Goal: Task Accomplishment & Management: Manage account settings

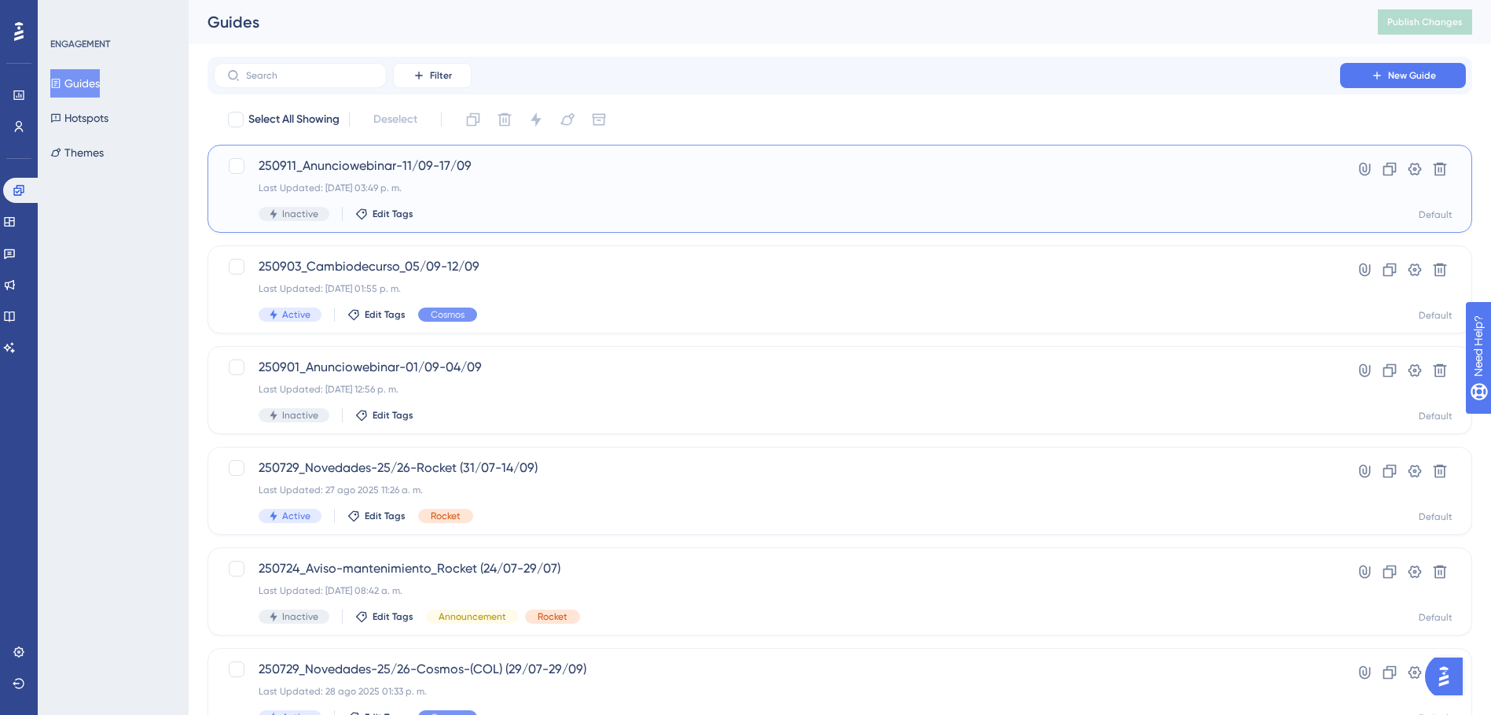
click at [490, 167] on span "250911_Anunciowebinar-11/09-17/09" at bounding box center [777, 165] width 1037 height 19
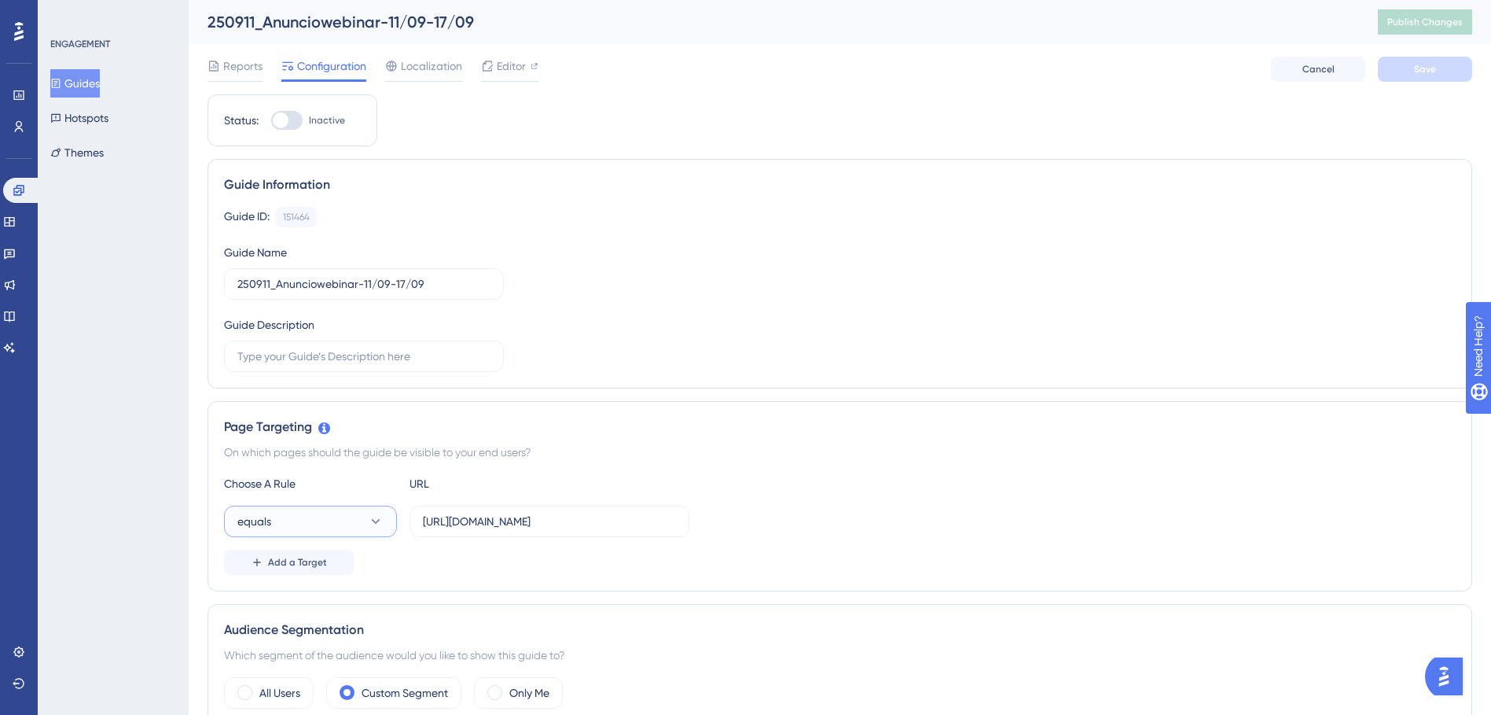
click at [308, 518] on button "equals" at bounding box center [310, 521] width 173 height 31
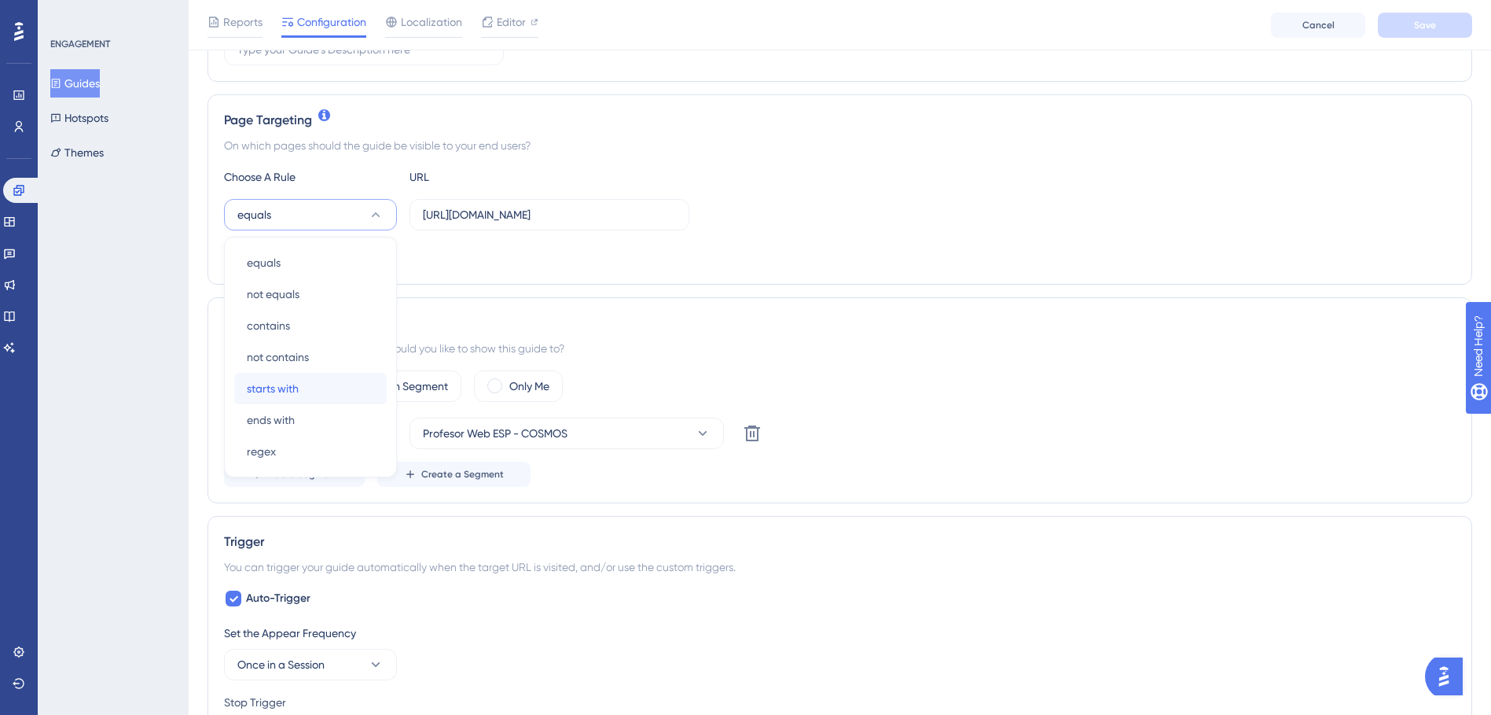
click at [277, 382] on span "starts with" at bounding box center [273, 388] width 52 height 19
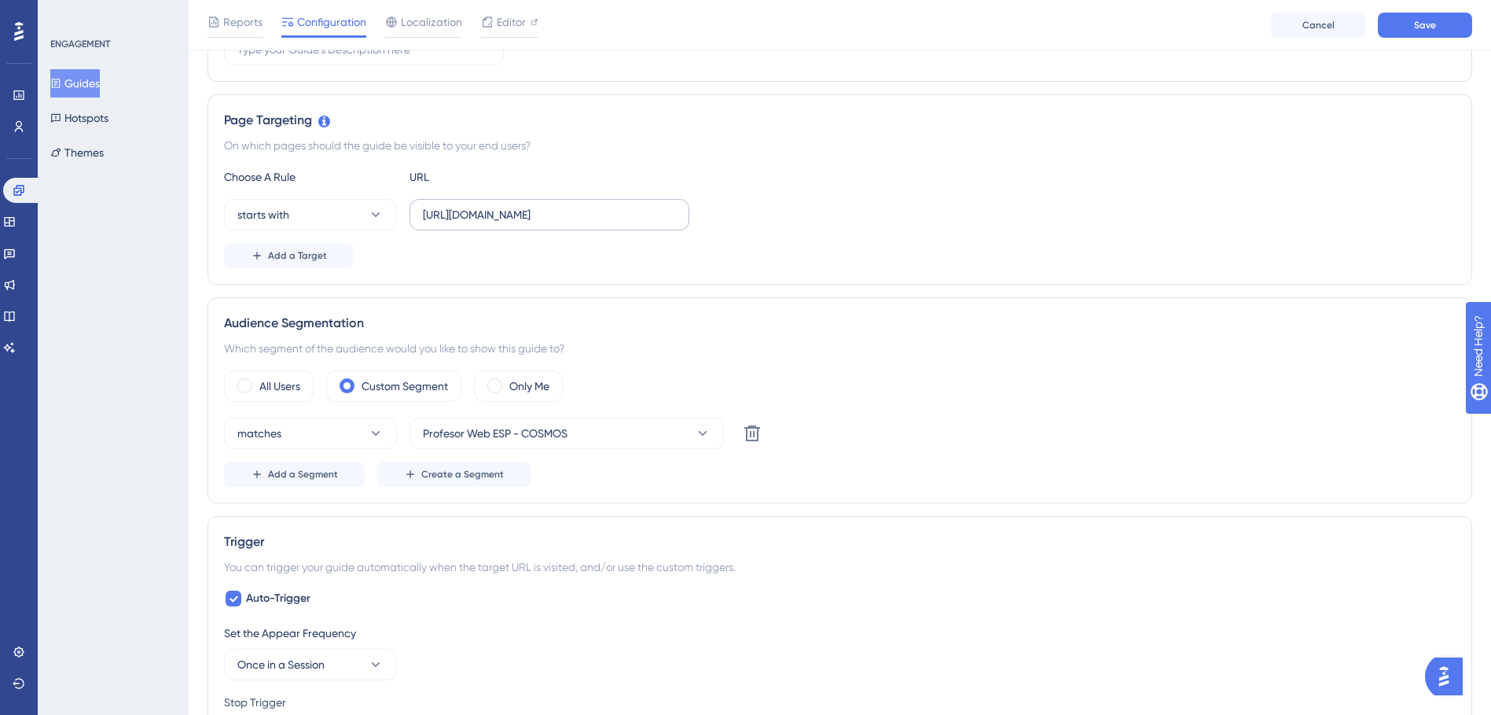
click at [518, 200] on label "[URL][DOMAIN_NAME]" at bounding box center [550, 214] width 280 height 31
click at [518, 206] on input "[URL][DOMAIN_NAME]" at bounding box center [549, 214] width 253 height 17
drag, startPoint x: 651, startPoint y: 213, endPoint x: 579, endPoint y: 218, distance: 72.5
click at [579, 218] on input "[URL][DOMAIN_NAME]" at bounding box center [549, 214] width 253 height 17
type input "[URL][DOMAIN_NAME]"
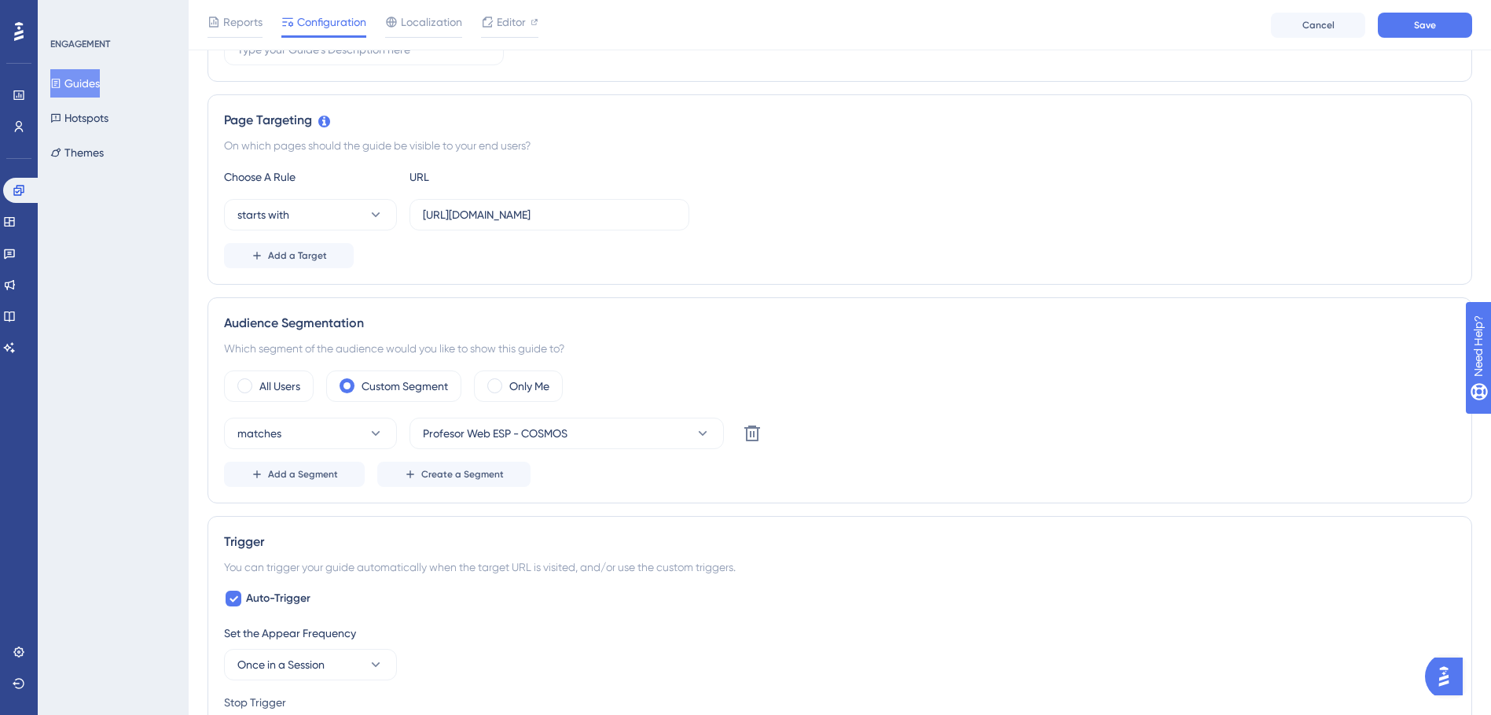
click at [789, 239] on div "Choose A Rule URL starts with [URL][DOMAIN_NAME] Add a Target" at bounding box center [840, 217] width 1232 height 101
click at [1428, 27] on span "Save" at bounding box center [1425, 25] width 22 height 13
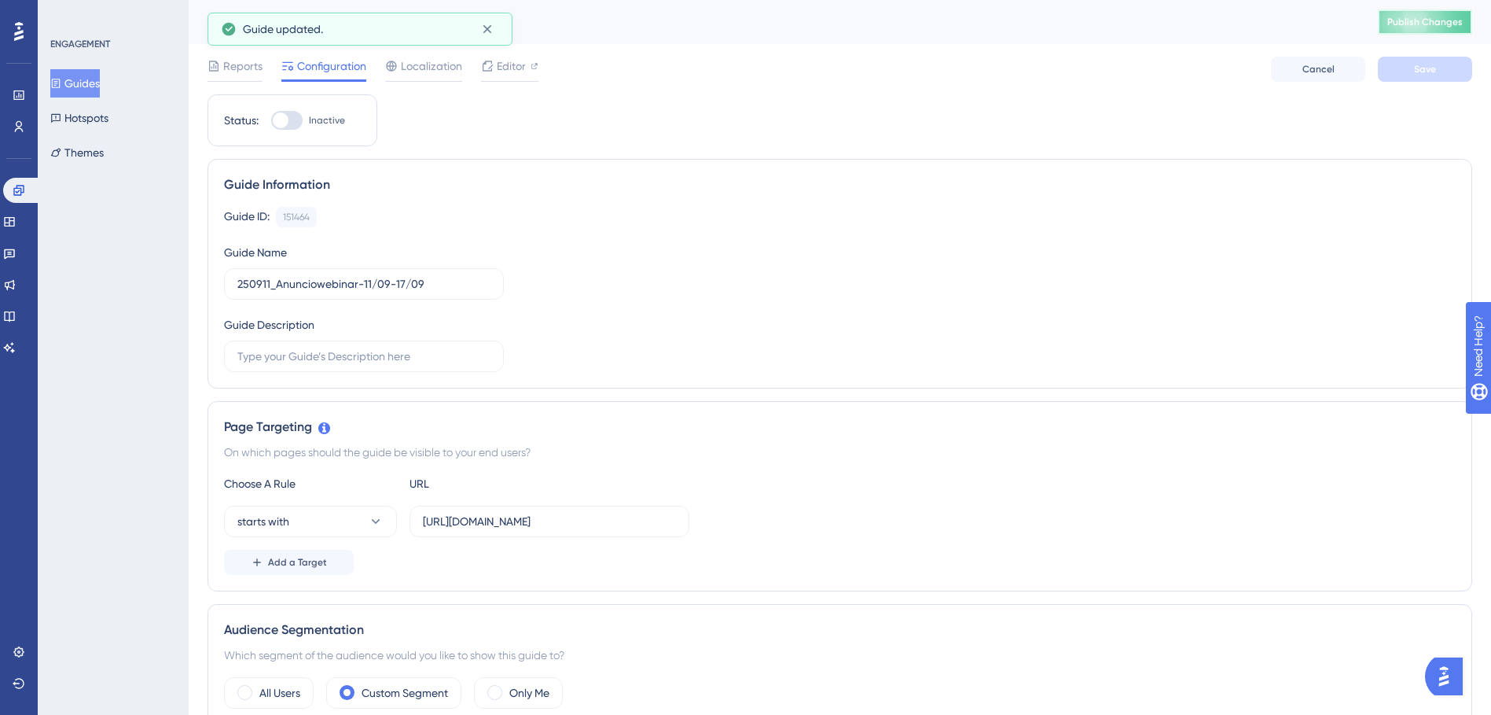
click at [1410, 21] on span "Publish Changes" at bounding box center [1425, 22] width 75 height 13
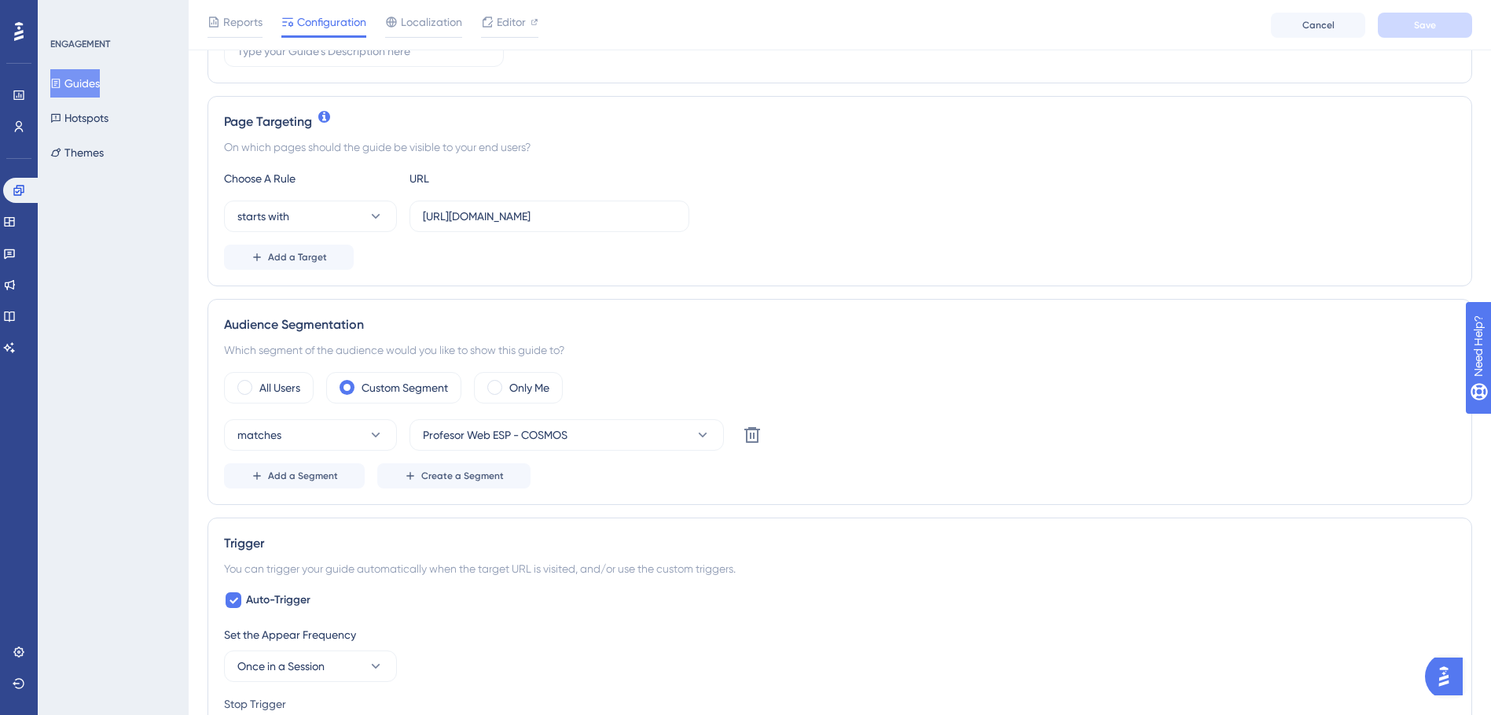
scroll to position [314, 0]
click at [535, 383] on label "Only Me" at bounding box center [529, 384] width 40 height 19
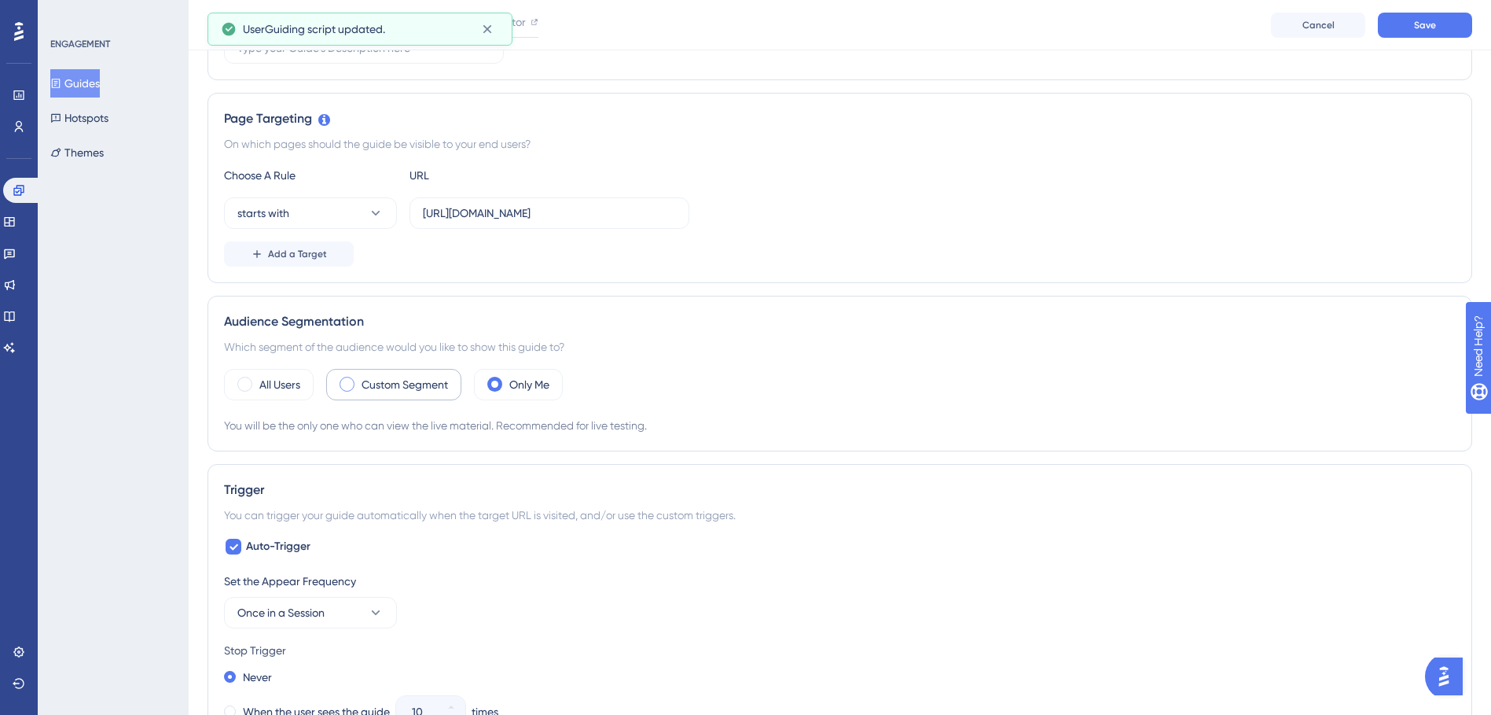
click at [431, 389] on label "Custom Segment" at bounding box center [405, 384] width 86 height 19
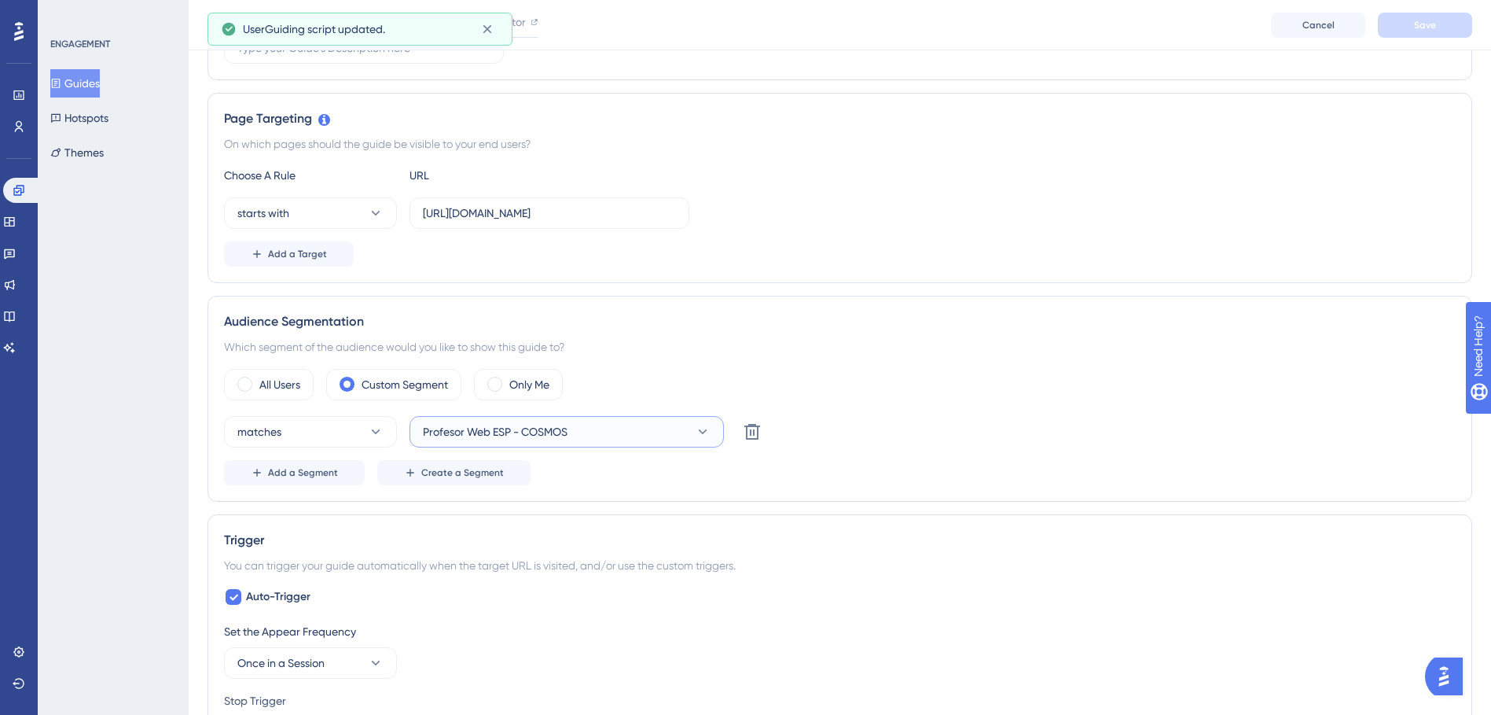
click at [472, 436] on span "Profesor Web ESP - COSMOS" at bounding box center [495, 431] width 145 height 19
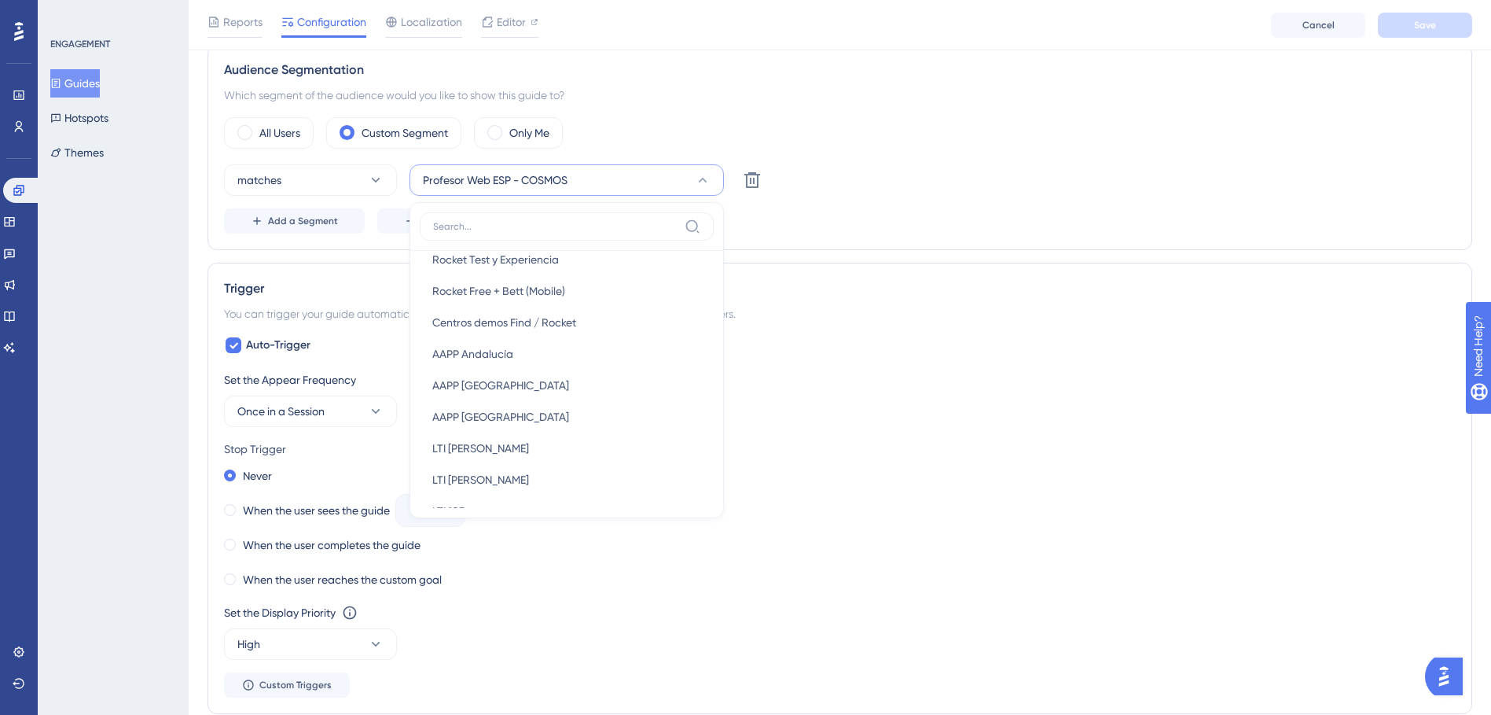
scroll to position [472, 0]
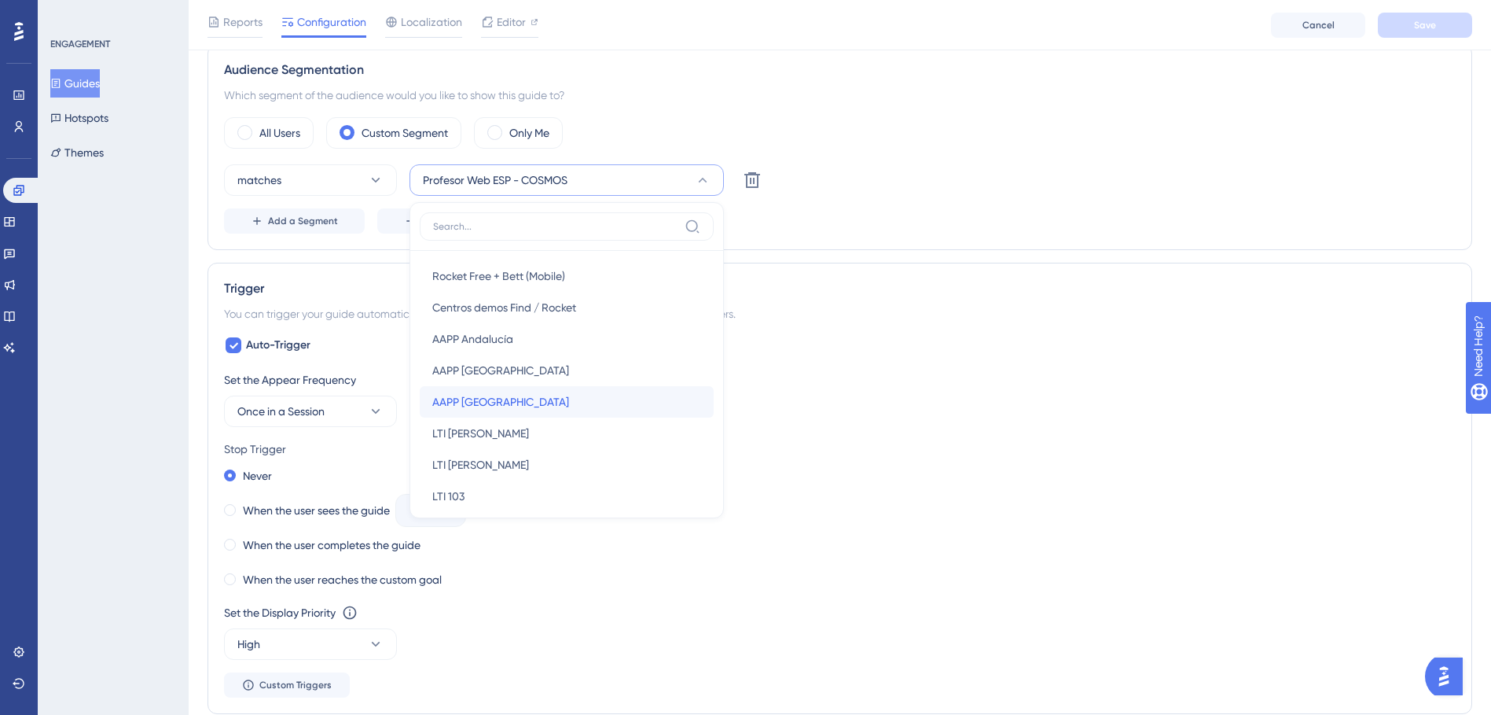
click at [488, 406] on span "AAPP [GEOGRAPHIC_DATA]" at bounding box center [500, 401] width 137 height 19
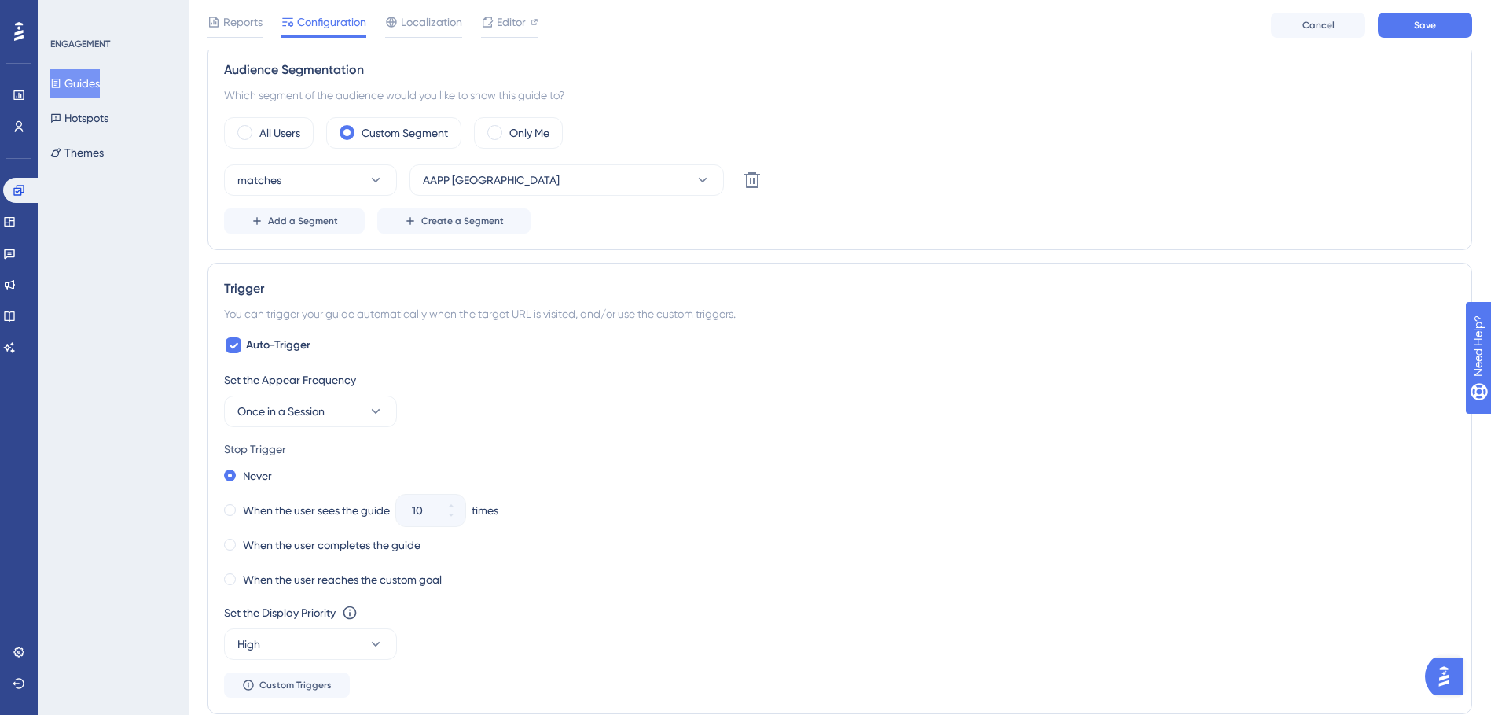
click at [1048, 166] on div "matches AAPP Galicia Delete" at bounding box center [840, 179] width 1232 height 31
click at [1436, 15] on button "Save" at bounding box center [1425, 25] width 94 height 25
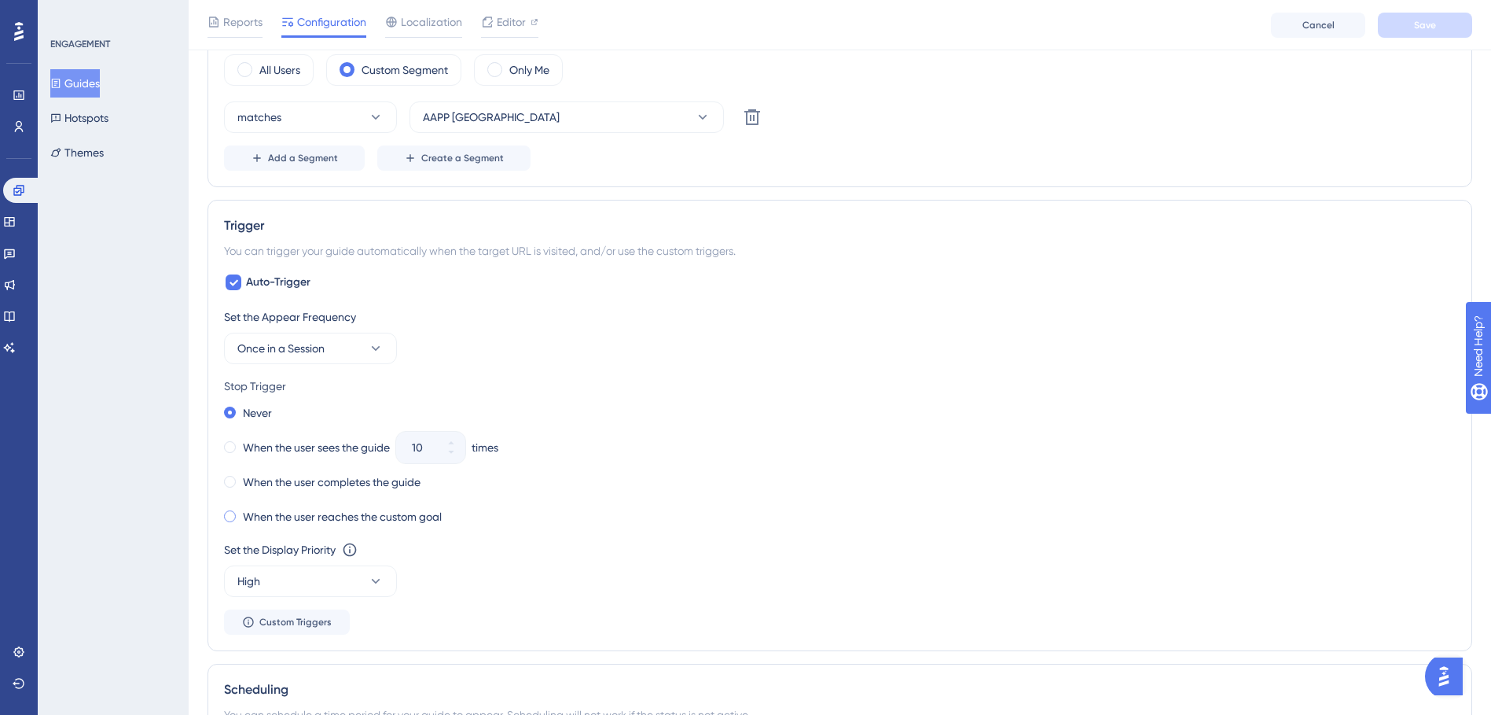
scroll to position [1101, 0]
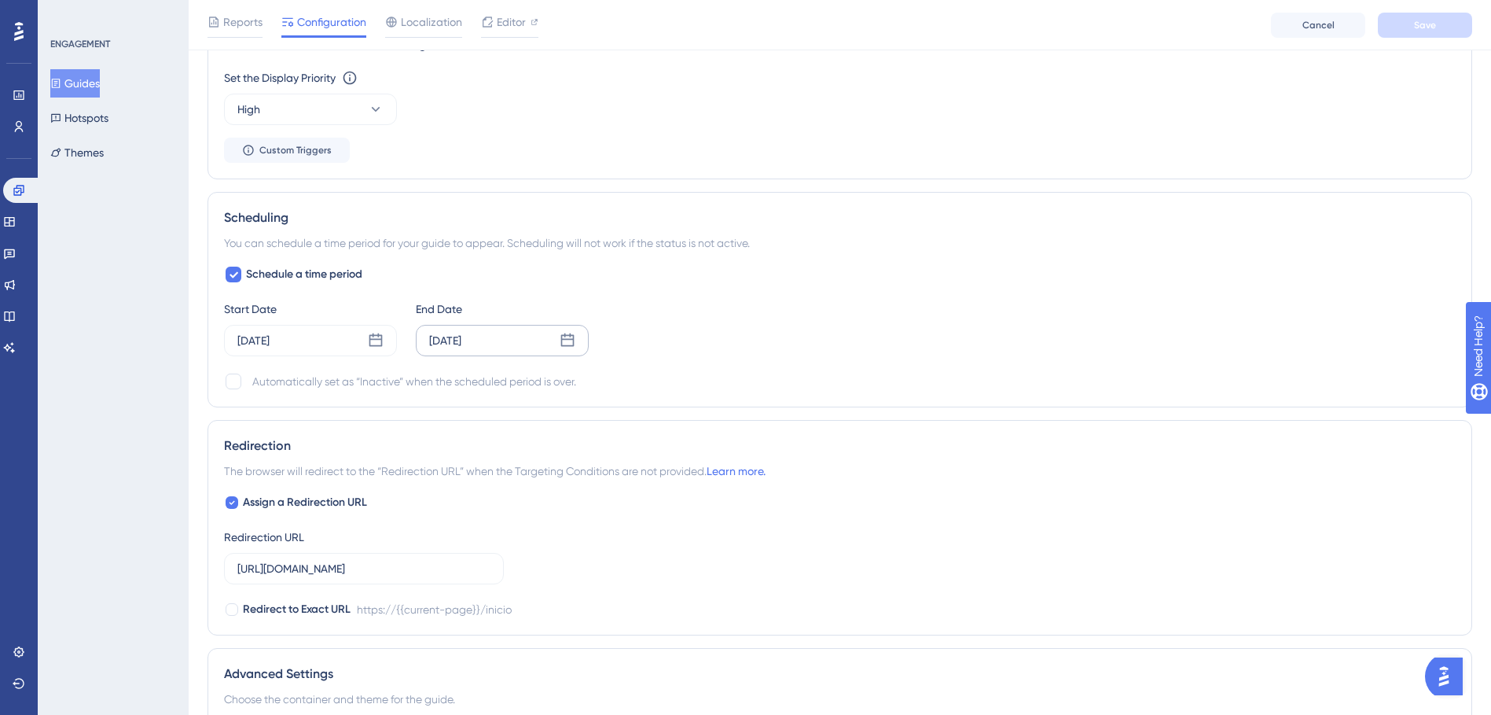
click at [563, 335] on icon at bounding box center [567, 339] width 13 height 13
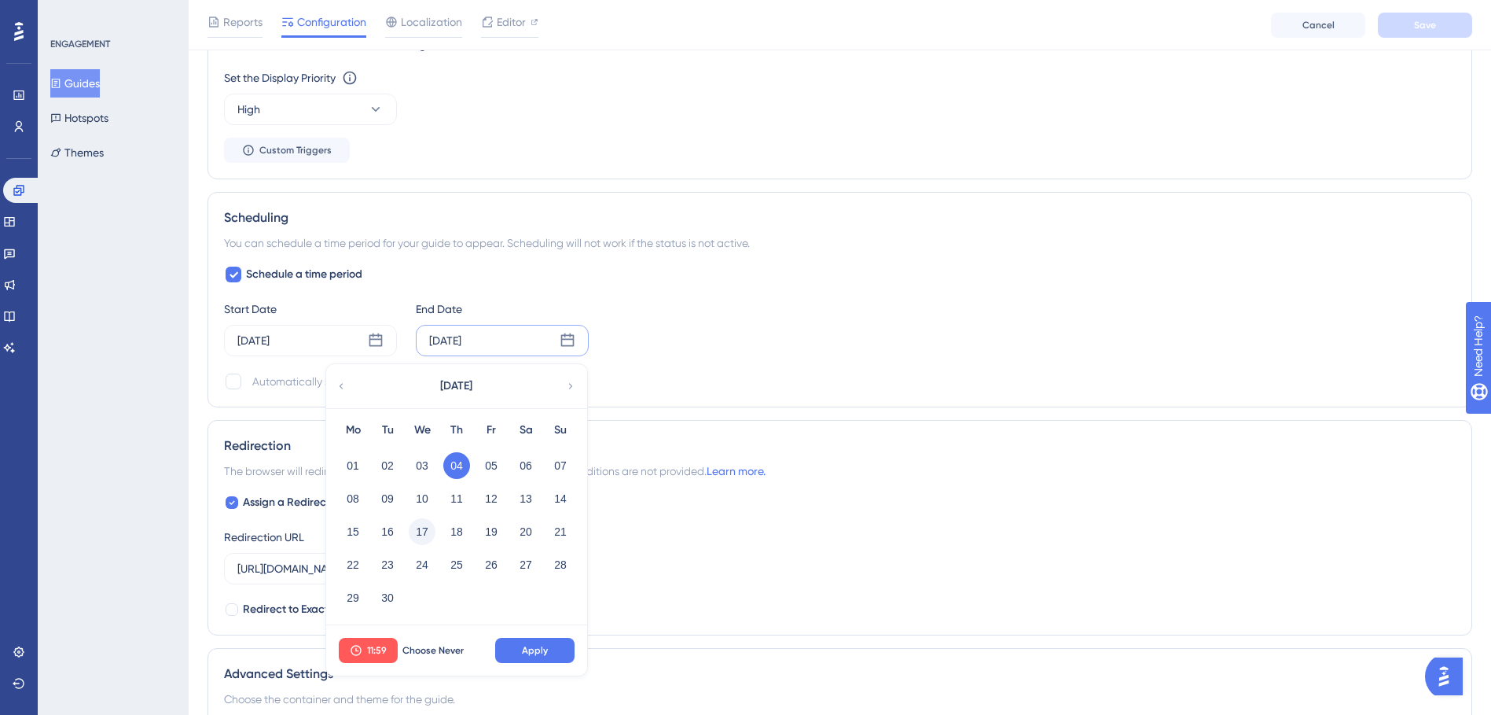
click at [421, 533] on button "17" at bounding box center [422, 531] width 27 height 27
click at [519, 646] on button "Apply" at bounding box center [534, 650] width 79 height 25
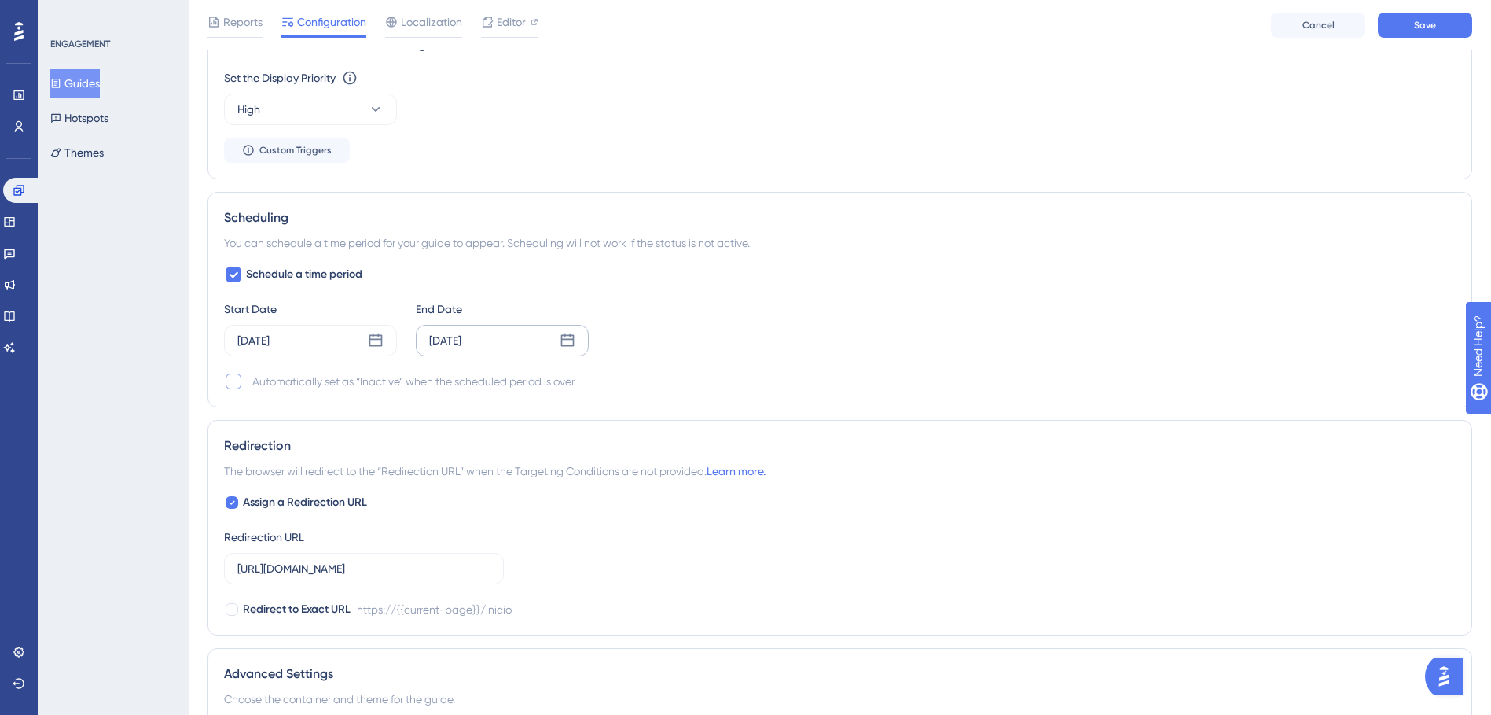
click at [230, 388] on div at bounding box center [234, 381] width 16 height 16
checkbox input "true"
click at [553, 340] on div "[DATE]" at bounding box center [502, 340] width 173 height 31
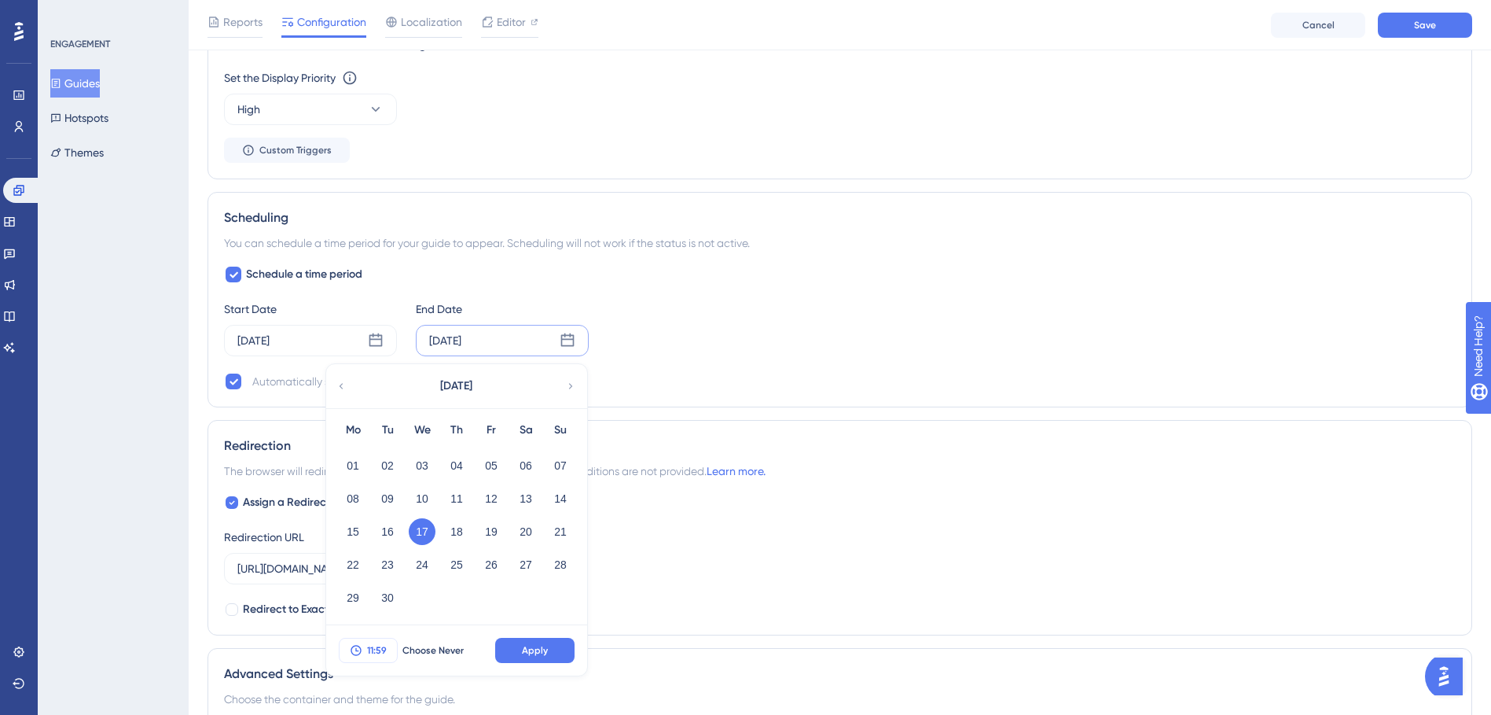
click at [373, 649] on span "11:59" at bounding box center [377, 650] width 20 height 13
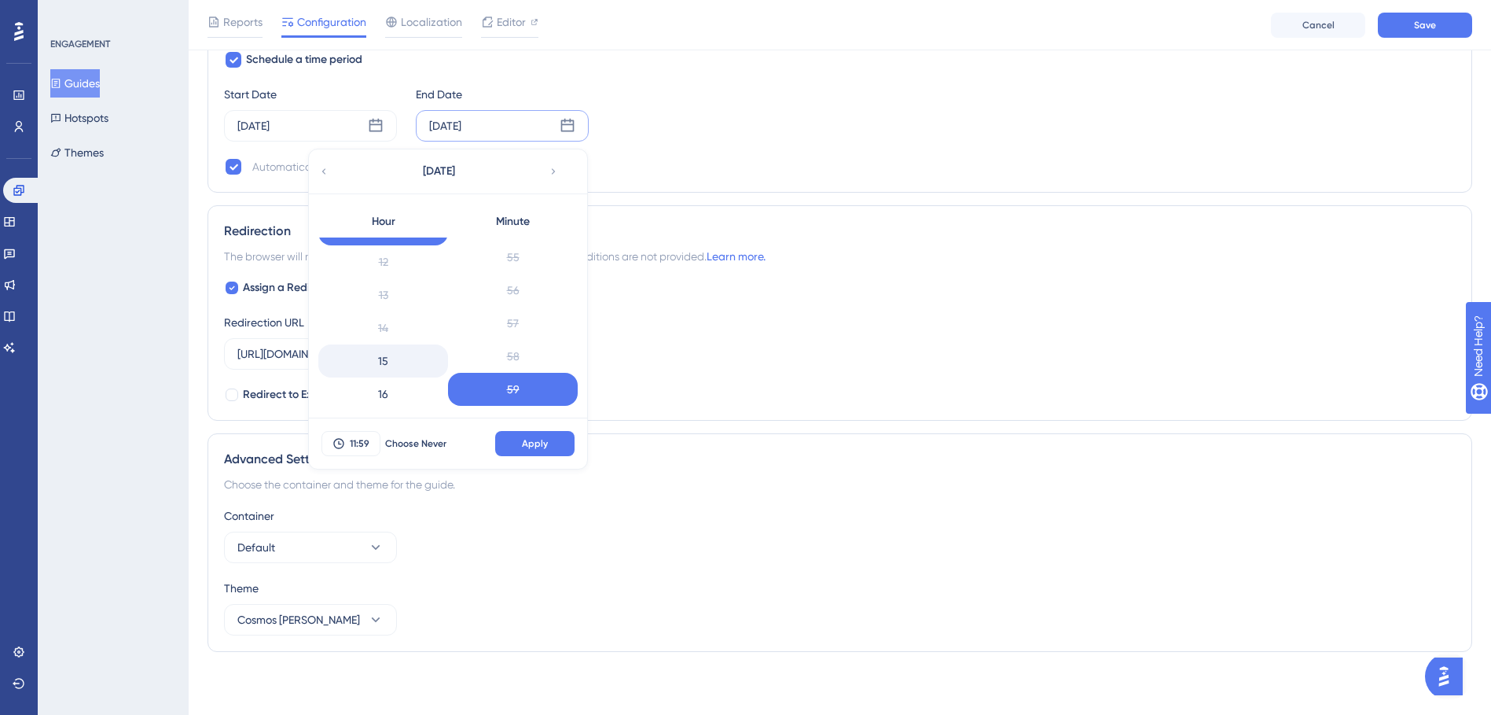
scroll to position [467, 0]
click at [383, 357] on div "17" at bounding box center [383, 348] width 130 height 33
click at [381, 321] on div "16" at bounding box center [383, 315] width 130 height 33
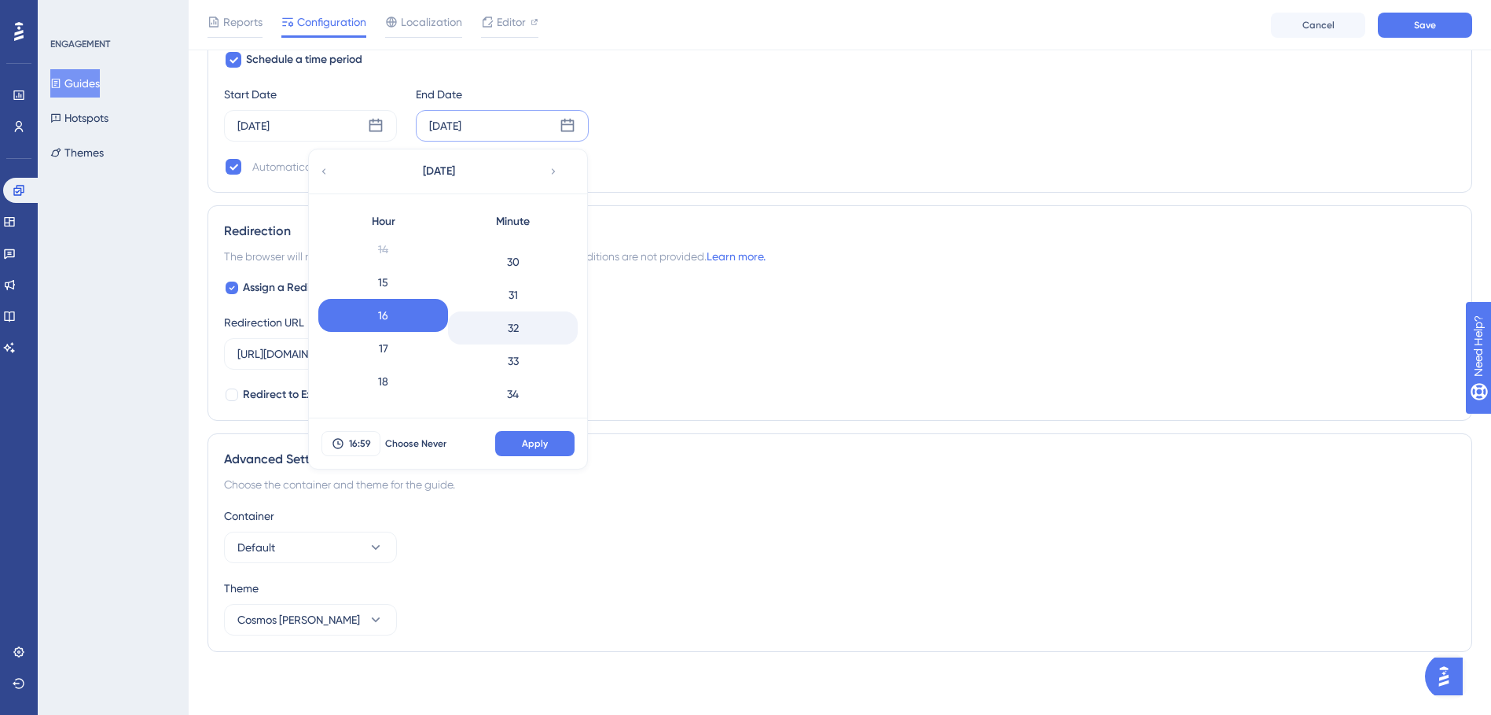
scroll to position [948, 0]
click at [500, 293] on div "30" at bounding box center [513, 296] width 130 height 33
click at [528, 439] on span "Apply" at bounding box center [535, 443] width 26 height 13
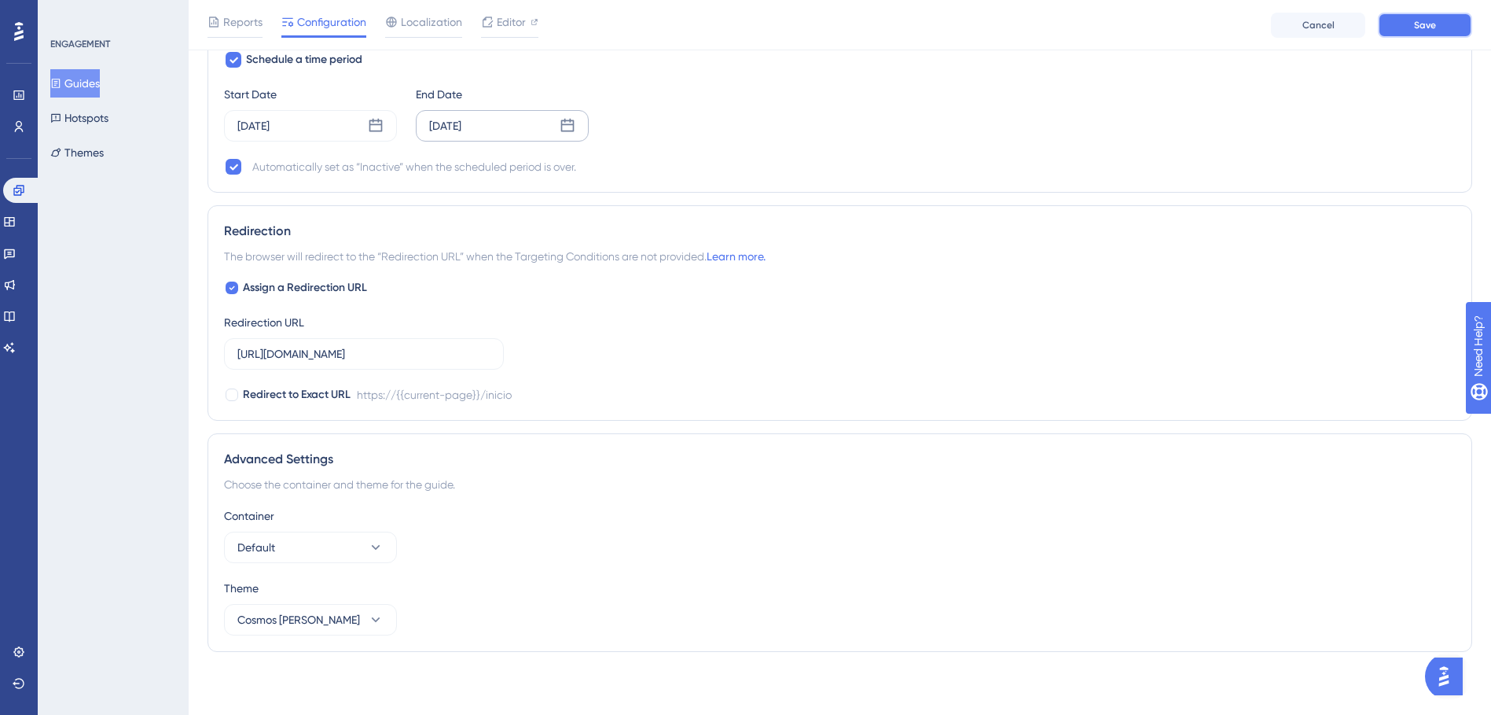
click at [1396, 28] on button "Save" at bounding box center [1425, 25] width 94 height 25
click at [368, 127] on icon at bounding box center [376, 126] width 16 height 16
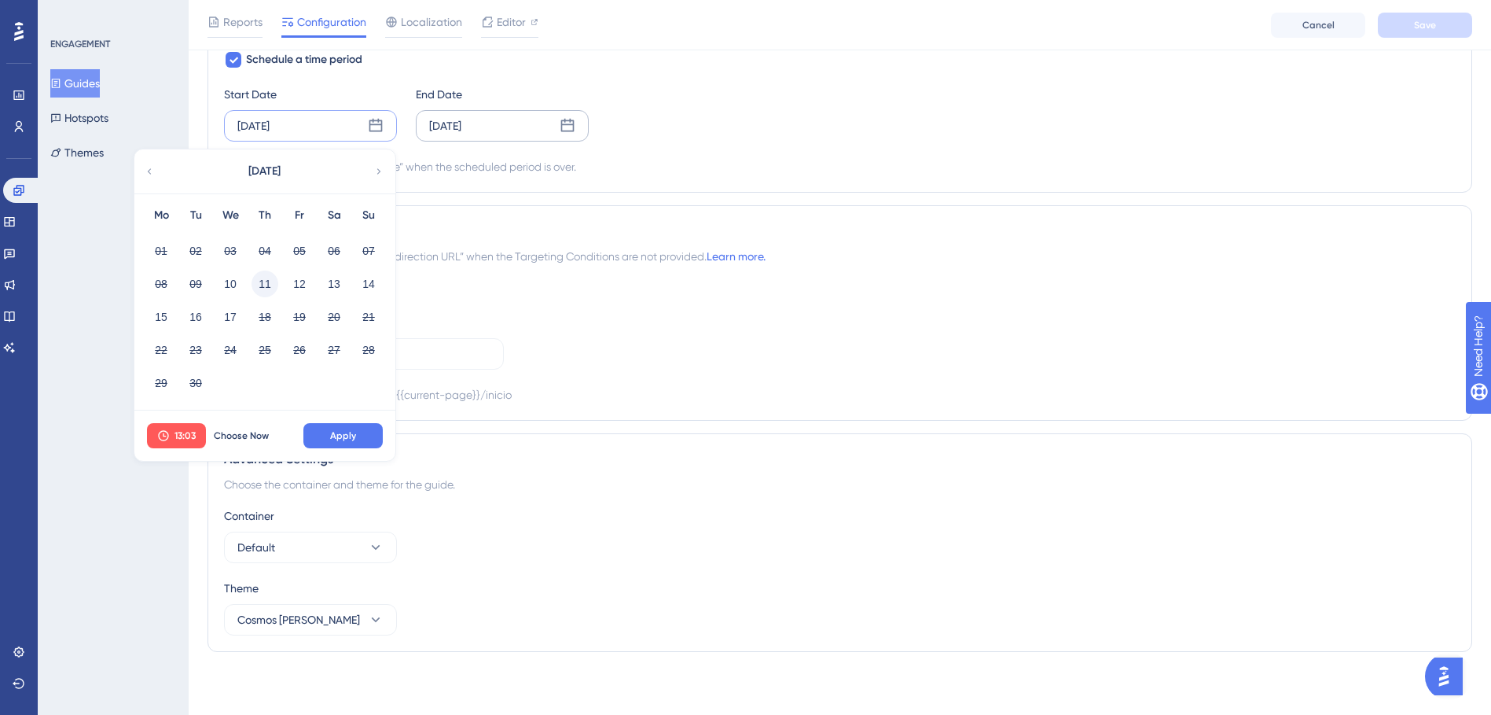
click at [263, 276] on button "11" at bounding box center [265, 283] width 27 height 27
click at [160, 443] on button "13:03" at bounding box center [176, 435] width 59 height 25
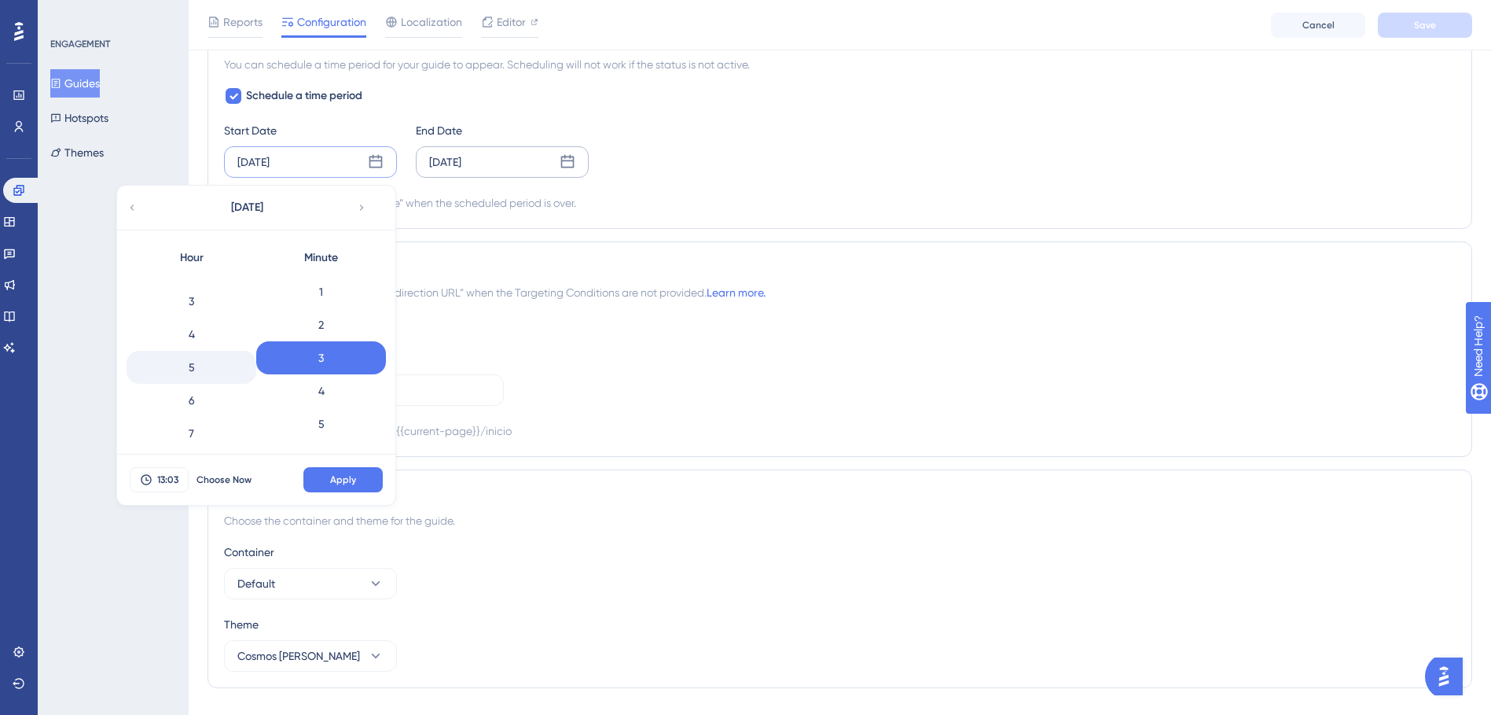
scroll to position [126, 0]
click at [181, 421] on div "8" at bounding box center [192, 428] width 130 height 33
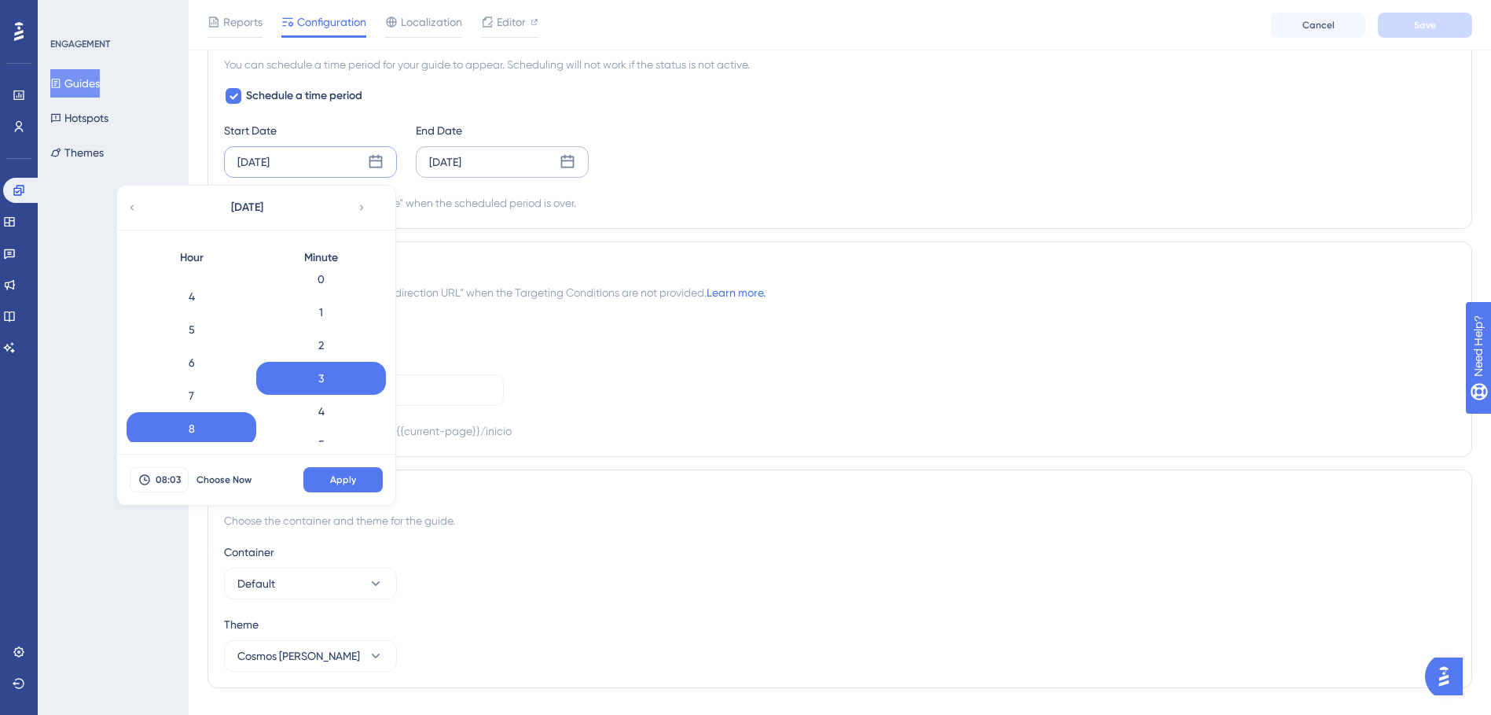
scroll to position [0, 0]
click at [320, 288] on div "0" at bounding box center [321, 290] width 130 height 33
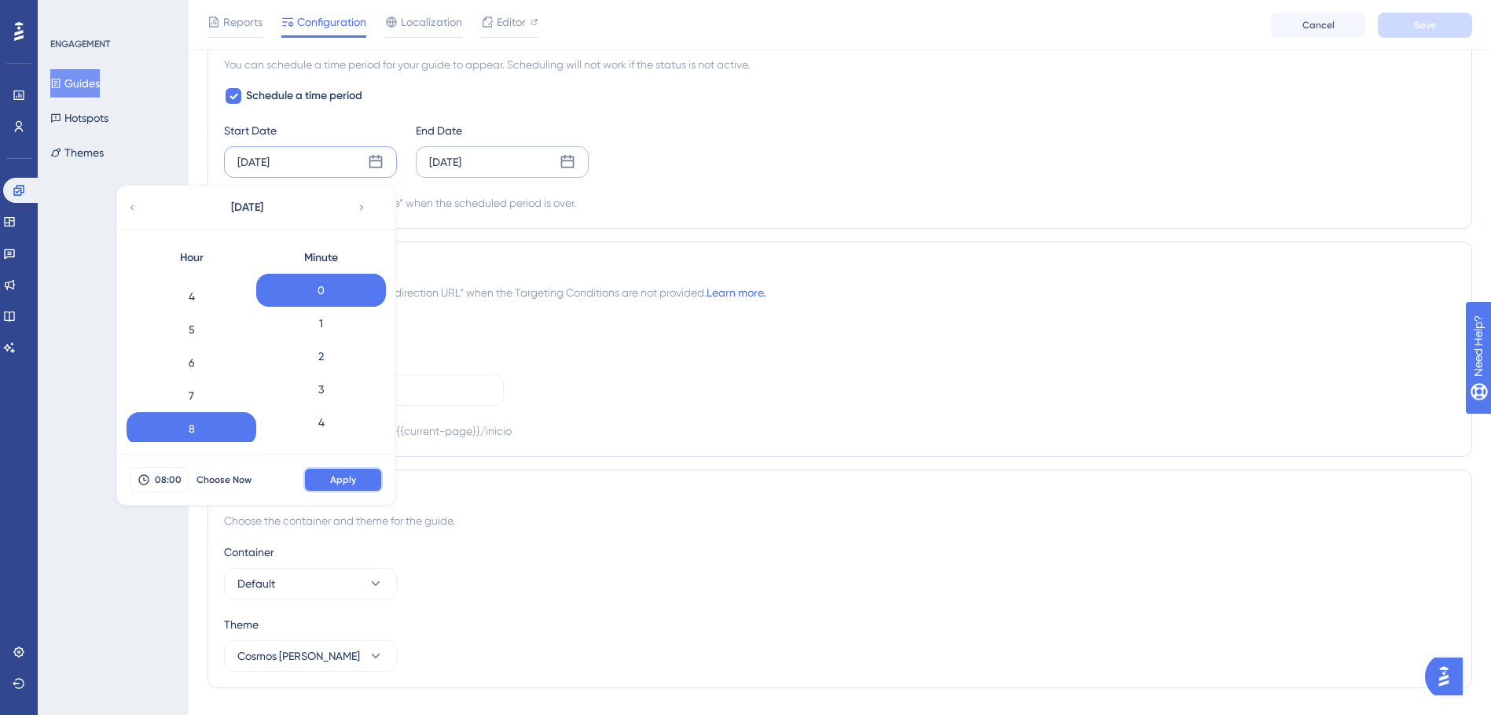
click at [335, 474] on span "Apply" at bounding box center [343, 479] width 26 height 13
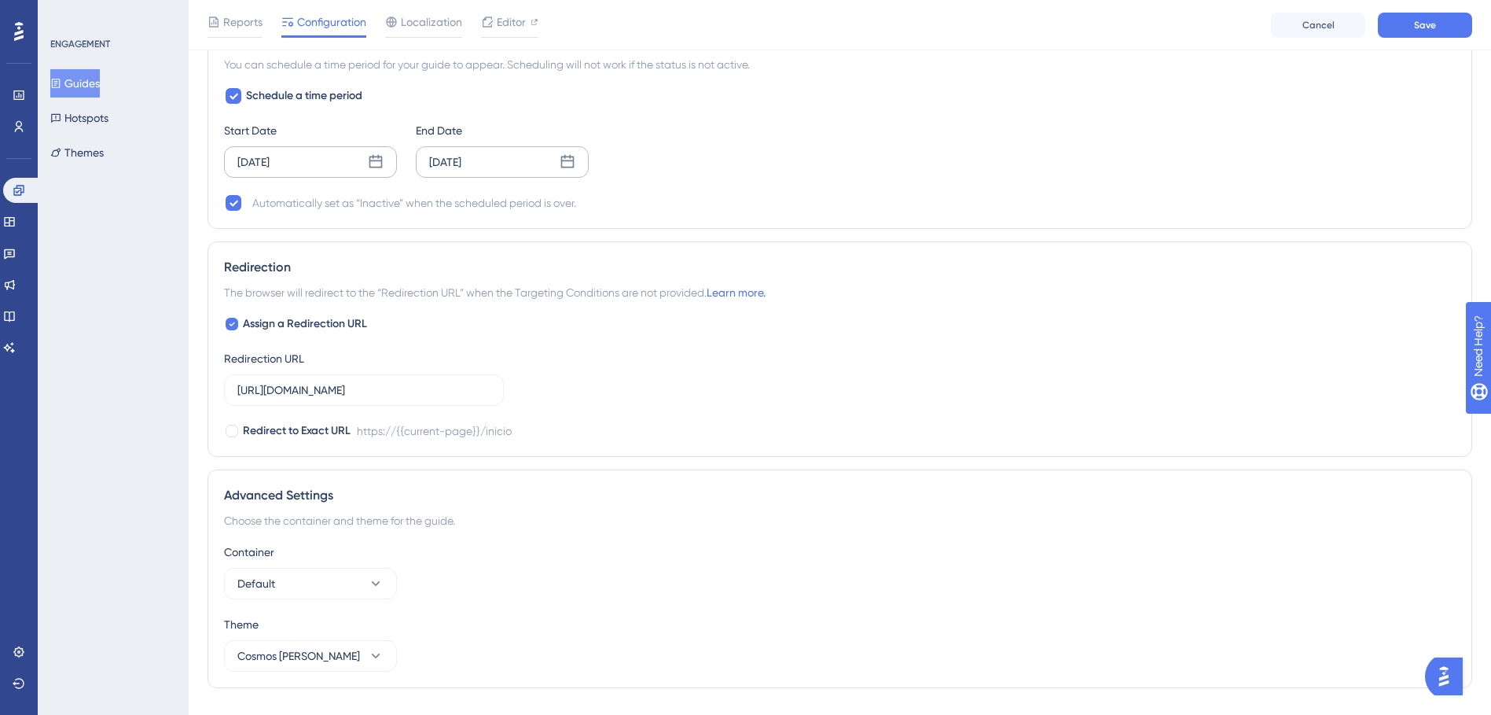
click at [847, 359] on div "Assign a Redirection URL Redirection URL [URL][DOMAIN_NAME] Redirect to Exact U…" at bounding box center [840, 377] width 1232 height 126
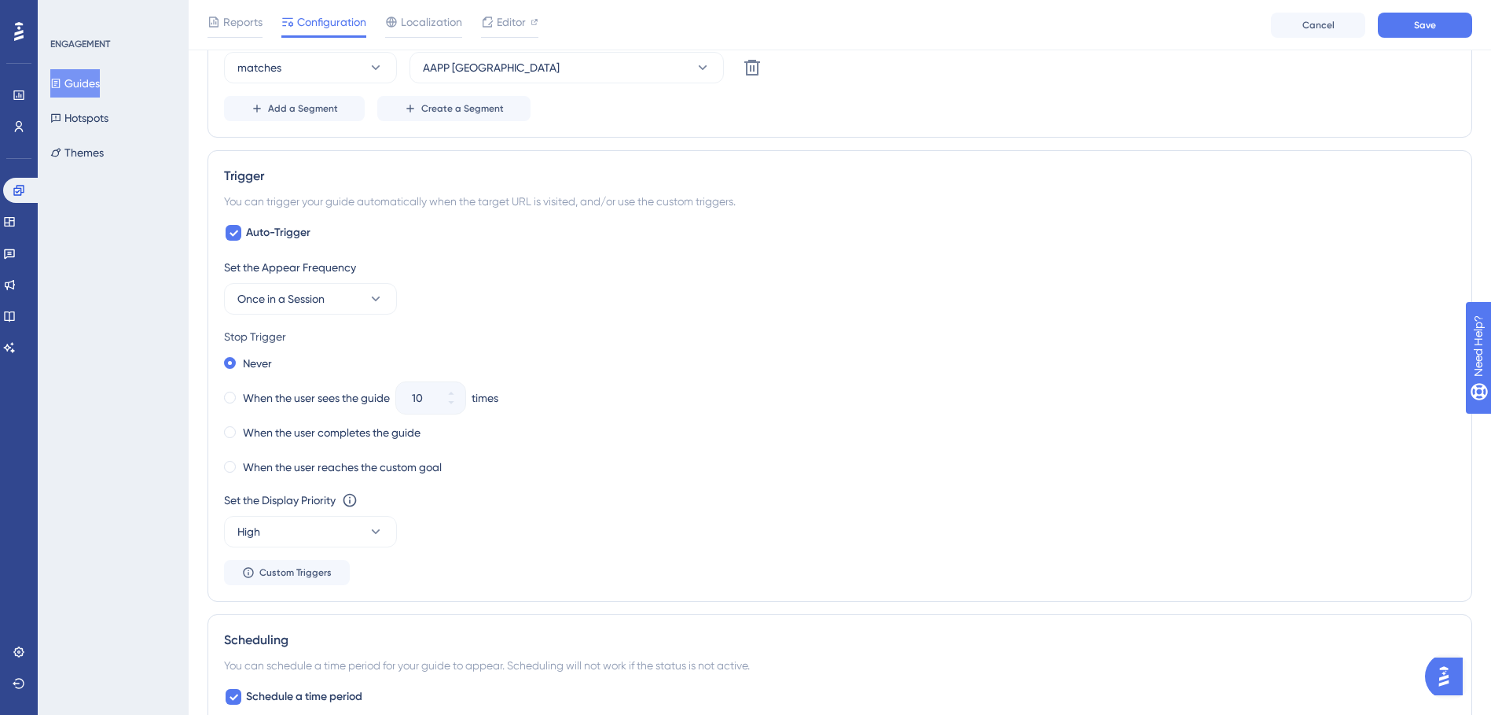
scroll to position [729, 0]
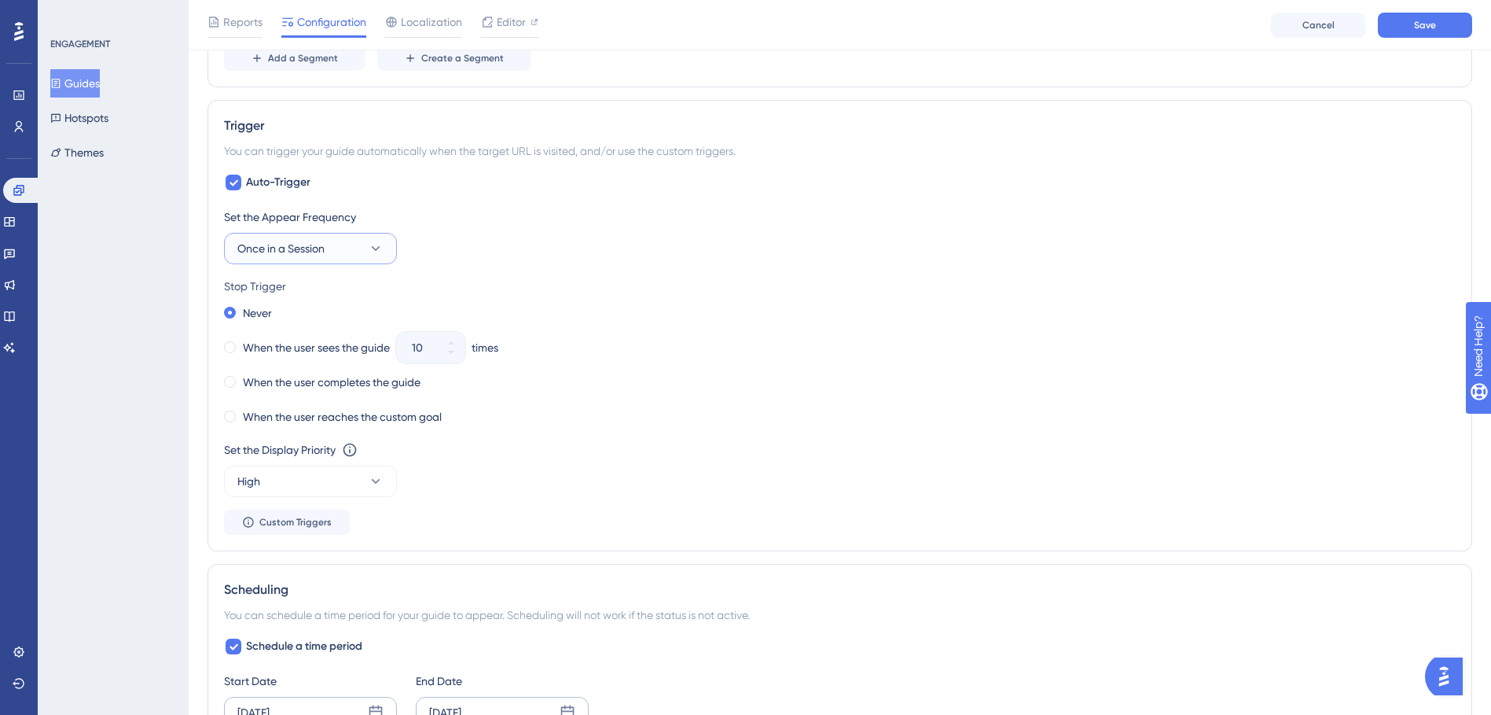
click at [291, 237] on button "Once in a Session" at bounding box center [310, 248] width 173 height 31
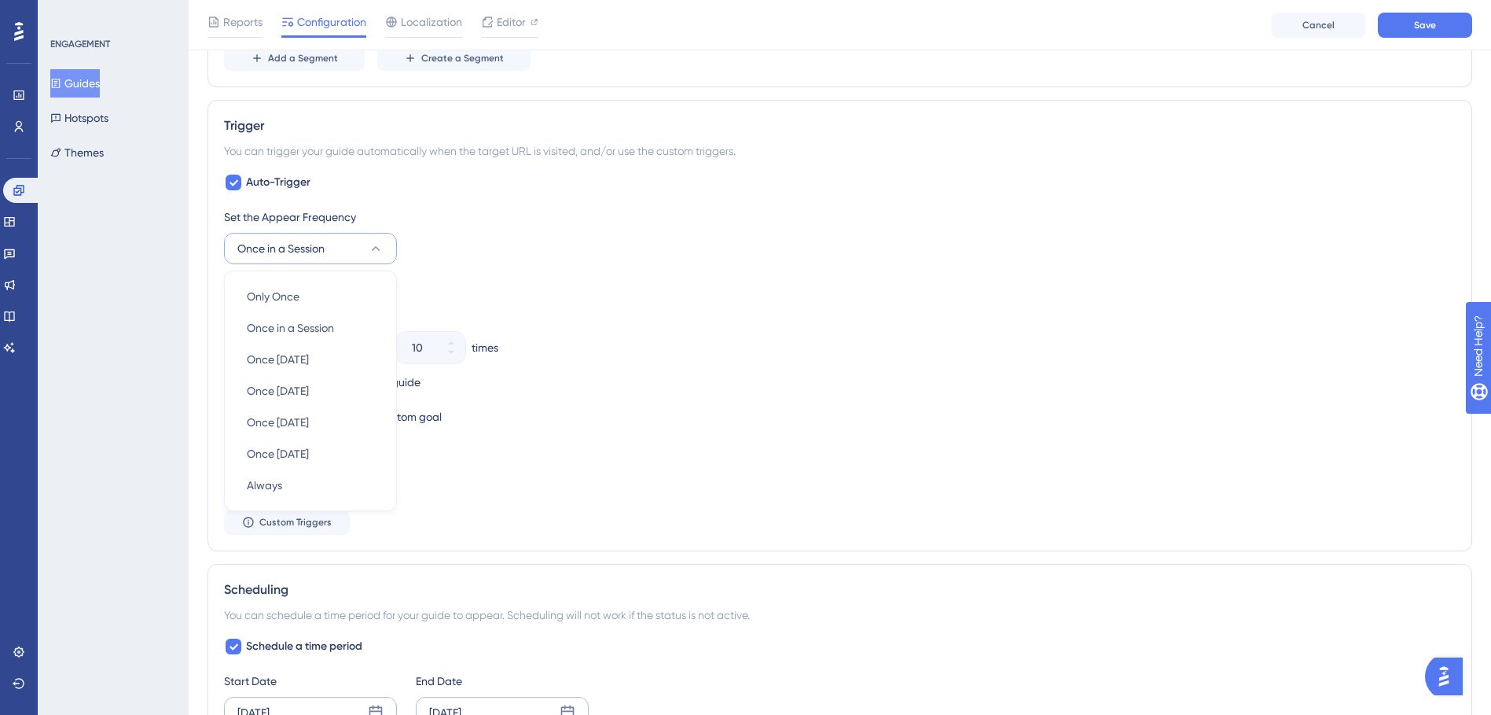
scroll to position [762, 0]
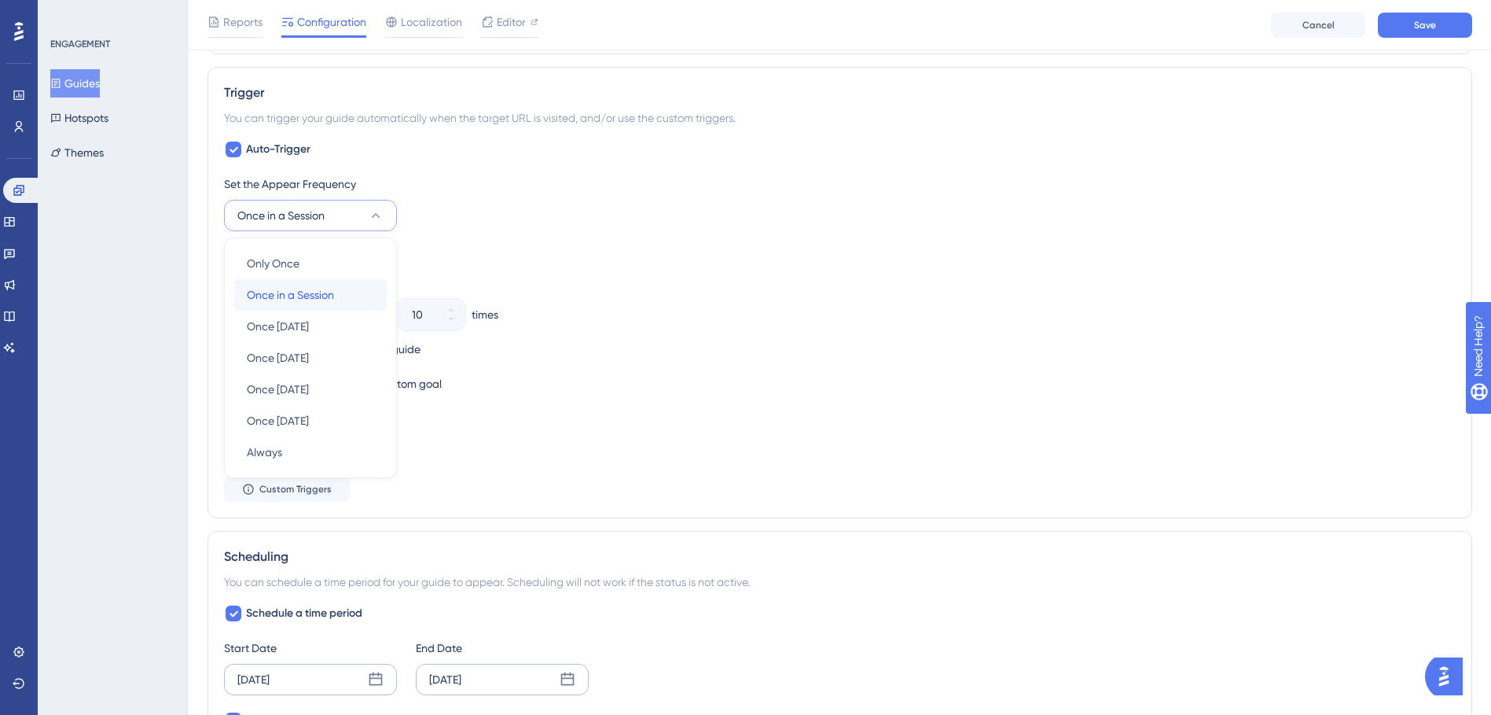
click at [306, 308] on div "Once in a Session Once in a Session" at bounding box center [310, 294] width 127 height 31
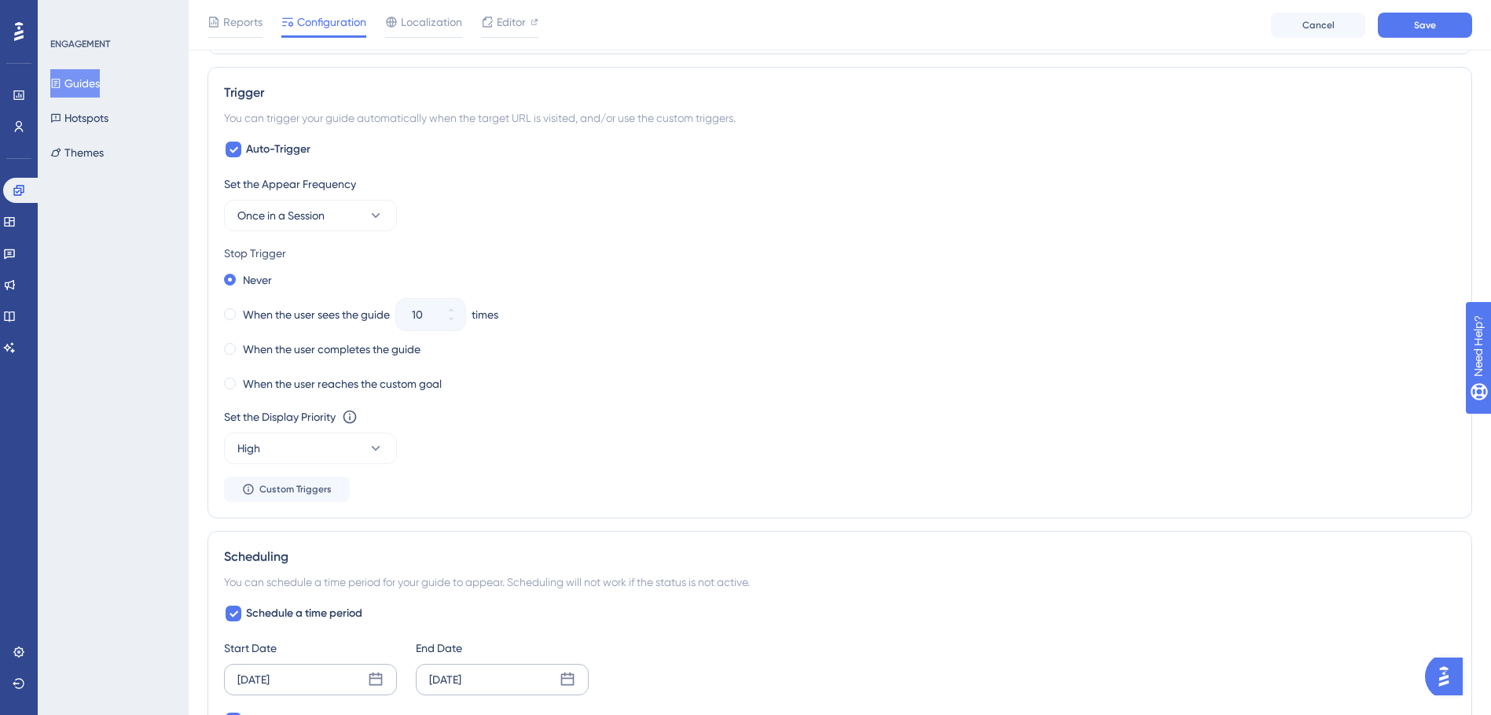
click at [890, 340] on div "When the user completes the guide" at bounding box center [840, 349] width 1232 height 22
click at [286, 208] on span "Once in a Session" at bounding box center [280, 215] width 87 height 19
click at [822, 204] on div "Set the Appear Frequency Once in a Session Only Once Only Once Once in a Sessio…" at bounding box center [840, 203] width 1232 height 57
click at [1428, 24] on span "Save" at bounding box center [1425, 25] width 22 height 13
click at [302, 442] on button "High" at bounding box center [310, 447] width 173 height 31
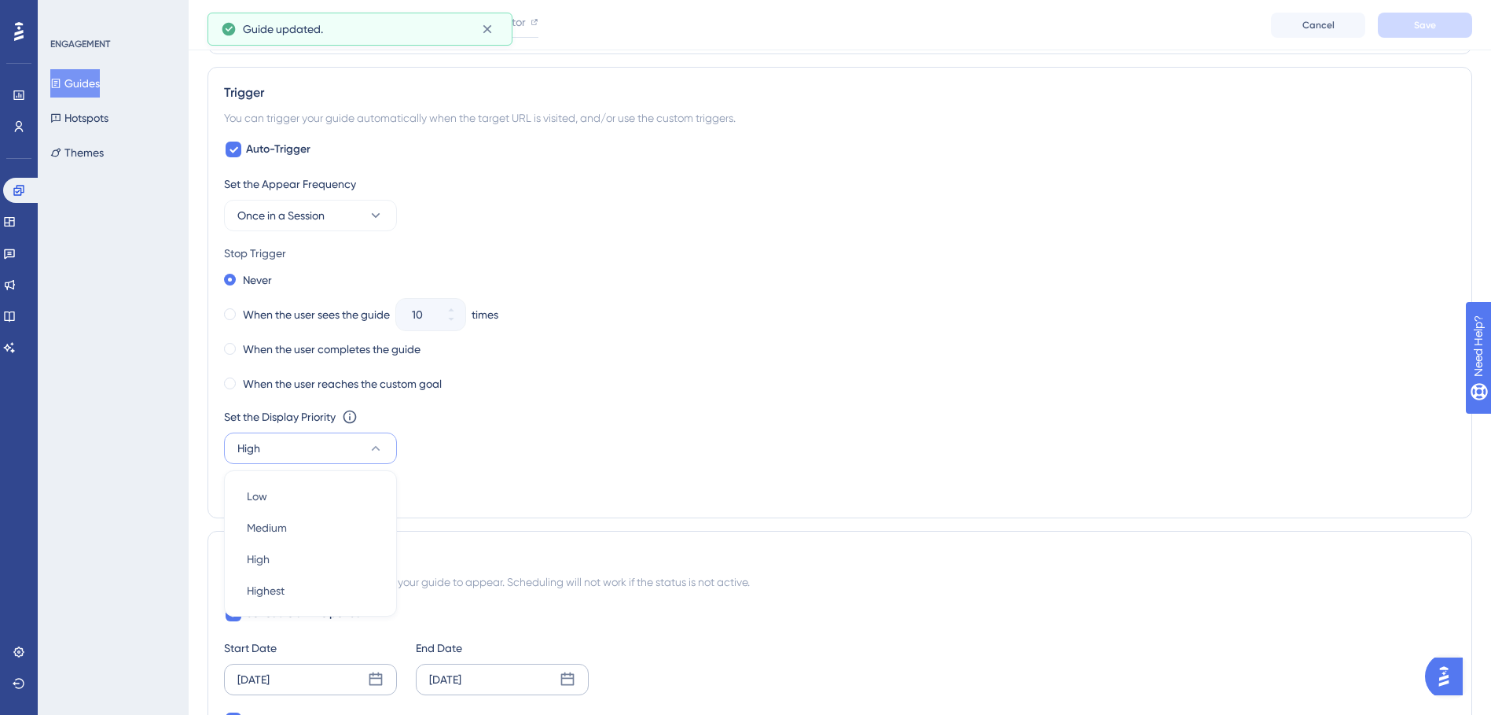
scroll to position [948, 0]
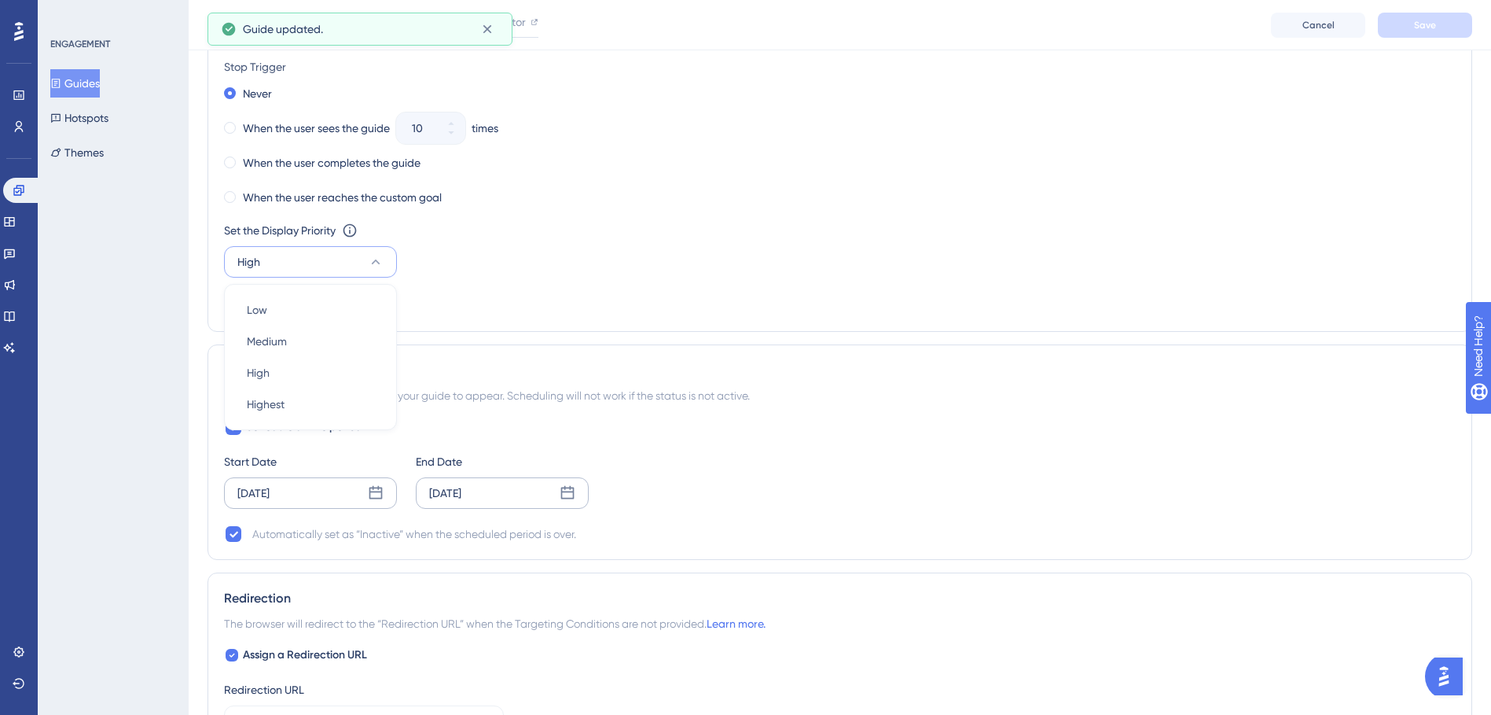
click at [896, 258] on div "Set the Display Priority This option will set the display priority between auto…" at bounding box center [840, 249] width 1232 height 57
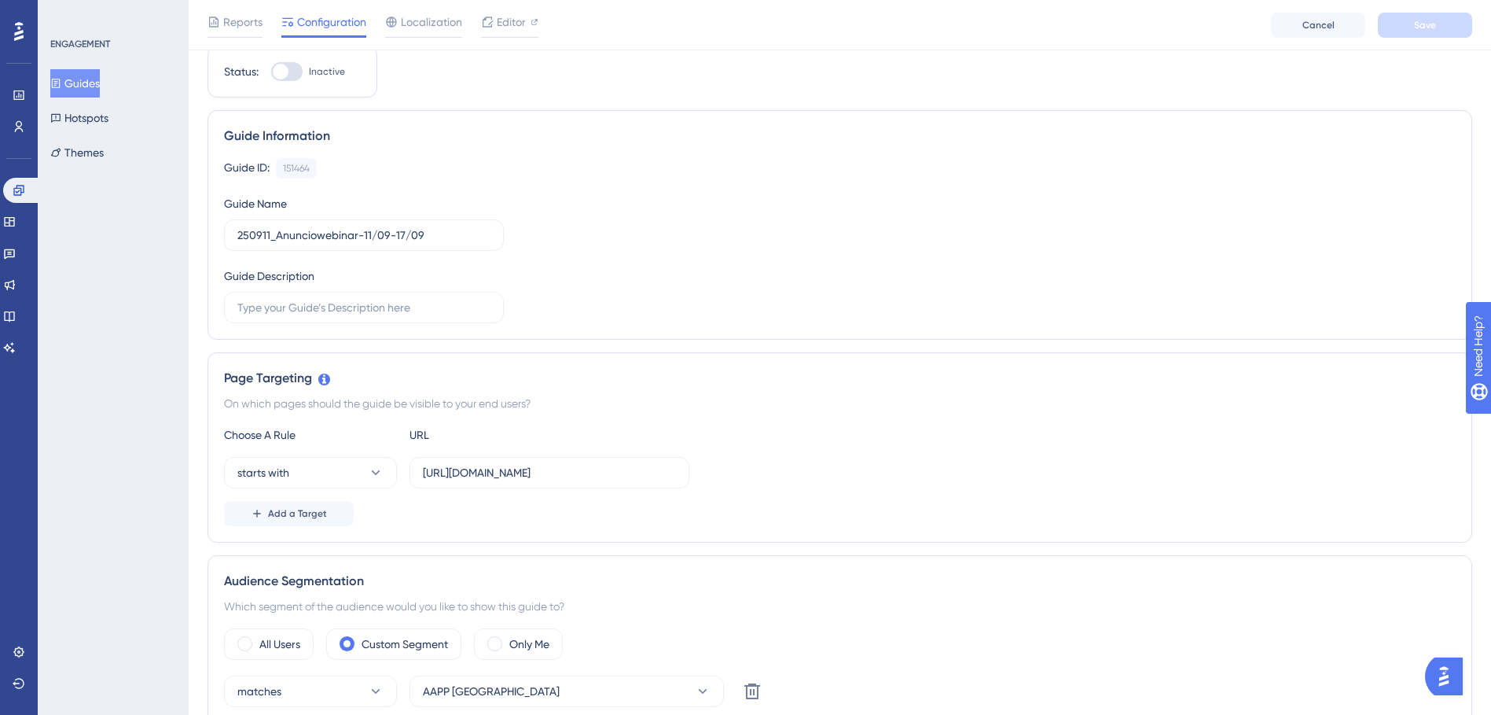
scroll to position [0, 0]
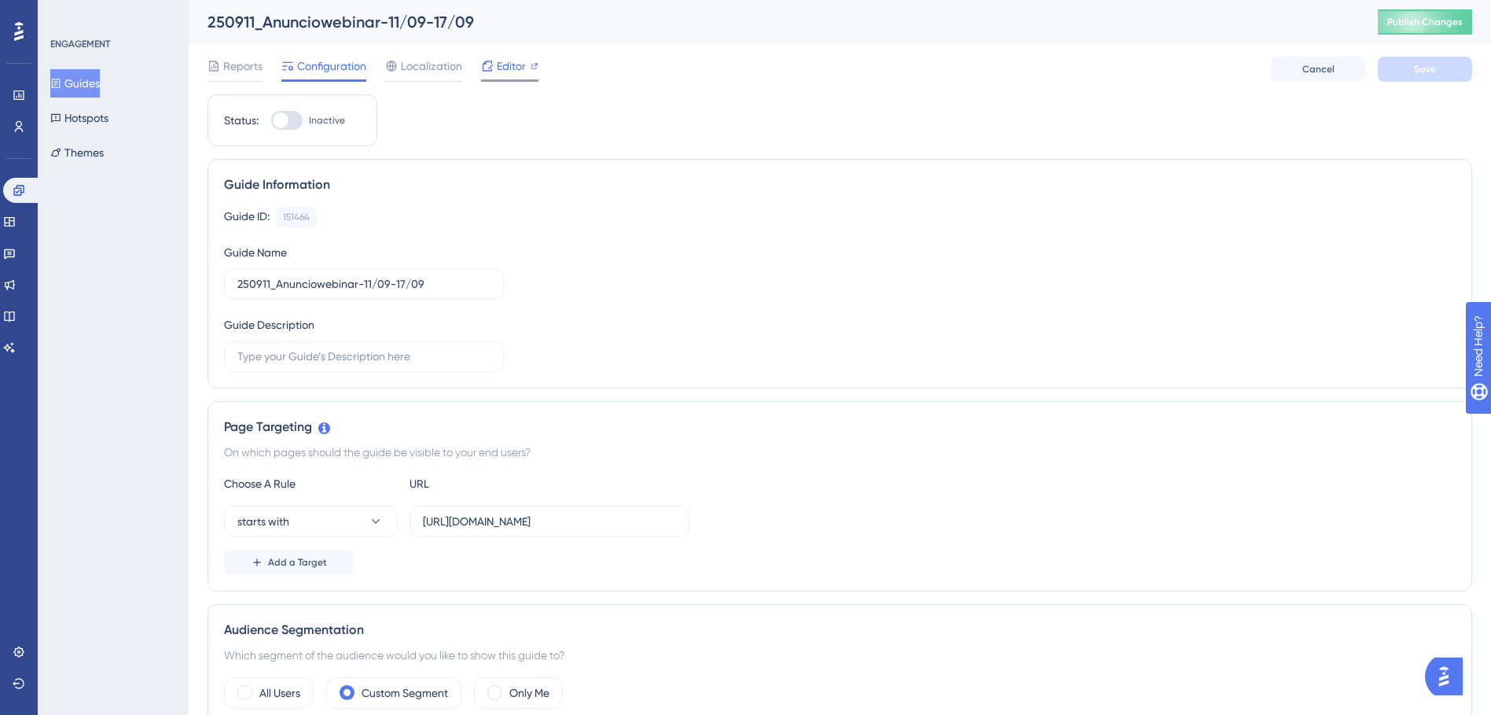
click at [495, 72] on div "Editor" at bounding box center [509, 66] width 57 height 19
click at [419, 280] on input "250911_Anunciowebinar-11/09-17/09" at bounding box center [363, 283] width 253 height 17
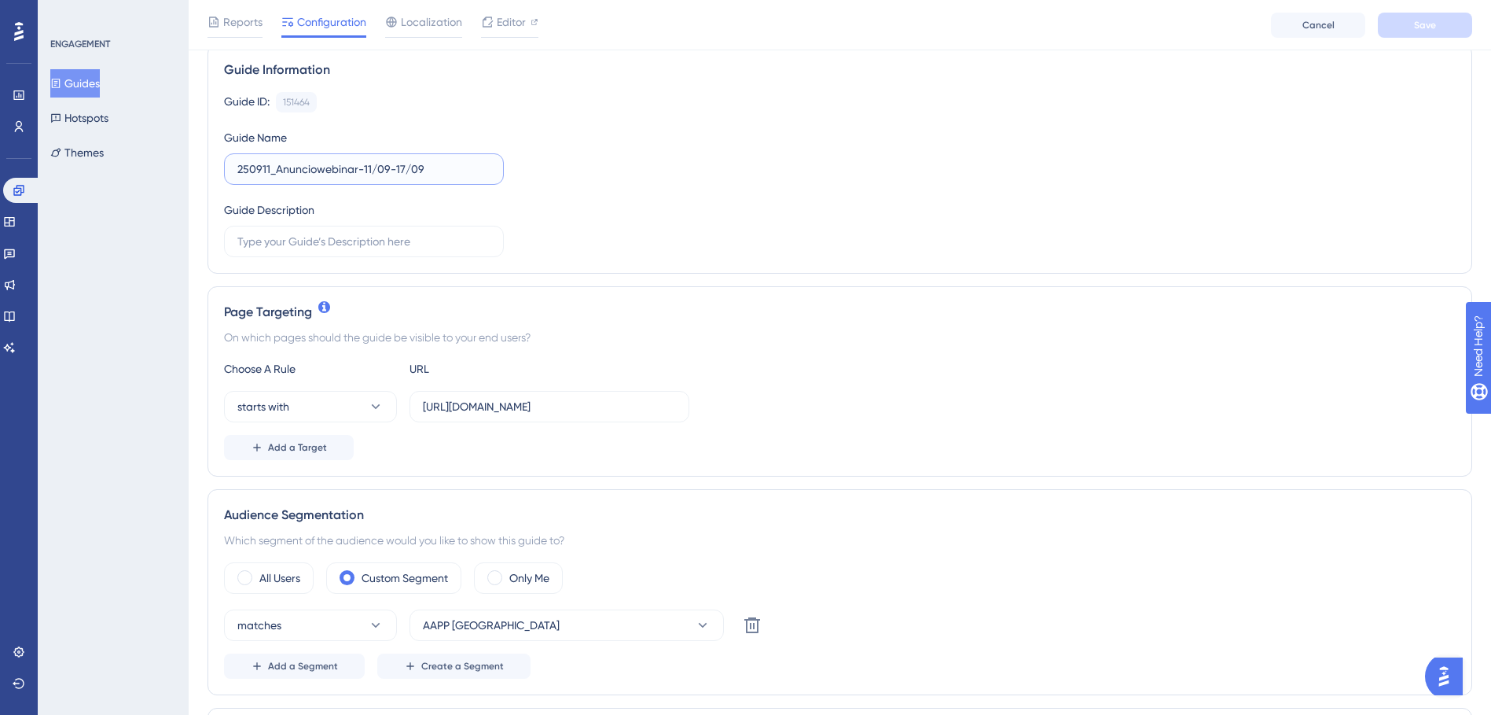
scroll to position [236, 0]
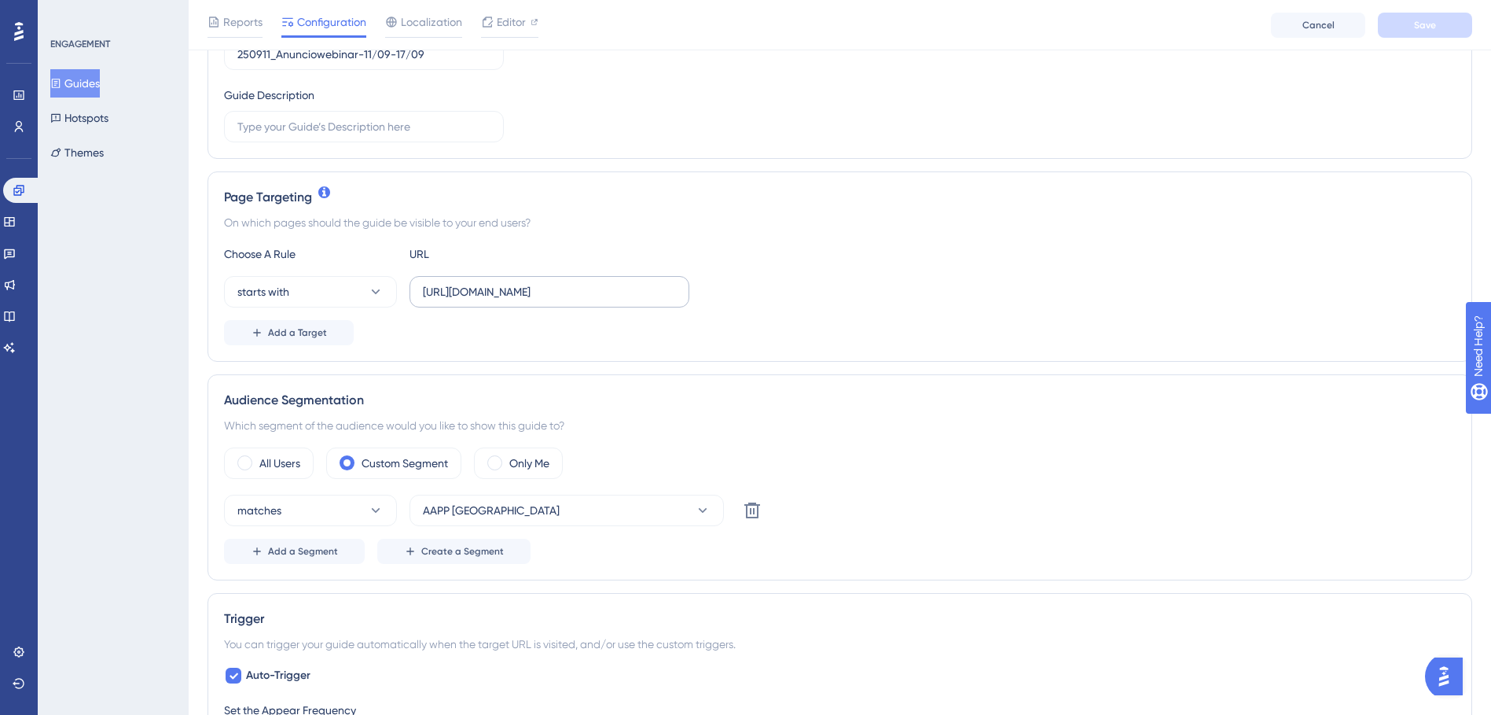
click at [622, 279] on label "[URL][DOMAIN_NAME]" at bounding box center [550, 291] width 280 height 31
click at [622, 283] on input "[URL][DOMAIN_NAME]" at bounding box center [549, 291] width 253 height 17
click at [607, 296] on input "[URL][DOMAIN_NAME]" at bounding box center [549, 291] width 253 height 17
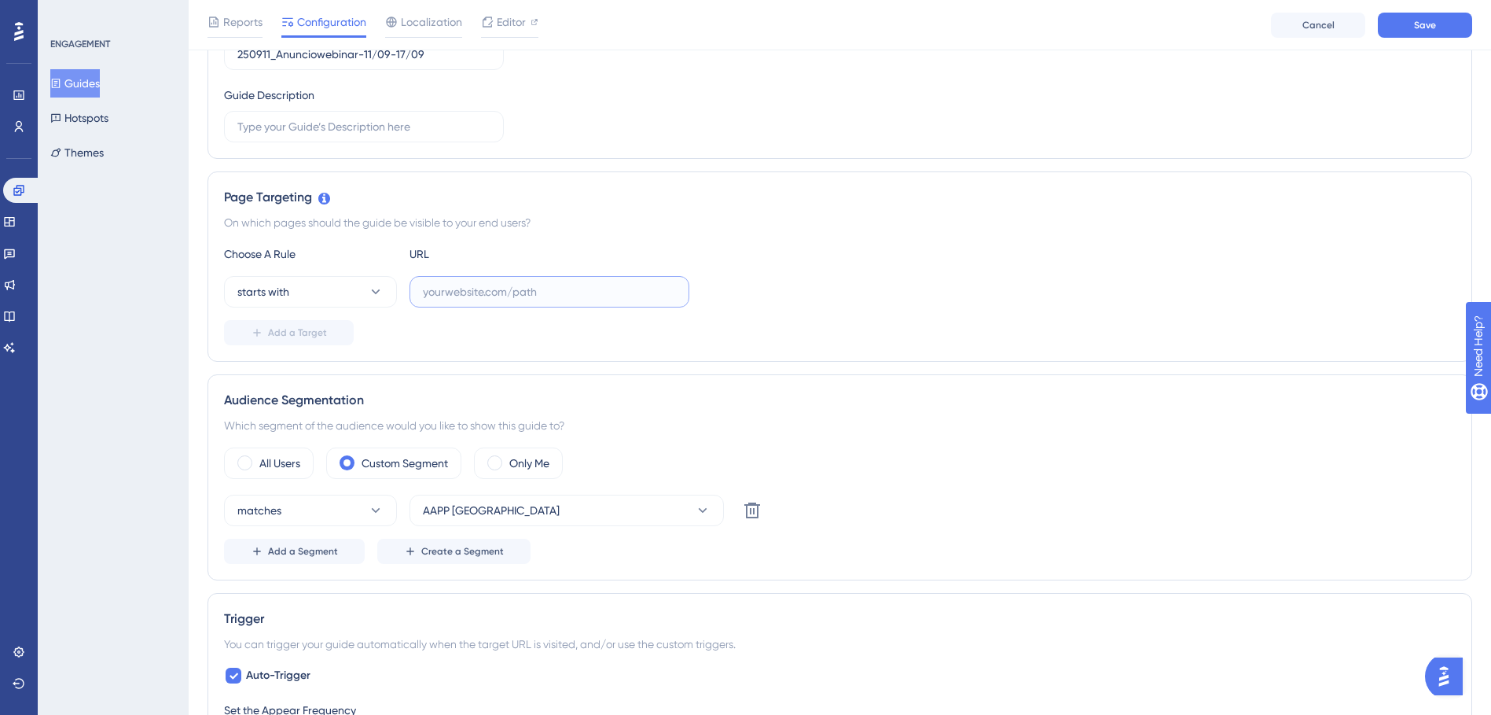
paste input "[URL][DOMAIN_NAME]"
type input "[URL][DOMAIN_NAME]"
click at [794, 278] on div "starts with [URL][DOMAIN_NAME]" at bounding box center [840, 291] width 1232 height 31
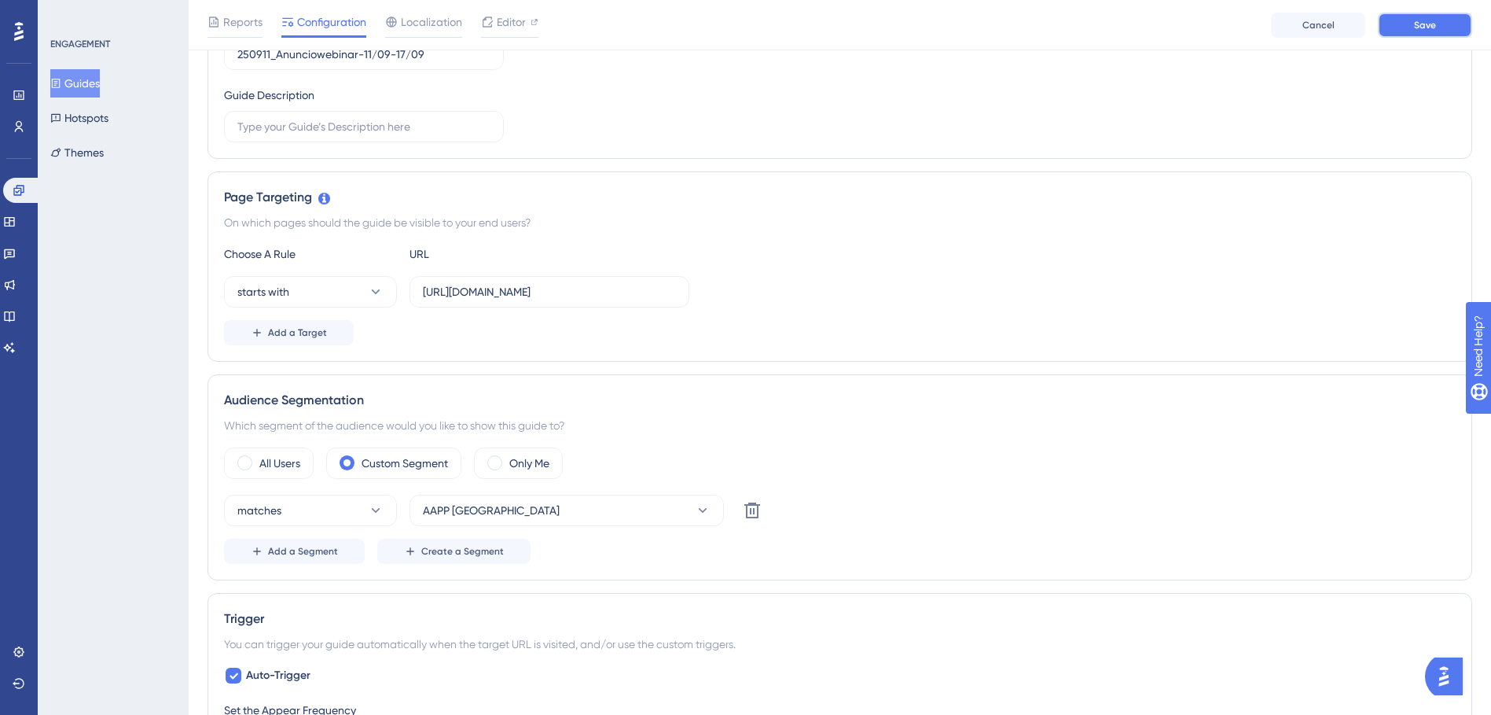
click at [1427, 20] on span "Save" at bounding box center [1425, 25] width 22 height 13
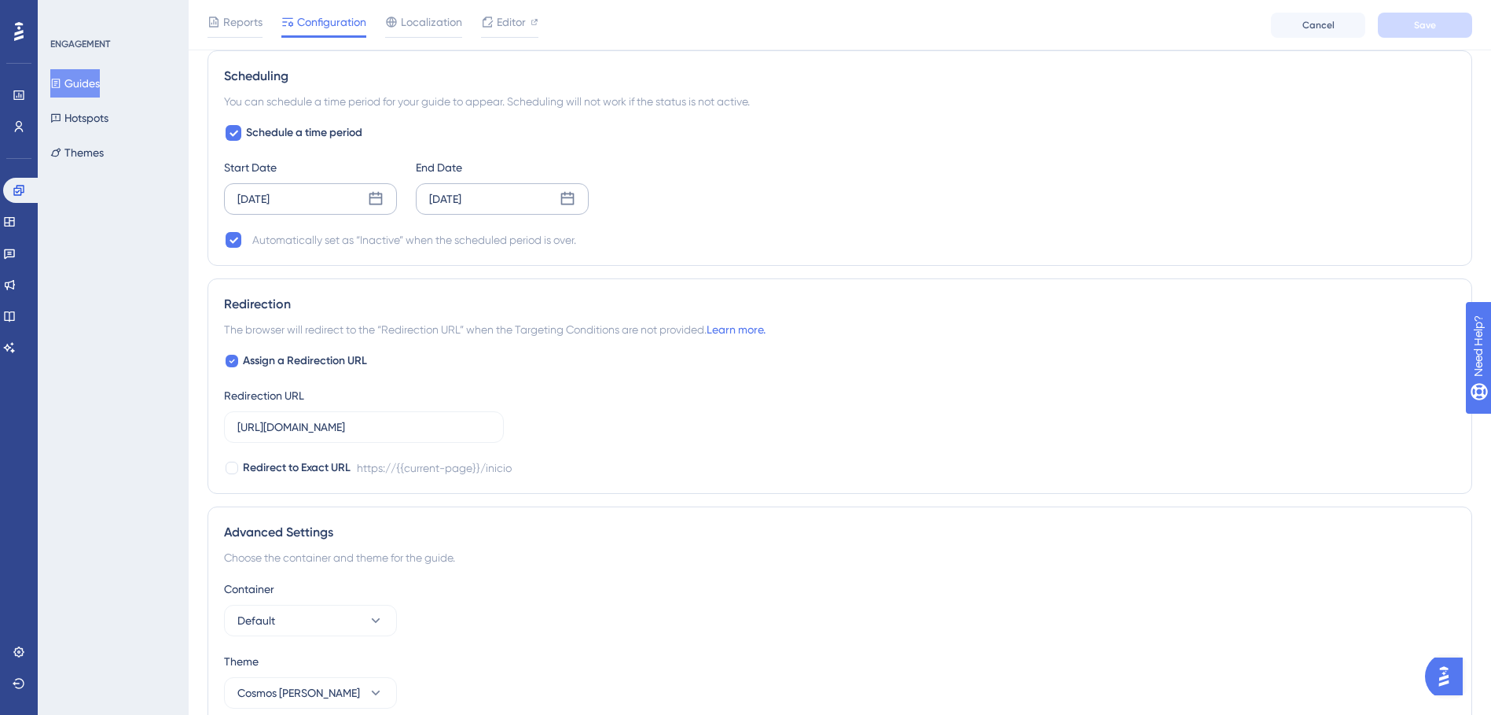
scroll to position [1315, 0]
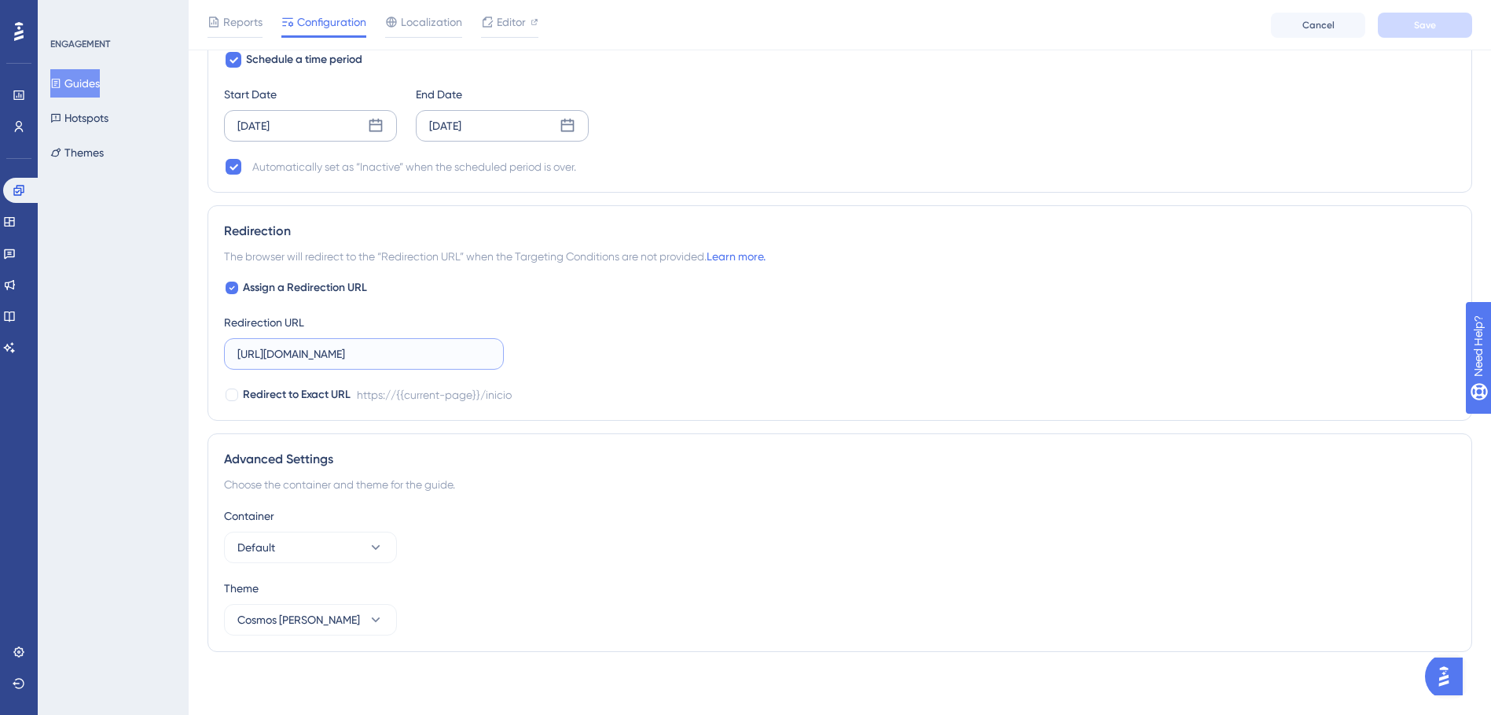
click at [362, 353] on input "[URL][DOMAIN_NAME]" at bounding box center [363, 353] width 253 height 17
paste input "[URL][DOMAIN_NAME]"
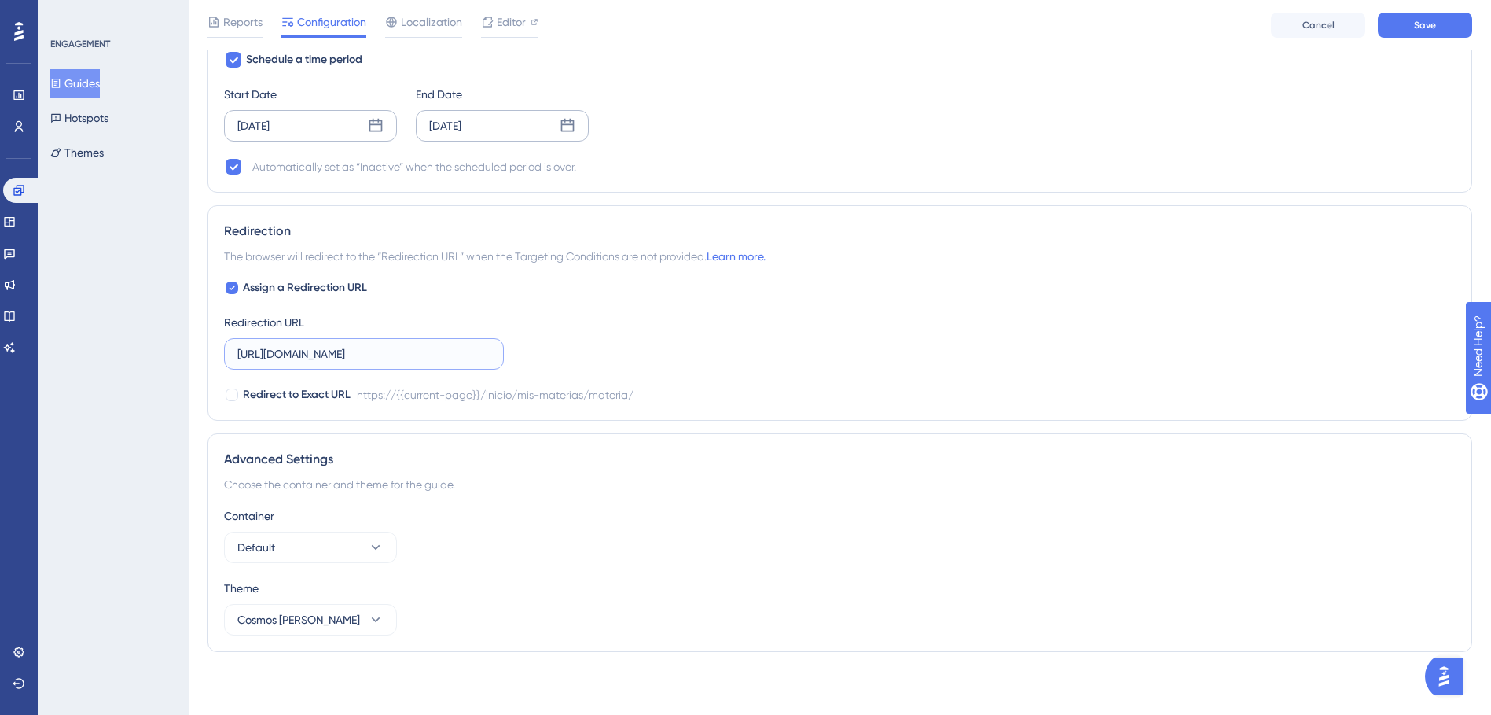
type input "[URL][DOMAIN_NAME]"
click at [713, 340] on div "Assign a Redirection URL Redirection URL [URL][DOMAIN_NAME] Redirect to Exact U…" at bounding box center [840, 341] width 1232 height 126
click at [1422, 25] on span "Save" at bounding box center [1425, 25] width 22 height 13
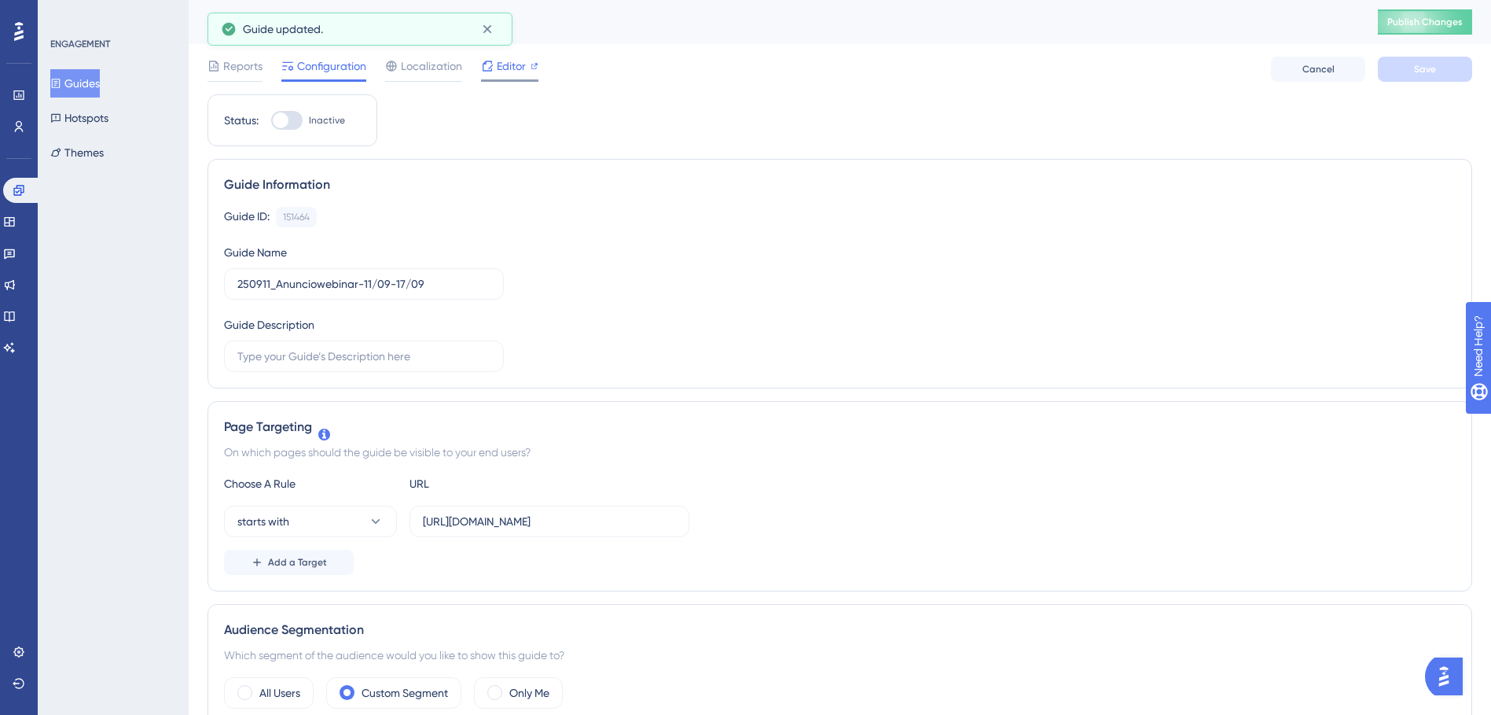
click at [508, 72] on span "Editor" at bounding box center [511, 66] width 29 height 19
click at [913, 90] on div "Reports Configuration Localization Editor Cancel Save" at bounding box center [840, 69] width 1265 height 50
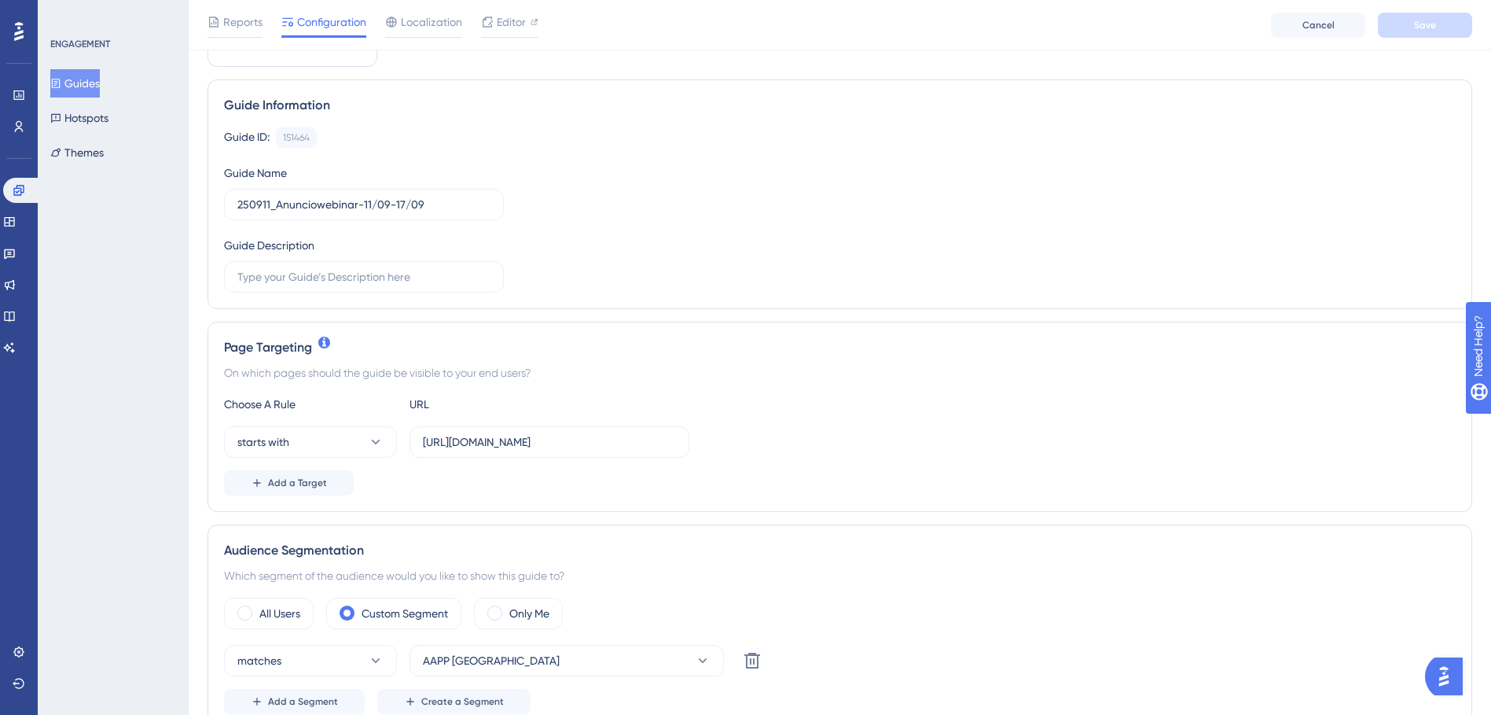
scroll to position [236, 0]
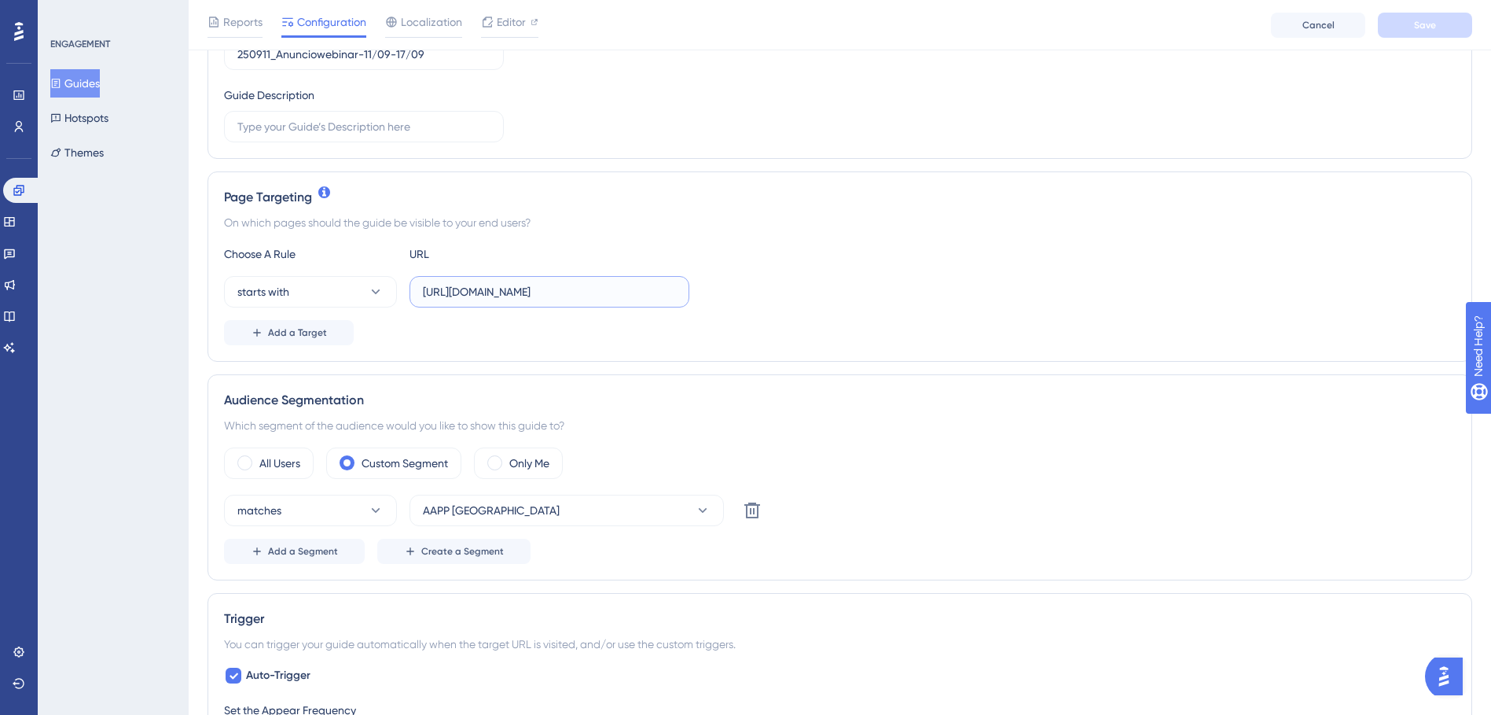
click at [631, 300] on input "[URL][DOMAIN_NAME]" at bounding box center [549, 291] width 253 height 17
click at [23, 182] on link at bounding box center [22, 190] width 38 height 25
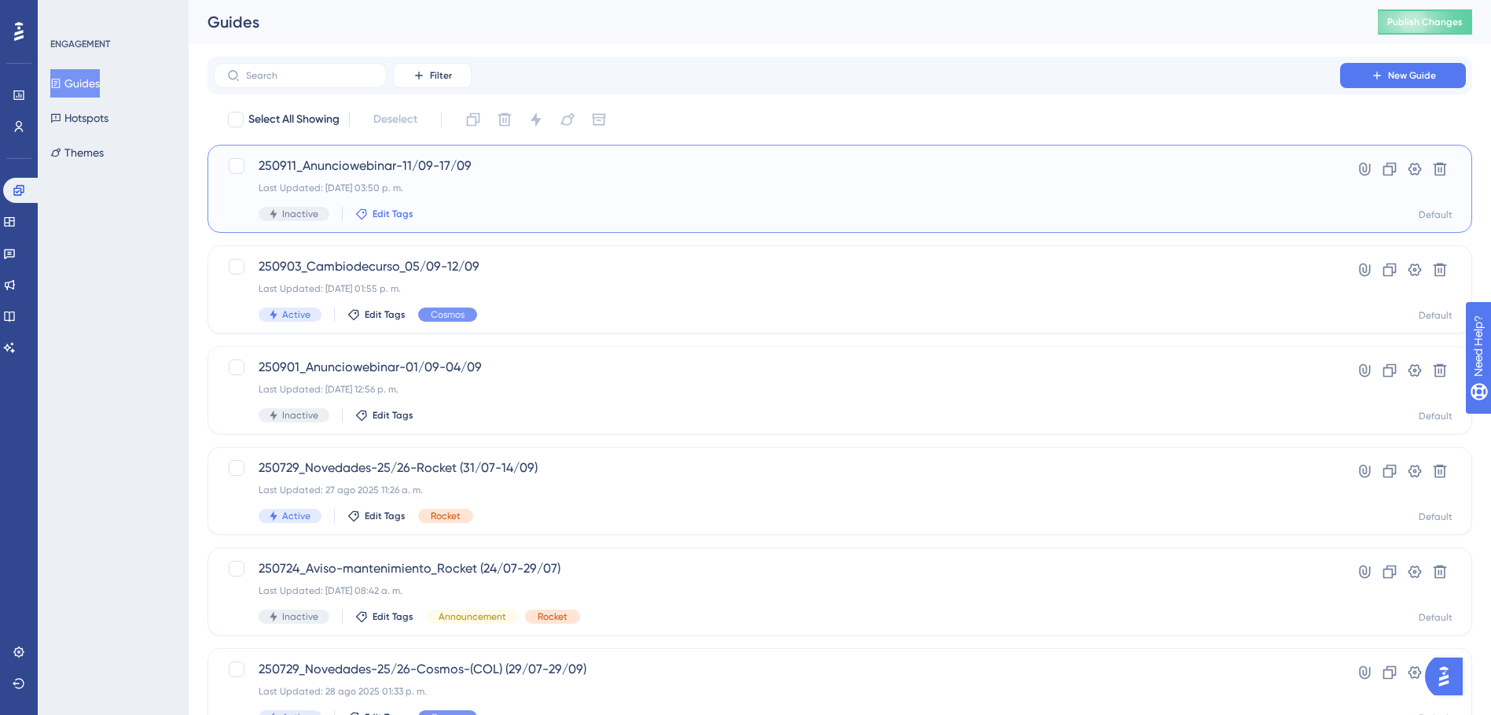
click at [395, 212] on span "Edit Tags" at bounding box center [393, 214] width 41 height 13
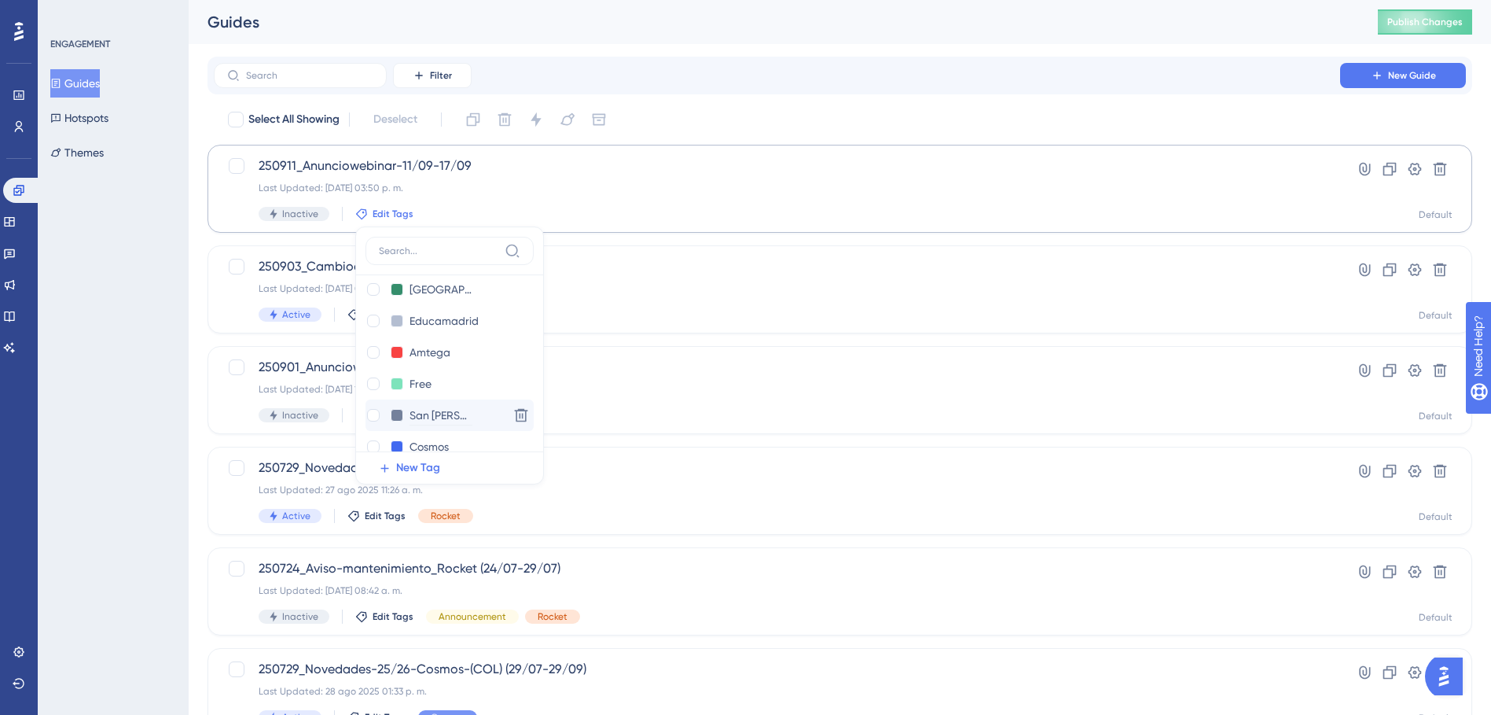
scroll to position [79, 0]
click at [373, 318] on div at bounding box center [373, 316] width 13 height 13
checkbox input "true"
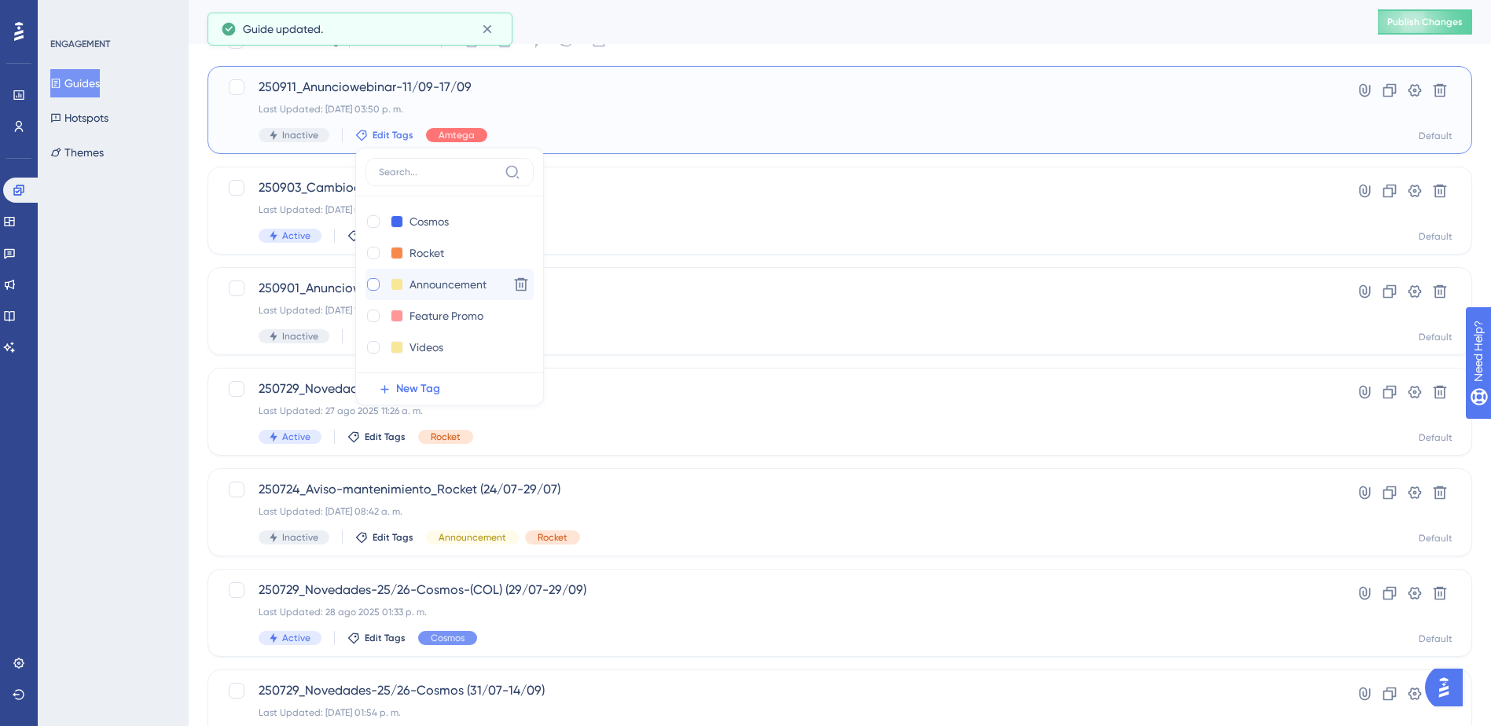
click at [367, 285] on div at bounding box center [373, 284] width 13 height 13
checkbox input "true"
click at [785, 50] on div "Select All Showing Deselect" at bounding box center [849, 40] width 1246 height 25
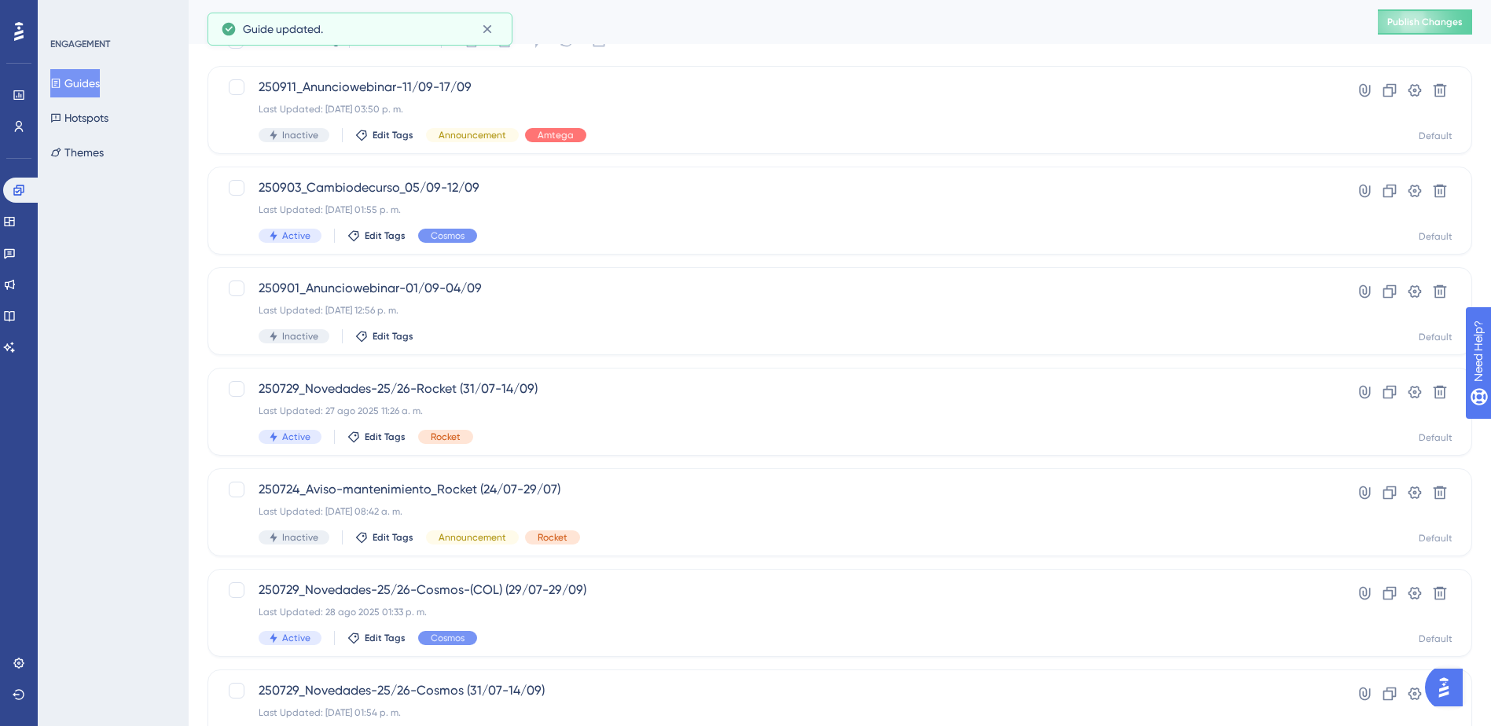
click at [1407, 5] on div "Guides Publish Changes" at bounding box center [840, 22] width 1303 height 44
click at [1401, 31] on button "Publish Changes" at bounding box center [1425, 21] width 94 height 25
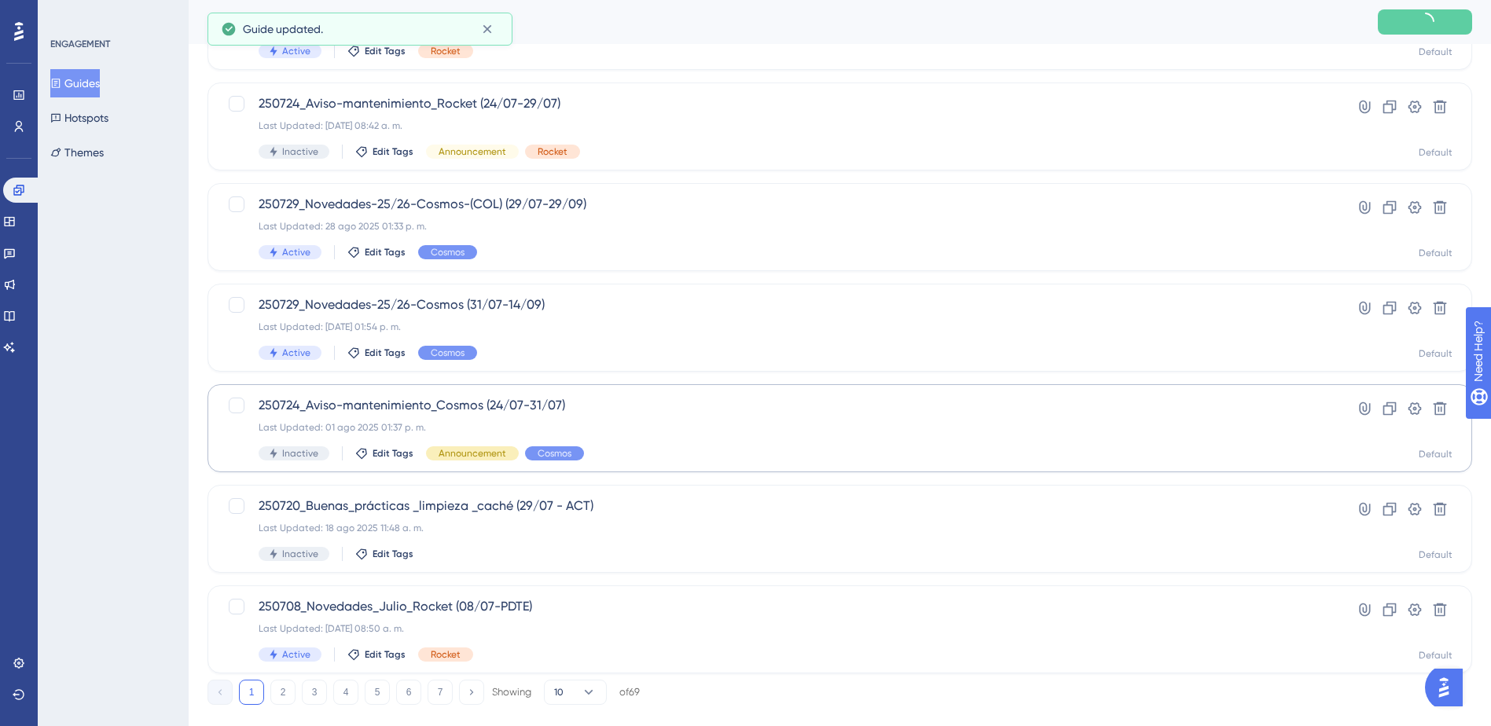
scroll to position [494, 0]
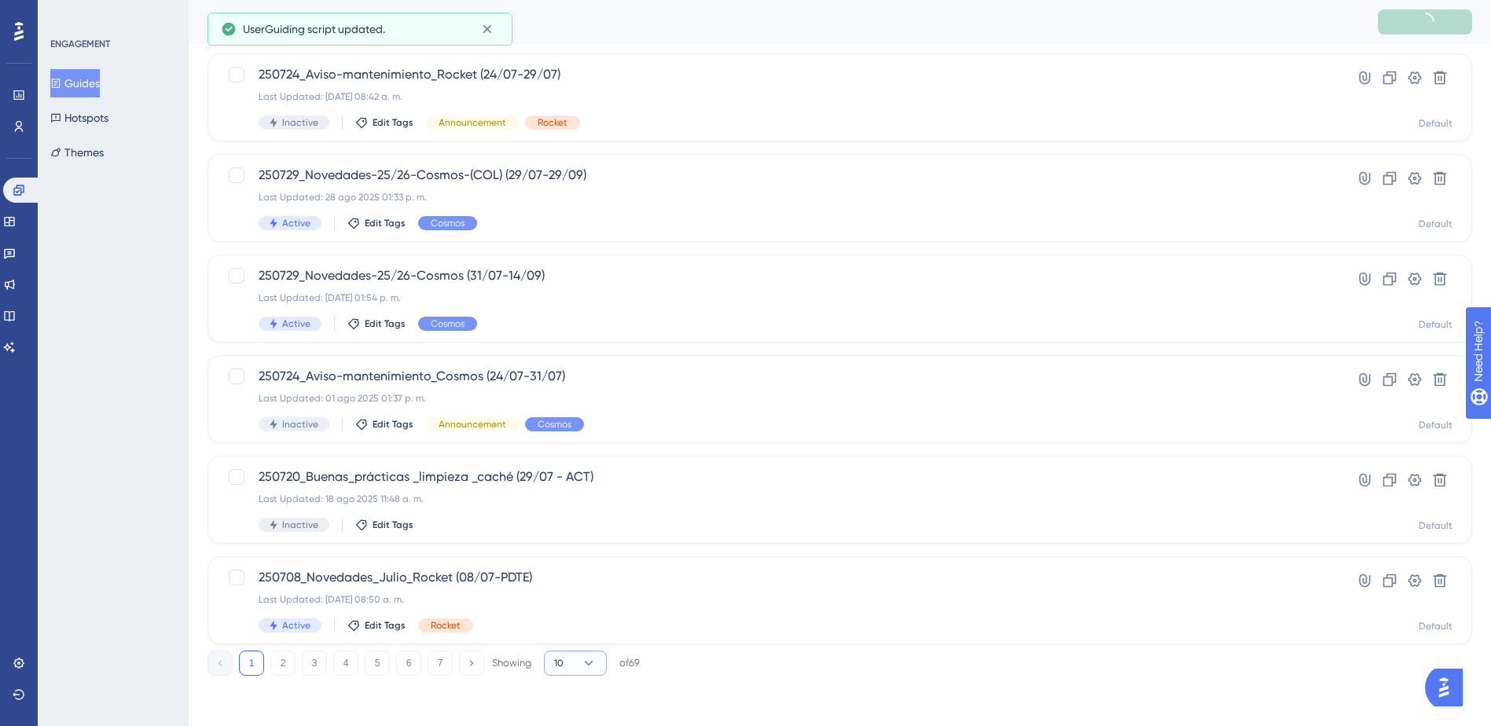
click at [588, 658] on icon at bounding box center [589, 664] width 16 height 16
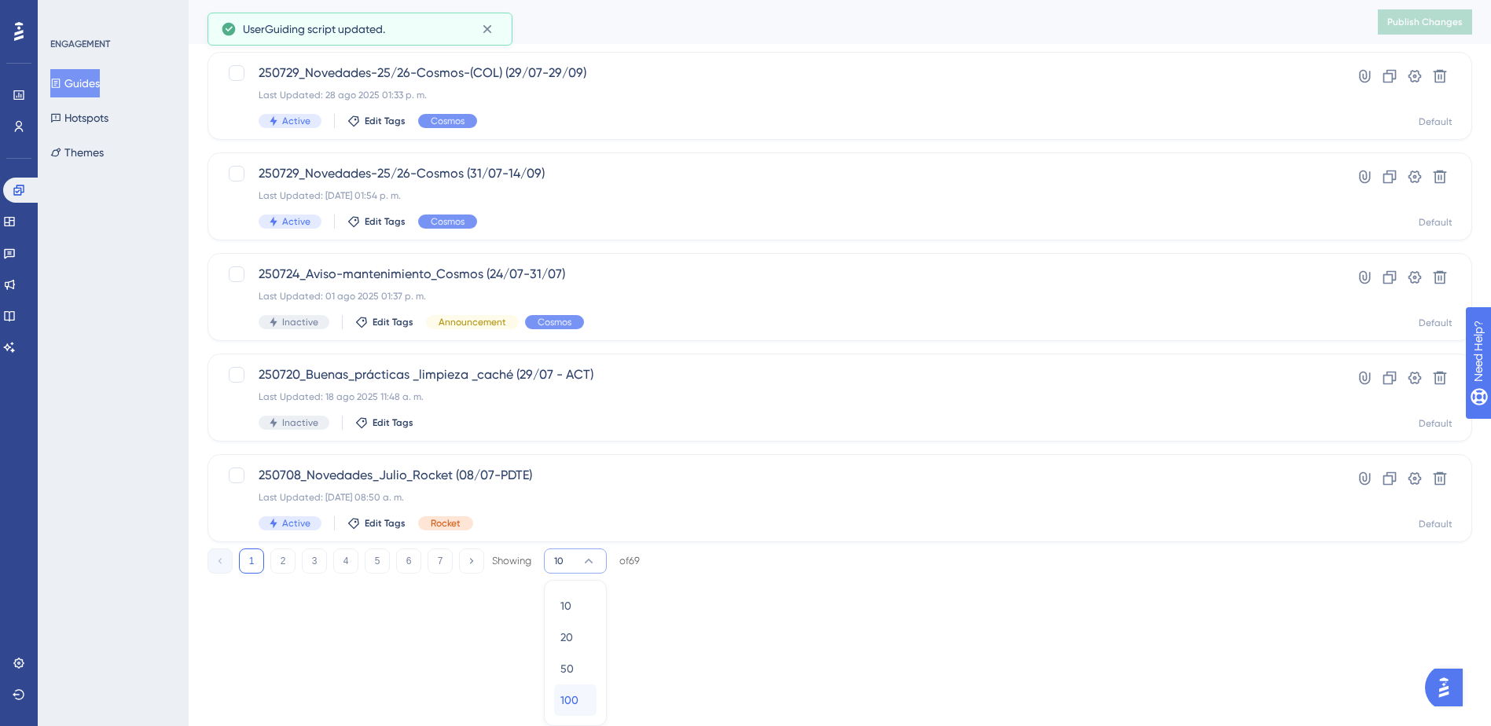
click at [567, 700] on span "100" at bounding box center [570, 700] width 18 height 19
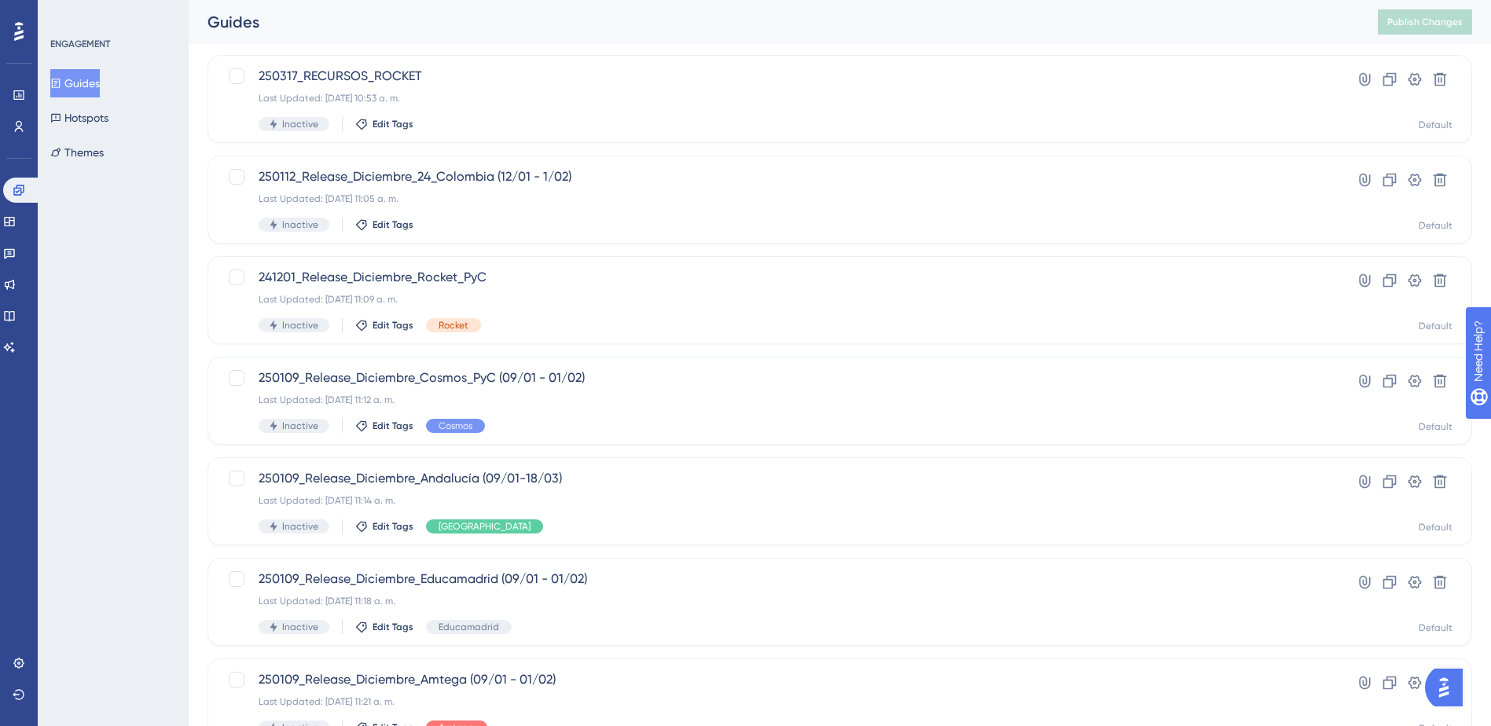
scroll to position [2640, 0]
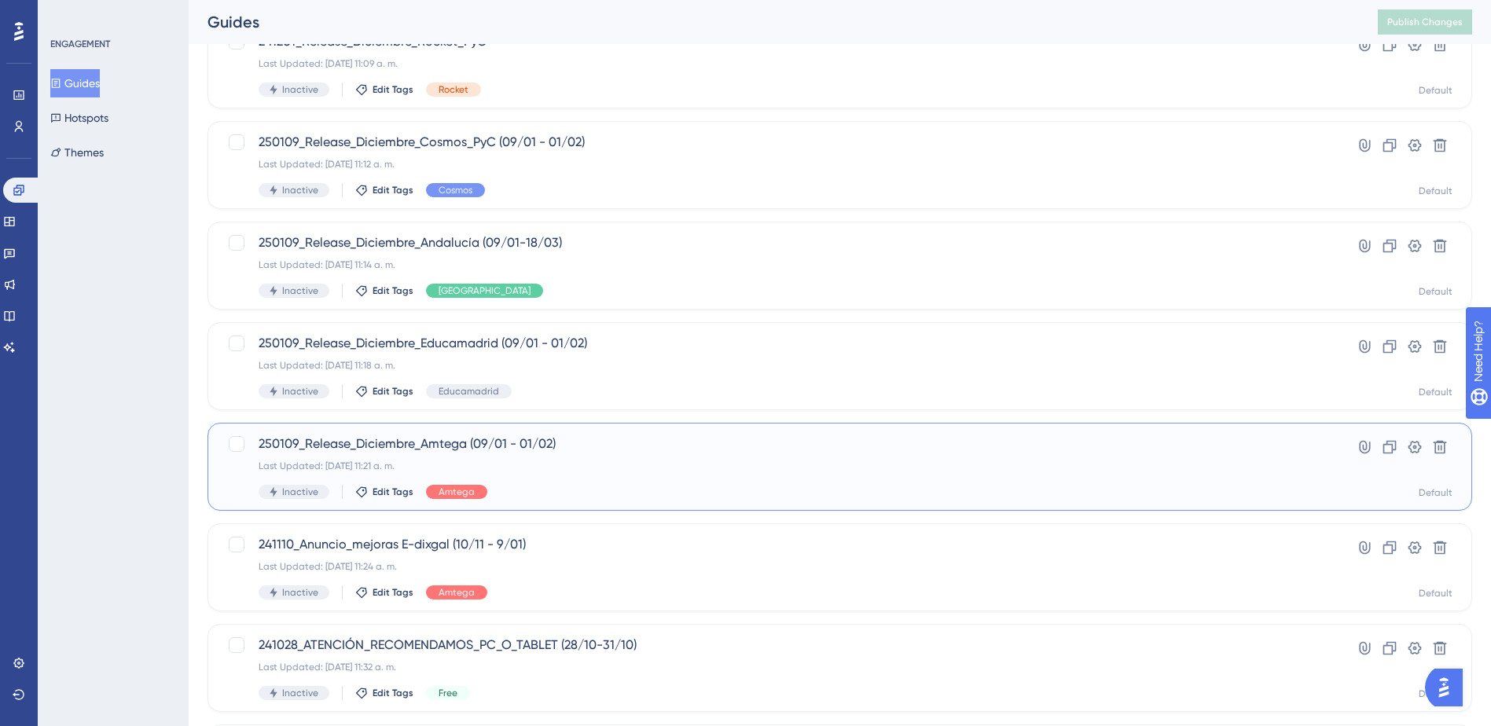
click at [636, 479] on div "250109_Release_Diciembre_Amtega (09/01 - 01/02) Last Updated: [DATE] 11:21 a. m…" at bounding box center [777, 467] width 1037 height 64
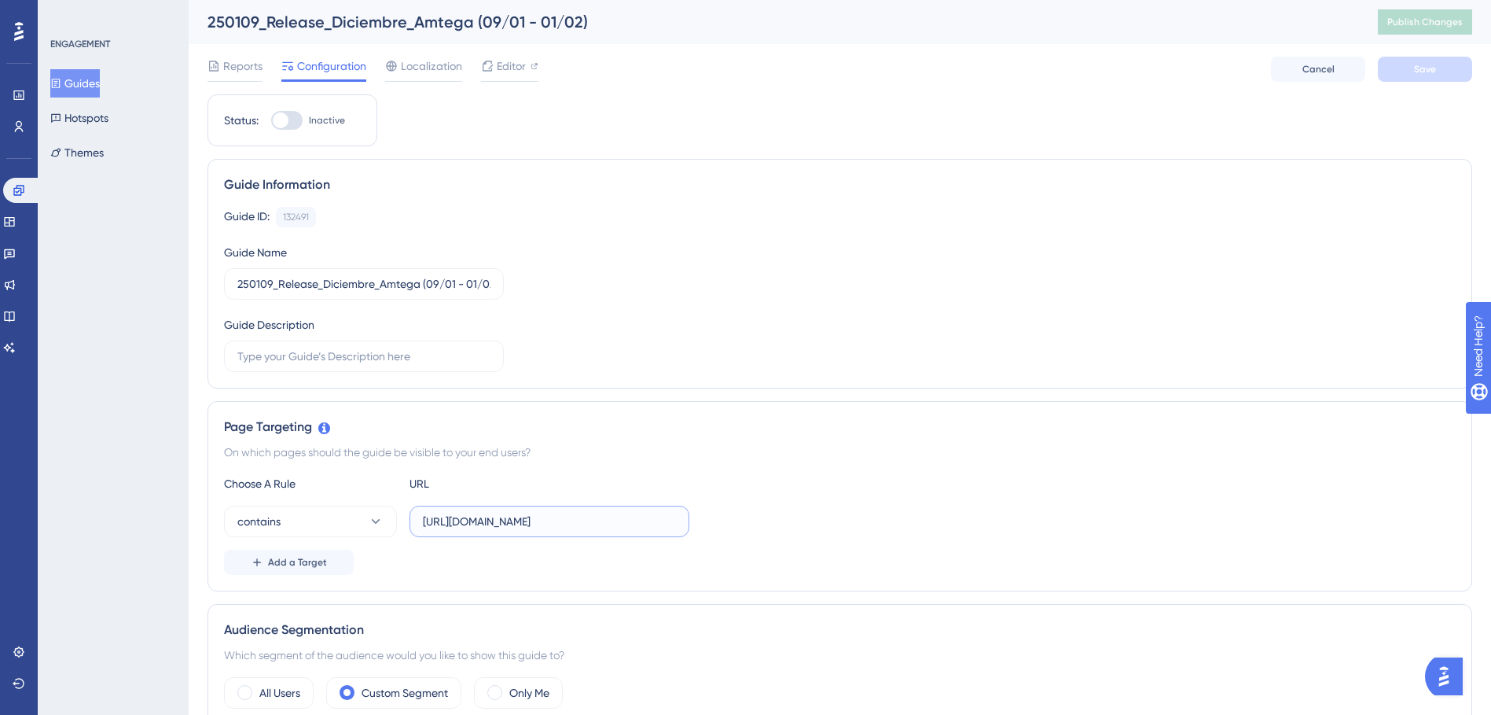
click at [588, 527] on input "[URL][DOMAIN_NAME]" at bounding box center [549, 521] width 253 height 17
click at [572, 530] on label "[URL][DOMAIN_NAME]" at bounding box center [550, 521] width 280 height 31
click at [572, 530] on input "[URL][DOMAIN_NAME]" at bounding box center [549, 521] width 253 height 17
click at [572, 530] on label "[URL][DOMAIN_NAME]" at bounding box center [550, 521] width 280 height 31
click at [572, 530] on input "[URL][DOMAIN_NAME]" at bounding box center [549, 521] width 253 height 17
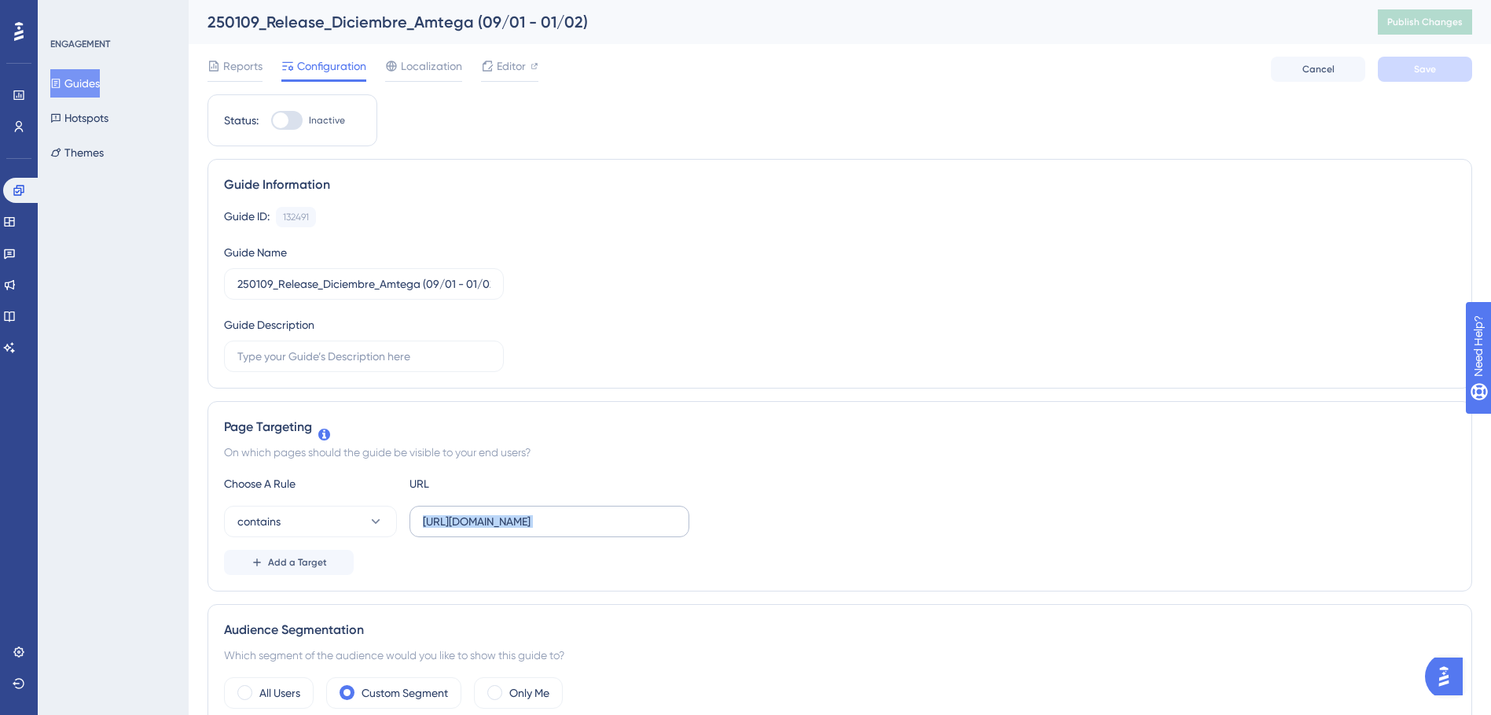
click at [572, 530] on label "[URL][DOMAIN_NAME]" at bounding box center [550, 521] width 280 height 31
click at [572, 530] on input "[URL][DOMAIN_NAME]" at bounding box center [549, 521] width 253 height 17
click at [12, 189] on link at bounding box center [22, 190] width 38 height 25
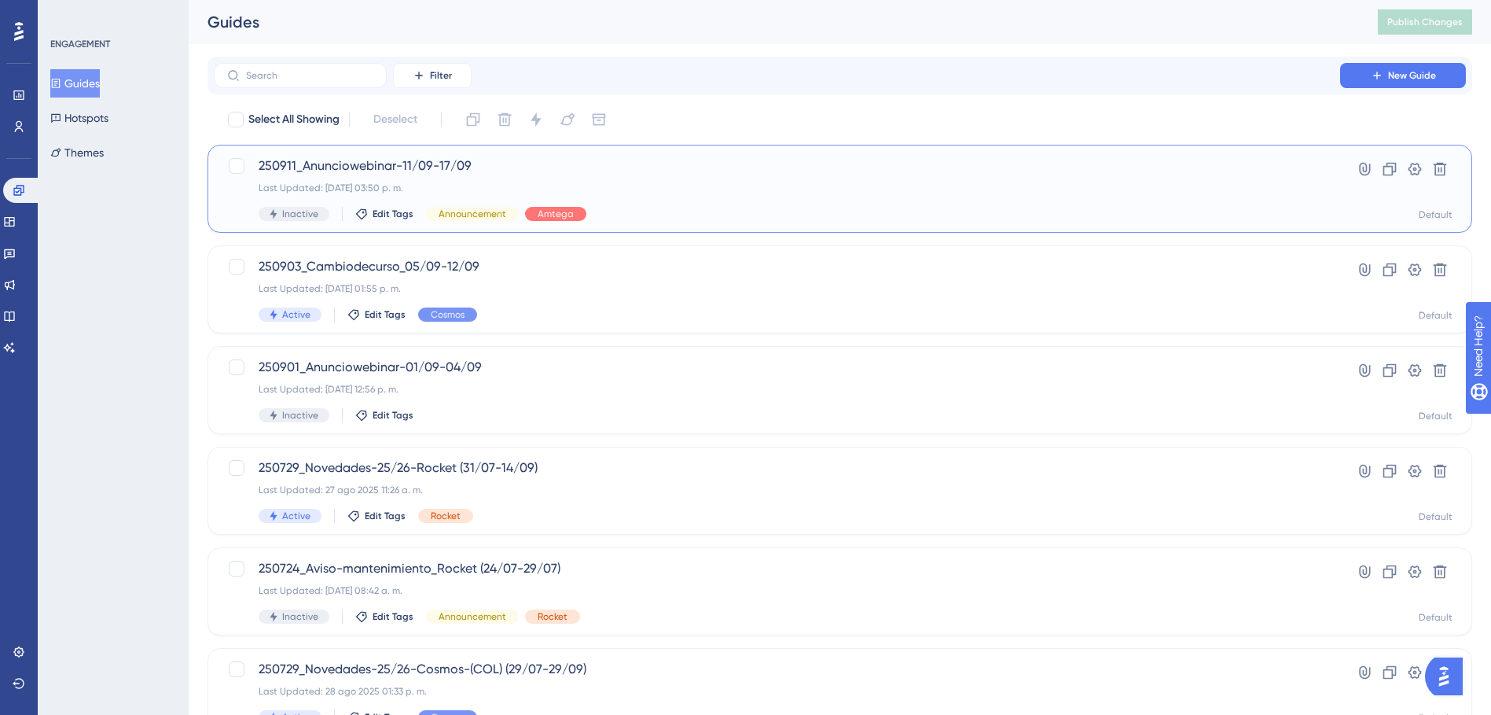
click at [399, 164] on span "250911_Anunciowebinar-11/09-17/09" at bounding box center [777, 165] width 1037 height 19
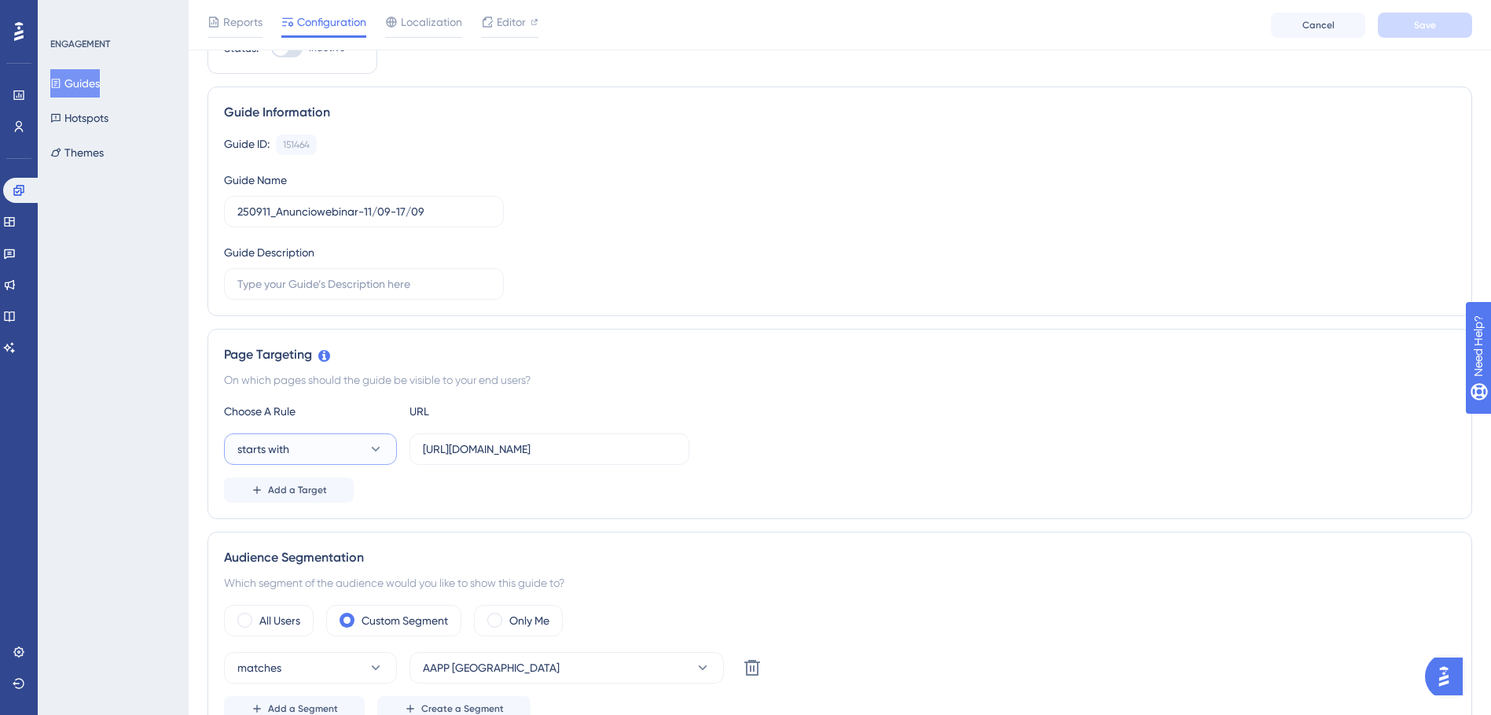
click at [302, 447] on button "starts with" at bounding box center [310, 448] width 173 height 31
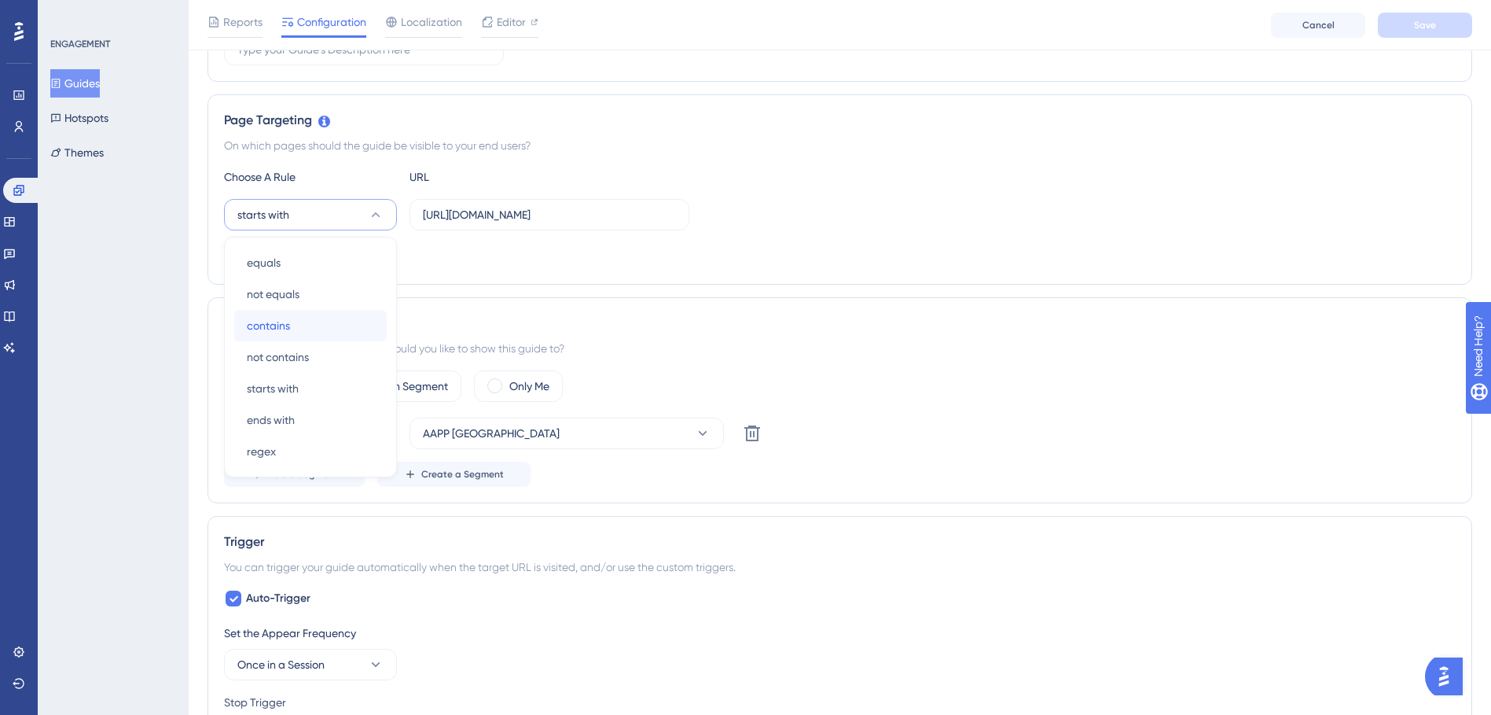
click at [292, 329] on div "contains contains" at bounding box center [310, 325] width 127 height 31
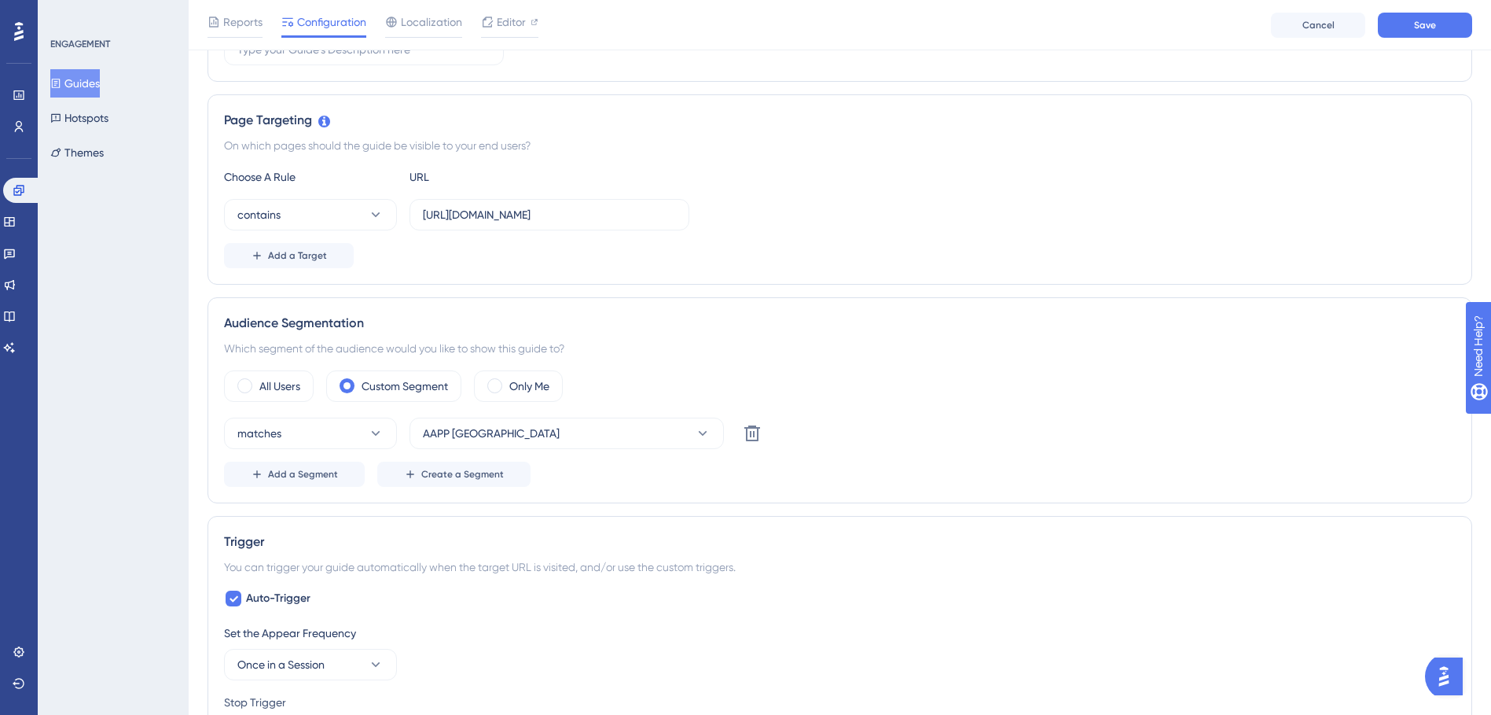
click at [914, 184] on div "Choose A Rule URL" at bounding box center [840, 176] width 1232 height 19
click at [1415, 19] on span "Save" at bounding box center [1425, 25] width 22 height 13
click at [554, 218] on input "[URL][DOMAIN_NAME]" at bounding box center [549, 214] width 253 height 17
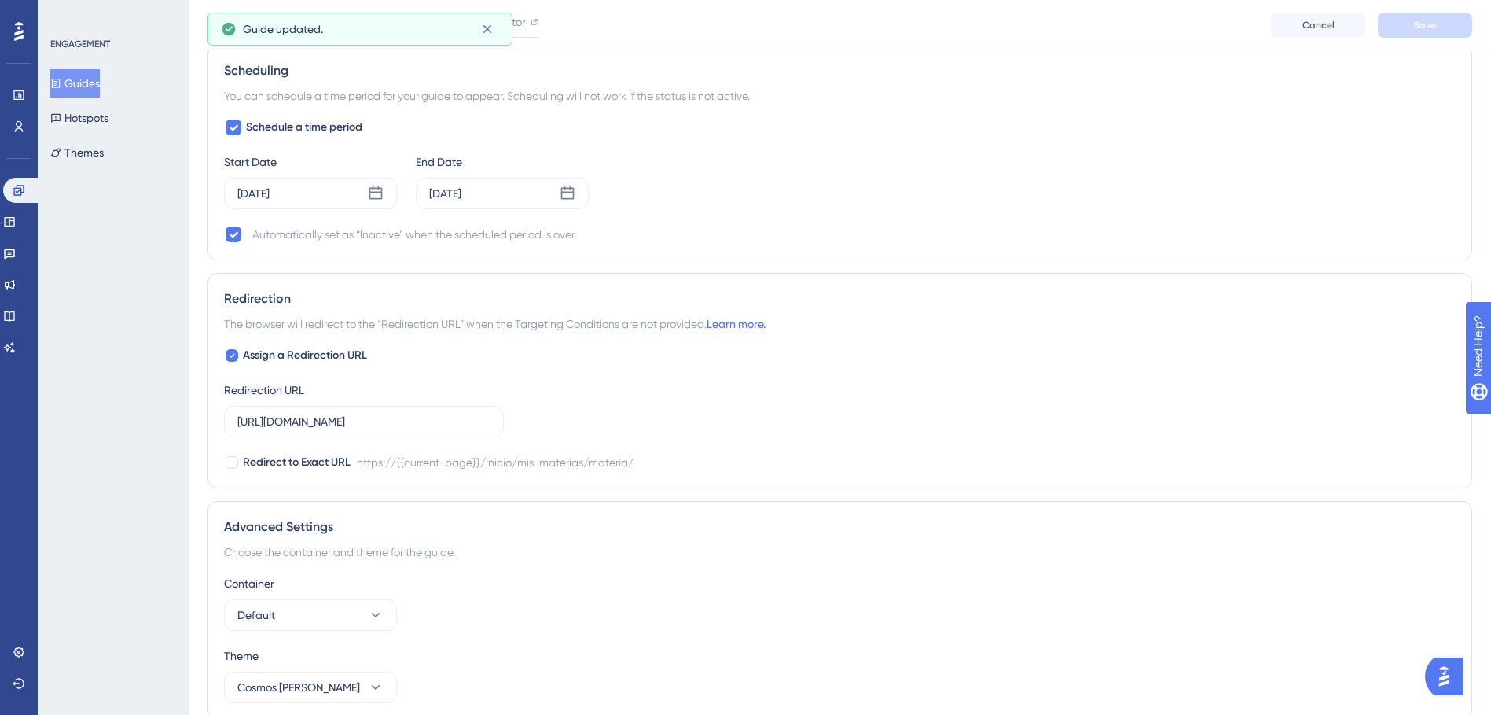
scroll to position [1315, 0]
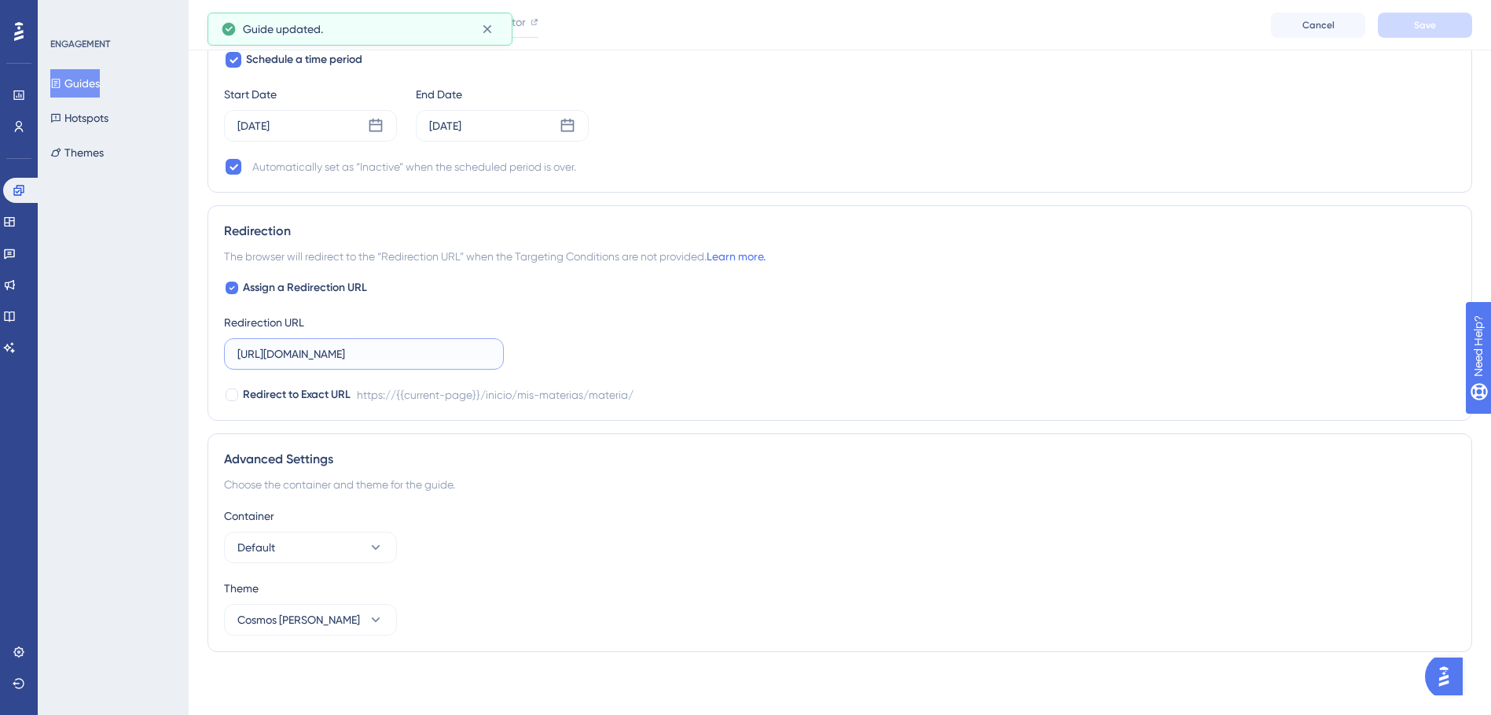
click at [319, 355] on input "[URL][DOMAIN_NAME]" at bounding box center [363, 353] width 253 height 17
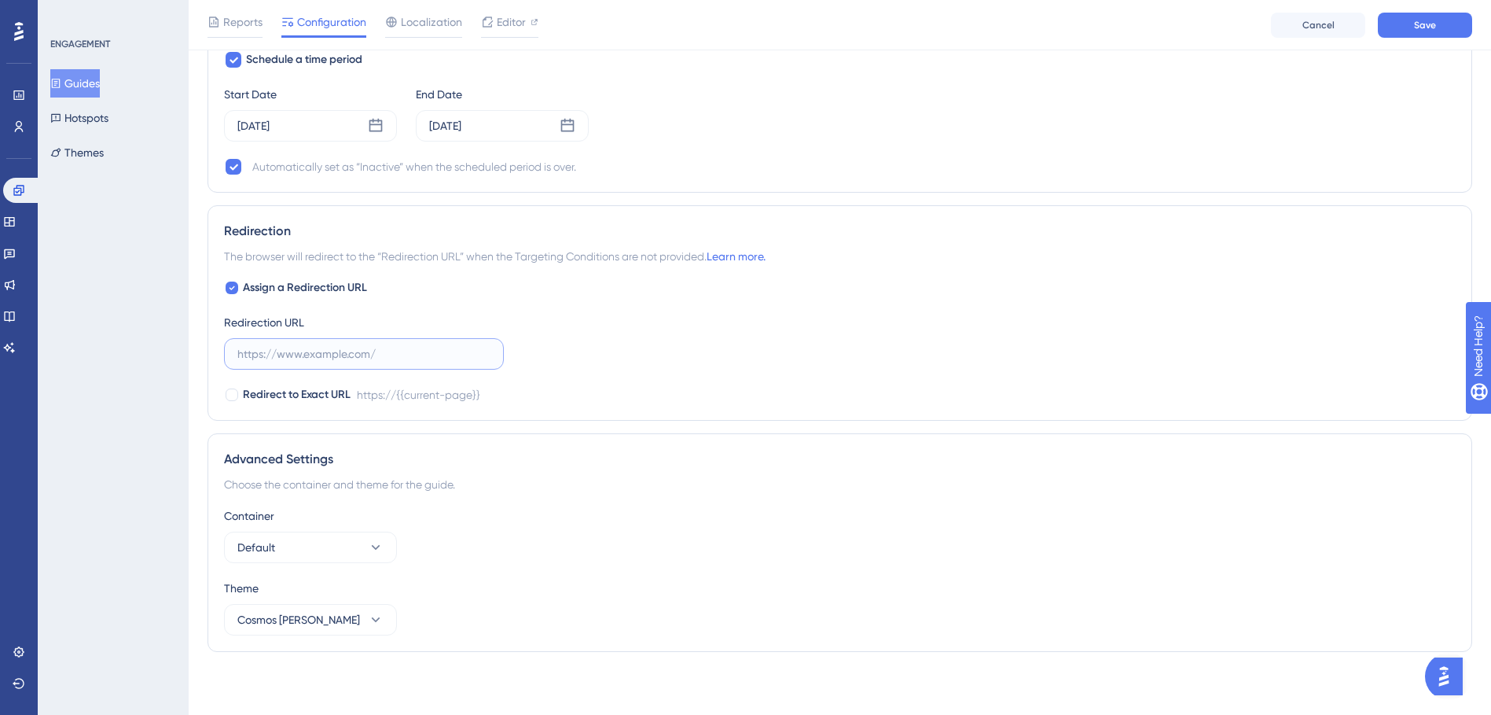
paste input "[URL][DOMAIN_NAME]"
type input "[URL][DOMAIN_NAME]"
click at [780, 299] on div "Assign a Redirection URL Redirection URL [URL][DOMAIN_NAME] Redirect to Exact U…" at bounding box center [840, 341] width 1232 height 126
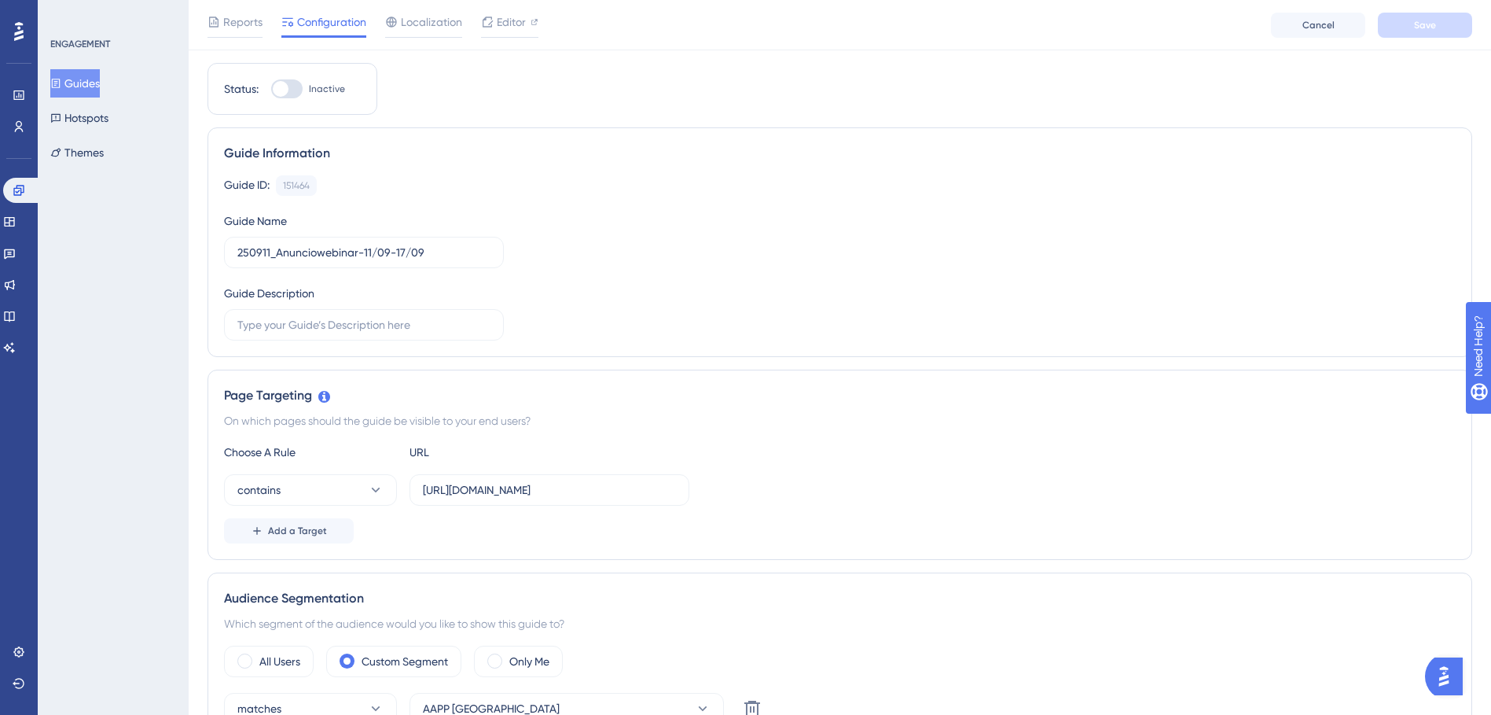
scroll to position [0, 0]
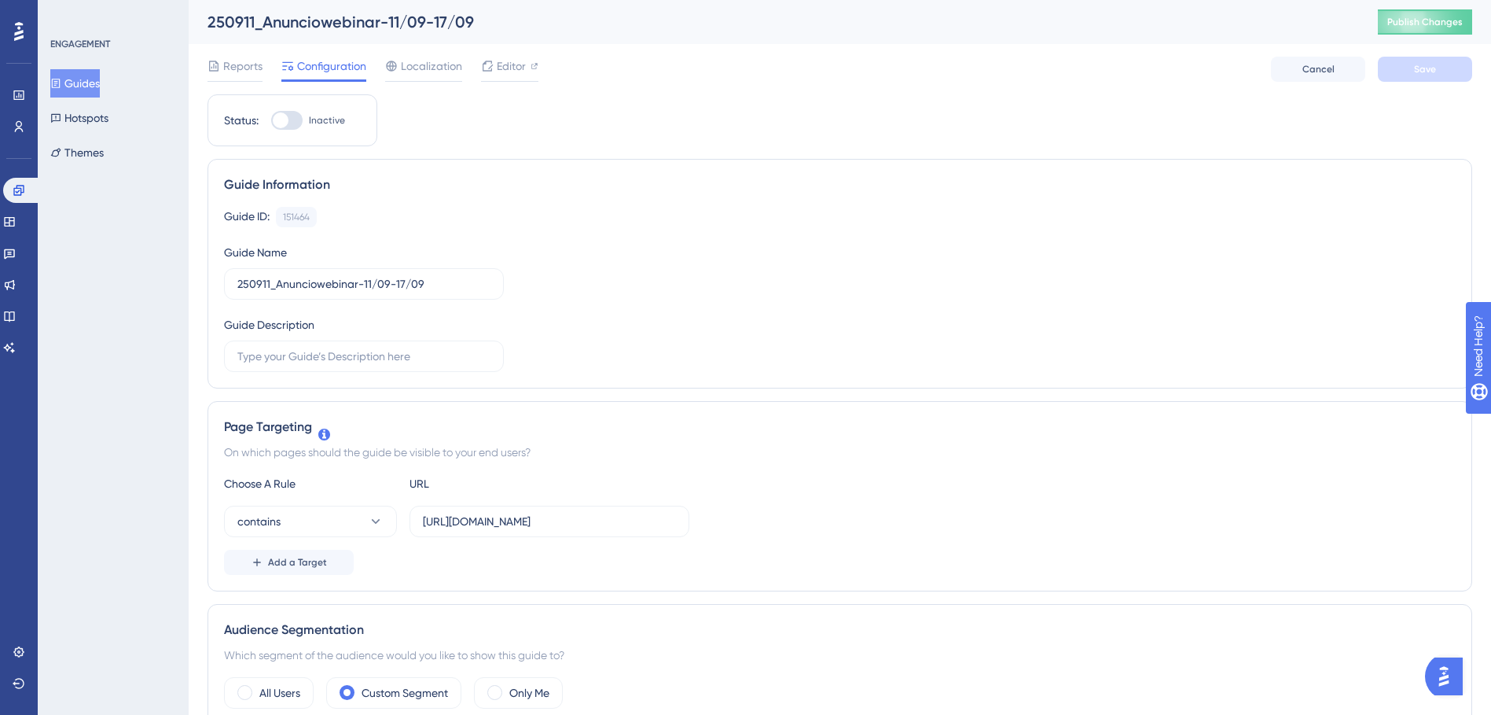
click at [802, 174] on div "Guide Information Guide ID: 151464 Copy Guide Name 250911_Anunciowebinar-11/09-…" at bounding box center [840, 274] width 1265 height 230
click at [505, 51] on div "Reports Configuration Localization Editor Cancel Save" at bounding box center [840, 69] width 1265 height 50
click at [507, 67] on span "Editor" at bounding box center [511, 66] width 29 height 19
click at [288, 114] on div at bounding box center [286, 120] width 31 height 19
click at [271, 120] on input "Inactive" at bounding box center [270, 120] width 1 height 1
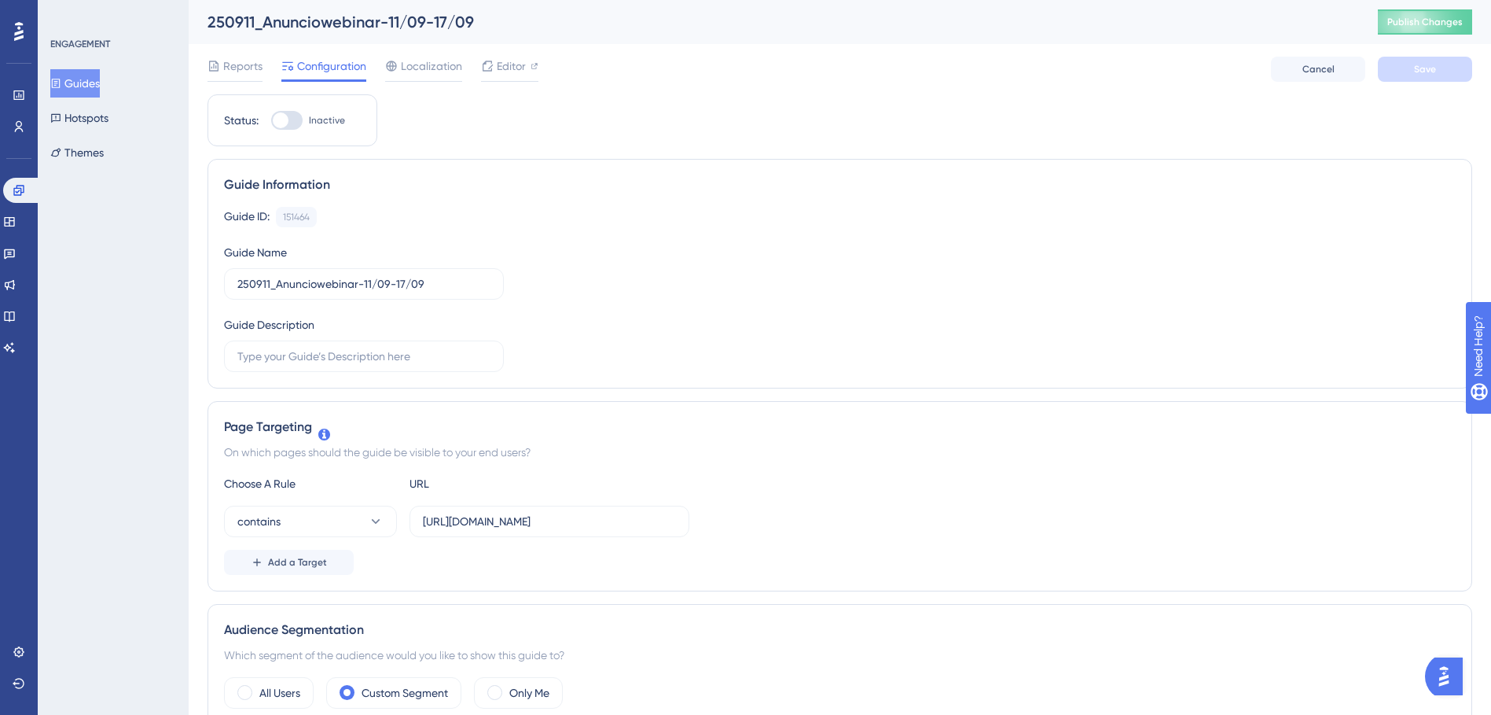
checkbox input "true"
click at [1443, 78] on button "Save" at bounding box center [1425, 69] width 94 height 25
click at [1434, 22] on span "Publish Changes" at bounding box center [1425, 22] width 75 height 13
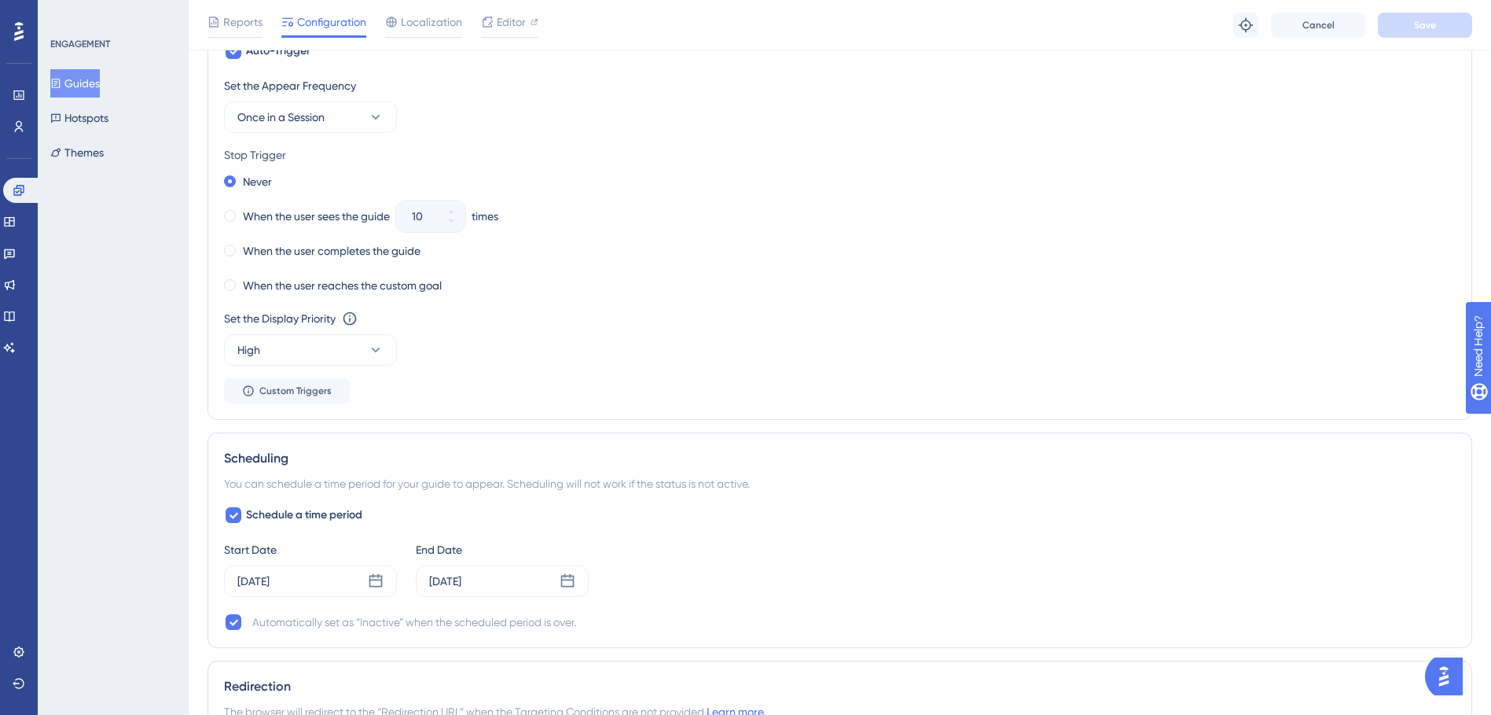
scroll to position [865, 0]
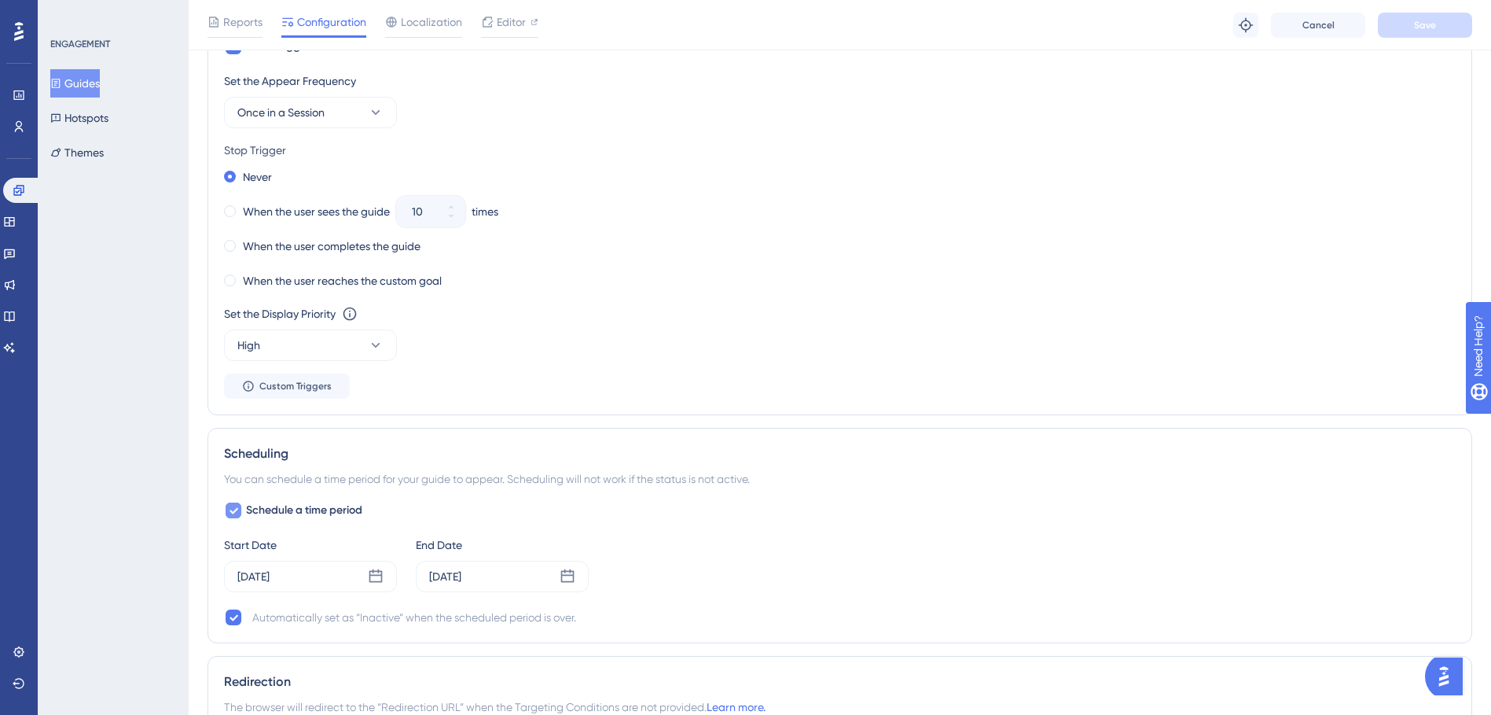
click at [240, 519] on label "Schedule a time period" at bounding box center [293, 510] width 138 height 19
checkbox input "false"
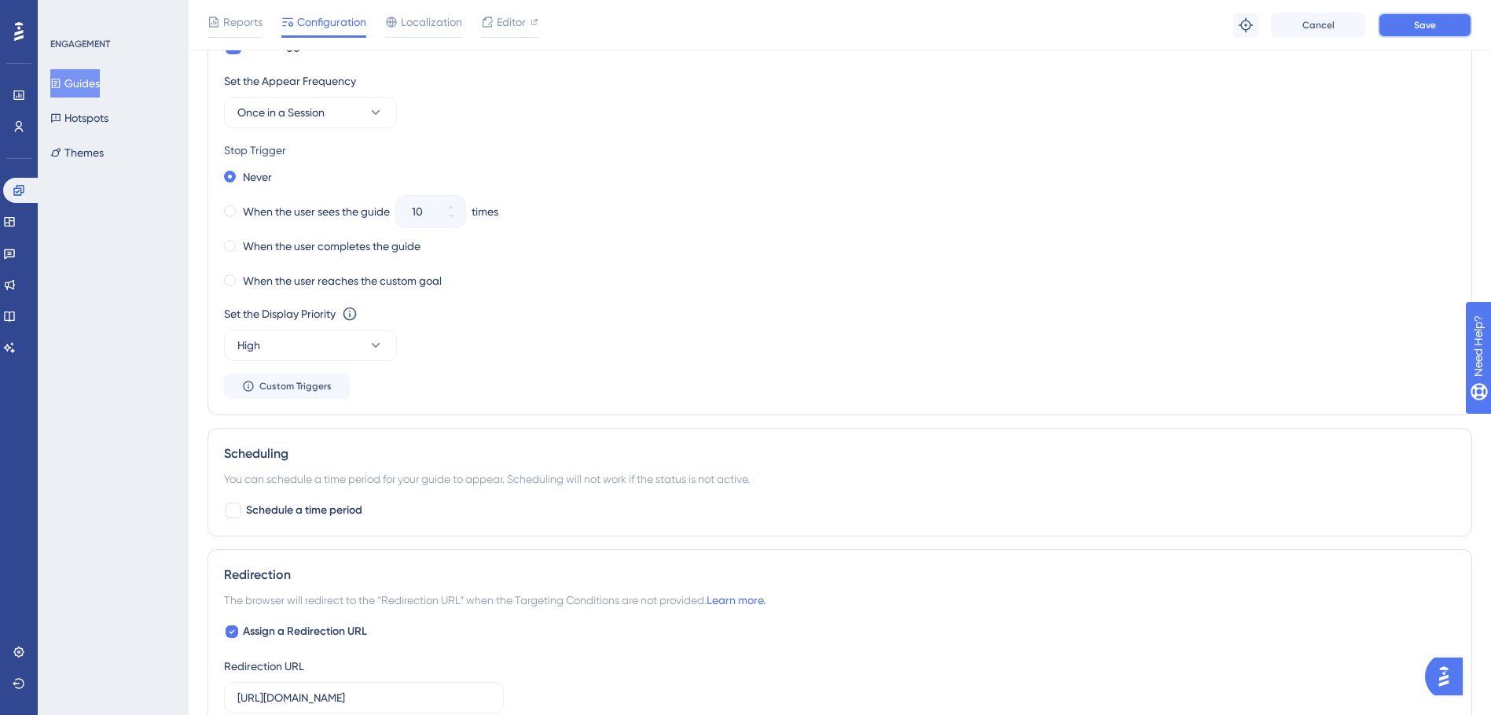
click at [1405, 31] on button "Save" at bounding box center [1425, 25] width 94 height 25
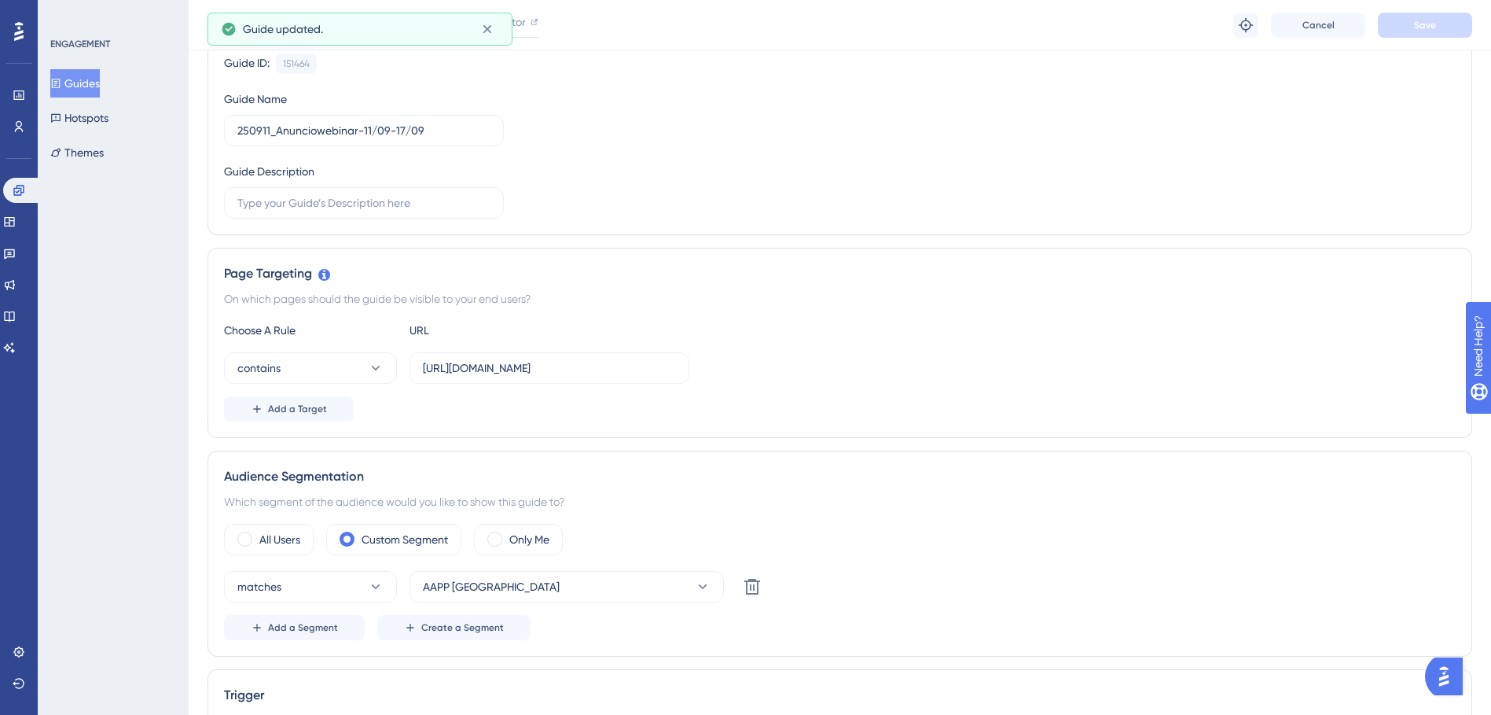
scroll to position [0, 0]
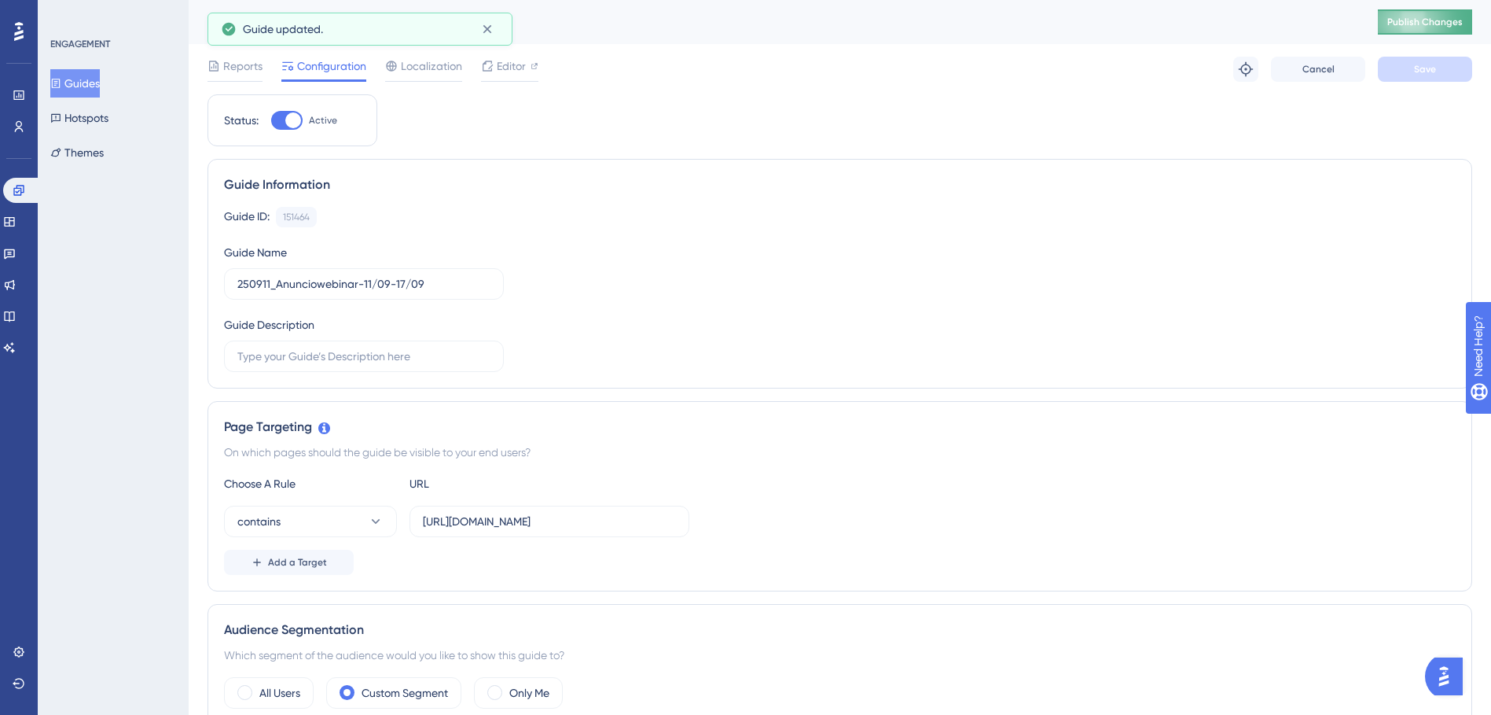
click at [1448, 11] on div "250911_Anunciowebinar-11/09-17/09 Publish Changes" at bounding box center [840, 22] width 1303 height 44
click at [1434, 31] on button "Publish Changes" at bounding box center [1425, 21] width 94 height 25
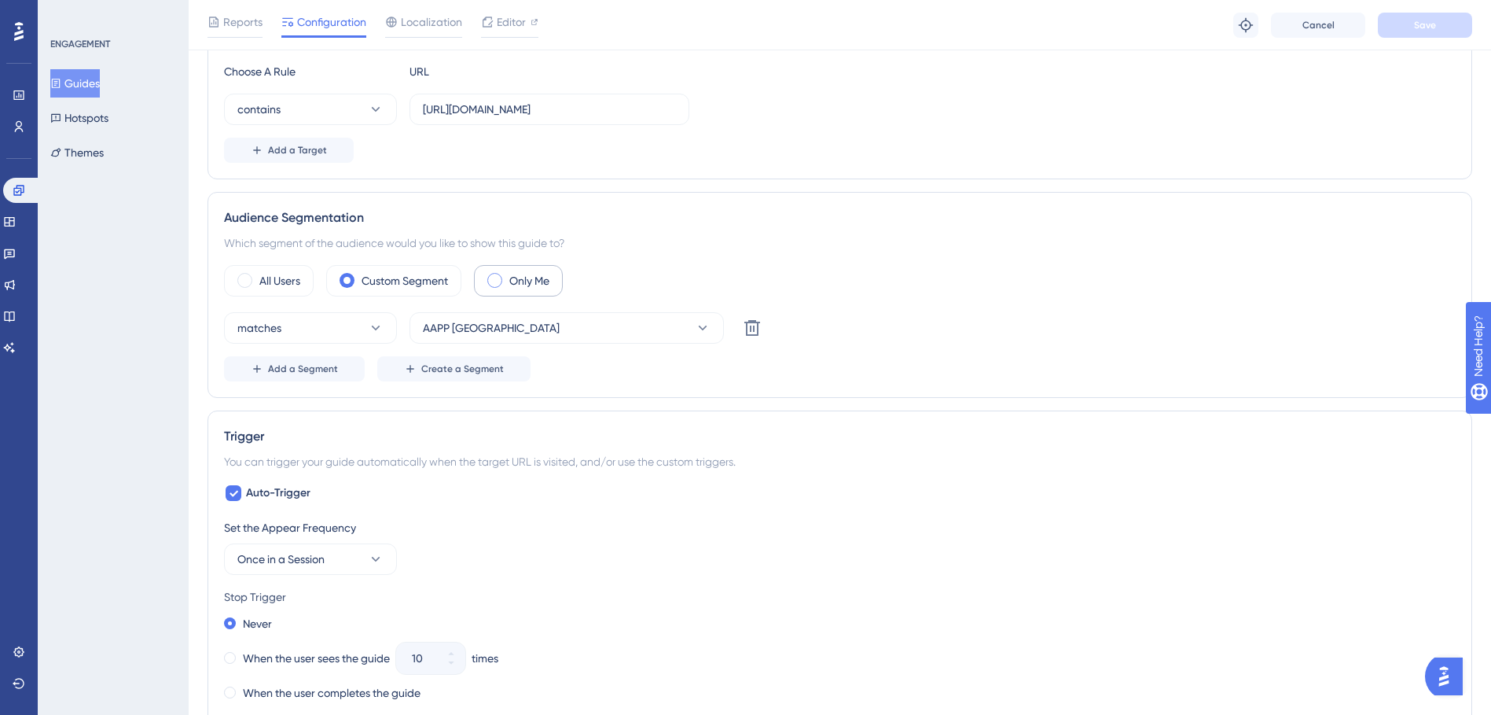
scroll to position [629, 0]
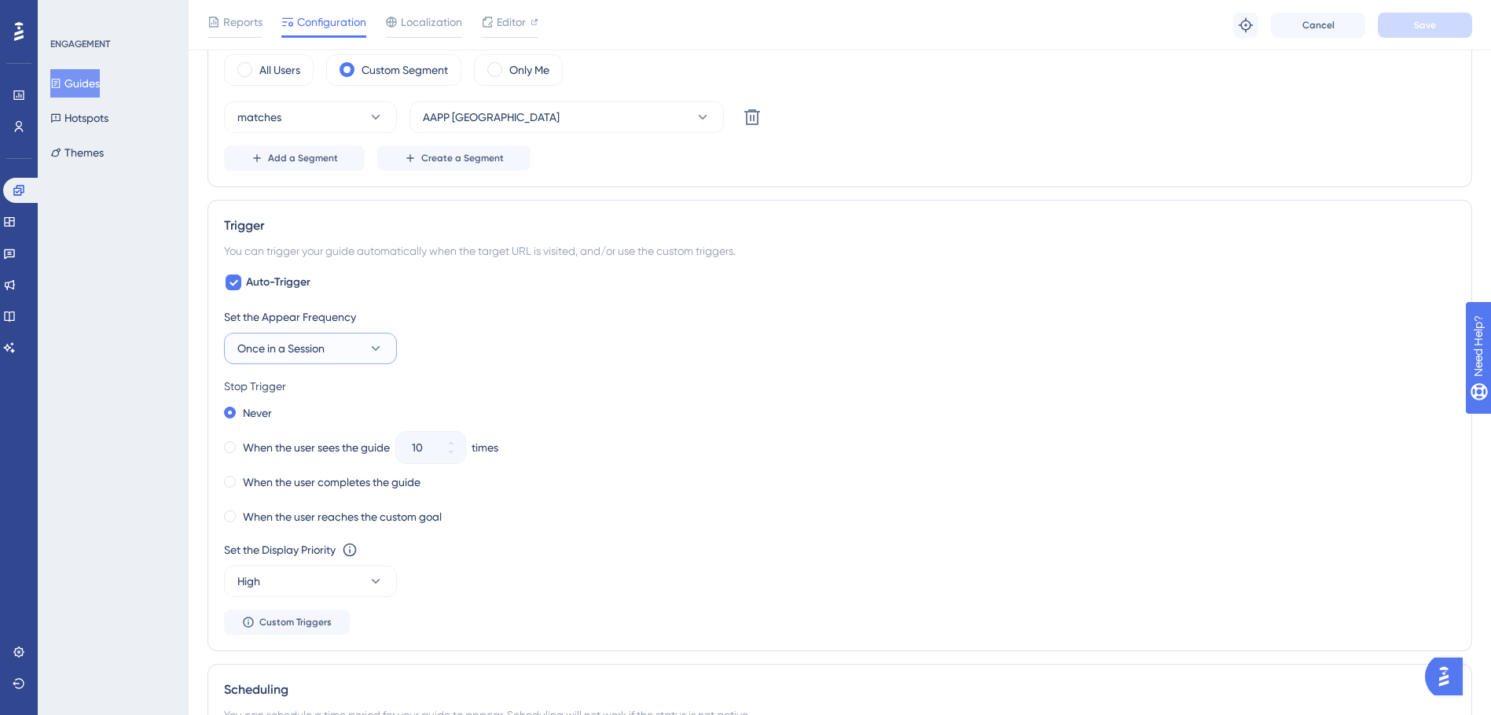
click at [311, 335] on button "Once in a Session" at bounding box center [310, 348] width 173 height 31
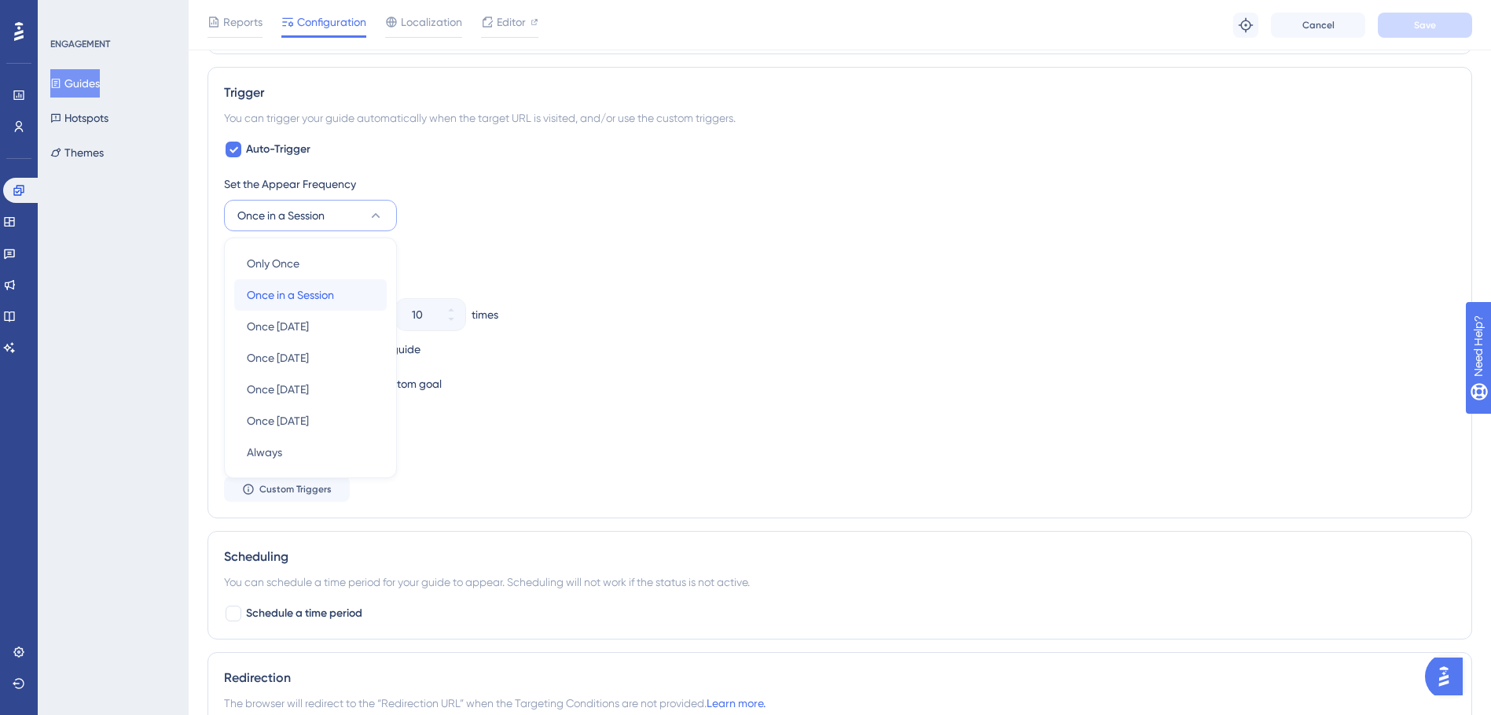
click at [318, 300] on span "Once in a Session" at bounding box center [290, 294] width 87 height 19
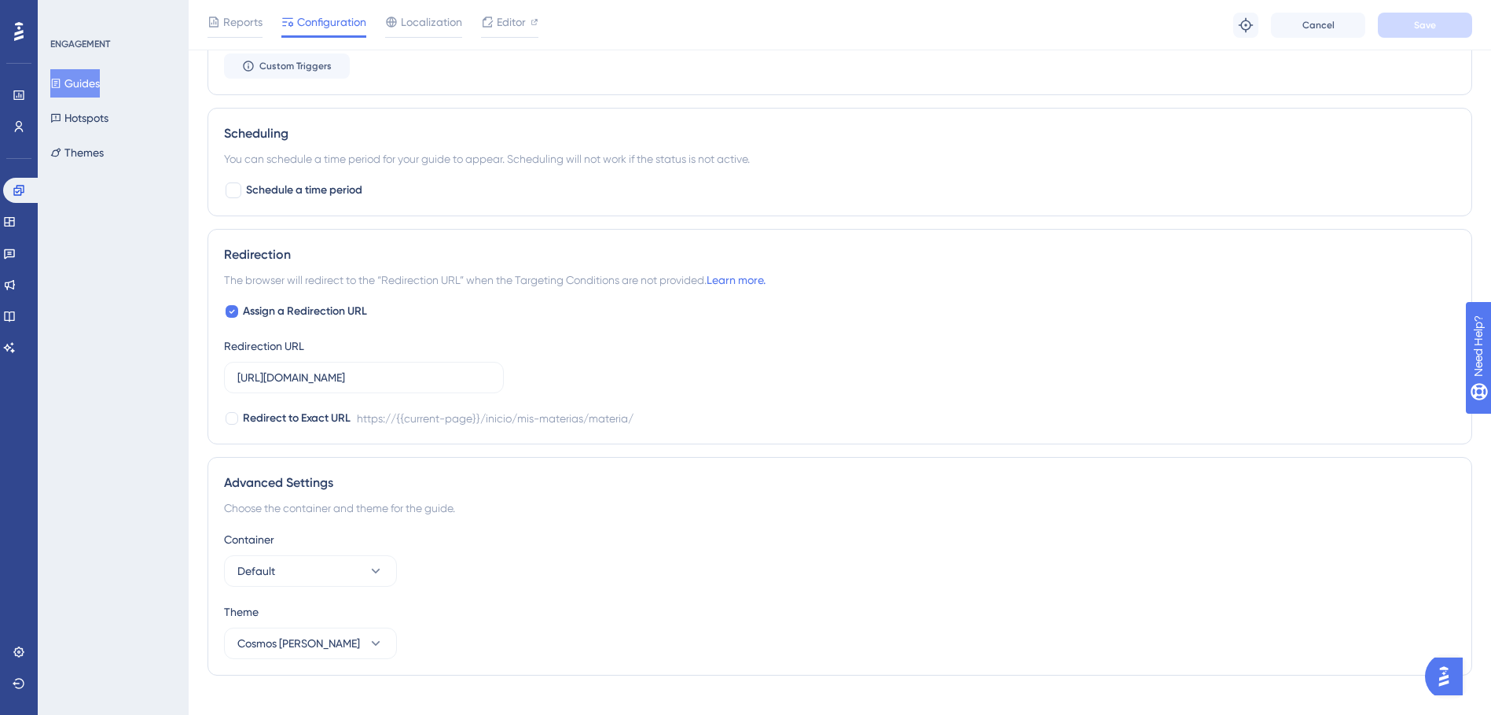
scroll to position [1208, 0]
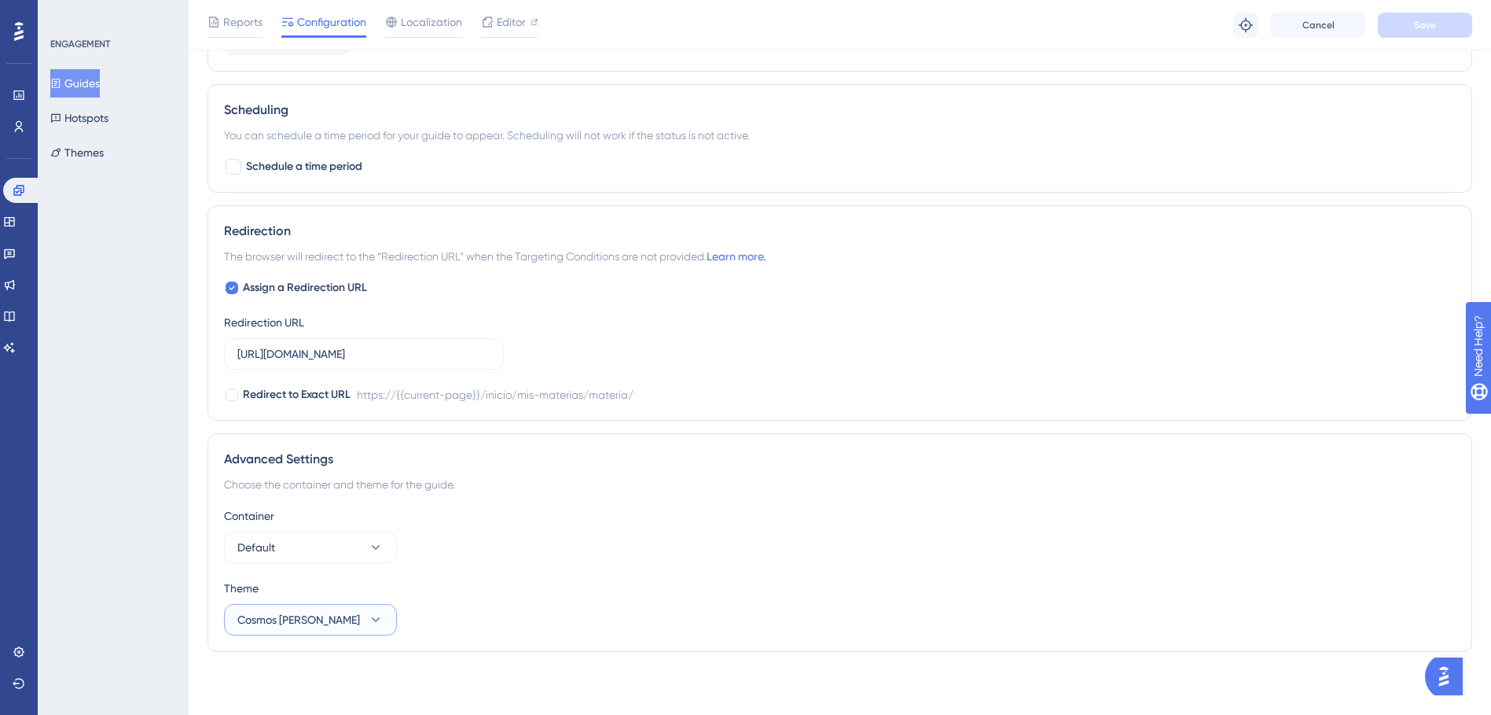
click at [322, 620] on span "Cosmos [PERSON_NAME]" at bounding box center [298, 619] width 123 height 19
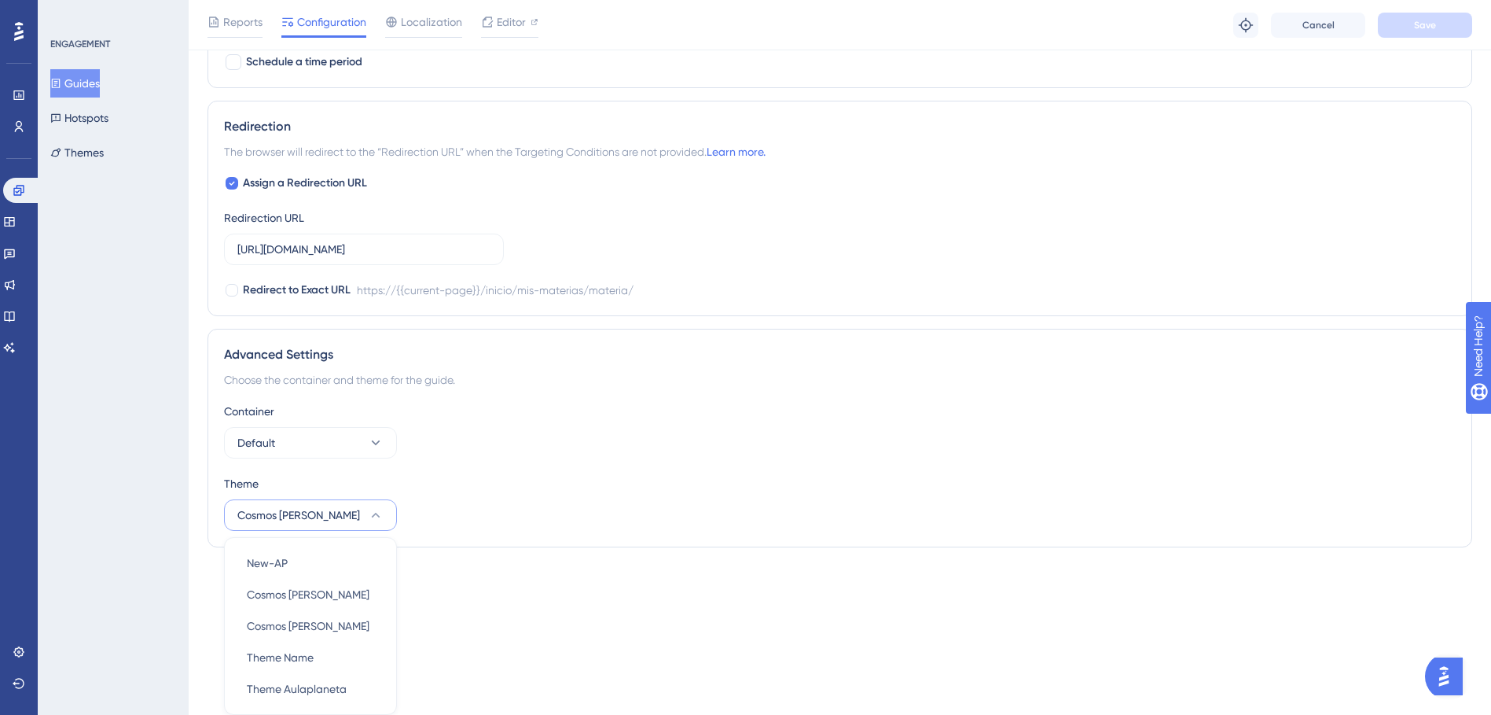
click at [525, 504] on div "Theme Cosmos [PERSON_NAME] New-AP New-AP Cosmos [PERSON_NAME] Cosmos [PERSON_NA…" at bounding box center [840, 502] width 1232 height 57
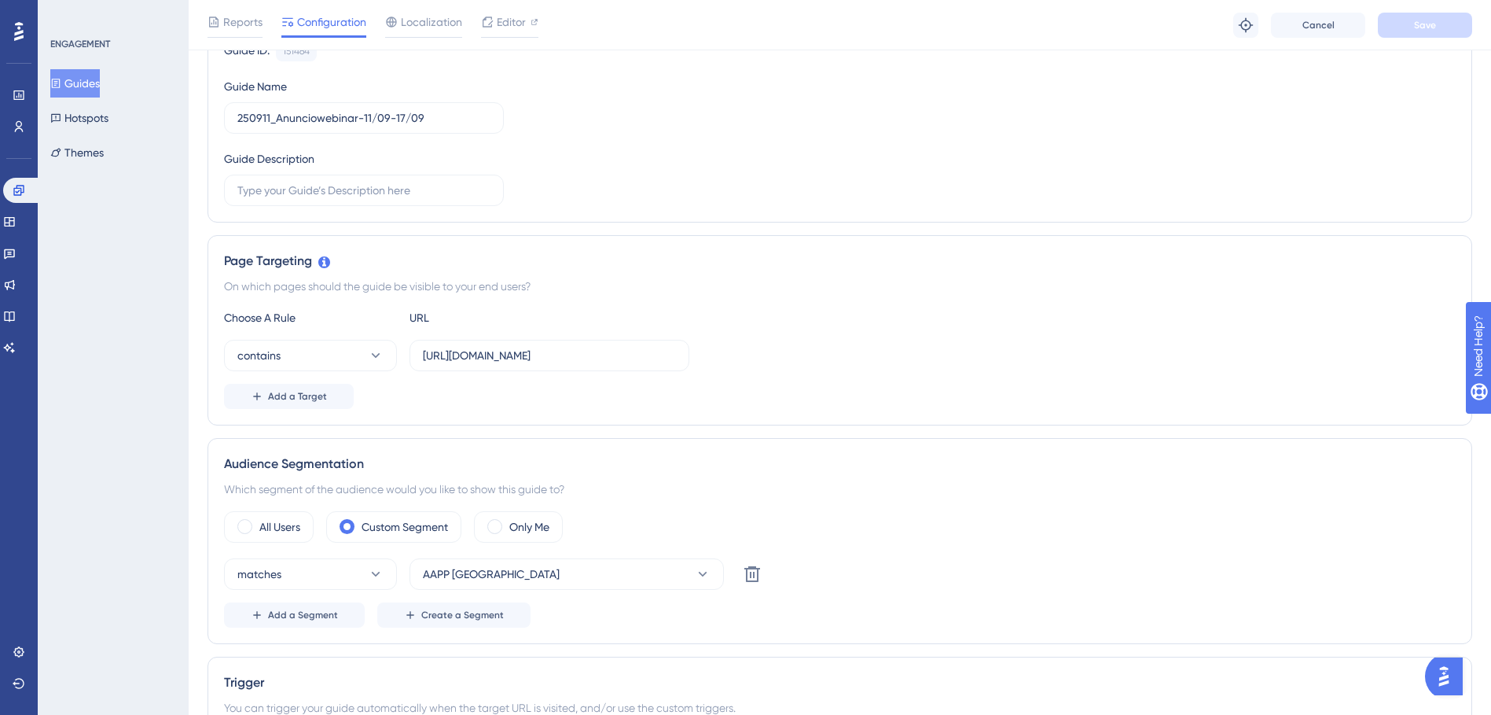
scroll to position [0, 0]
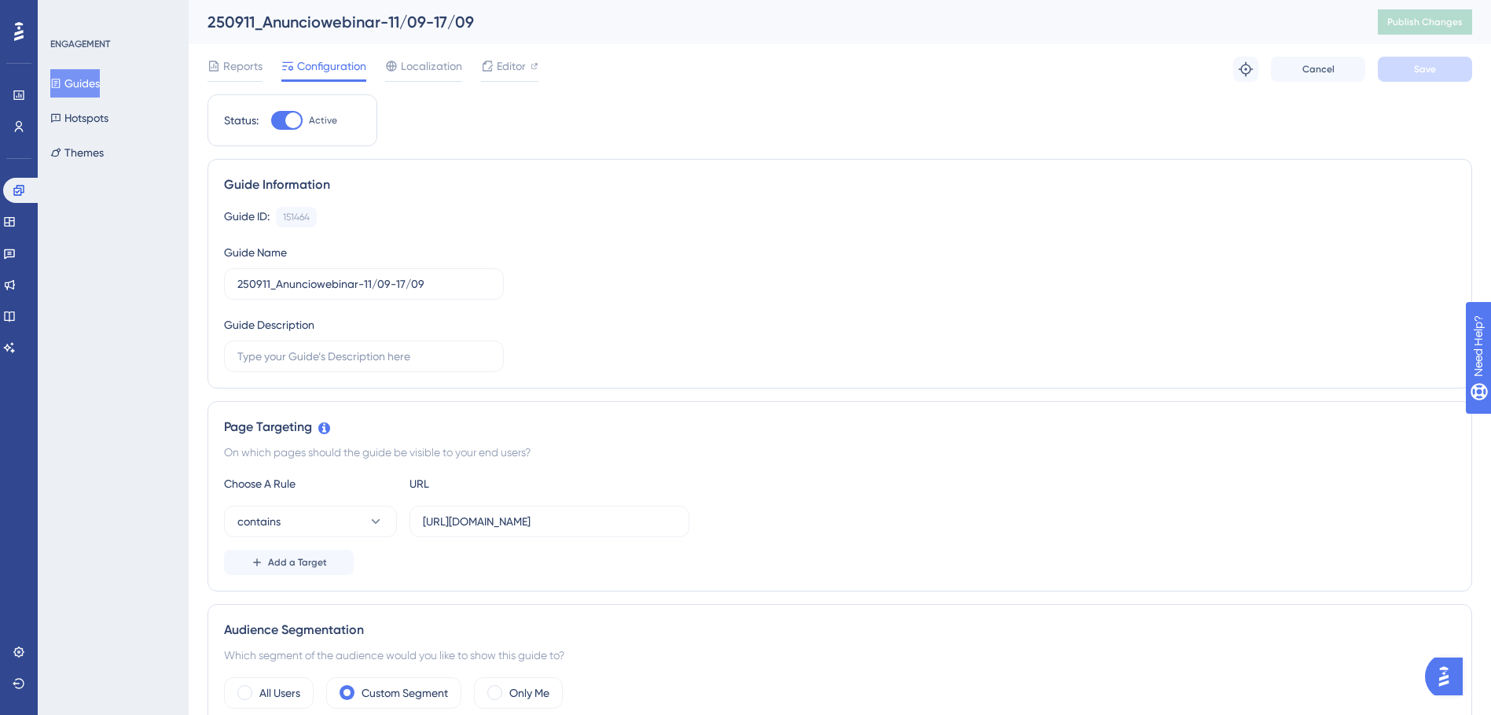
click at [278, 115] on div at bounding box center [286, 120] width 31 height 19
click at [271, 120] on input "Active" at bounding box center [270, 120] width 1 height 1
checkbox input "false"
click at [1448, 57] on button "Save" at bounding box center [1425, 69] width 94 height 25
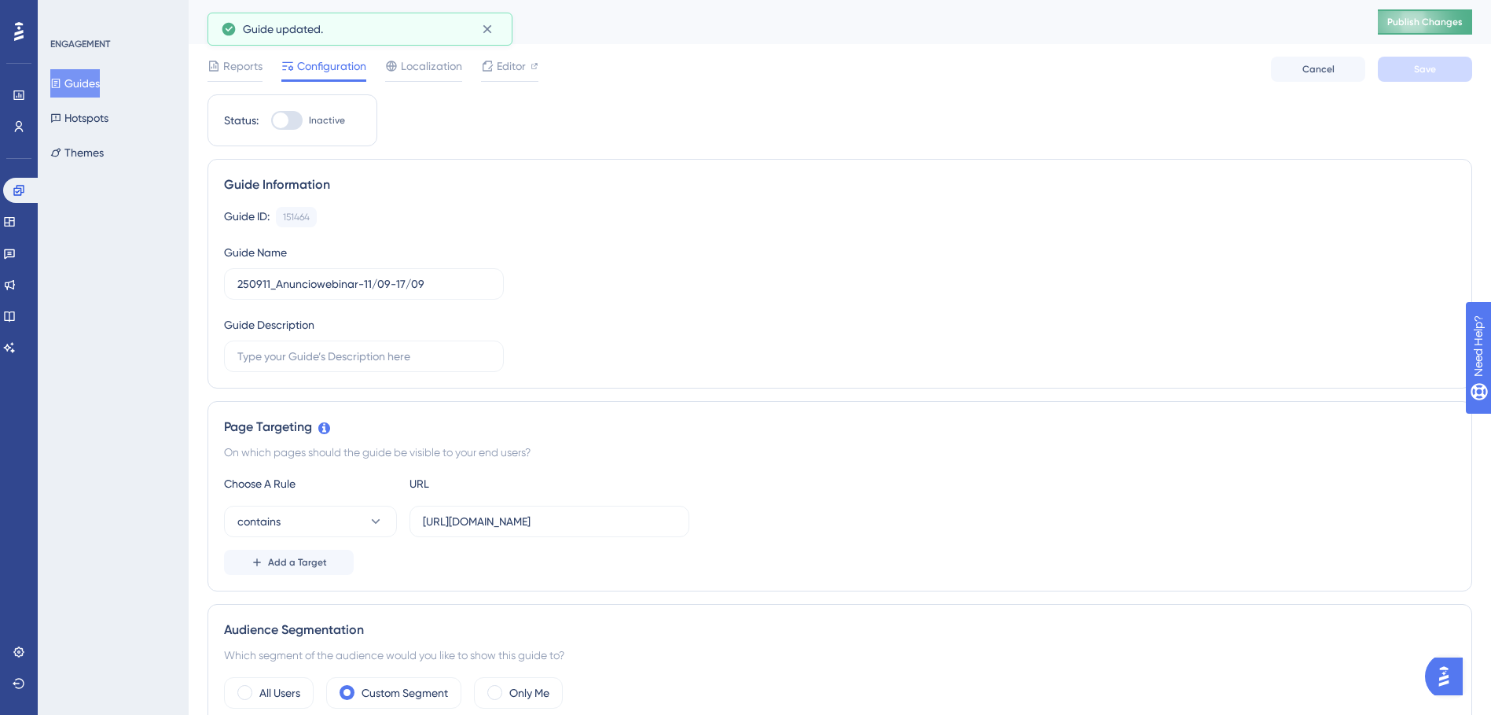
click at [1408, 25] on span "Publish Changes" at bounding box center [1425, 22] width 75 height 13
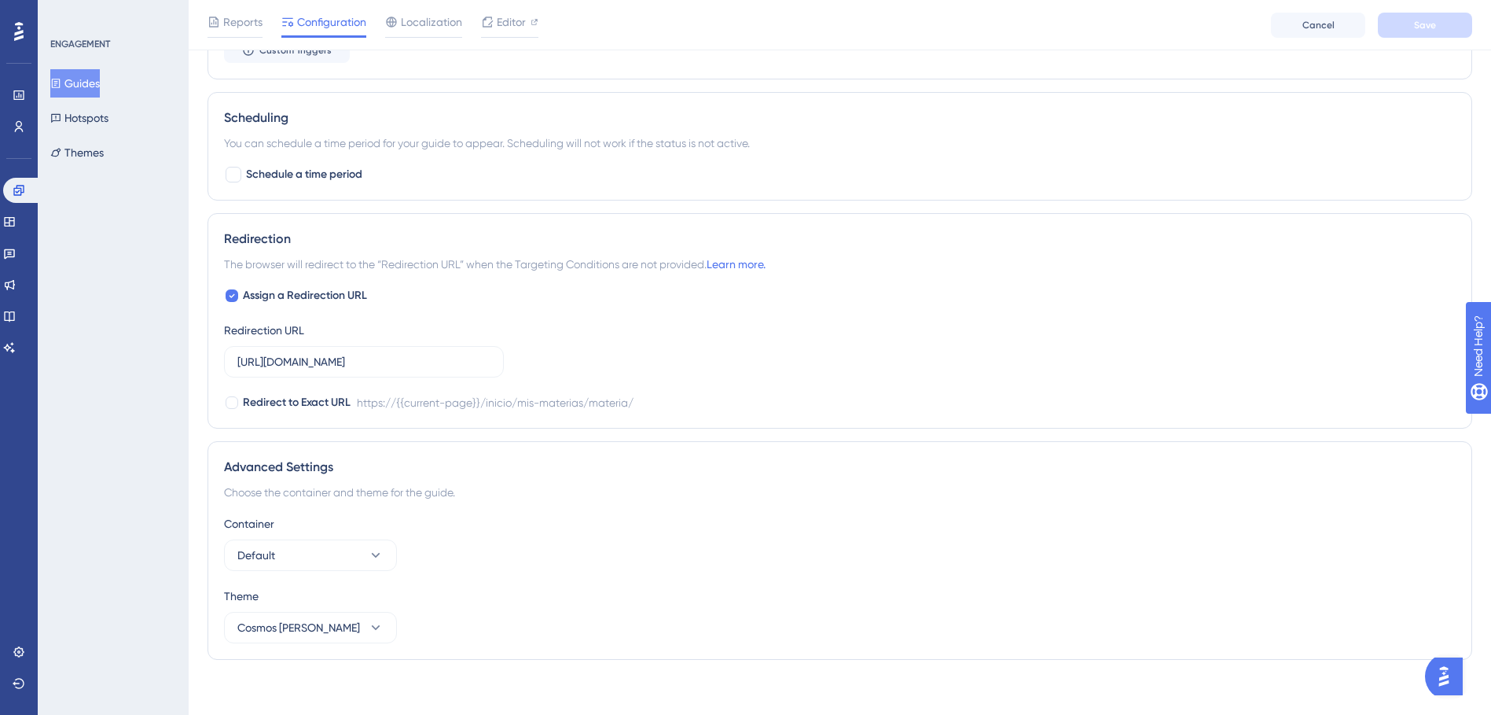
scroll to position [1208, 0]
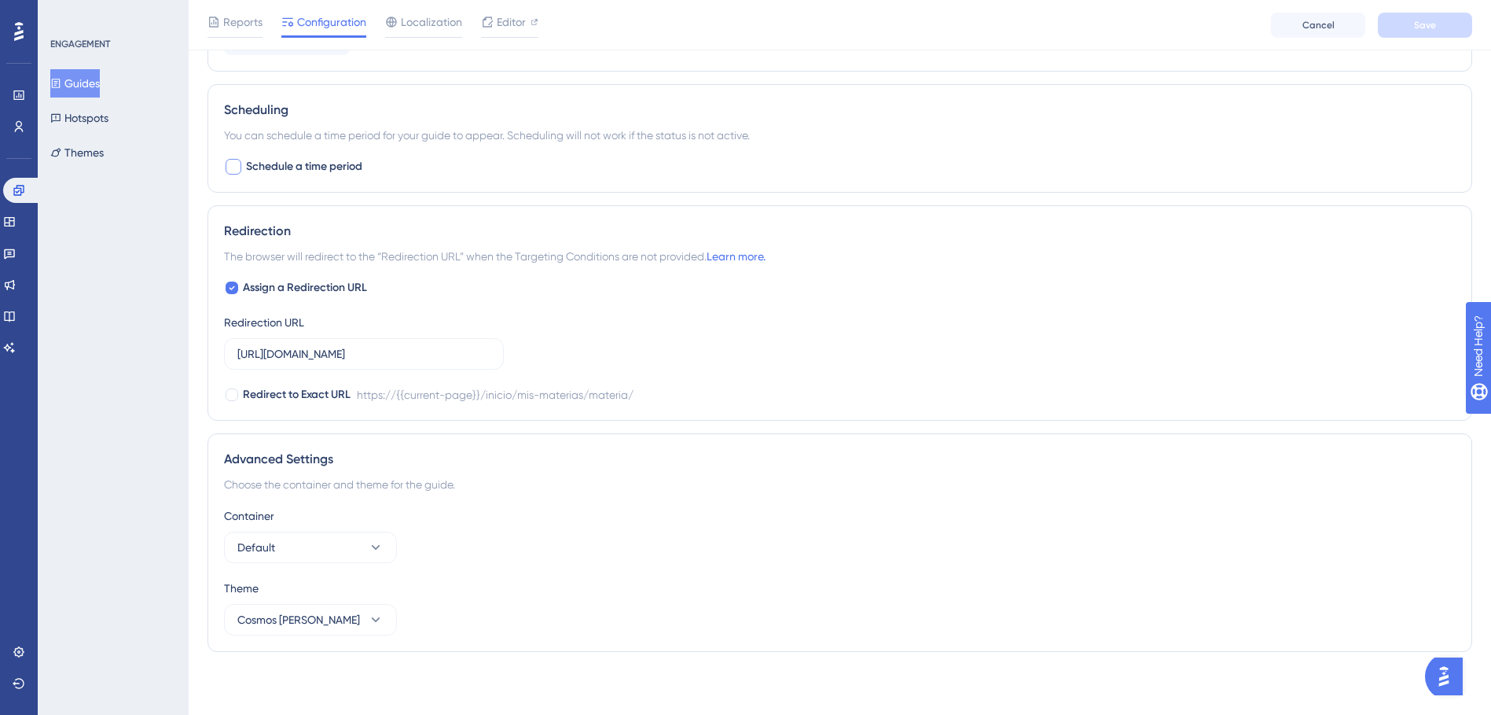
click at [228, 173] on div at bounding box center [234, 167] width 16 height 16
checkbox input "true"
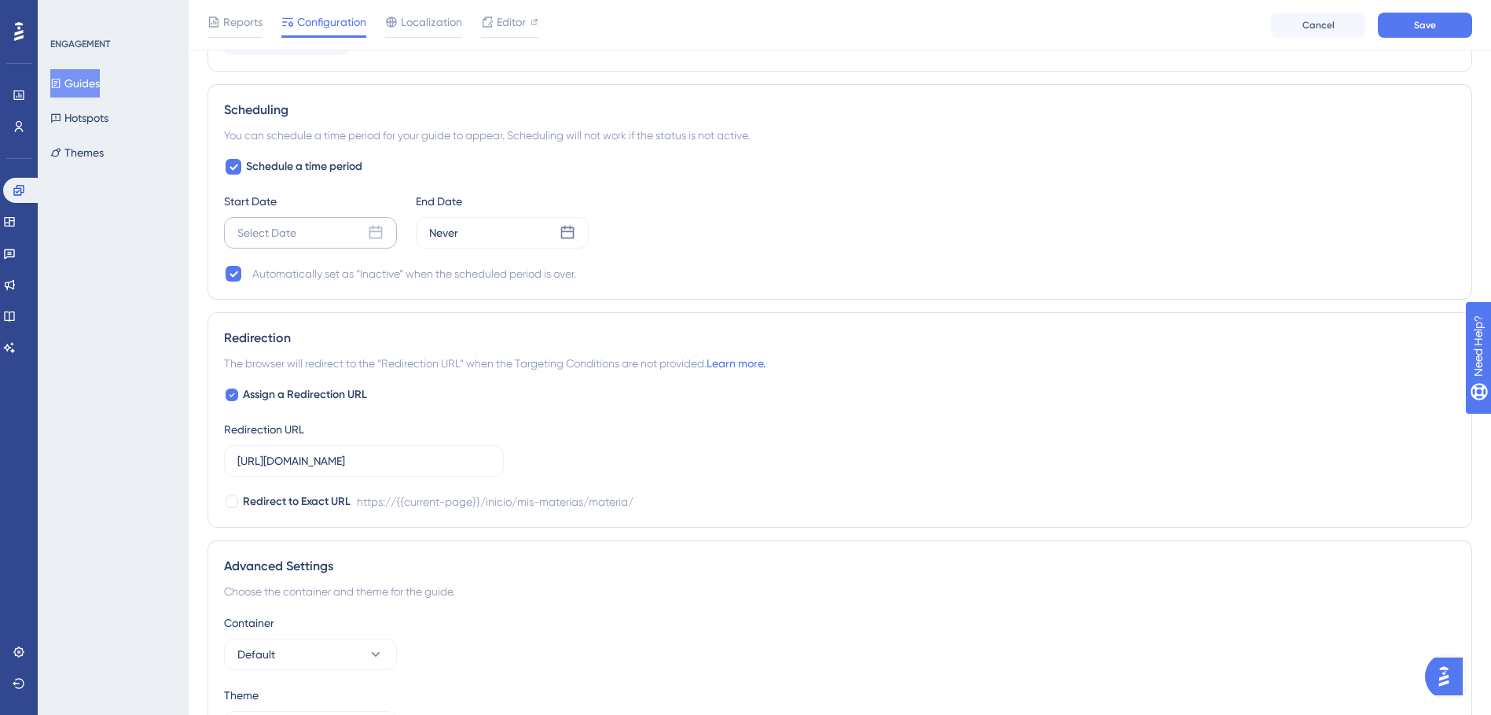
click at [373, 228] on icon at bounding box center [376, 232] width 13 height 13
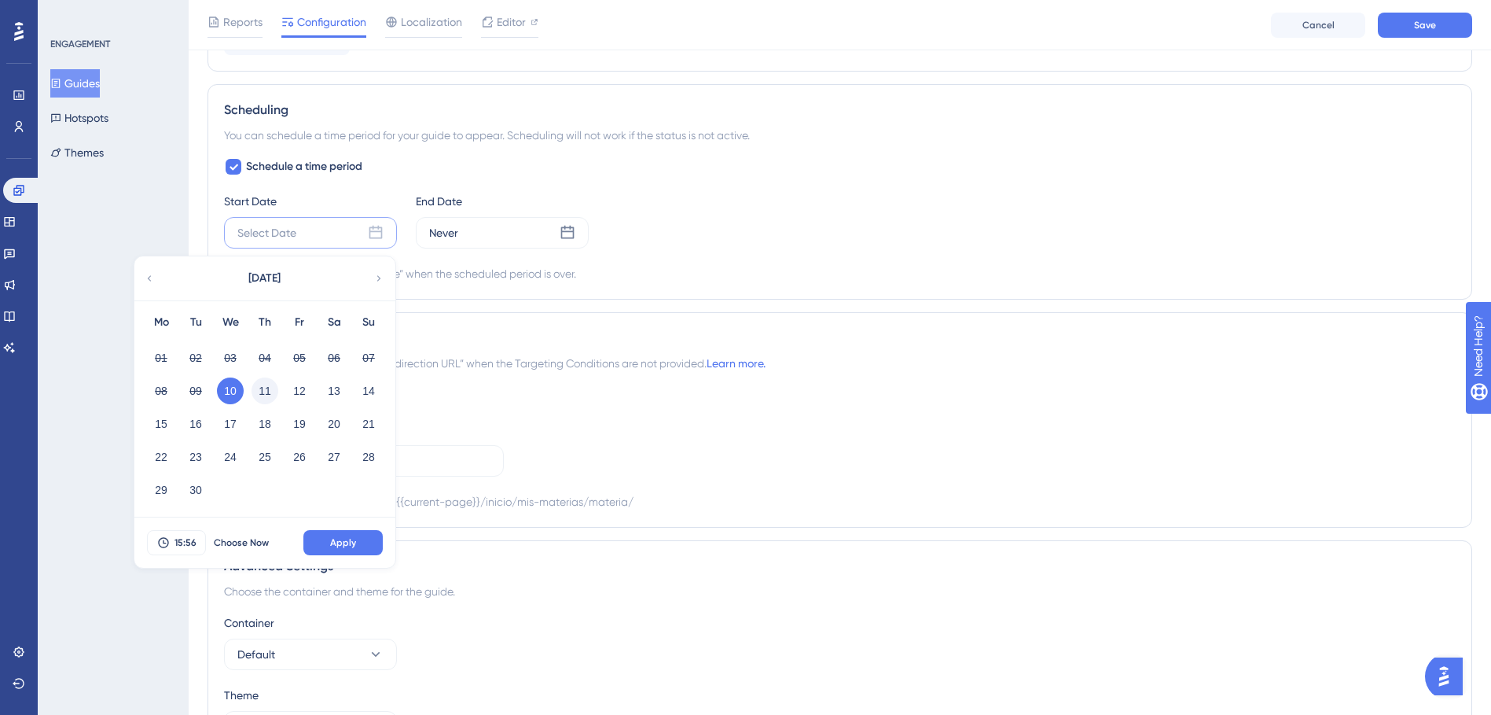
click at [275, 395] on button "11" at bounding box center [265, 390] width 27 height 27
click at [197, 536] on button "15:56" at bounding box center [176, 542] width 59 height 25
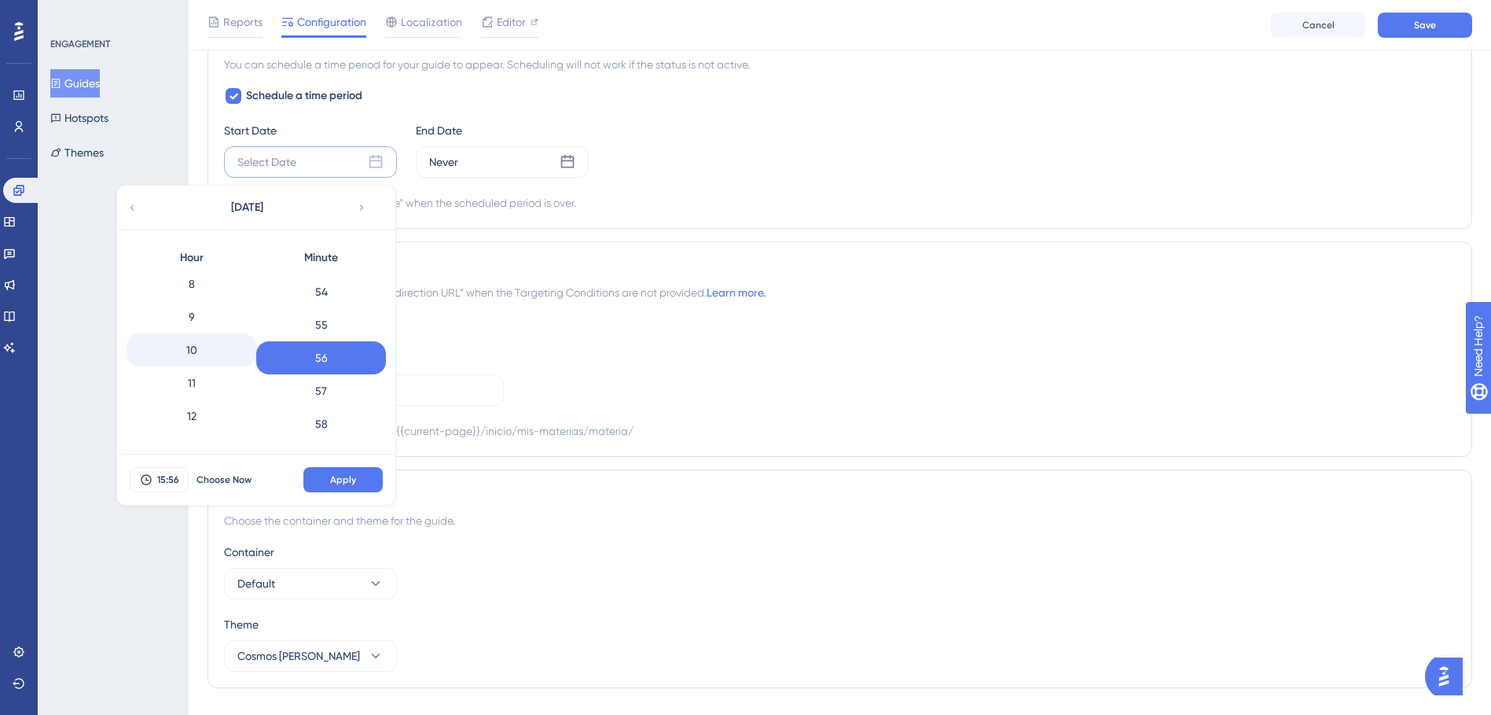
scroll to position [192, 0]
click at [188, 362] on div "8" at bounding box center [192, 362] width 130 height 33
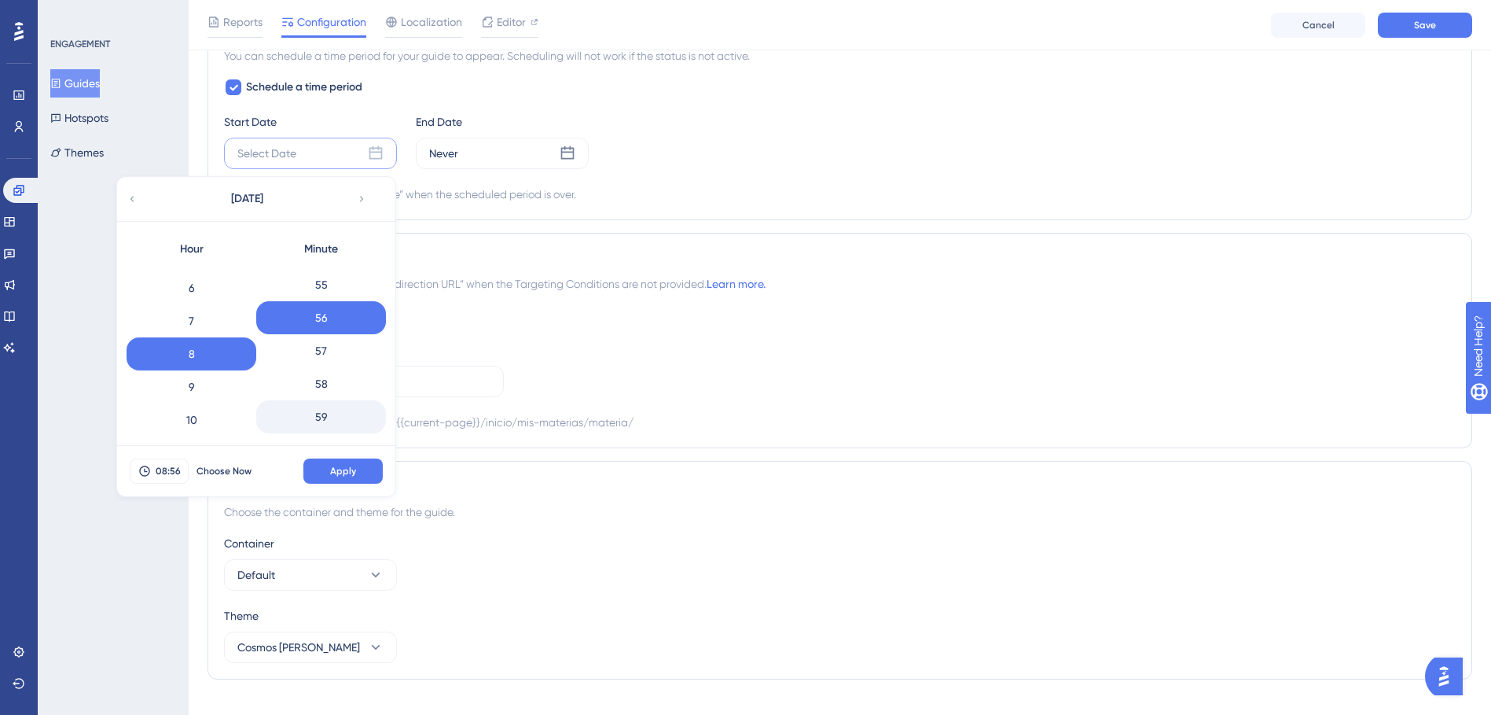
scroll to position [1315, 0]
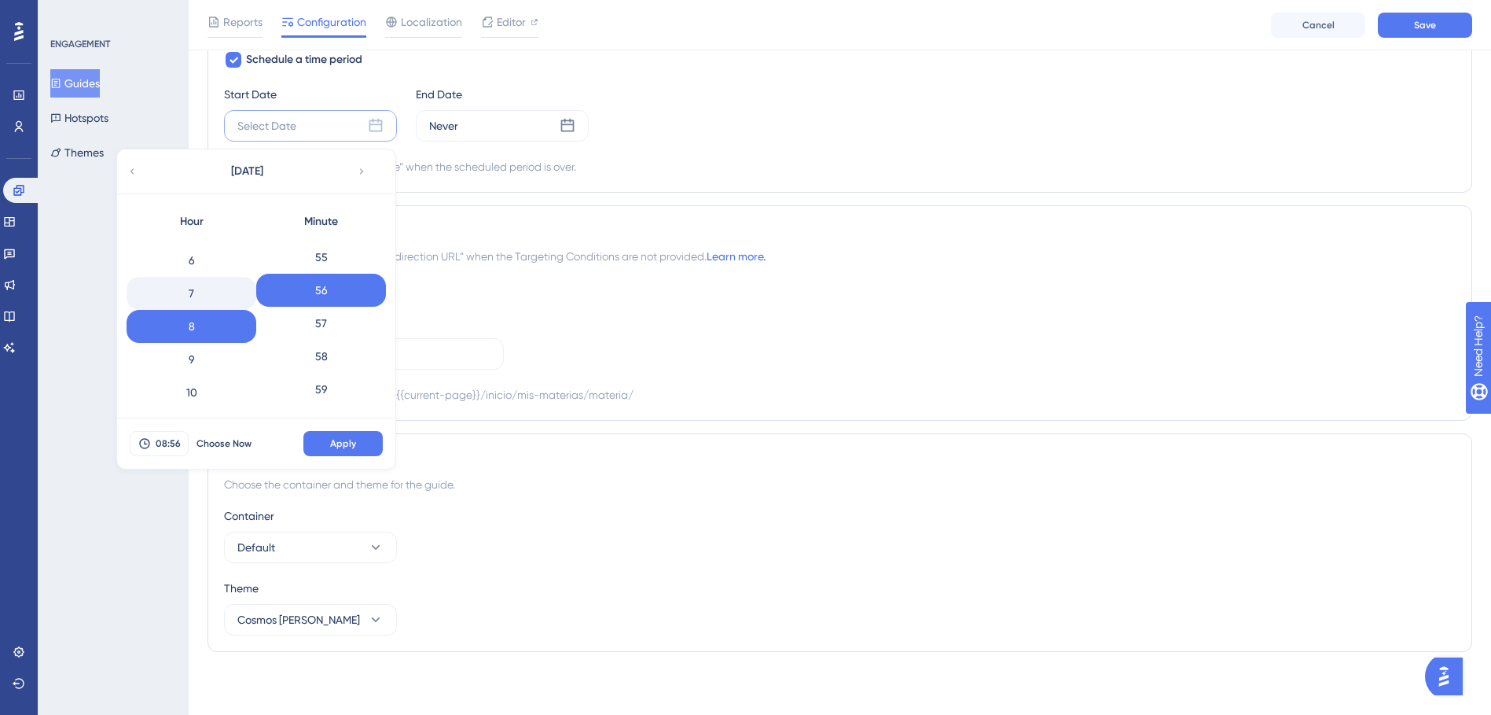
click at [182, 301] on div "7" at bounding box center [192, 293] width 130 height 33
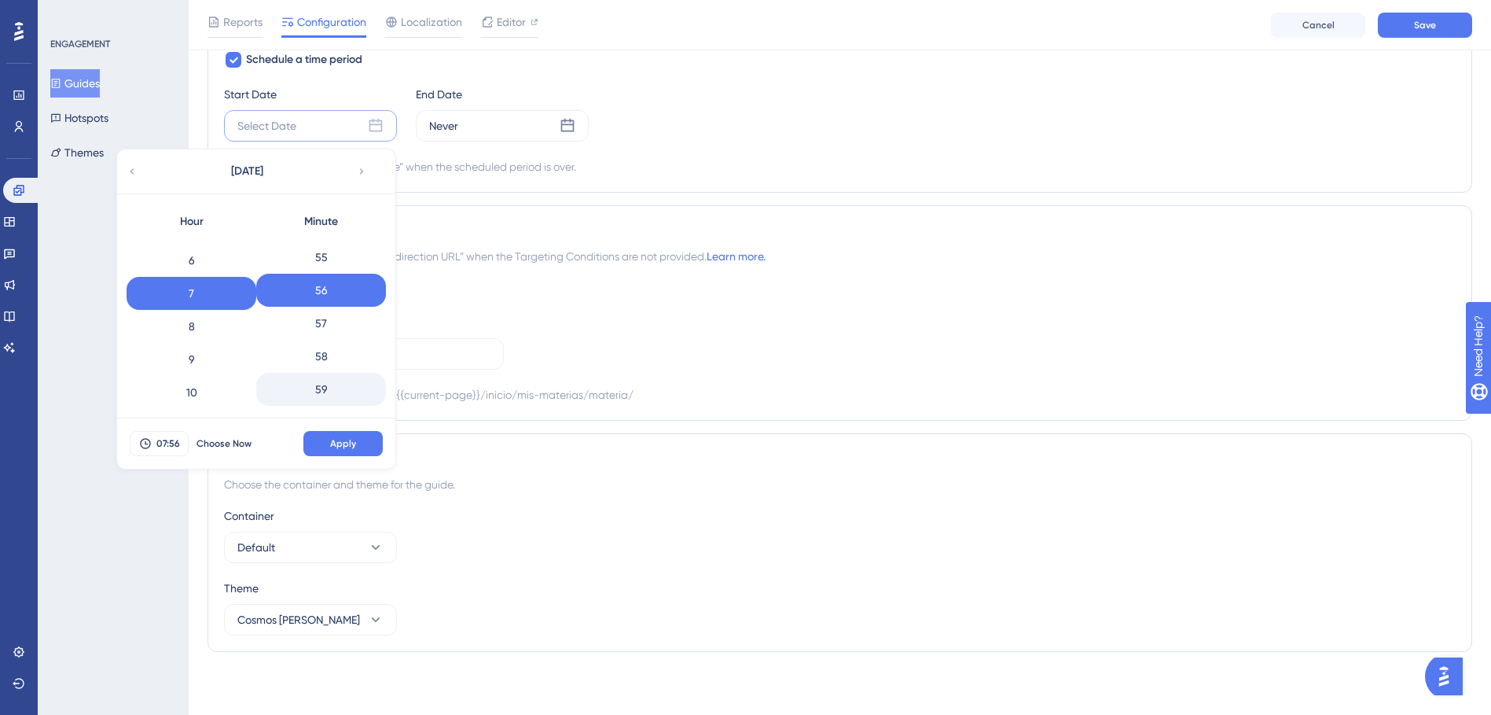
click at [319, 400] on div "59" at bounding box center [321, 389] width 130 height 33
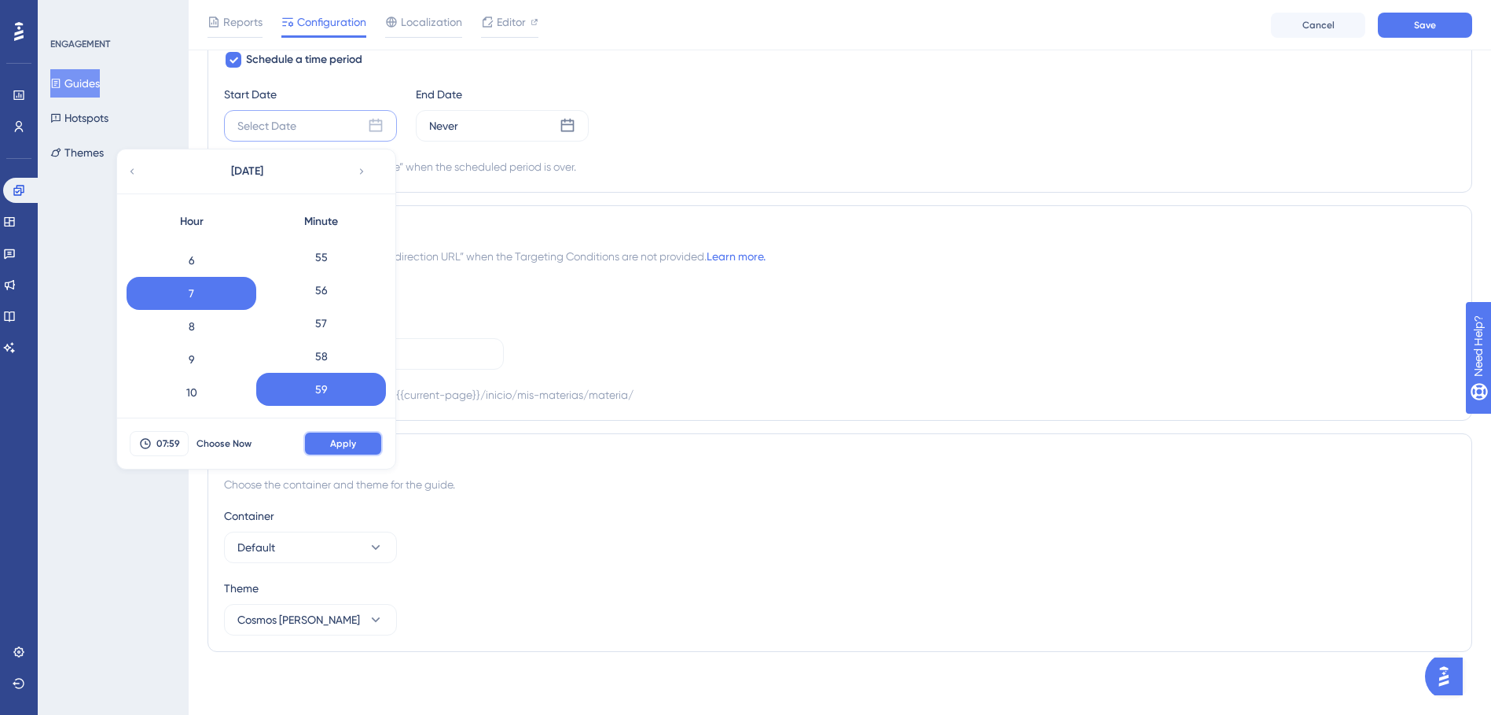
click at [356, 440] on button "Apply" at bounding box center [342, 443] width 79 height 25
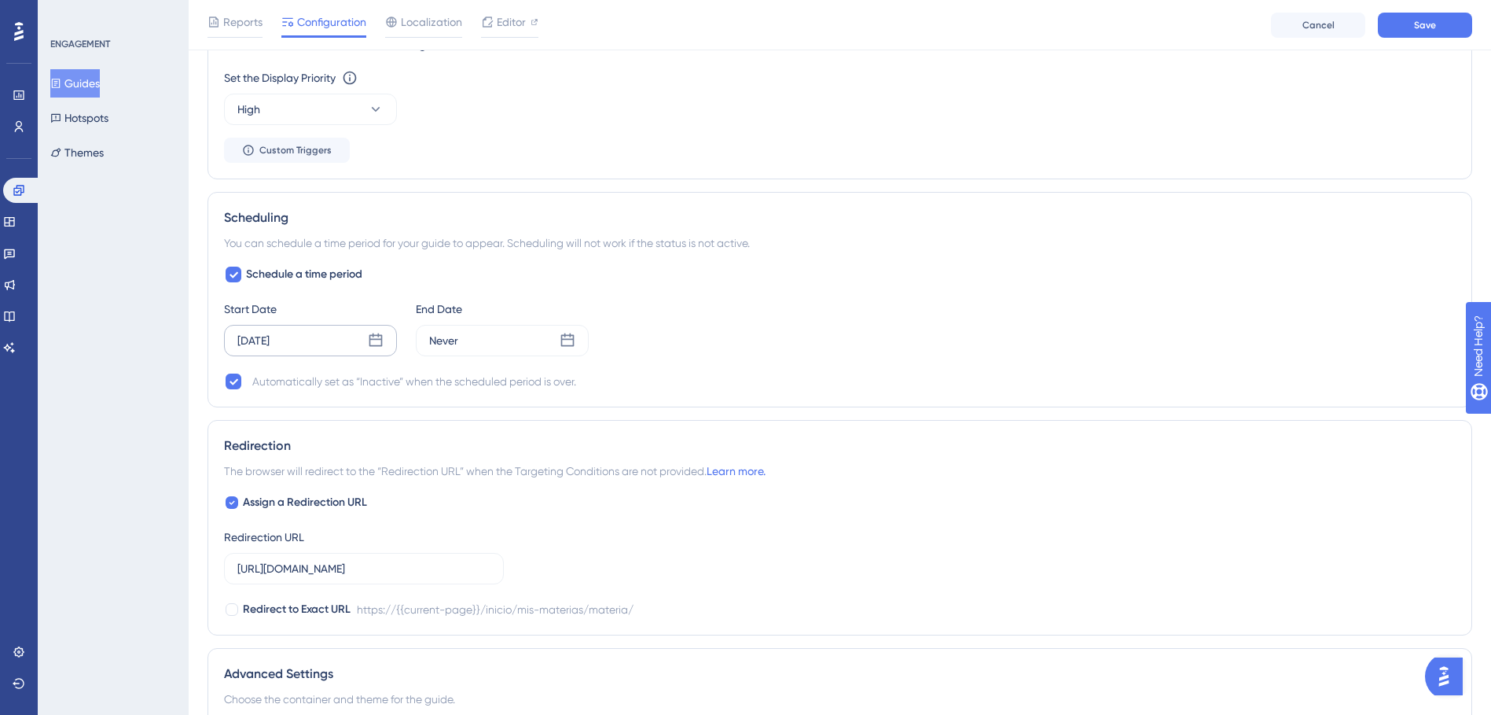
scroll to position [1079, 0]
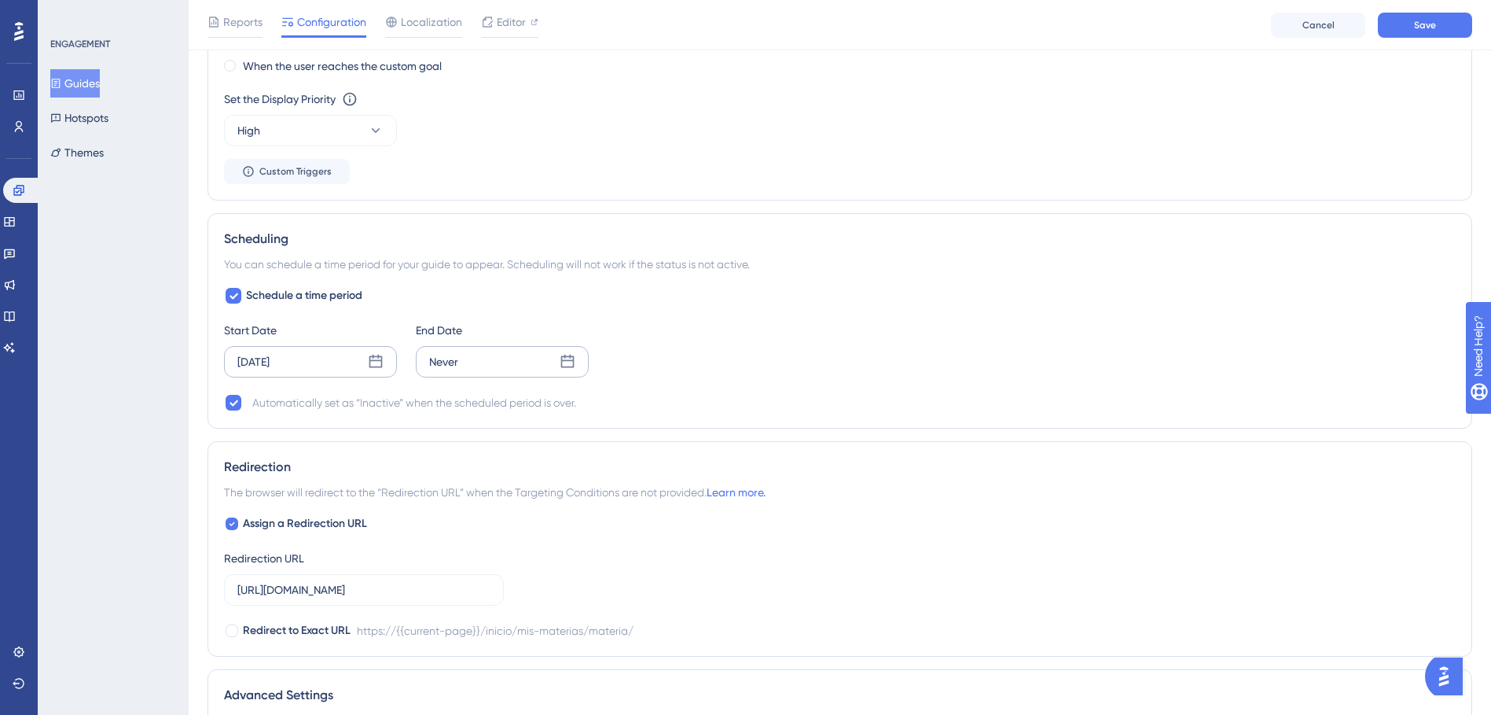
click at [468, 348] on div "Never" at bounding box center [502, 361] width 173 height 31
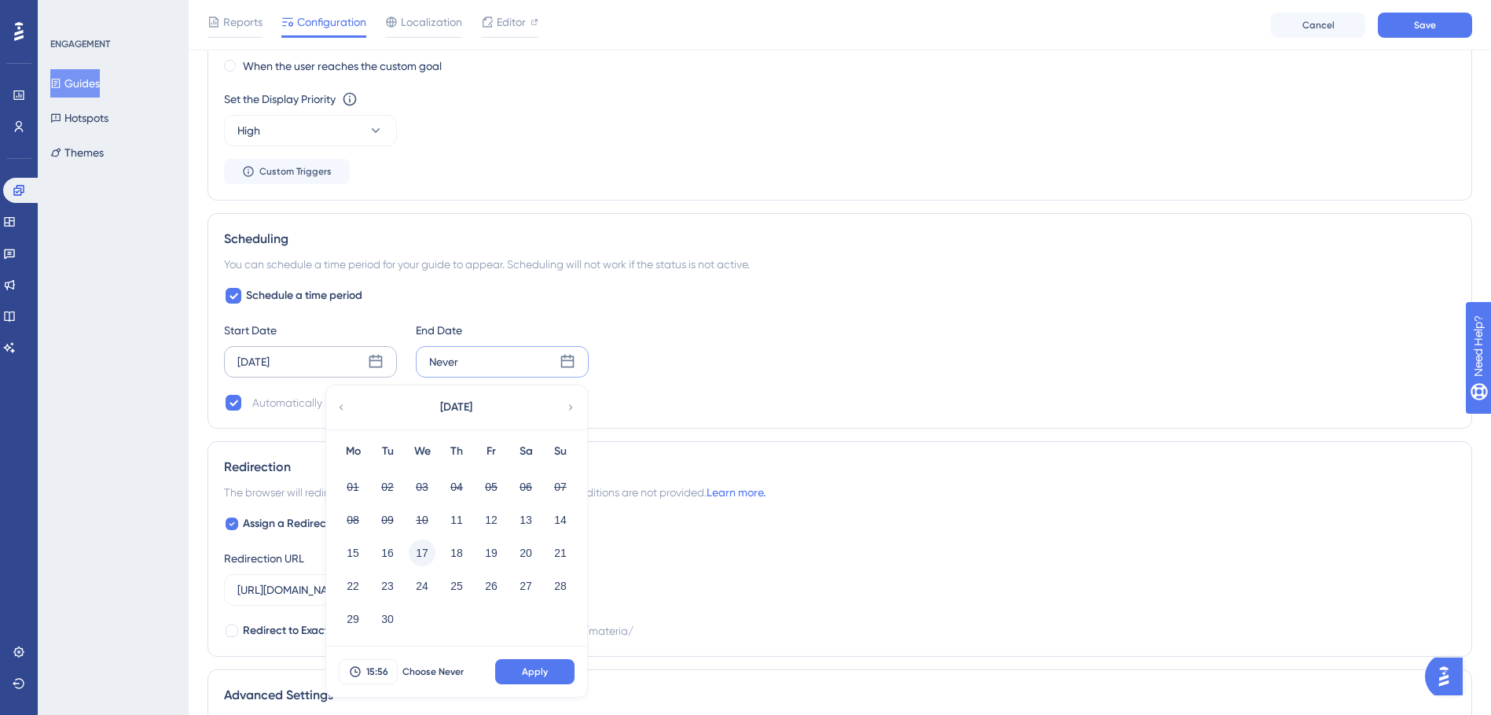
click at [429, 553] on button "17" at bounding box center [422, 552] width 27 height 27
click at [368, 679] on button "15:56" at bounding box center [368, 671] width 59 height 25
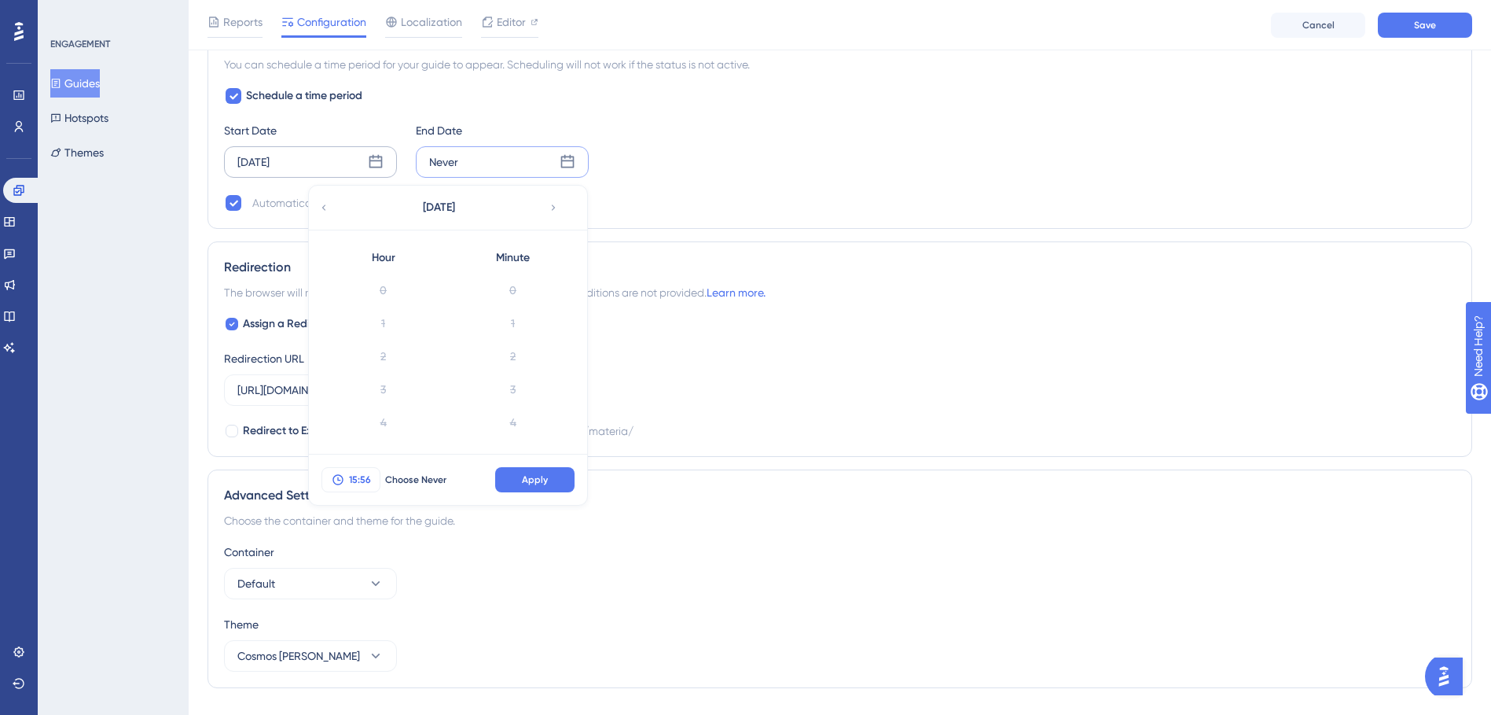
scroll to position [1782, 0]
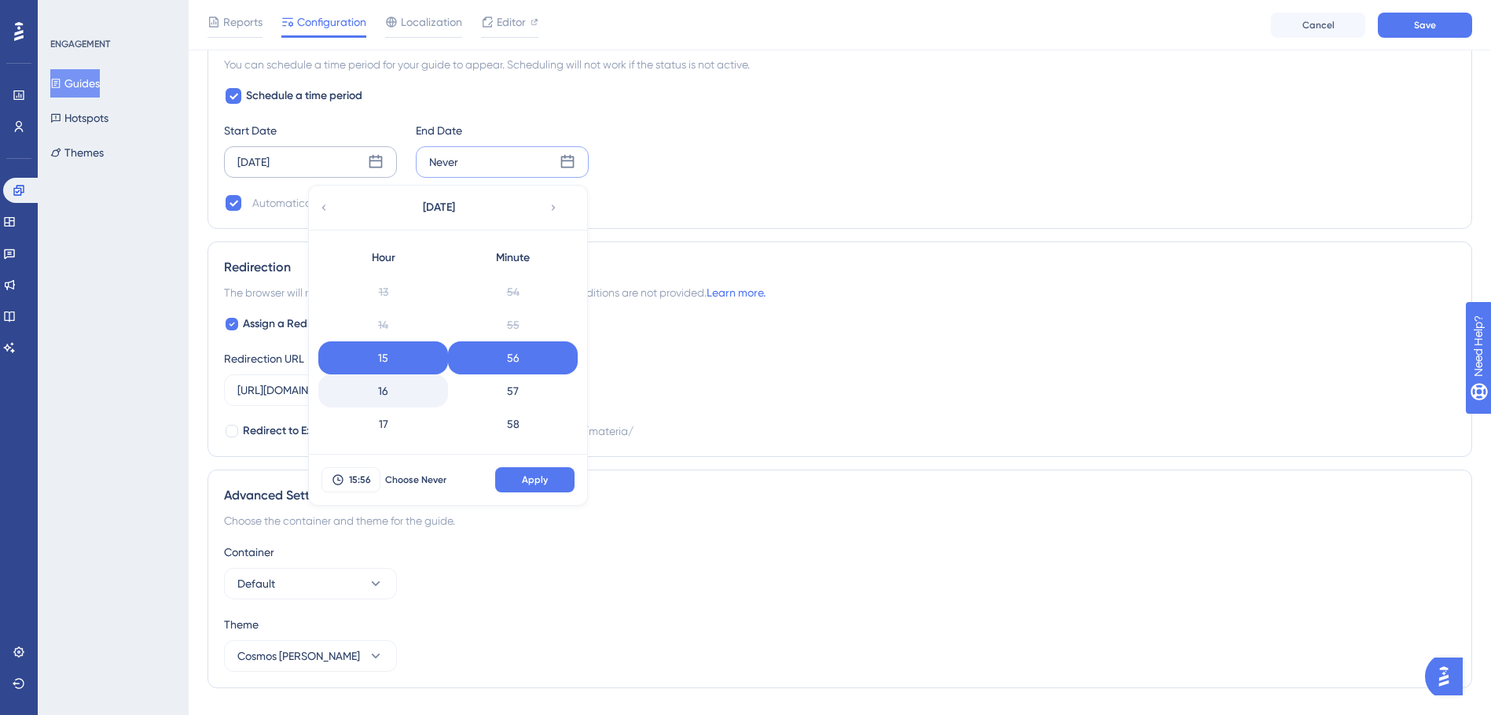
click at [385, 391] on div "16" at bounding box center [383, 390] width 130 height 33
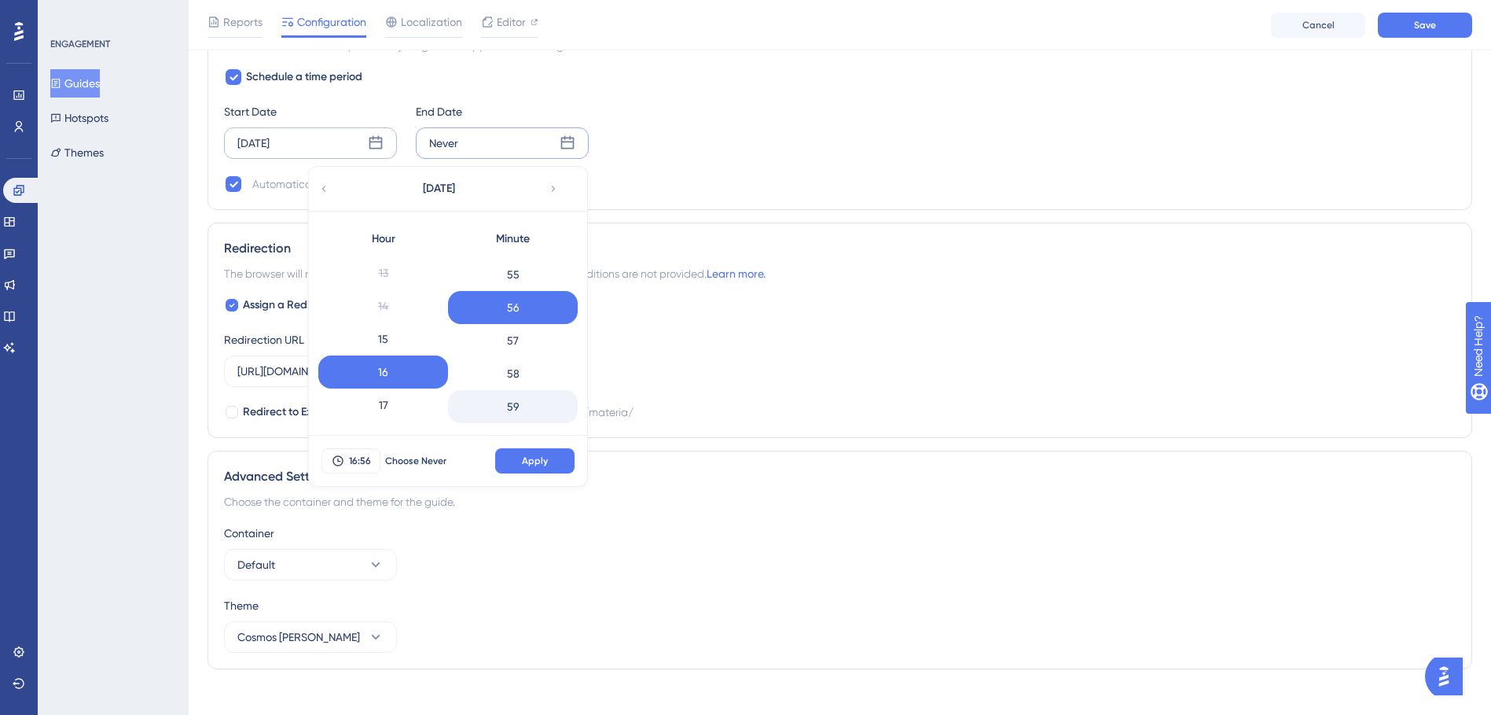
scroll to position [1315, 0]
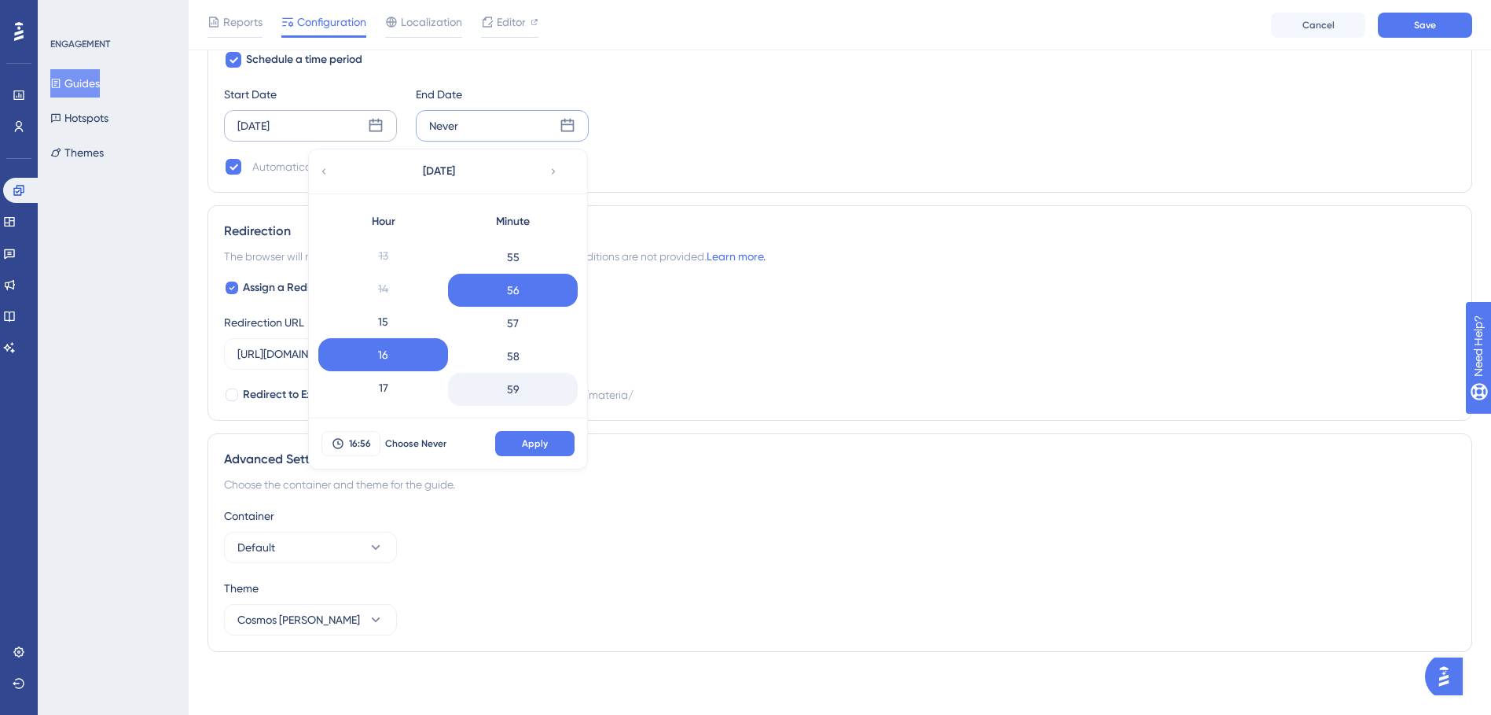
click at [520, 388] on div "59" at bounding box center [513, 389] width 130 height 33
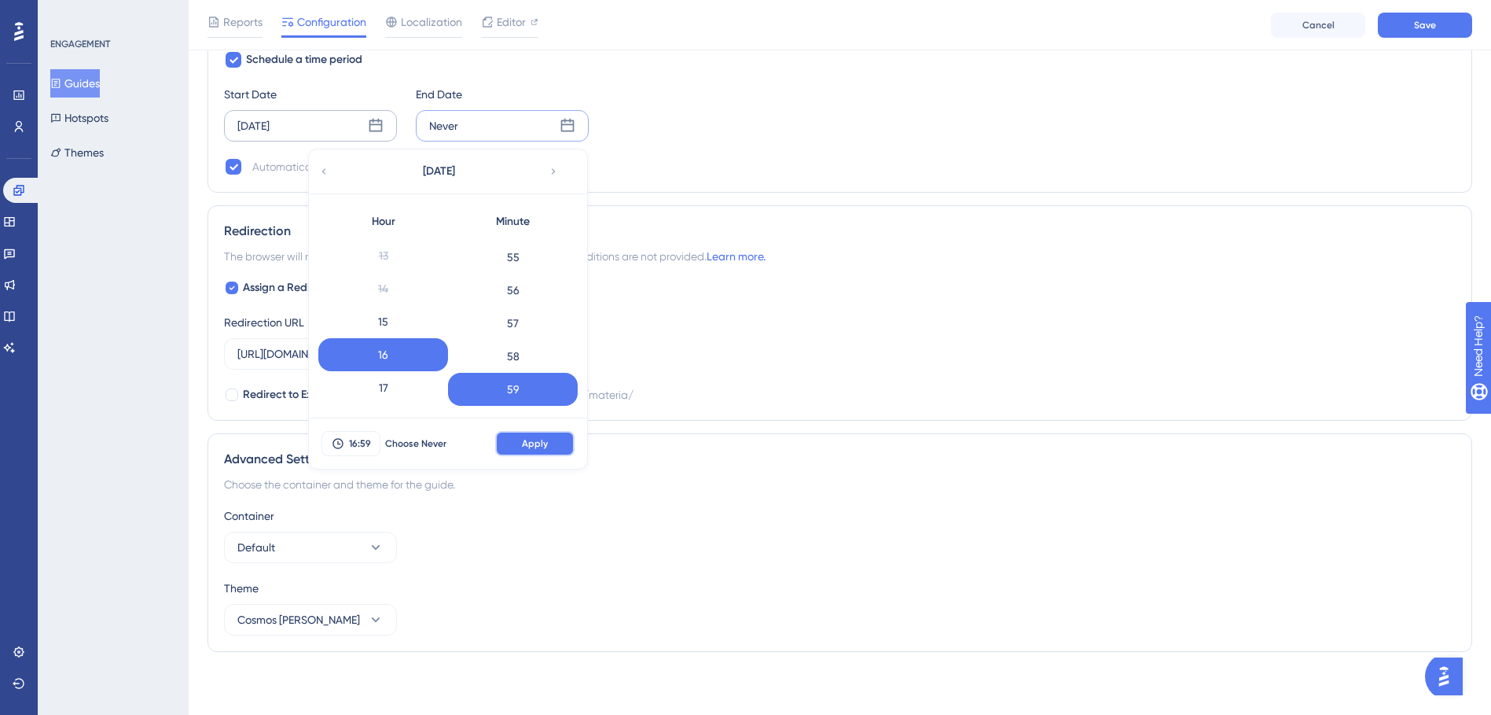
click at [525, 446] on span "Apply" at bounding box center [535, 443] width 26 height 13
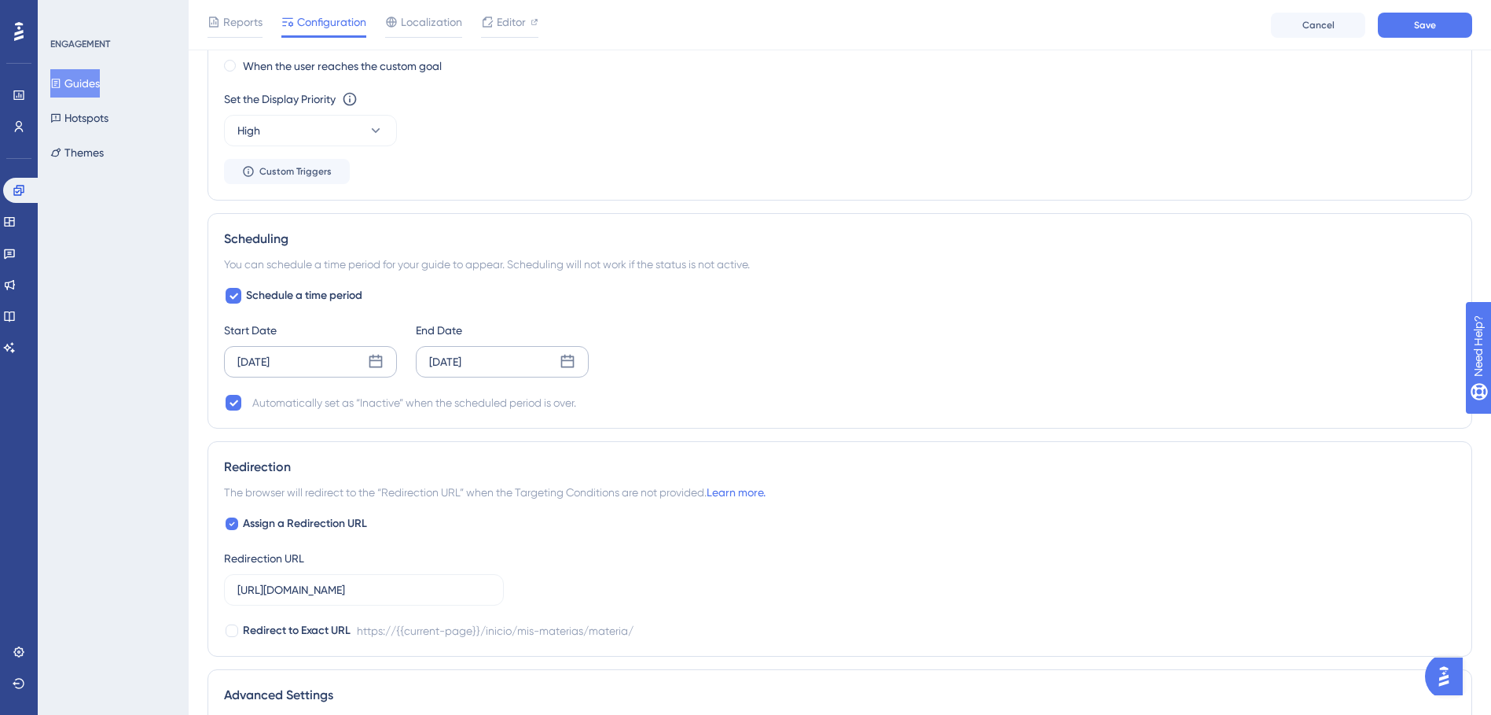
scroll to position [1158, 0]
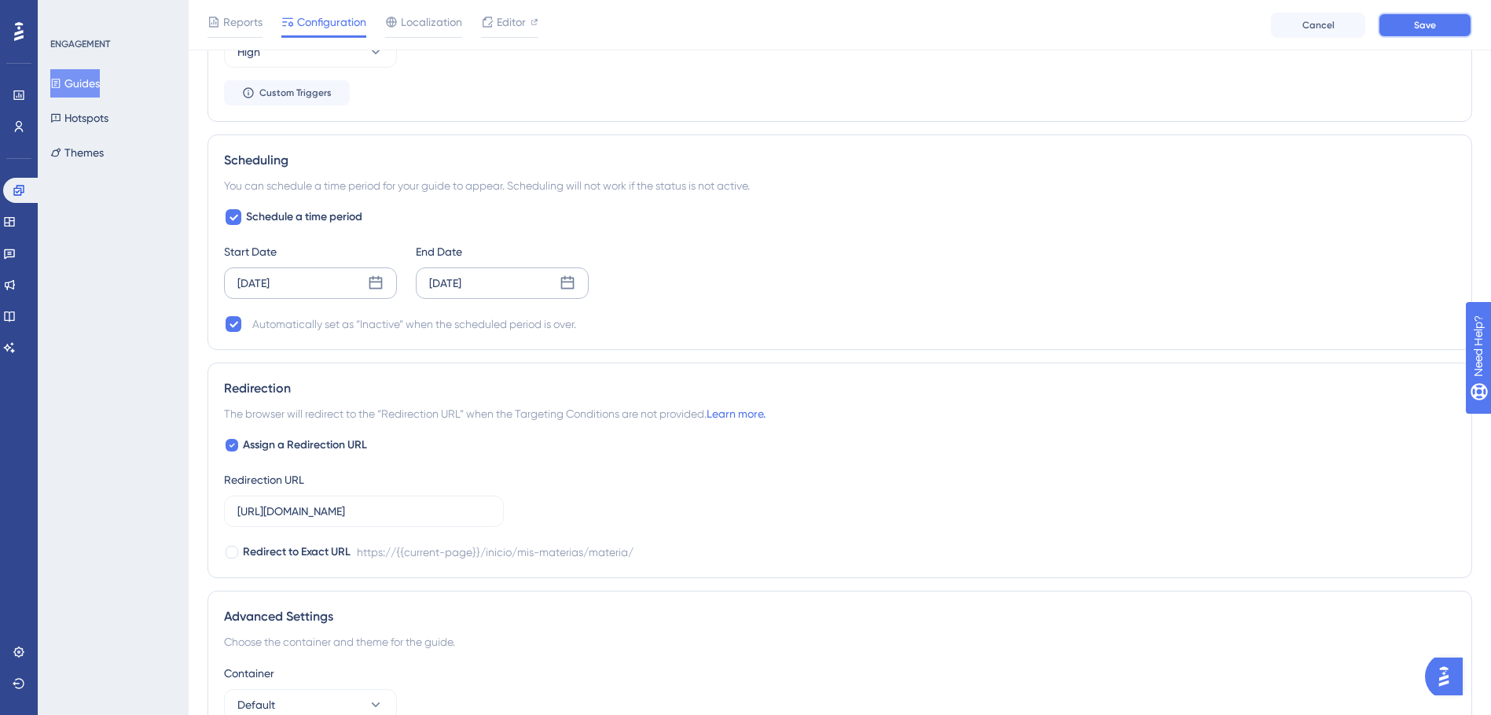
click at [1407, 13] on button "Save" at bounding box center [1425, 25] width 94 height 25
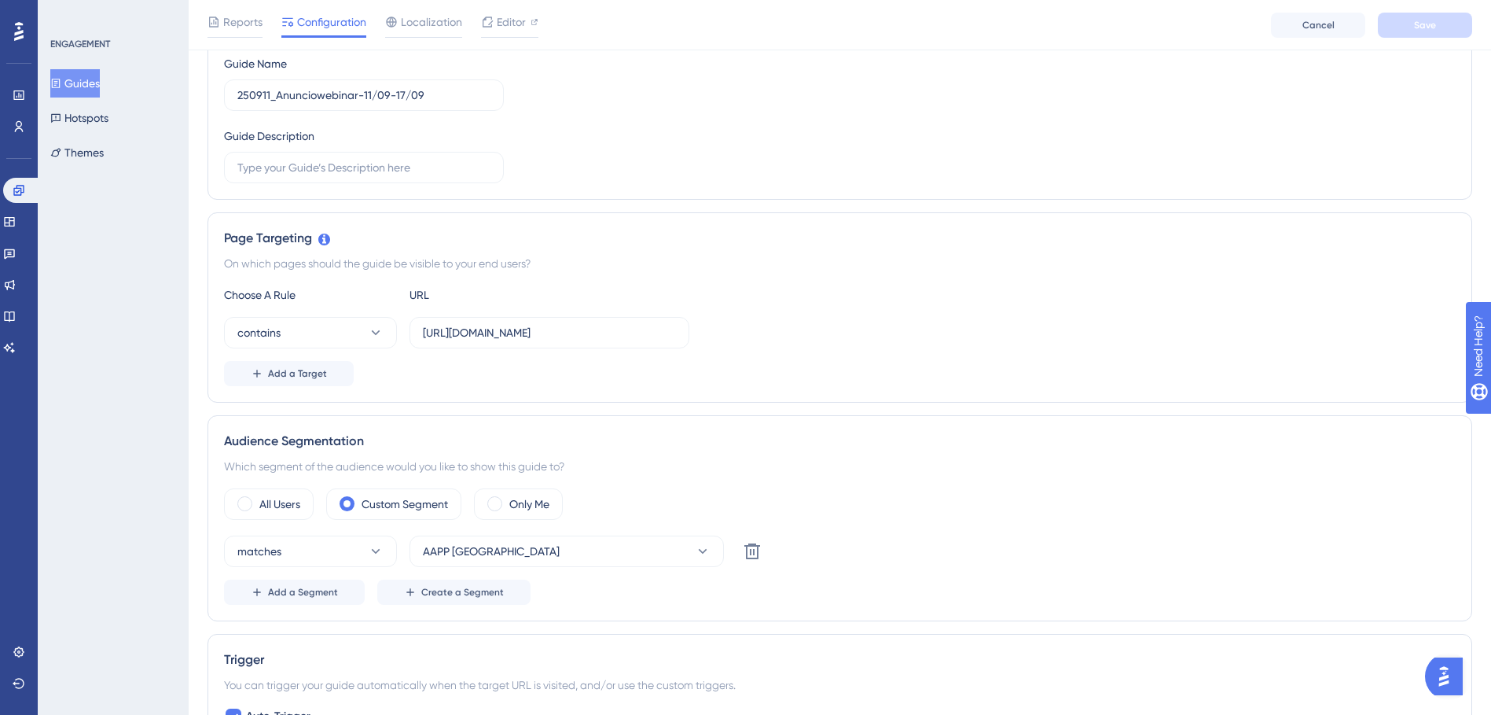
scroll to position [0, 0]
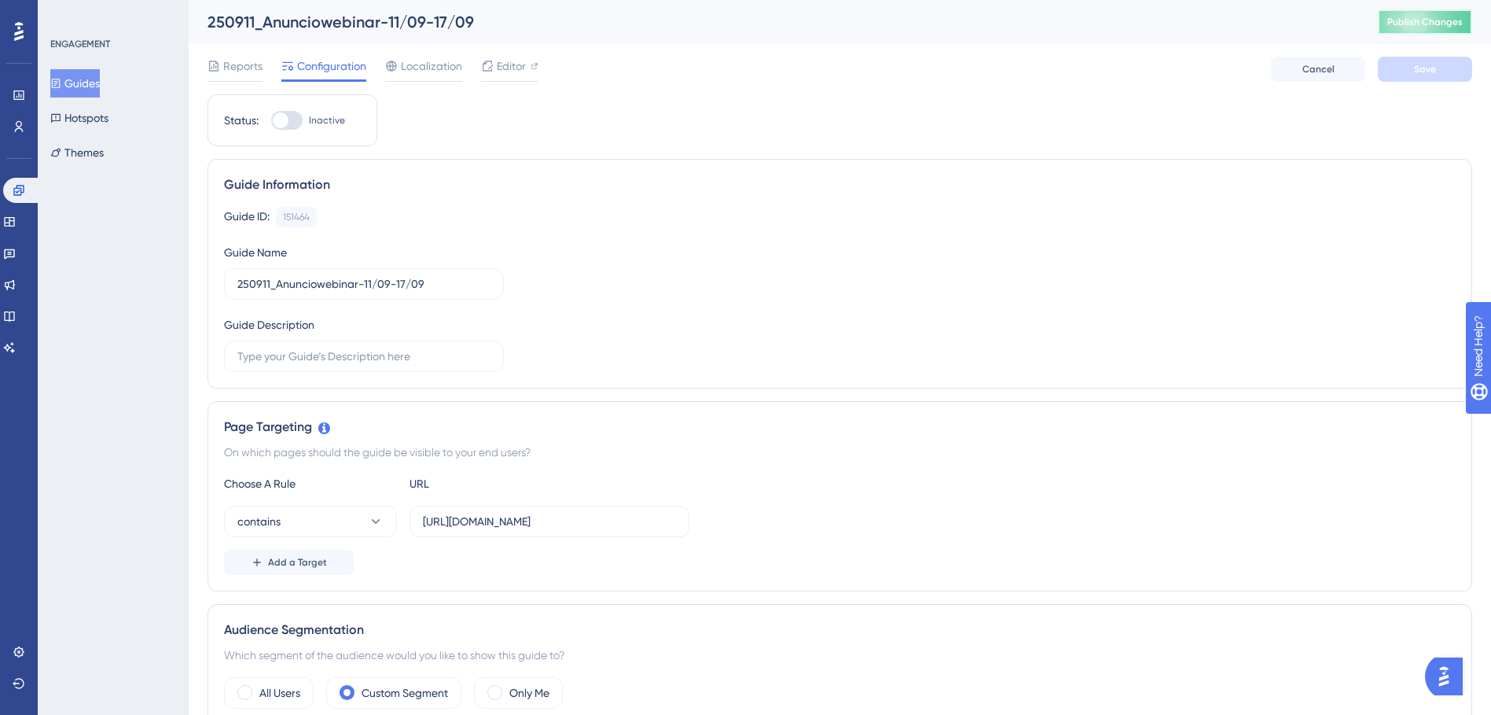
click at [1431, 32] on button "Publish Changes" at bounding box center [1425, 21] width 94 height 25
click at [100, 83] on button "Guides" at bounding box center [75, 83] width 50 height 28
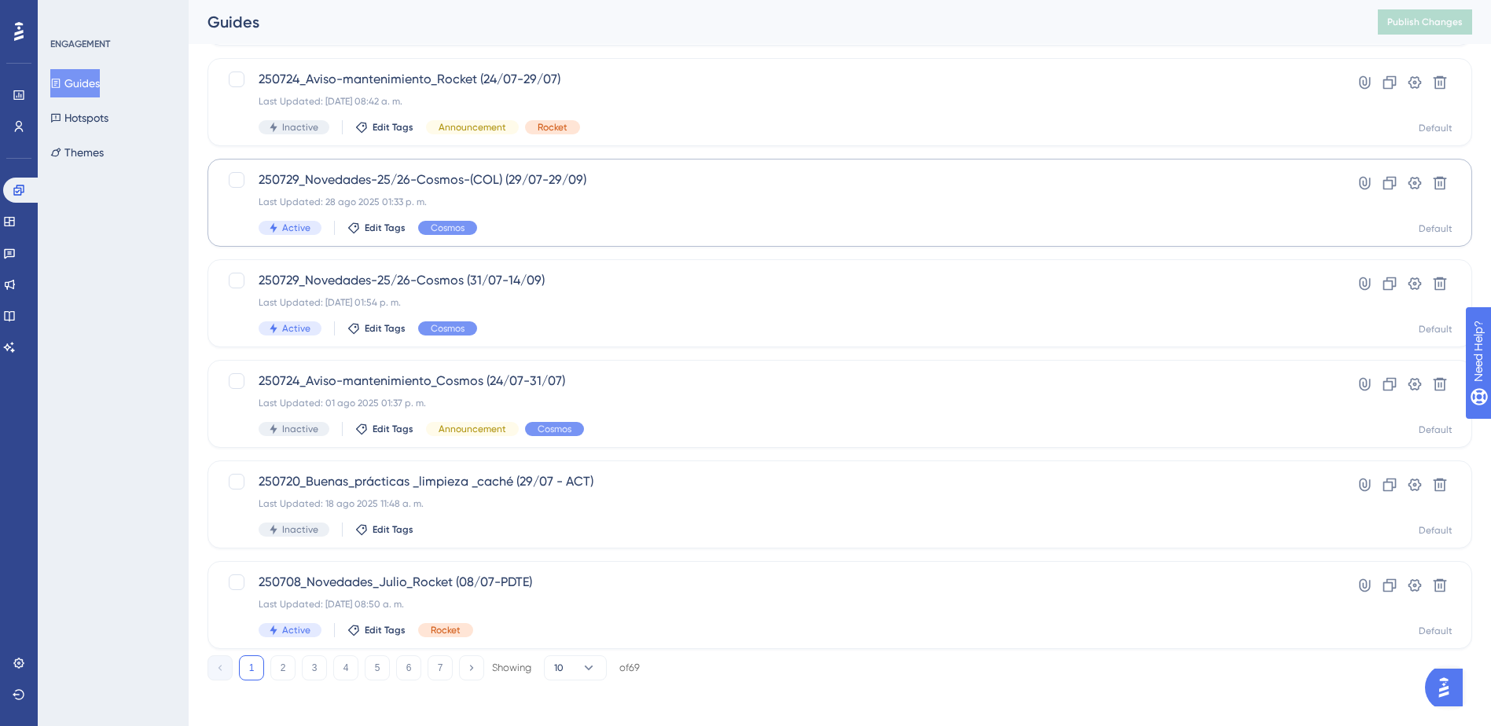
scroll to position [494, 0]
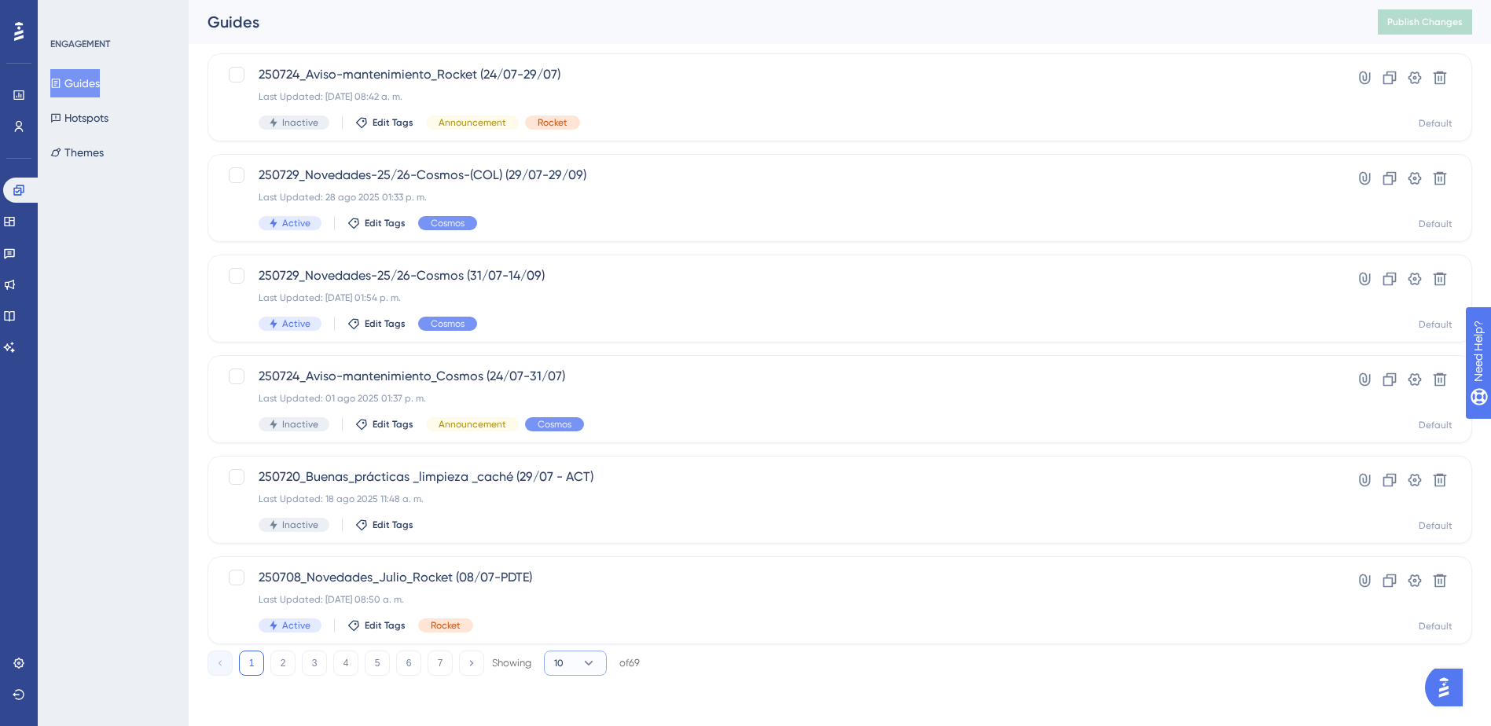
click at [590, 651] on button "10" at bounding box center [575, 663] width 63 height 25
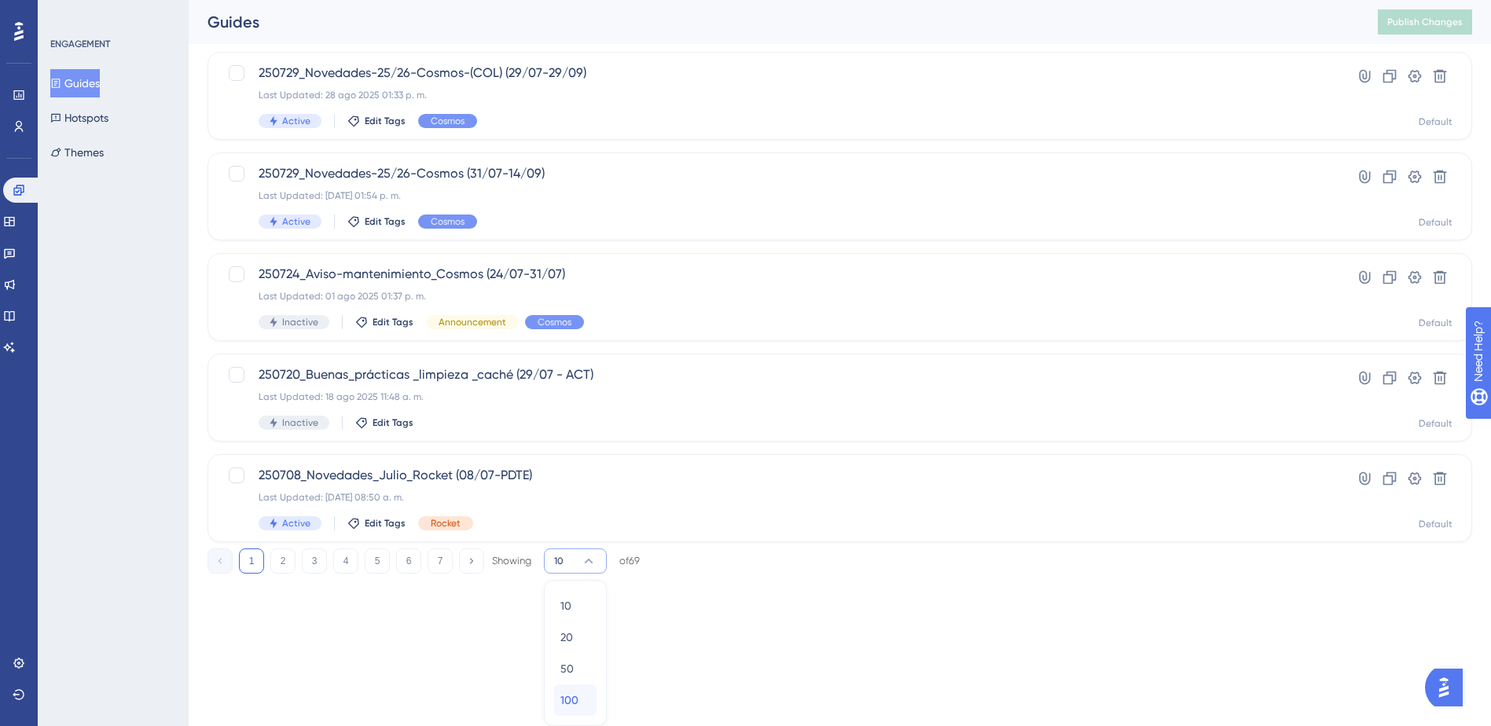
click at [581, 701] on div "100 100" at bounding box center [576, 700] width 30 height 31
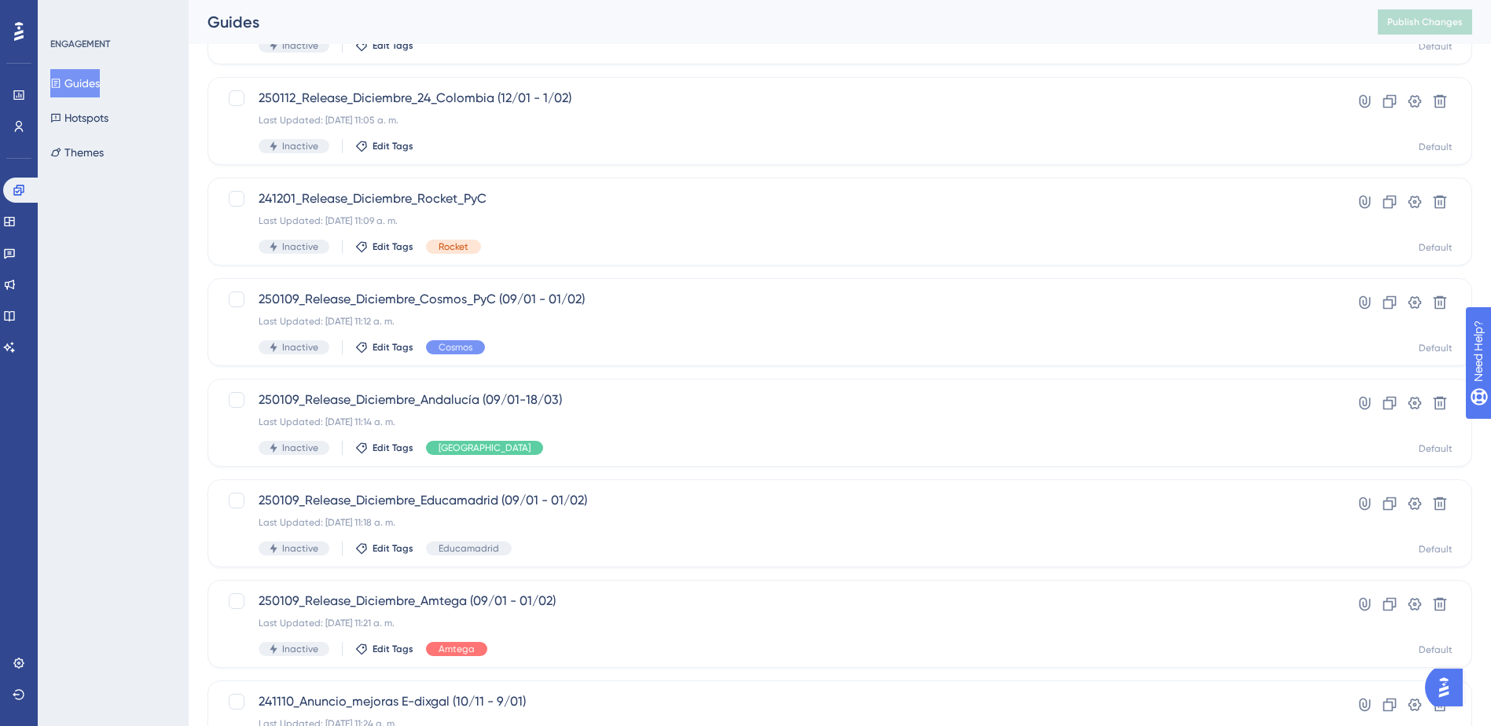
scroll to position [2876, 0]
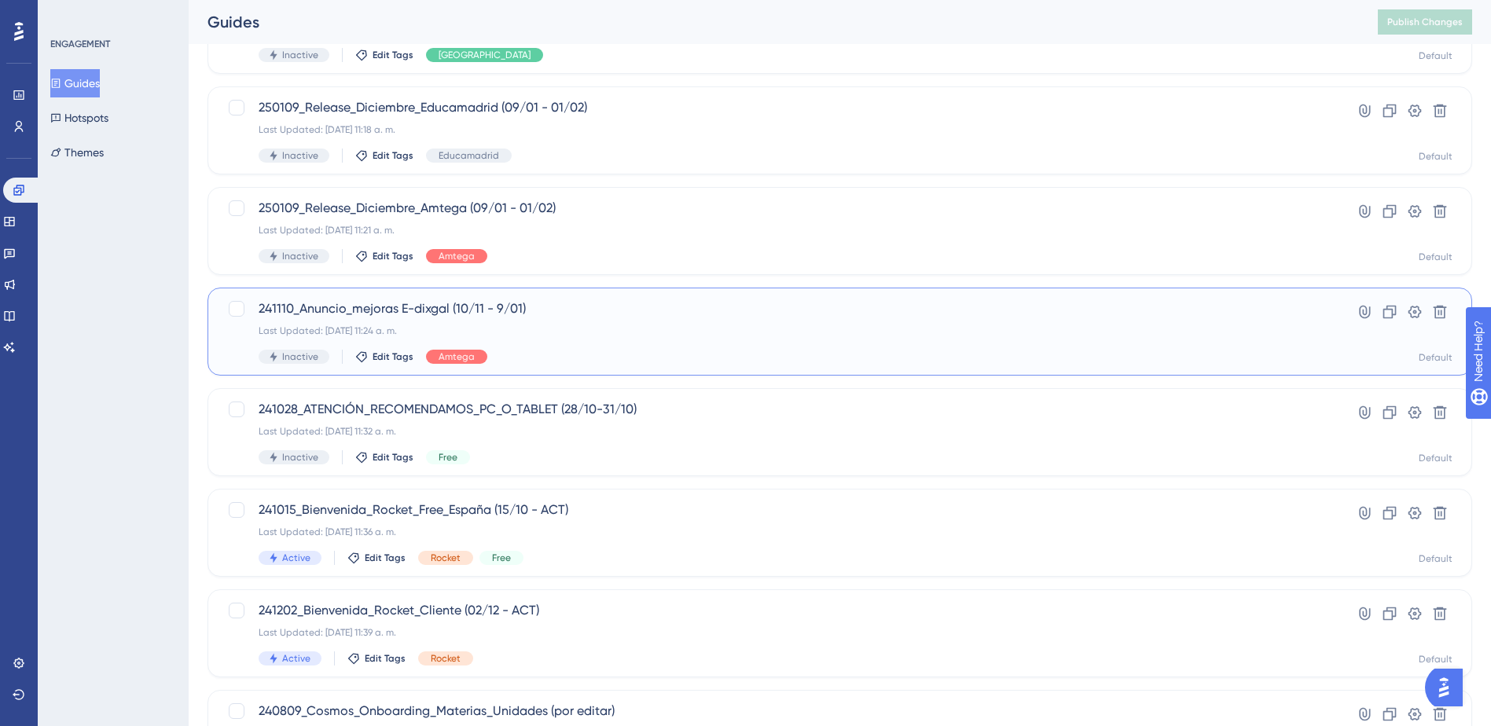
click at [673, 325] on div "Last Updated: [DATE] 11:24 a. m." at bounding box center [777, 331] width 1037 height 13
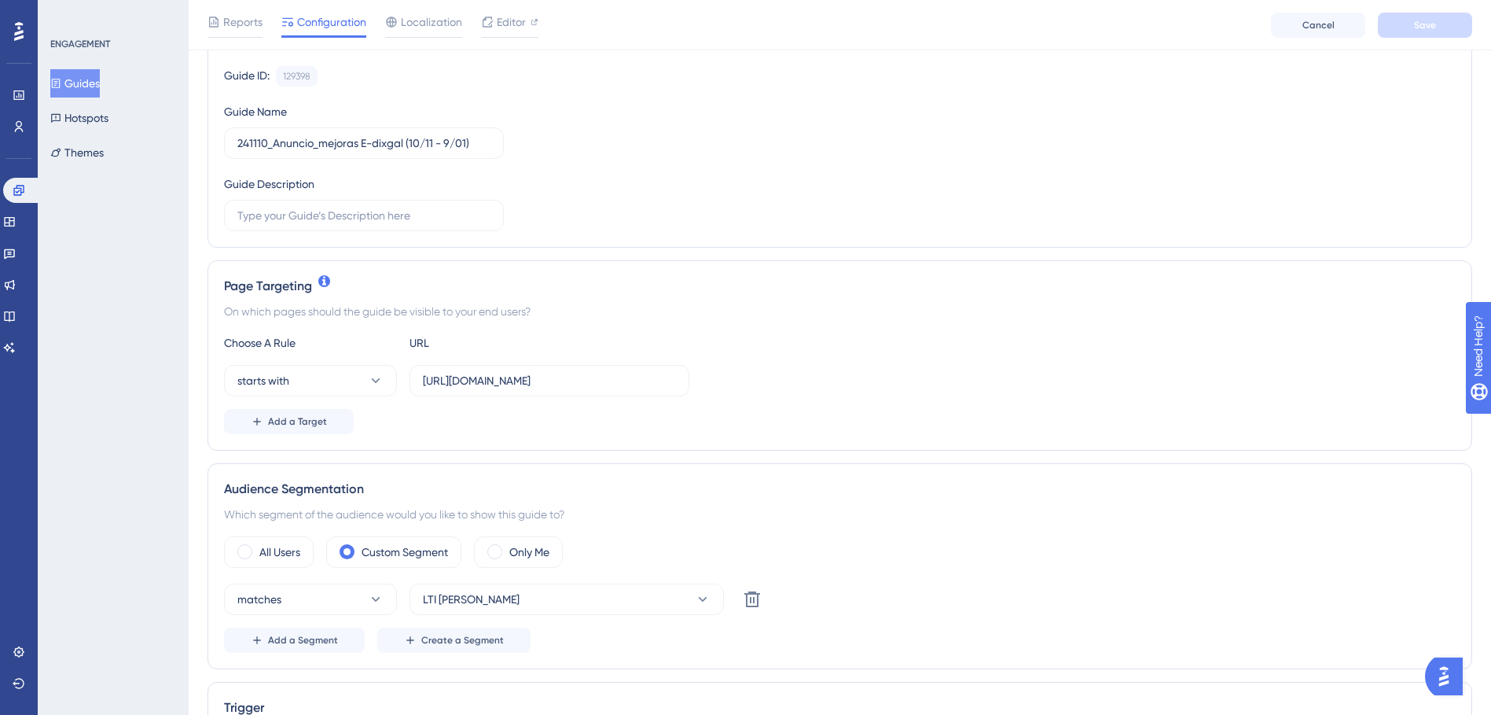
scroll to position [157, 0]
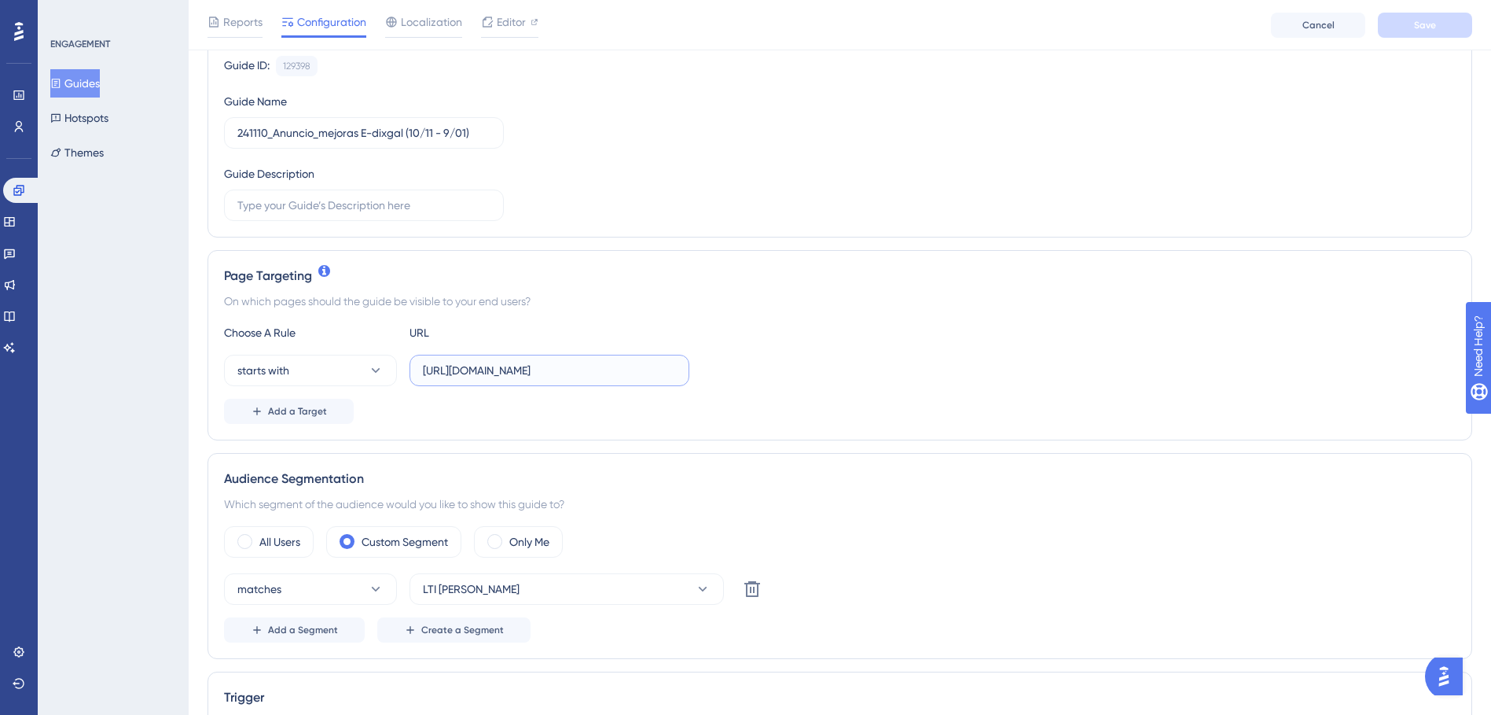
click at [651, 377] on input "[URL][DOMAIN_NAME]" at bounding box center [549, 370] width 253 height 17
click at [654, 381] on div "Choose A Rule URL starts with [URL][DOMAIN_NAME] Add a Target" at bounding box center [840, 373] width 1232 height 101
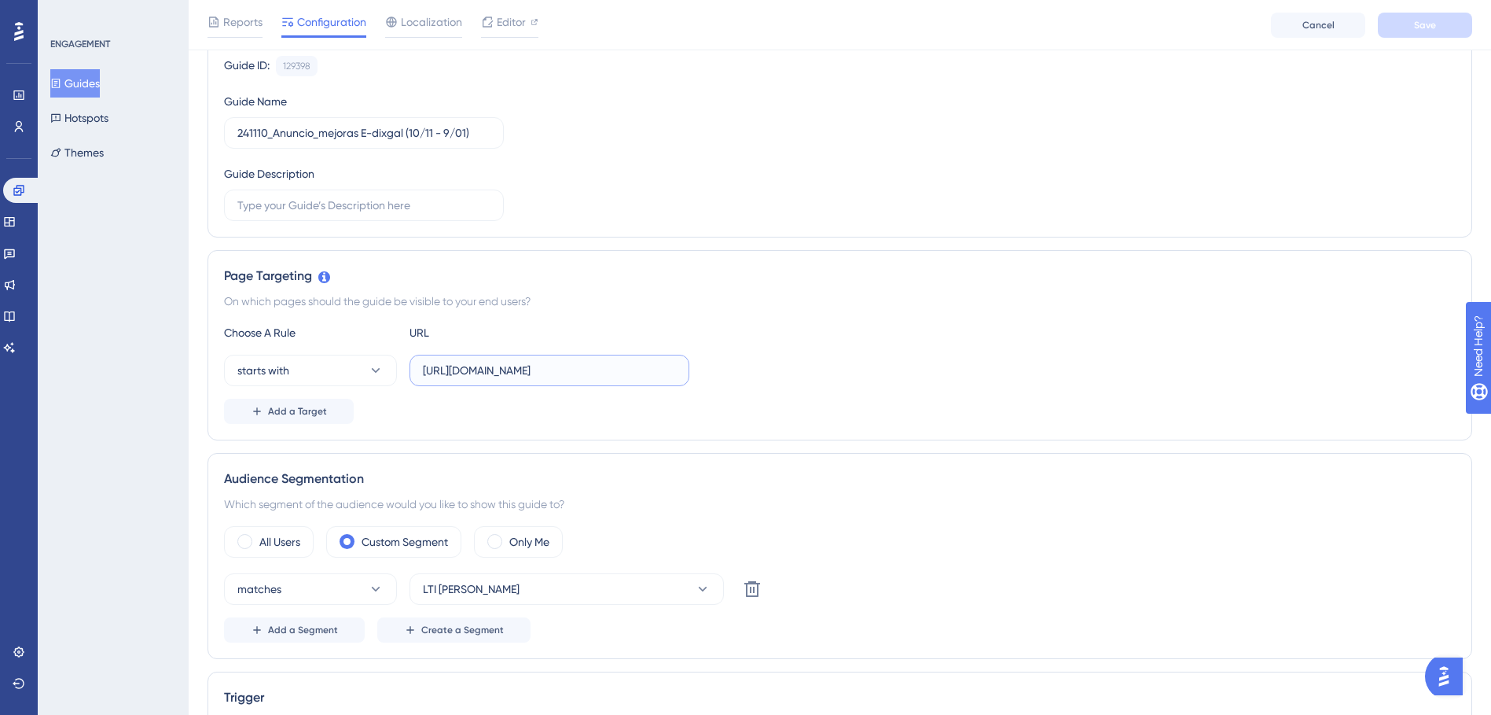
click at [654, 374] on input "[URL][DOMAIN_NAME]" at bounding box center [549, 370] width 253 height 17
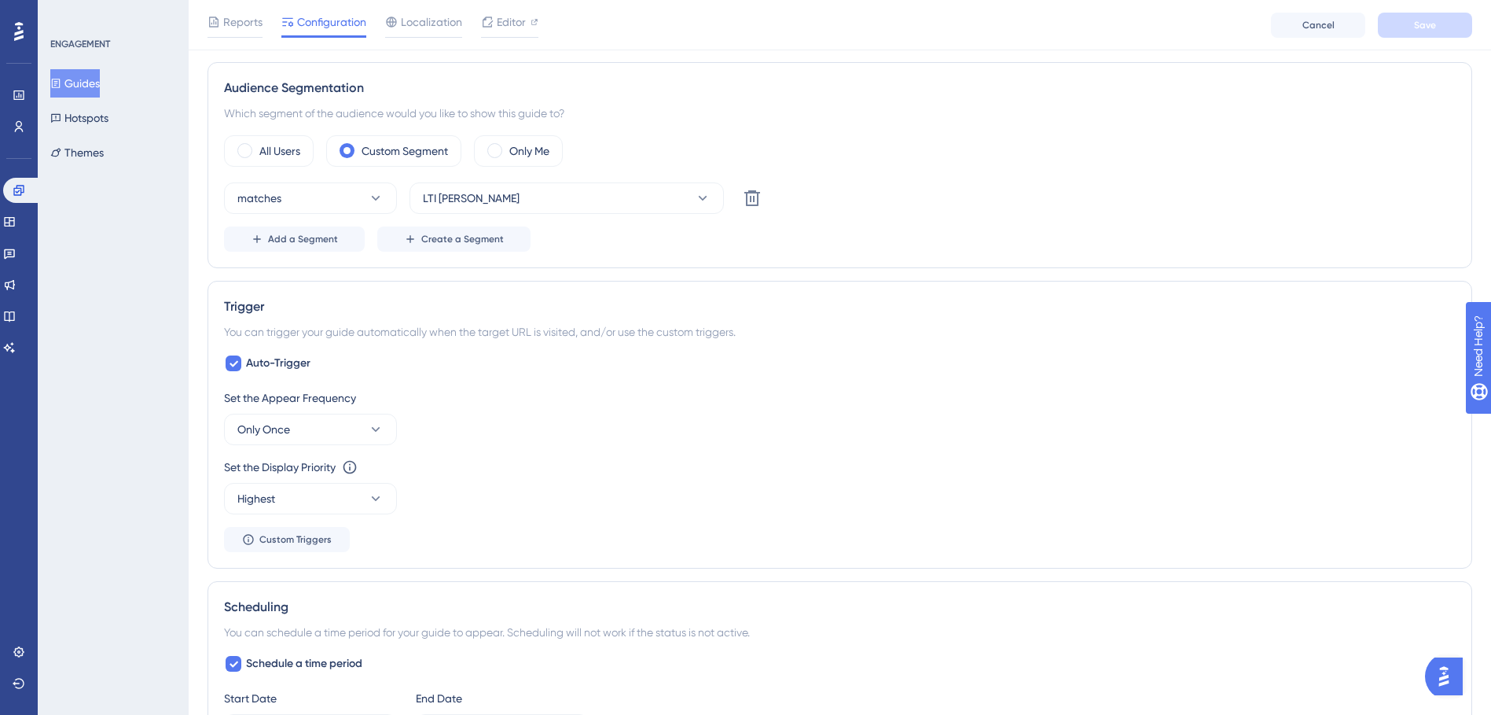
scroll to position [495, 0]
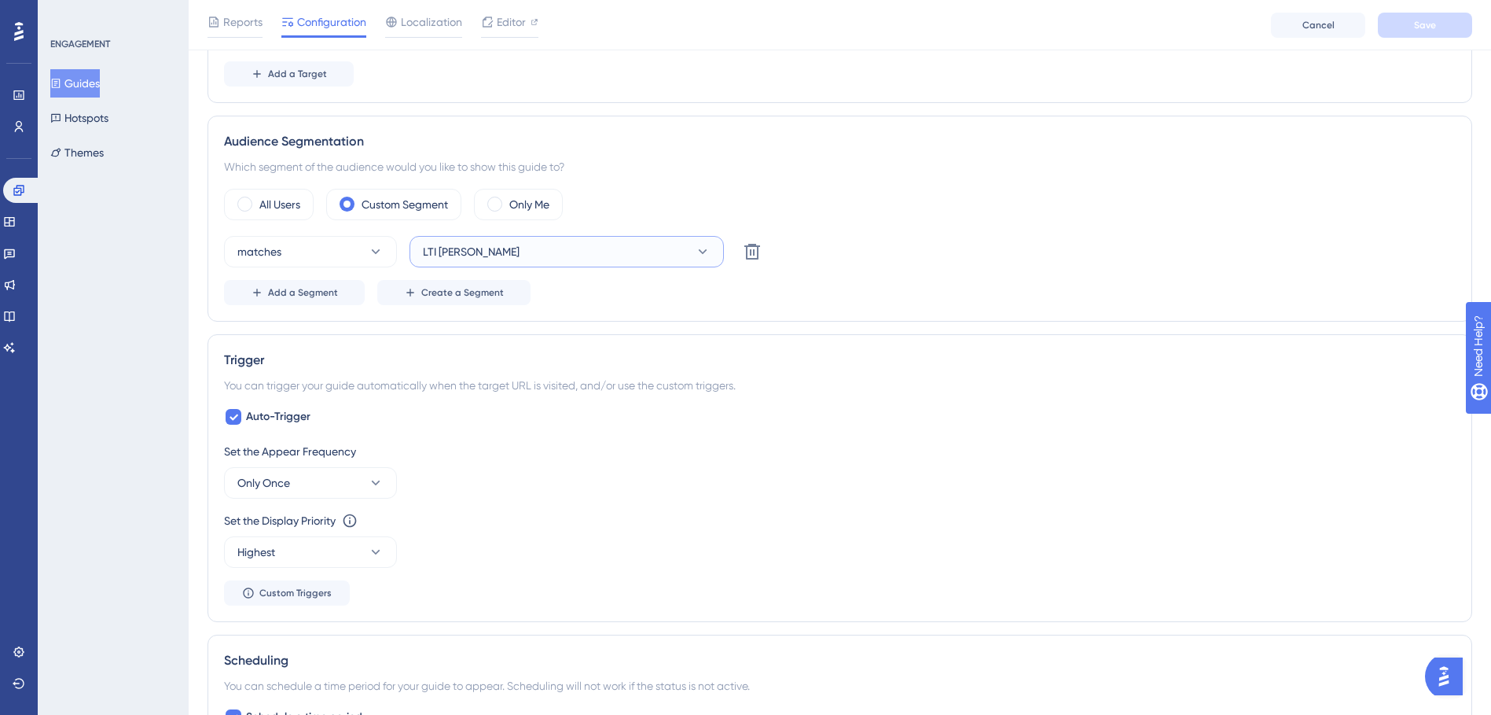
click at [714, 265] on button "LTI [PERSON_NAME]" at bounding box center [567, 251] width 314 height 31
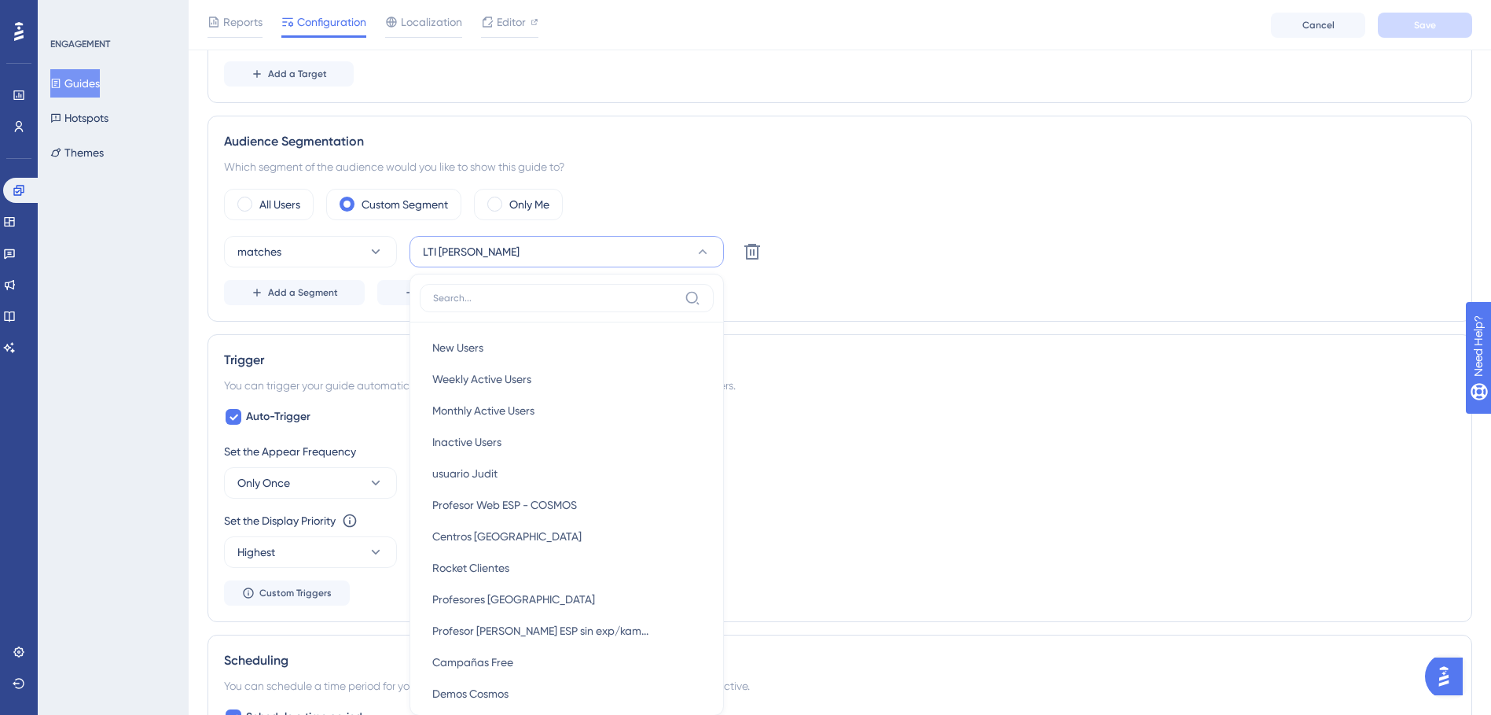
scroll to position [616, 0]
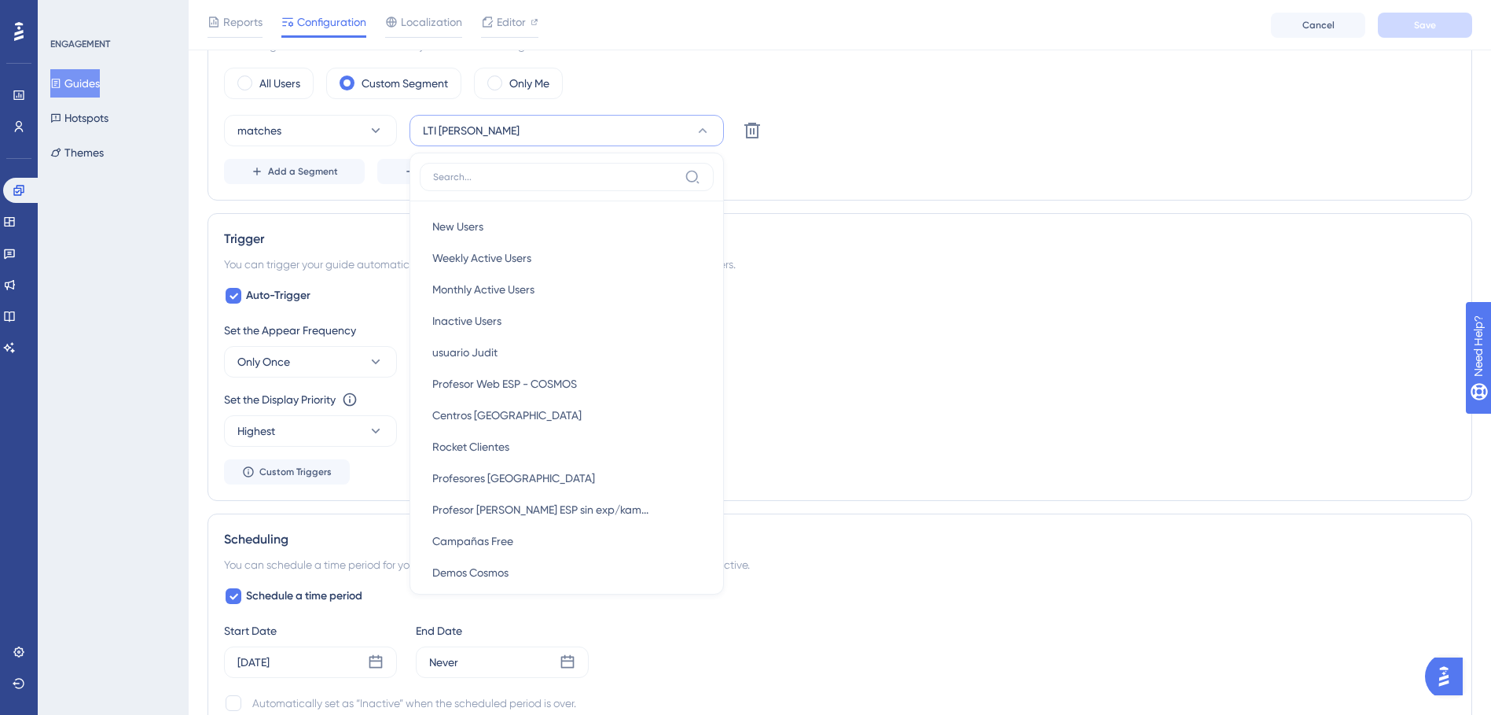
click at [978, 271] on div "You can trigger your guide automatically when the target URL is visited, and/or…" at bounding box center [840, 264] width 1232 height 19
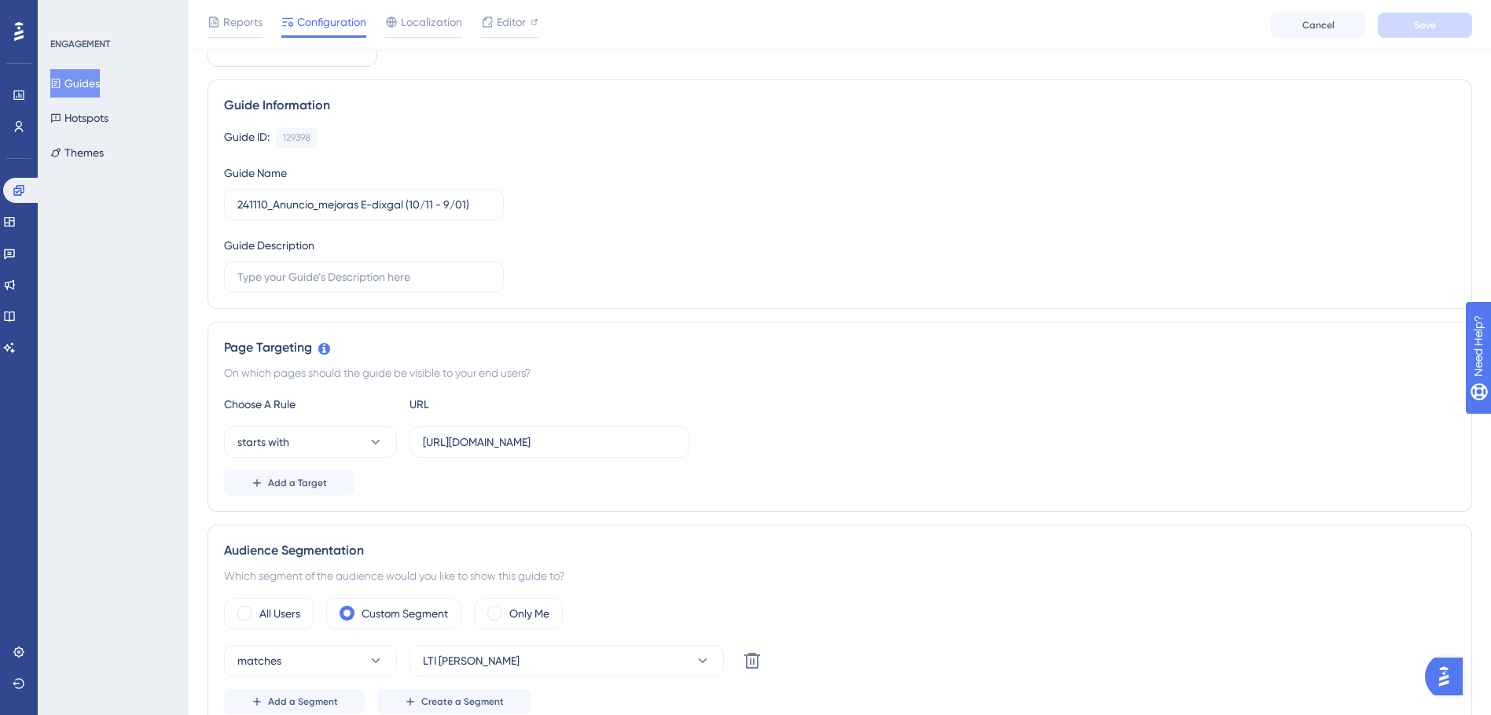
scroll to position [0, 0]
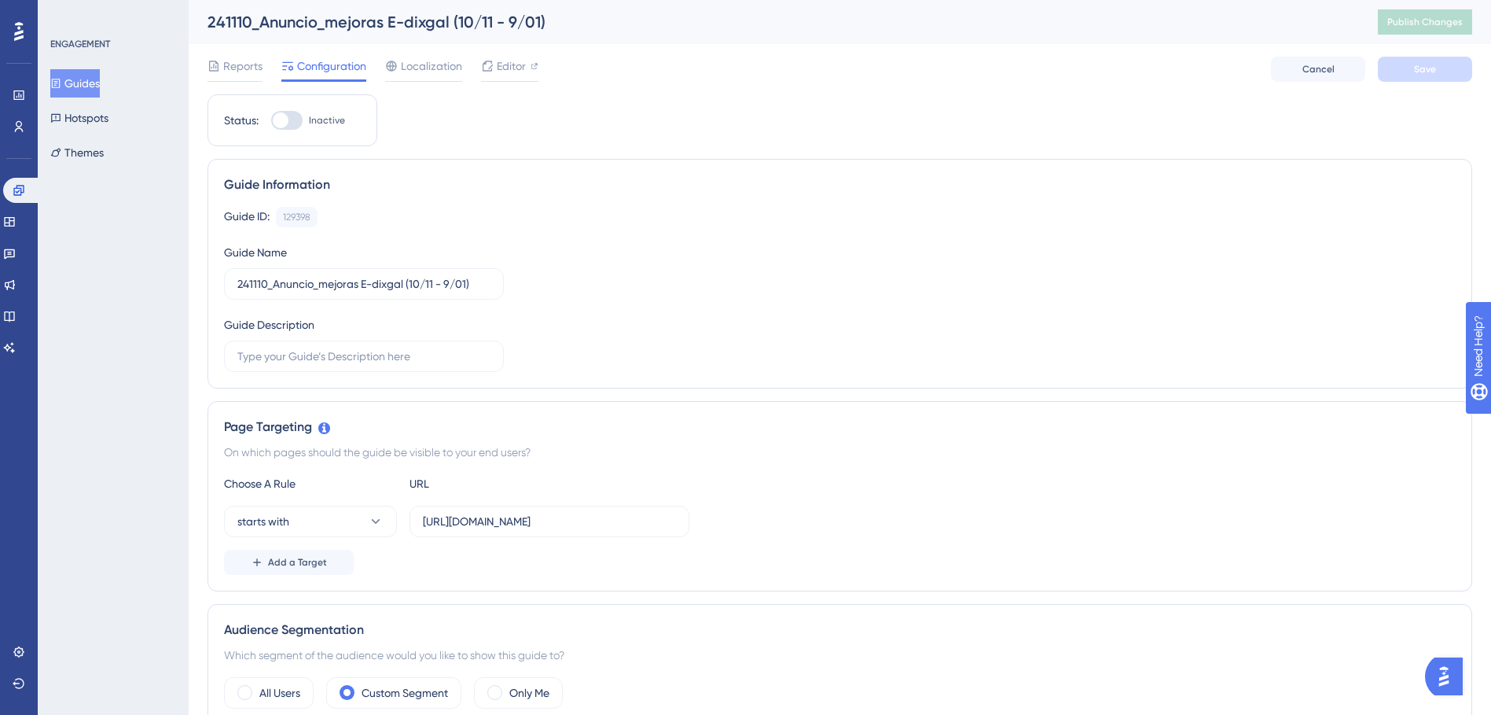
click at [86, 94] on button "Guides" at bounding box center [75, 83] width 50 height 28
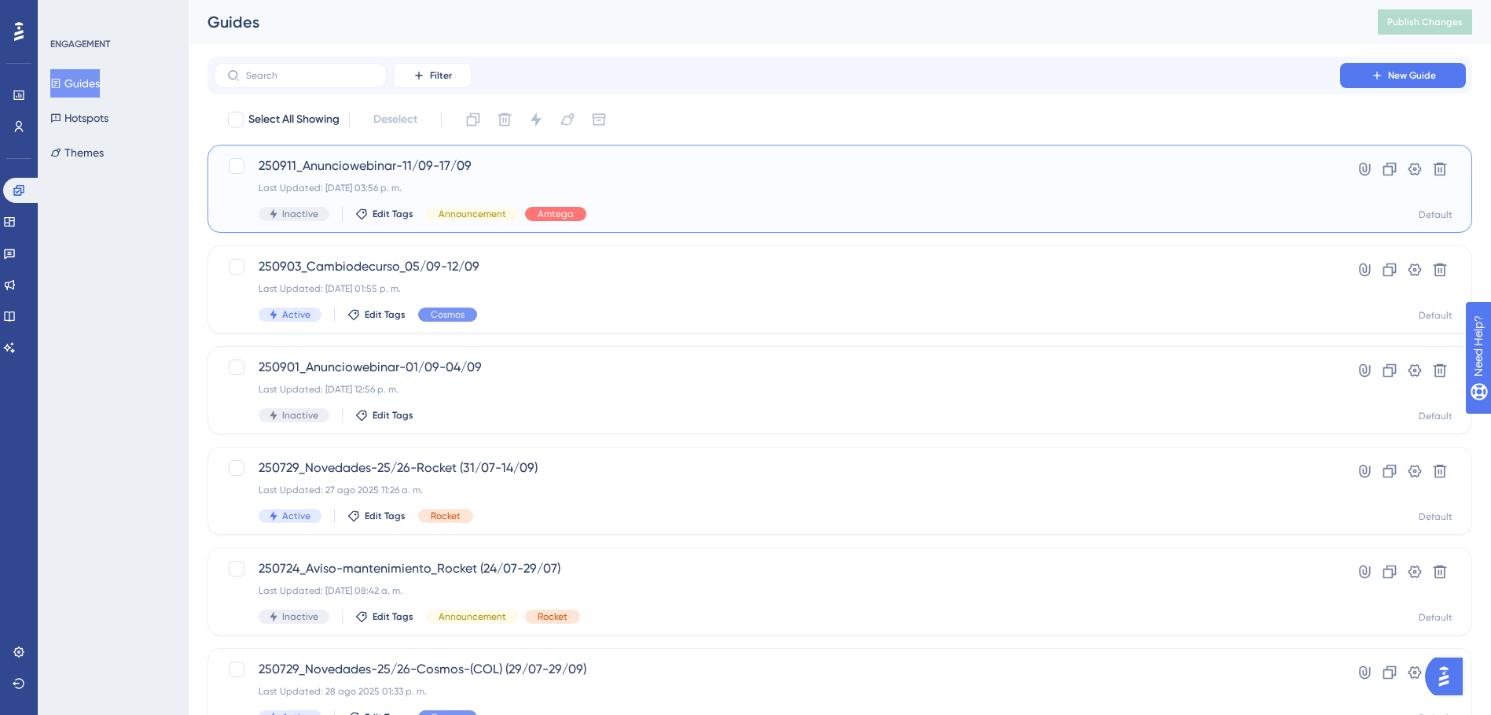
click at [654, 181] on div "250911_Anunciowebinar-11/09-17/09 Last Updated: [DATE] 03:56 p. m. Inactive Edi…" at bounding box center [777, 188] width 1037 height 64
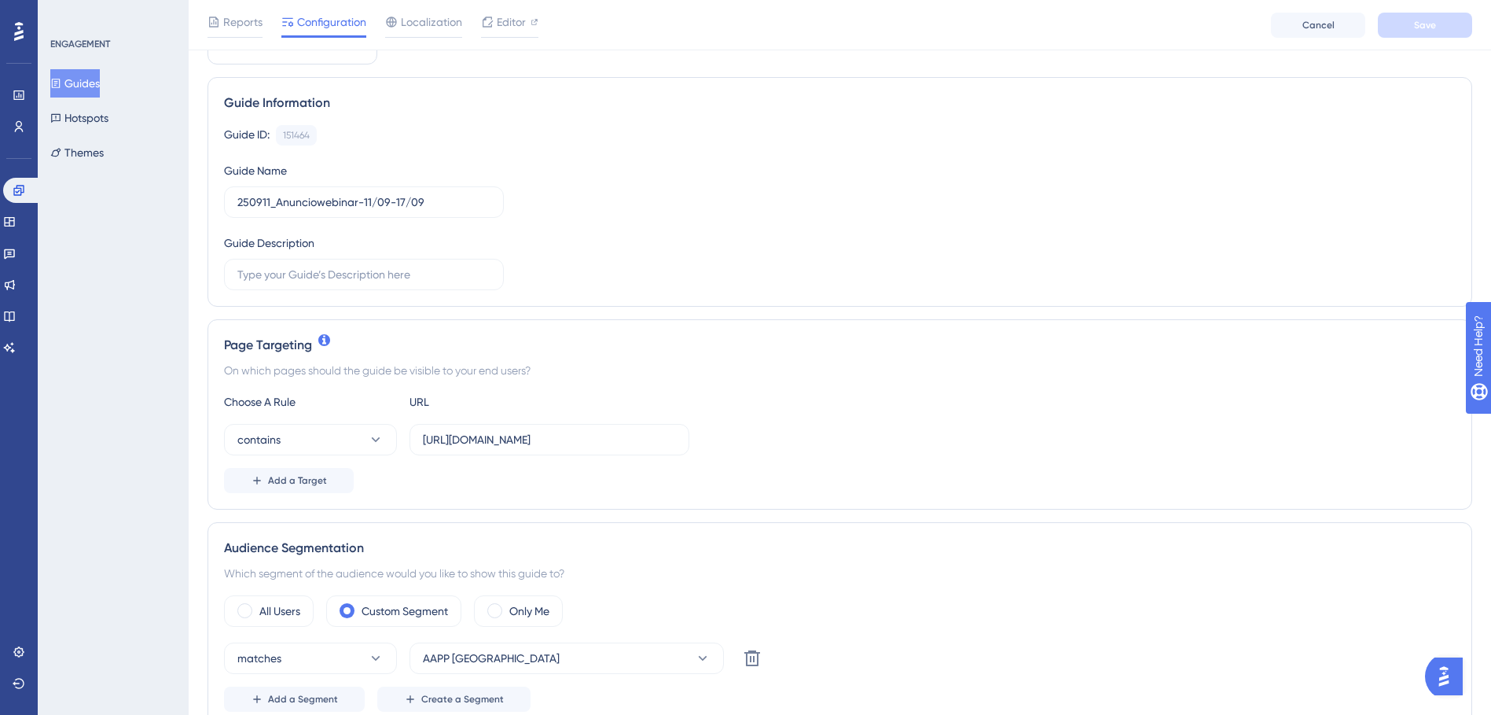
scroll to position [236, 0]
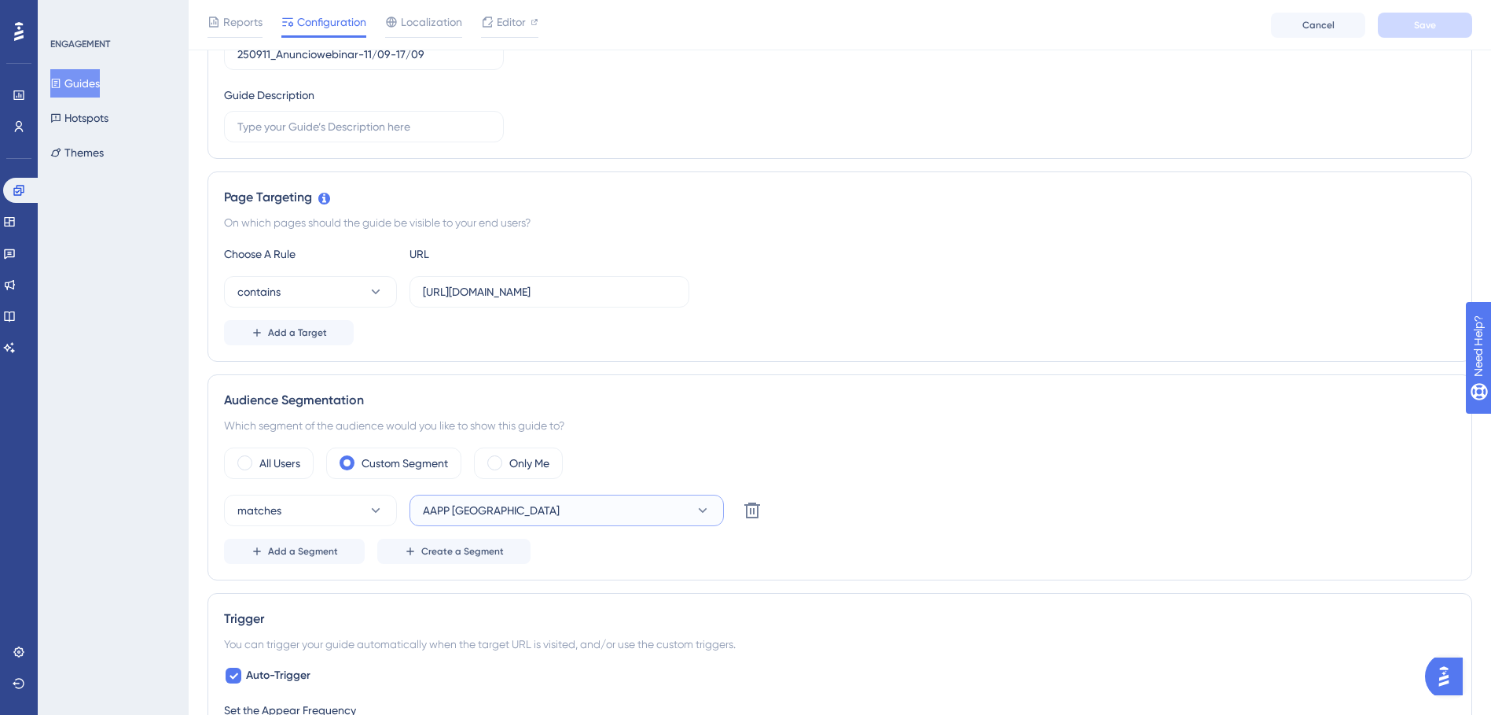
click at [493, 517] on button "AAPP [GEOGRAPHIC_DATA]" at bounding box center [567, 510] width 314 height 31
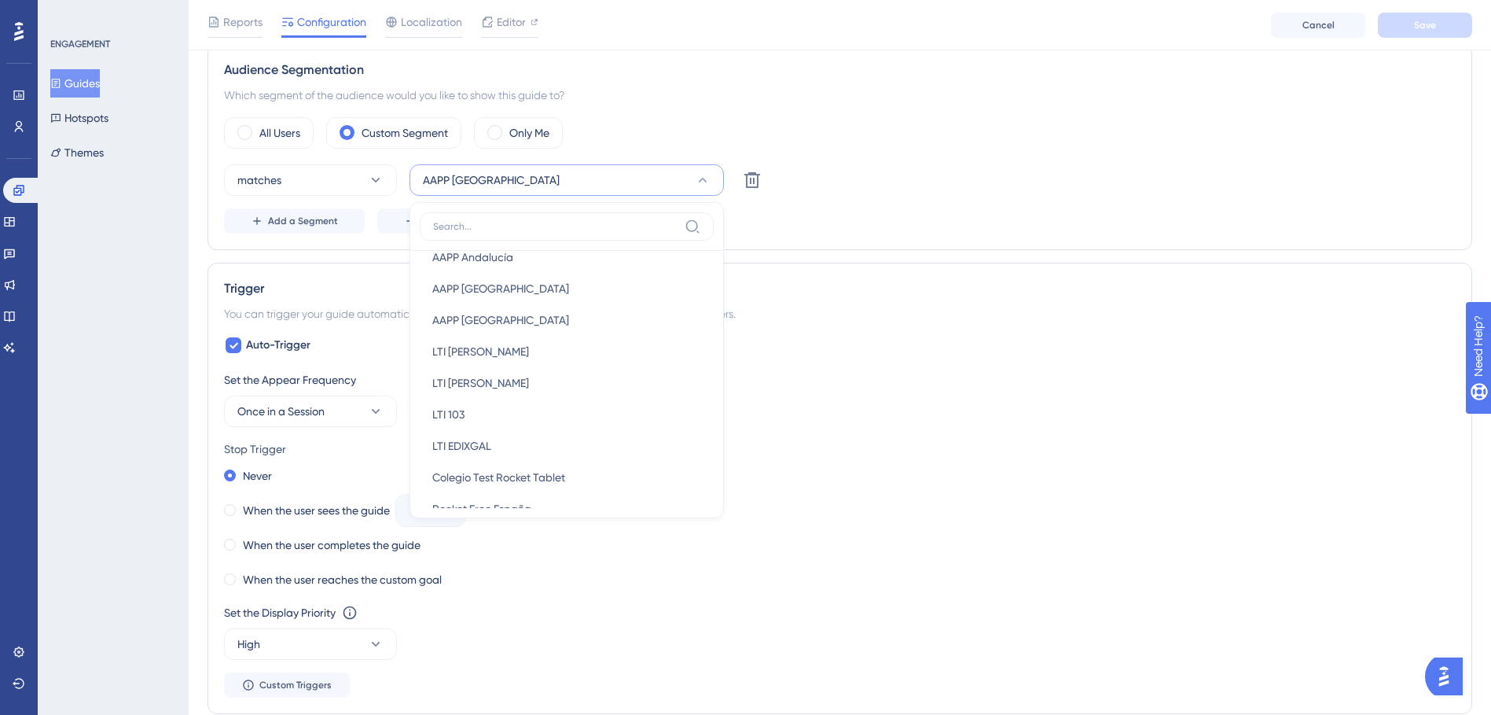
scroll to position [629, 0]
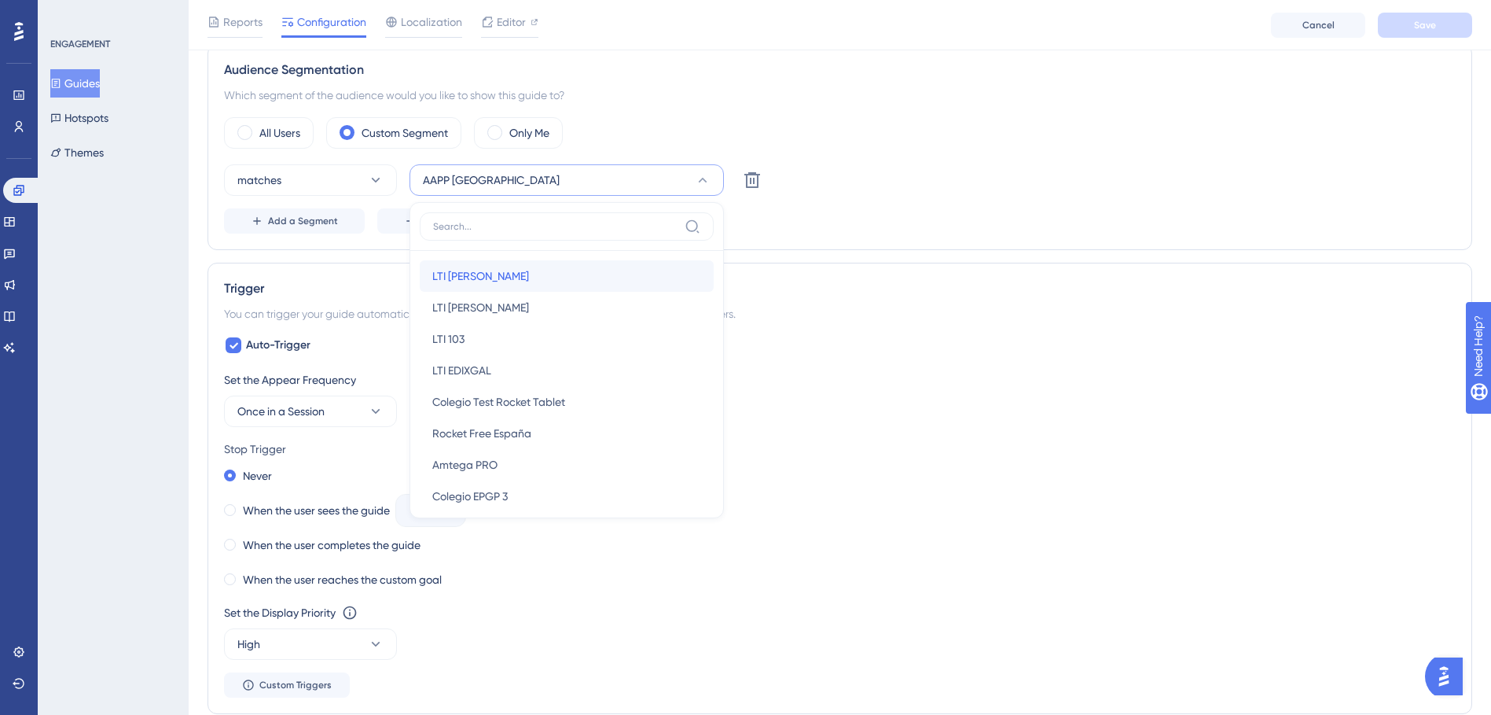
click at [550, 285] on div "LTI [PERSON_NAME] LTI [PERSON_NAME]" at bounding box center [566, 275] width 269 height 31
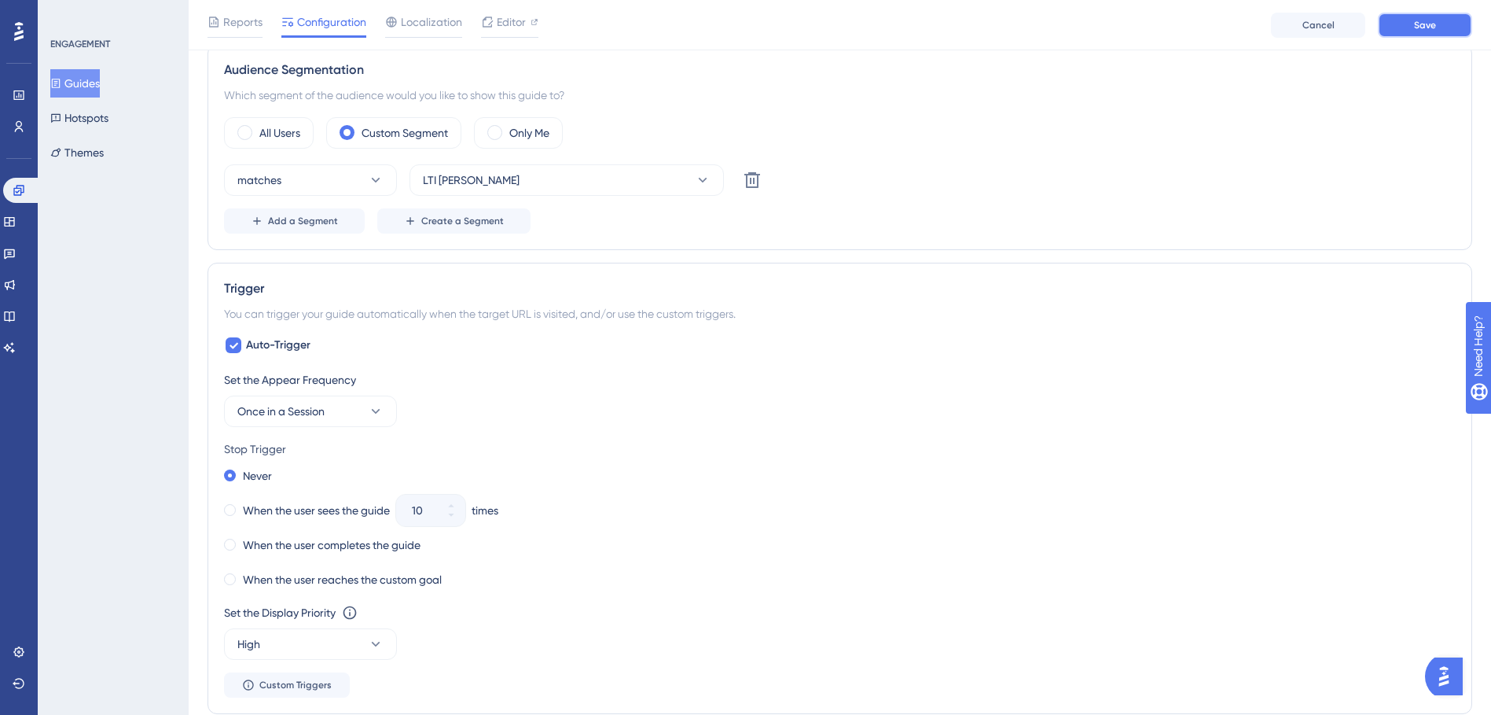
click at [1458, 34] on button "Save" at bounding box center [1425, 25] width 94 height 25
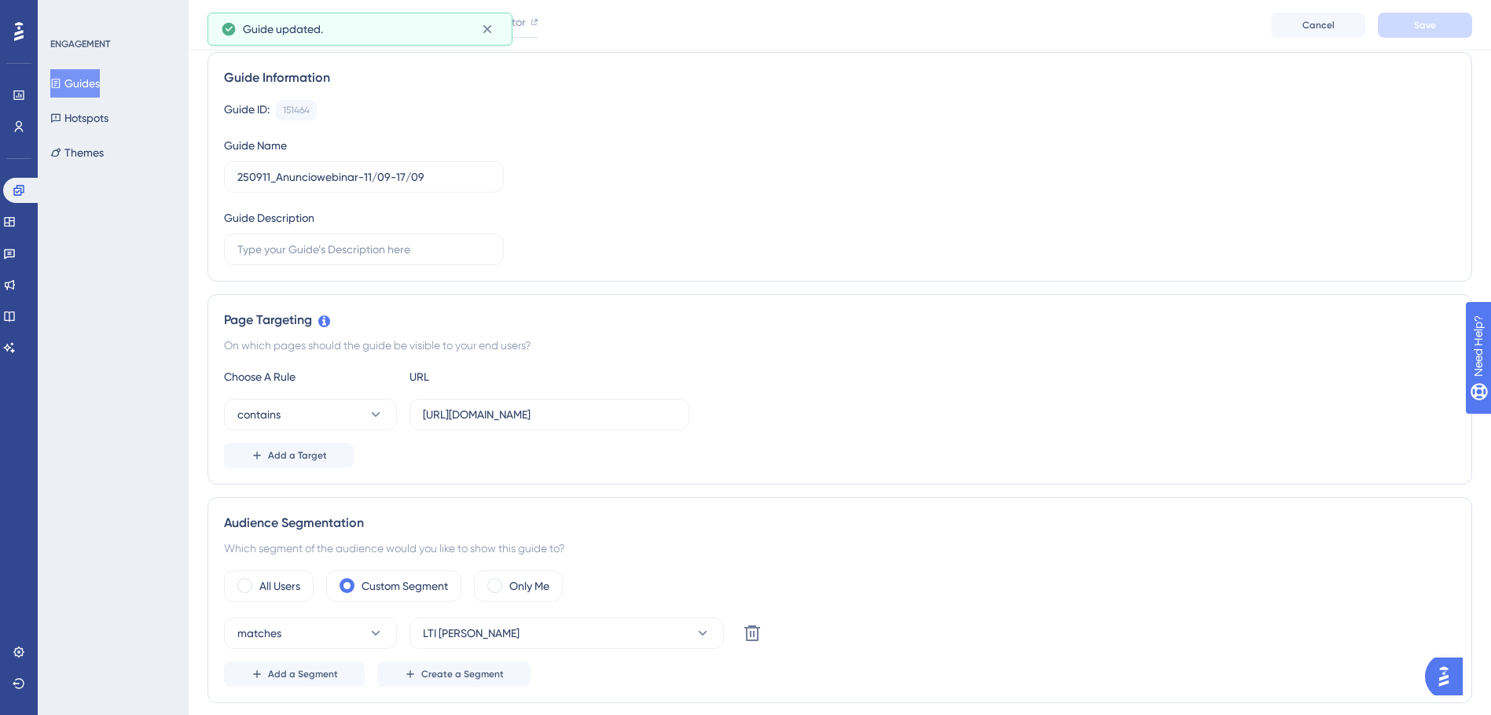
scroll to position [0, 0]
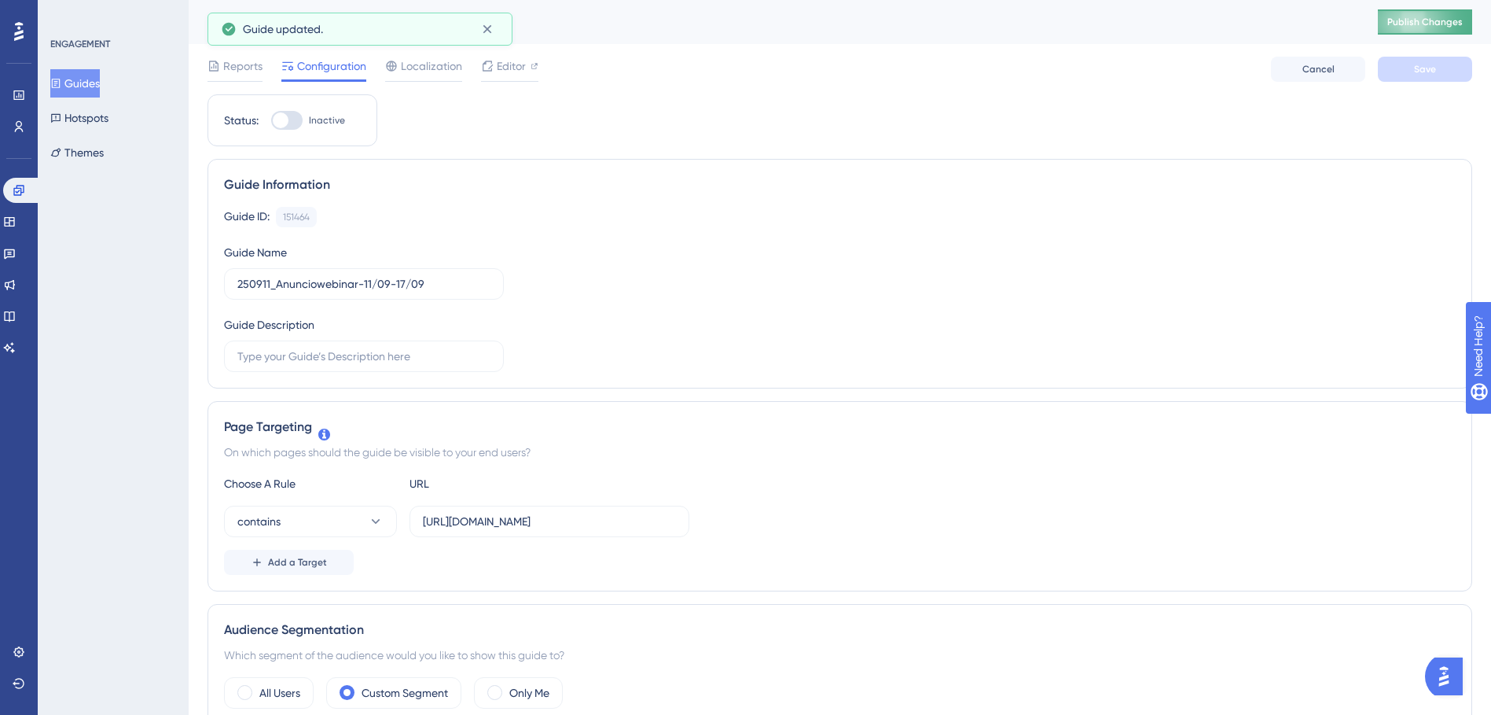
click at [1426, 28] on span "Publish Changes" at bounding box center [1425, 22] width 75 height 13
click at [289, 119] on div at bounding box center [286, 120] width 31 height 19
click at [271, 120] on input "Inactive" at bounding box center [270, 120] width 1 height 1
click at [1421, 75] on span "Save" at bounding box center [1425, 69] width 22 height 13
click at [1436, 21] on span "Publish Changes" at bounding box center [1425, 22] width 75 height 13
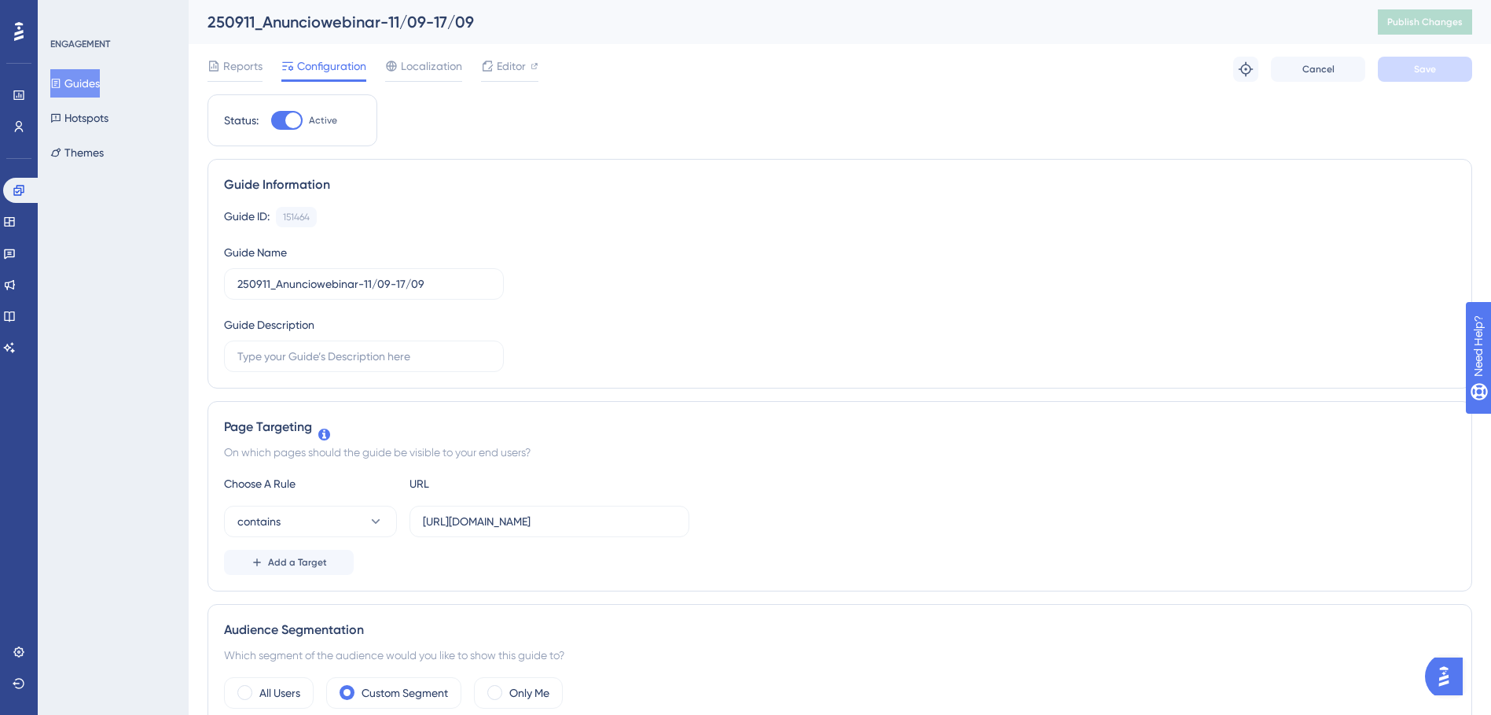
click at [293, 111] on div at bounding box center [286, 120] width 31 height 19
click at [271, 120] on input "Active" at bounding box center [270, 120] width 1 height 1
checkbox input "false"
click at [1449, 68] on button "Save" at bounding box center [1425, 69] width 94 height 25
click at [1453, 26] on span "Publish Changes" at bounding box center [1425, 22] width 75 height 13
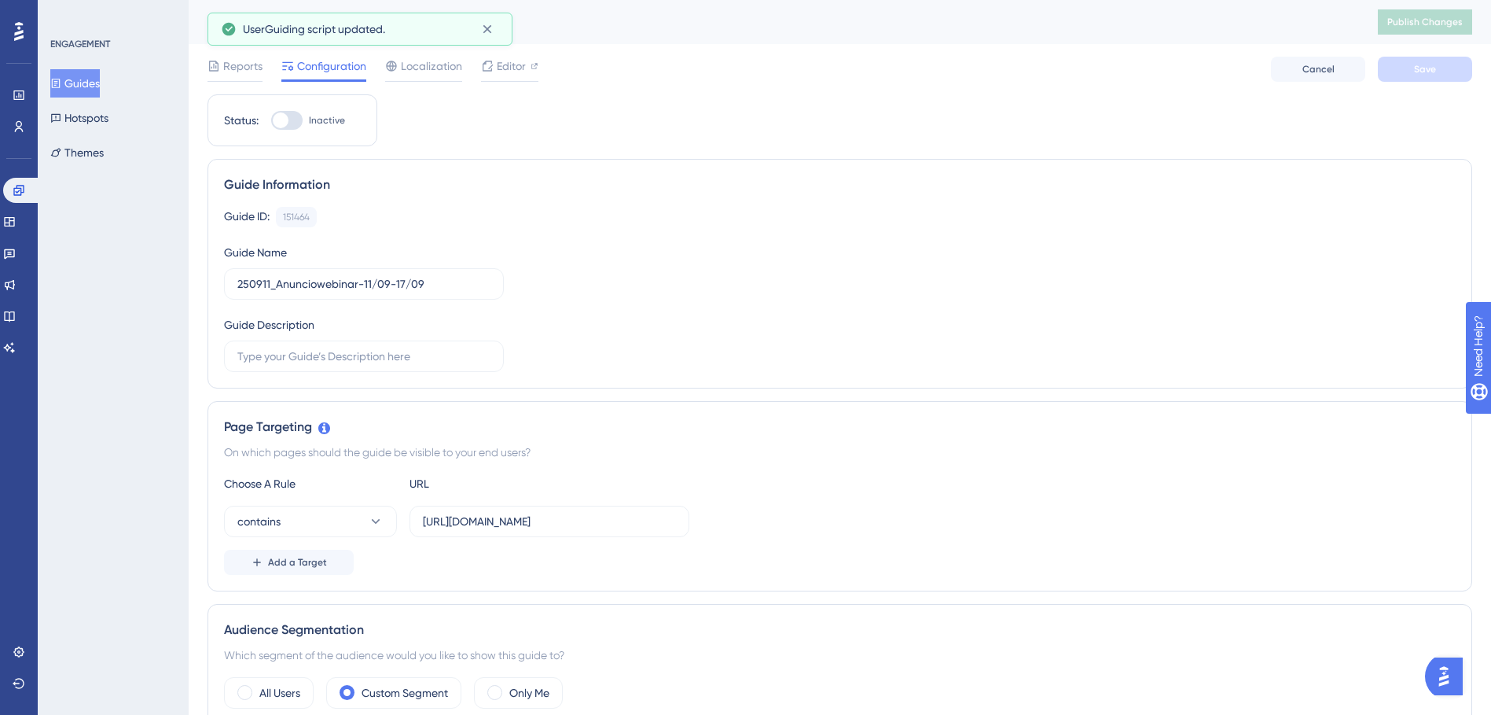
drag, startPoint x: 86, startPoint y: 48, endPoint x: 127, endPoint y: -82, distance: 136.0
drag, startPoint x: 127, startPoint y: -82, endPoint x: 1035, endPoint y: 286, distance: 979.8
click at [1043, 285] on div "Guide ID: 151464 Copy Guide Name 250911_Anunciowebinar-11/09-17/09 Guide Descri…" at bounding box center [840, 289] width 1232 height 165
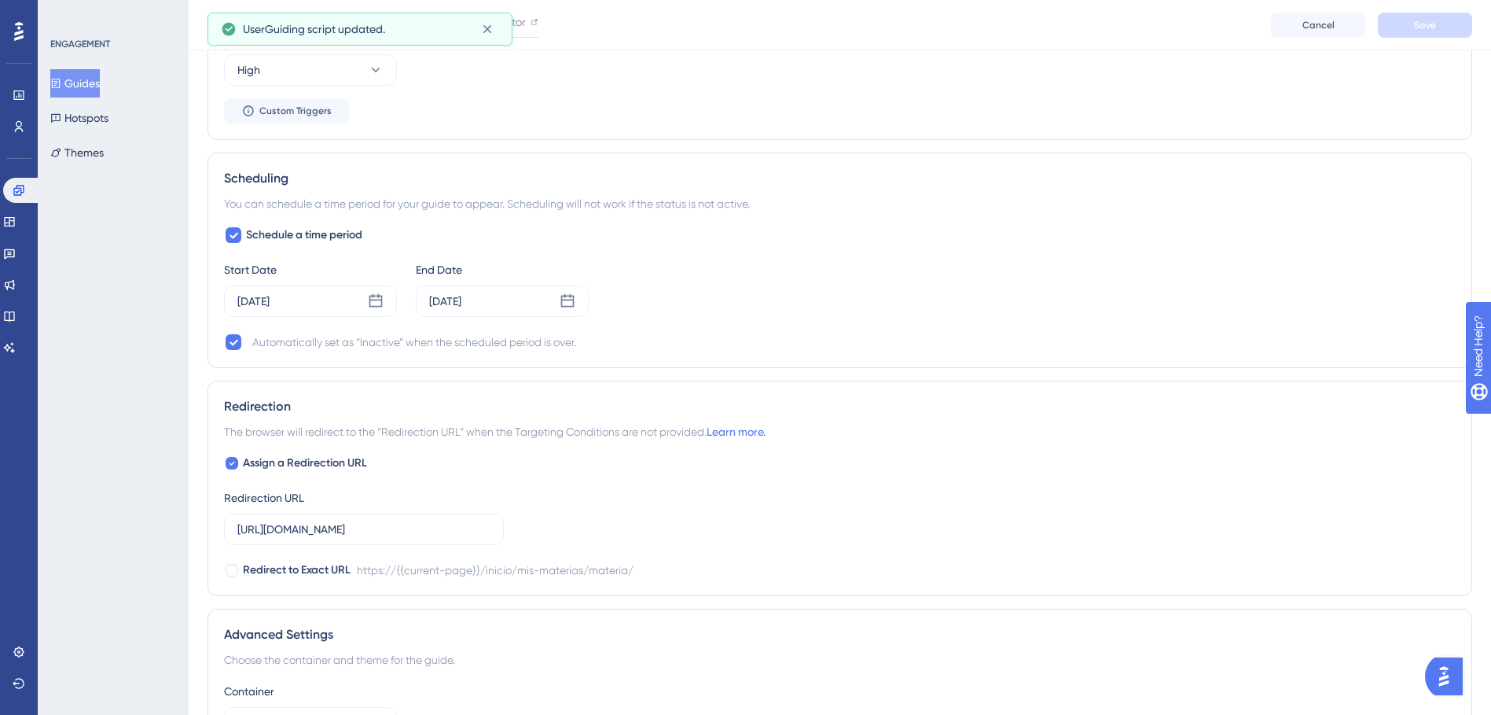
scroll to position [1315, 0]
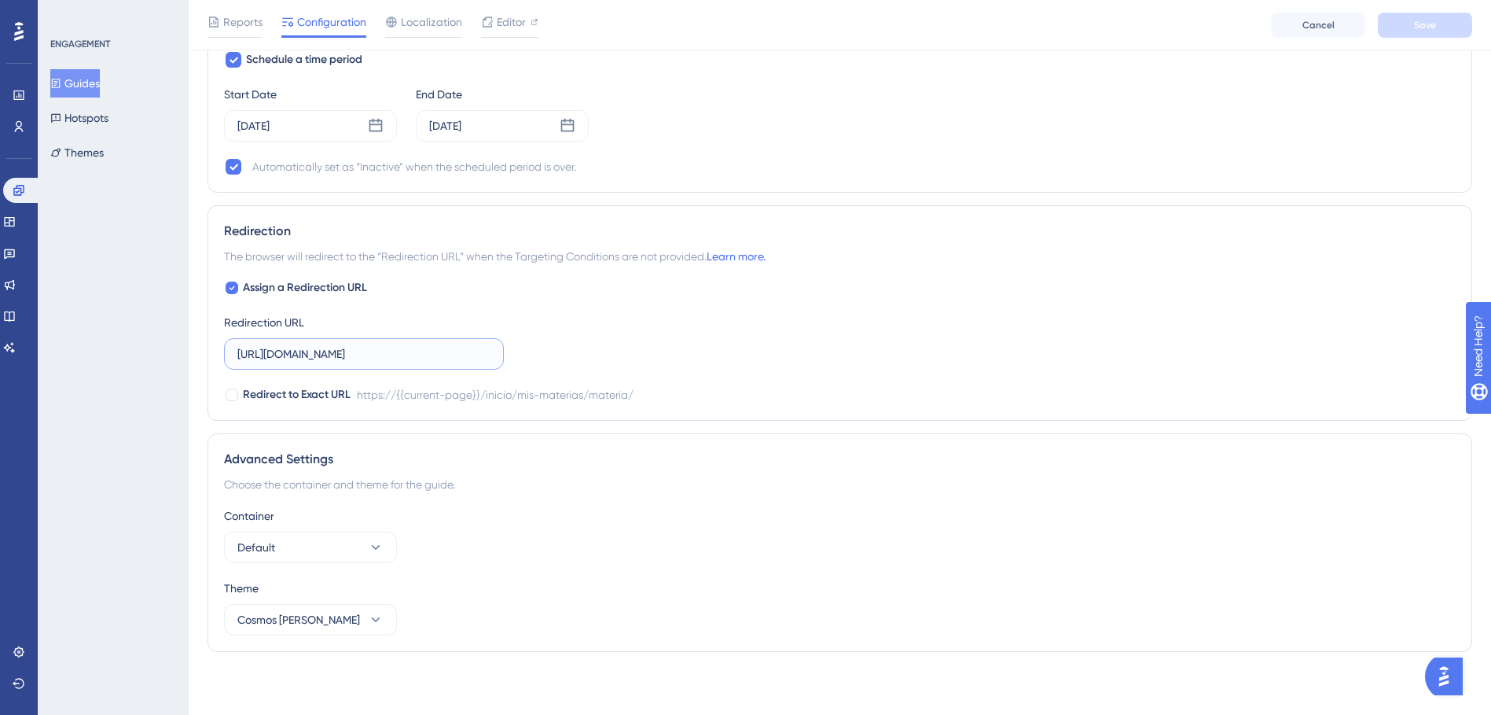
click at [418, 354] on input "[URL][DOMAIN_NAME]" at bounding box center [363, 353] width 253 height 17
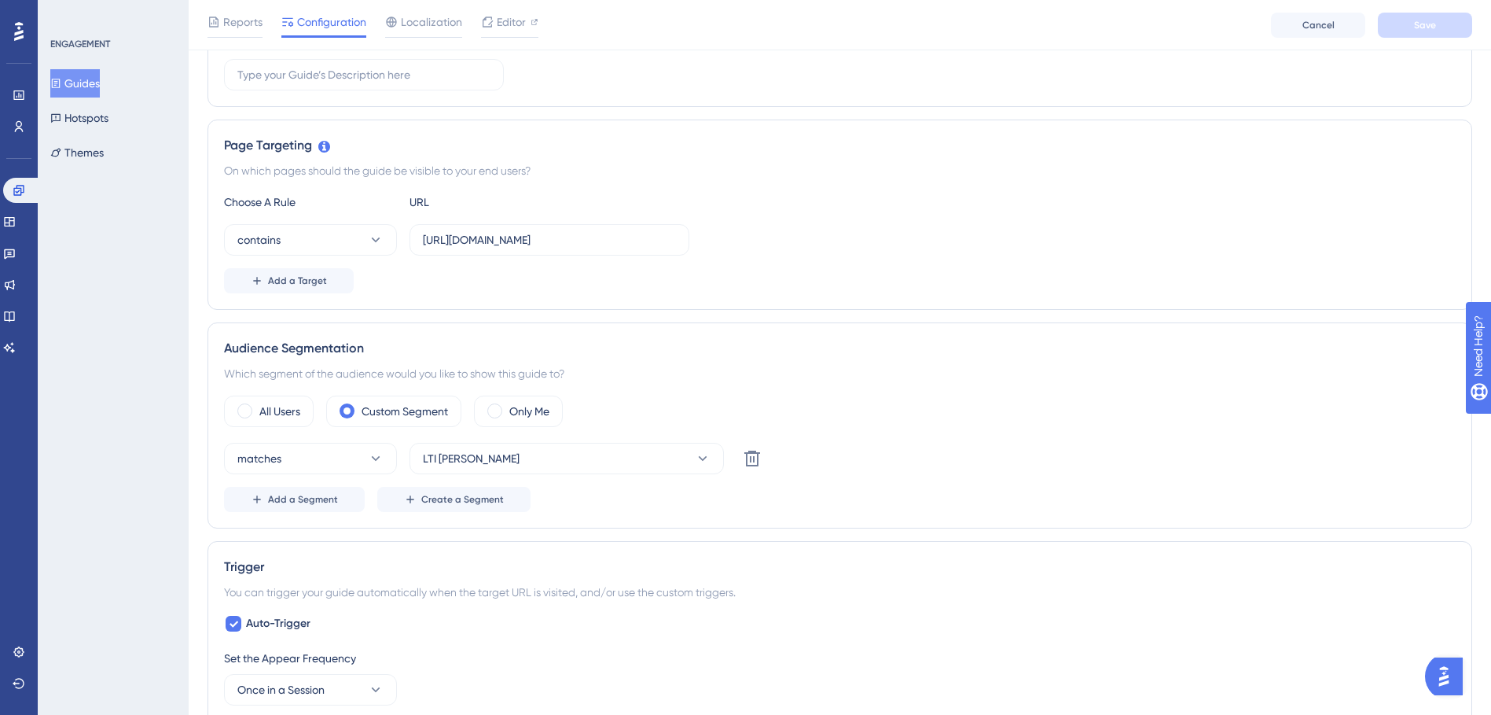
scroll to position [215, 0]
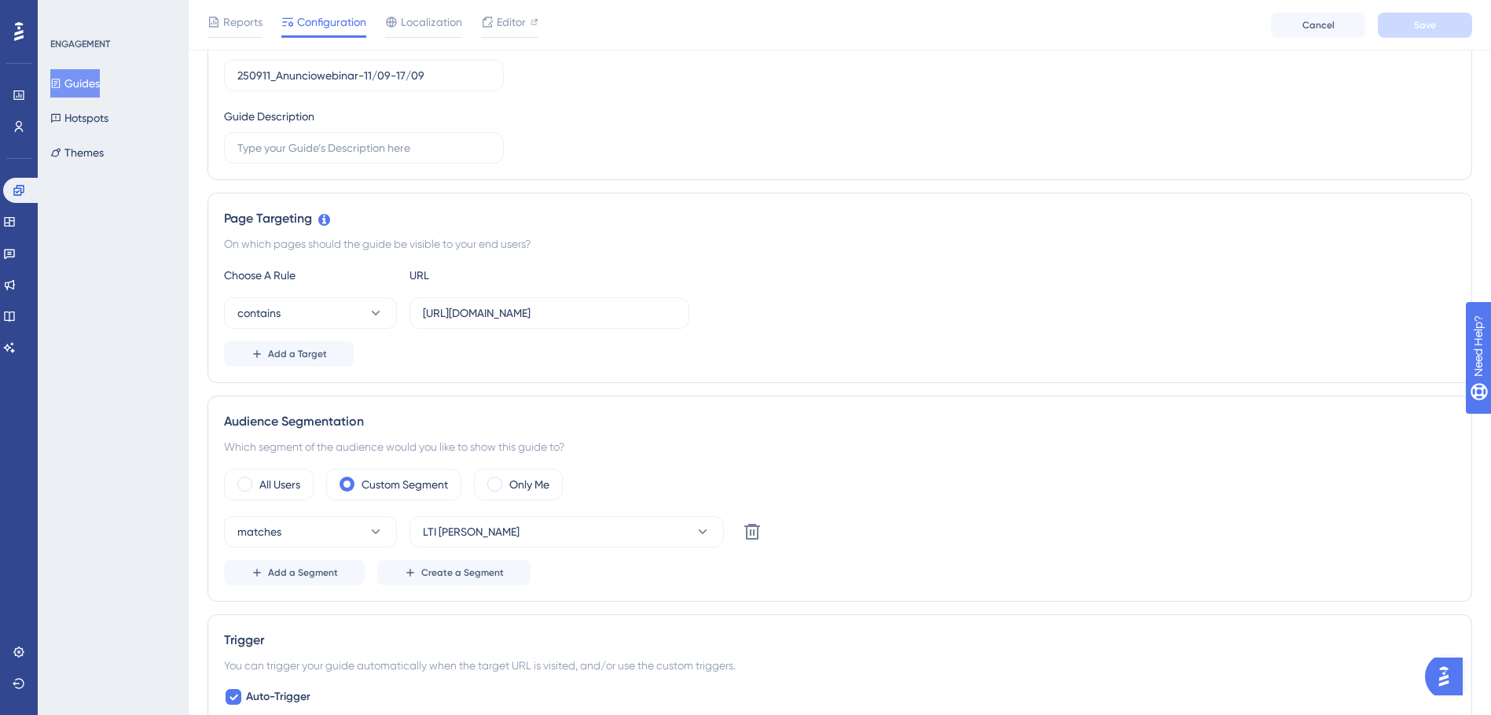
click at [544, 551] on div "matches LTI [PERSON_NAME] Delete Add a Segment Create a Segment" at bounding box center [840, 550] width 1232 height 69
click at [547, 535] on button "LTI [PERSON_NAME]" at bounding box center [567, 531] width 314 height 31
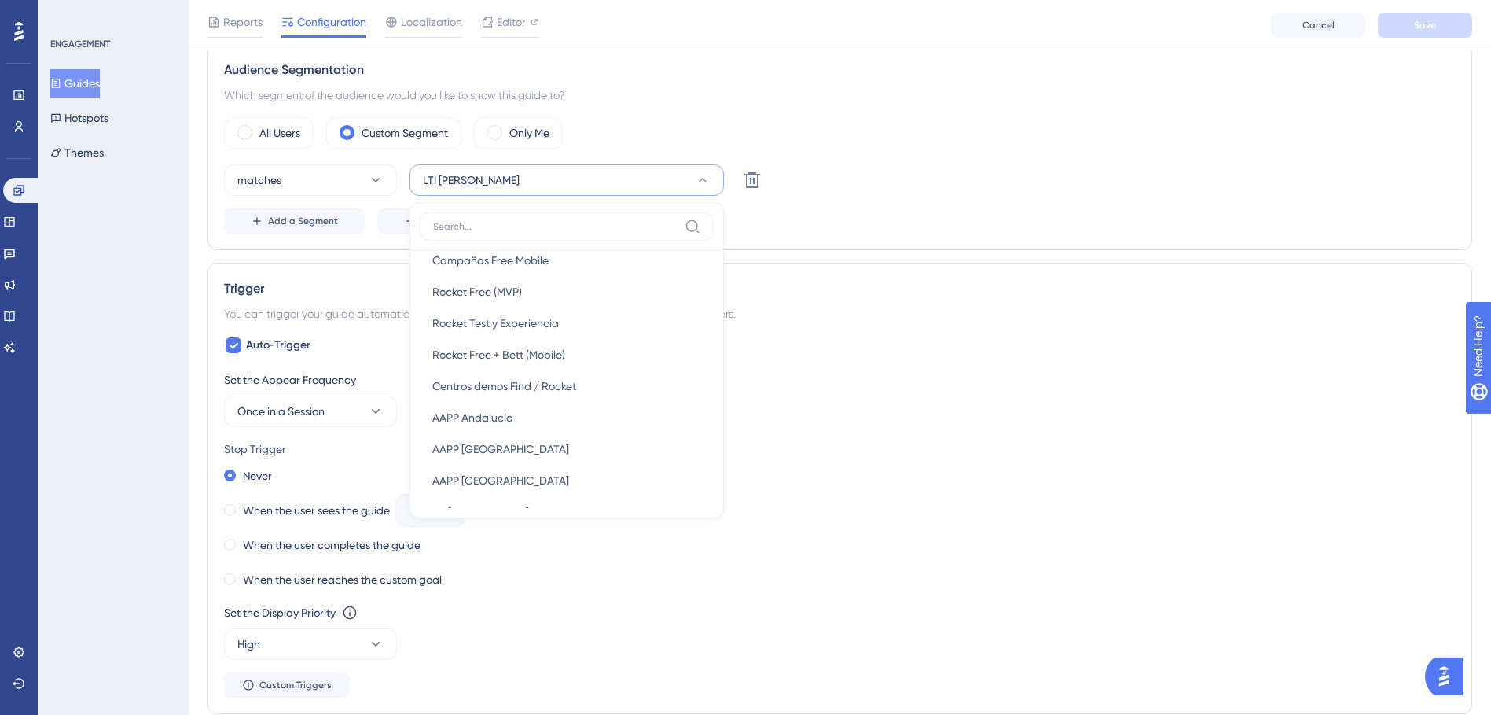
scroll to position [472, 0]
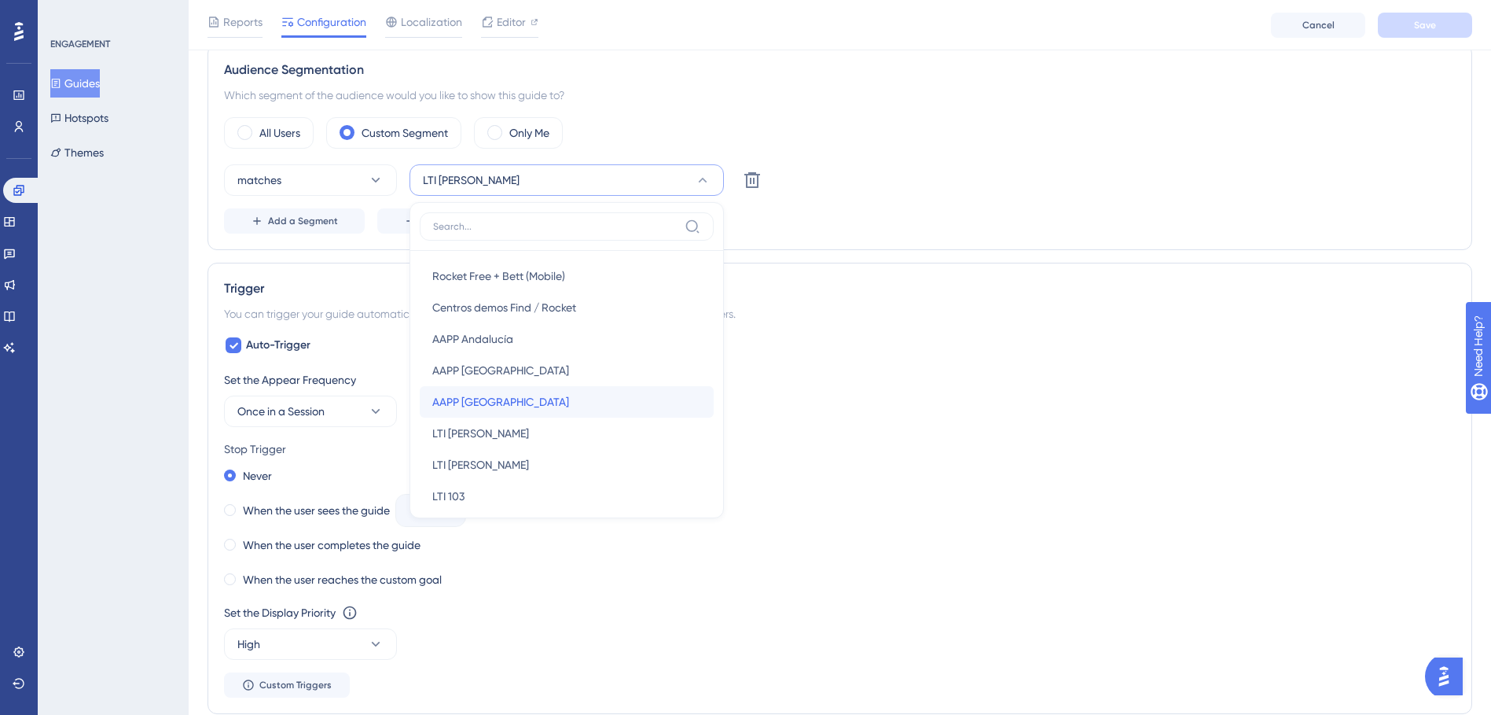
click at [561, 401] on div "AAPP Galicia AAPP [GEOGRAPHIC_DATA]" at bounding box center [566, 401] width 269 height 31
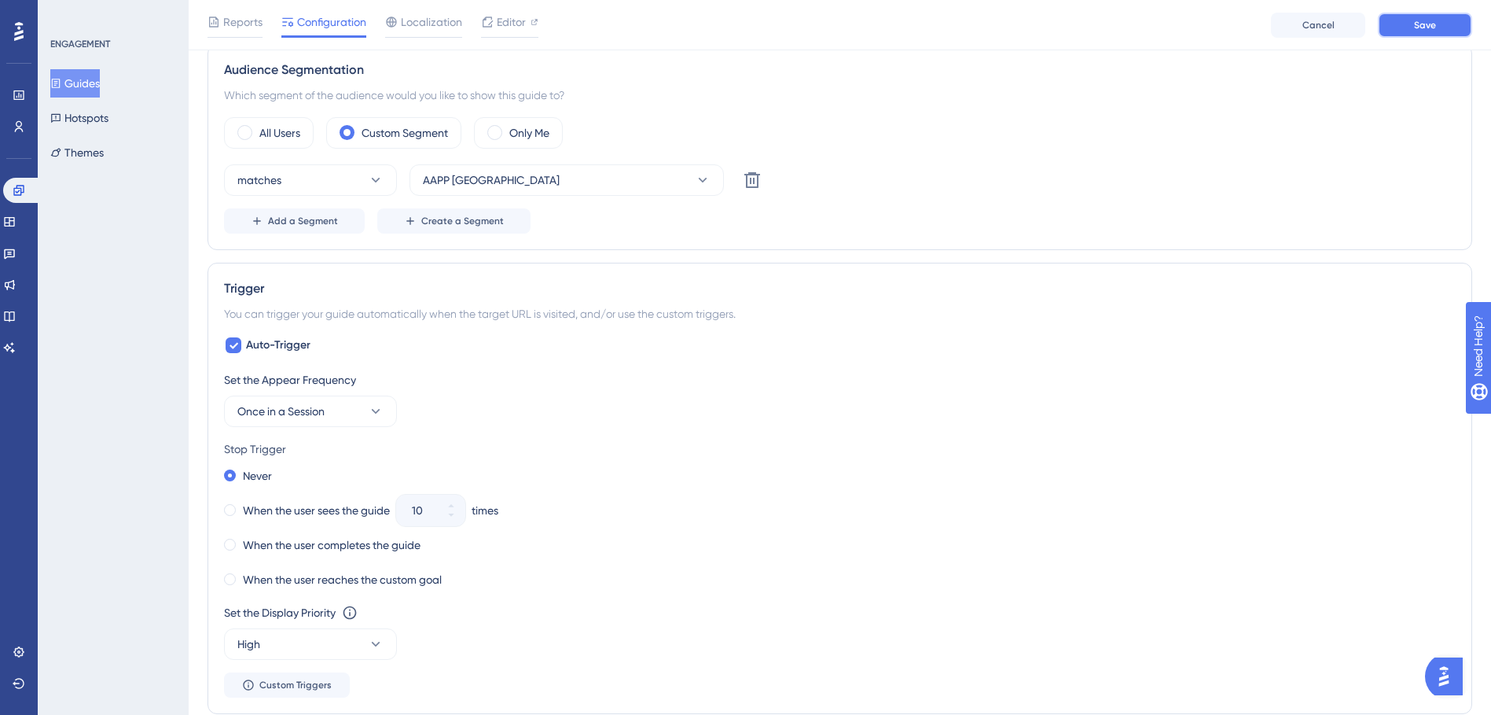
click at [1404, 31] on button "Save" at bounding box center [1425, 25] width 94 height 25
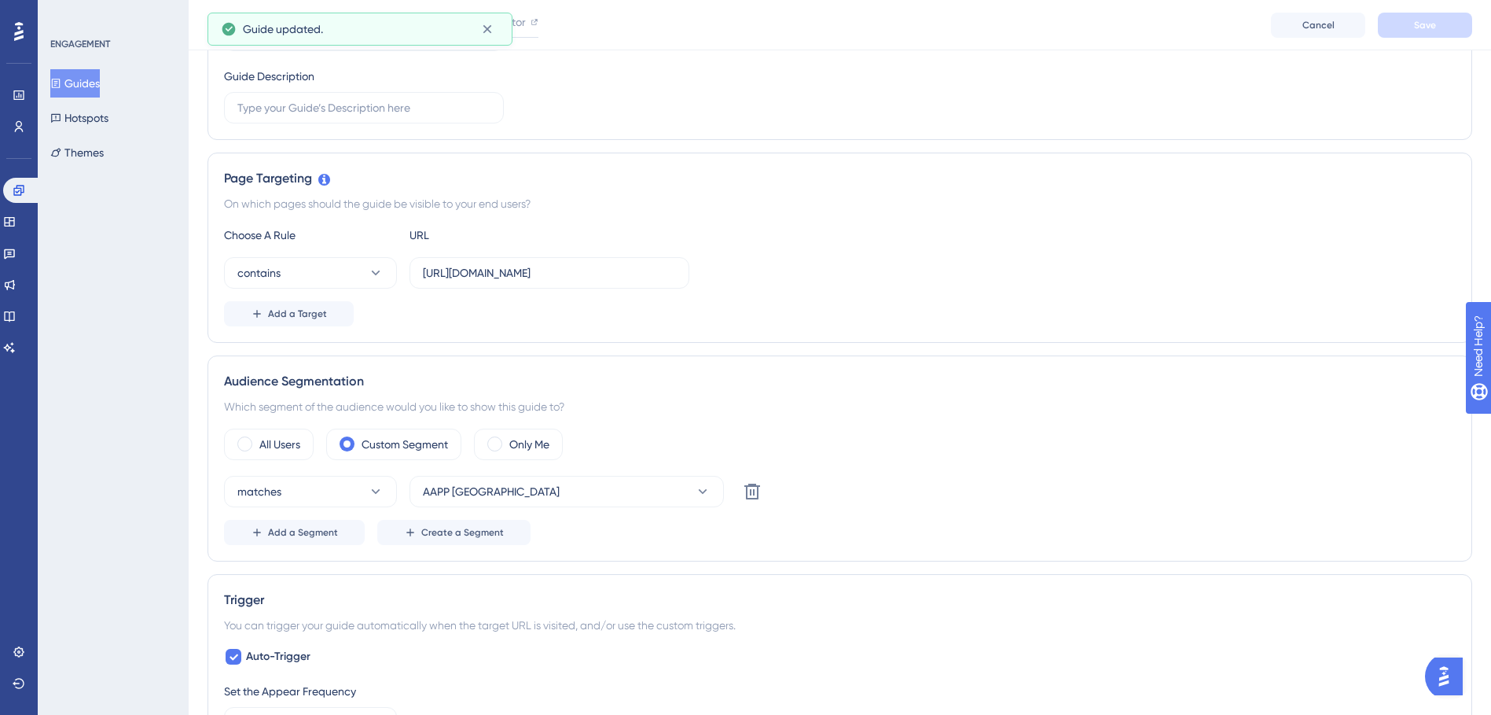
scroll to position [0, 0]
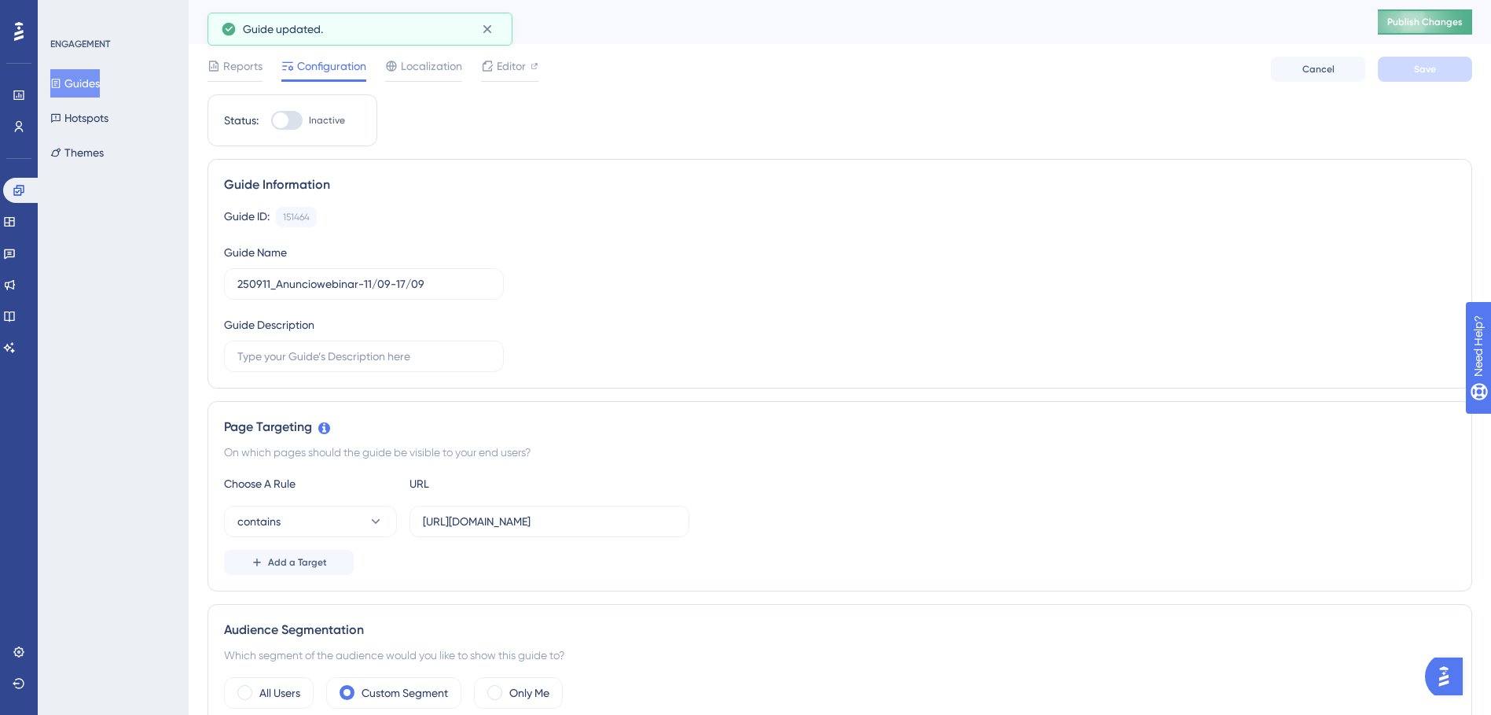
click at [1416, 19] on span "Publish Changes" at bounding box center [1425, 22] width 75 height 13
